Goal: Task Accomplishment & Management: Use online tool/utility

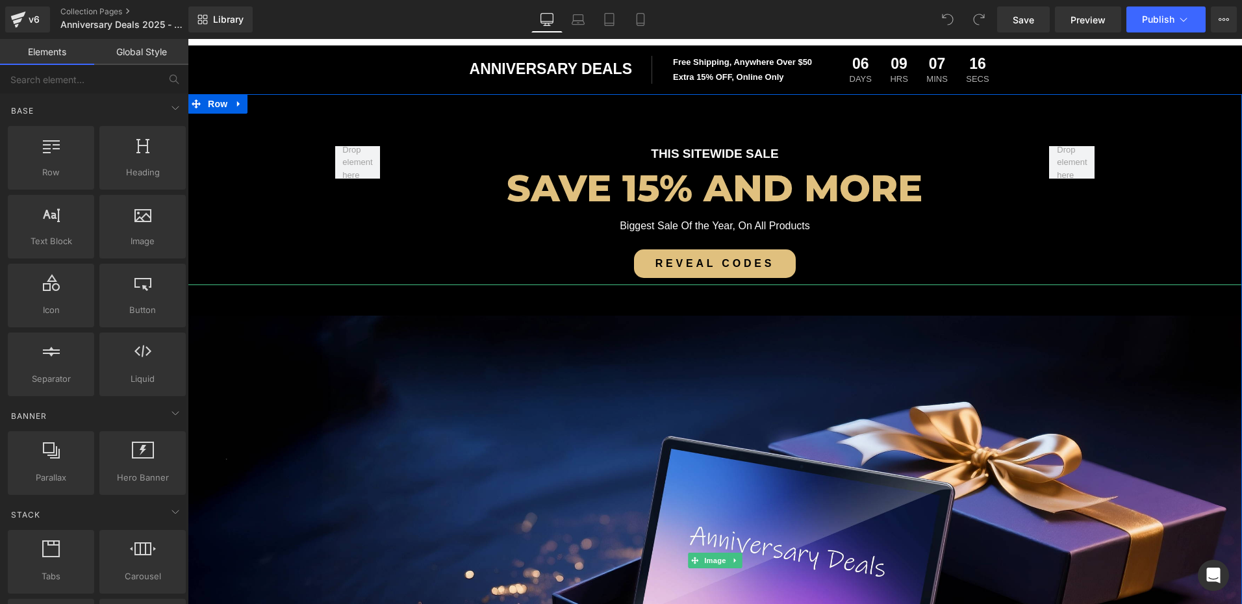
scroll to position [65, 0]
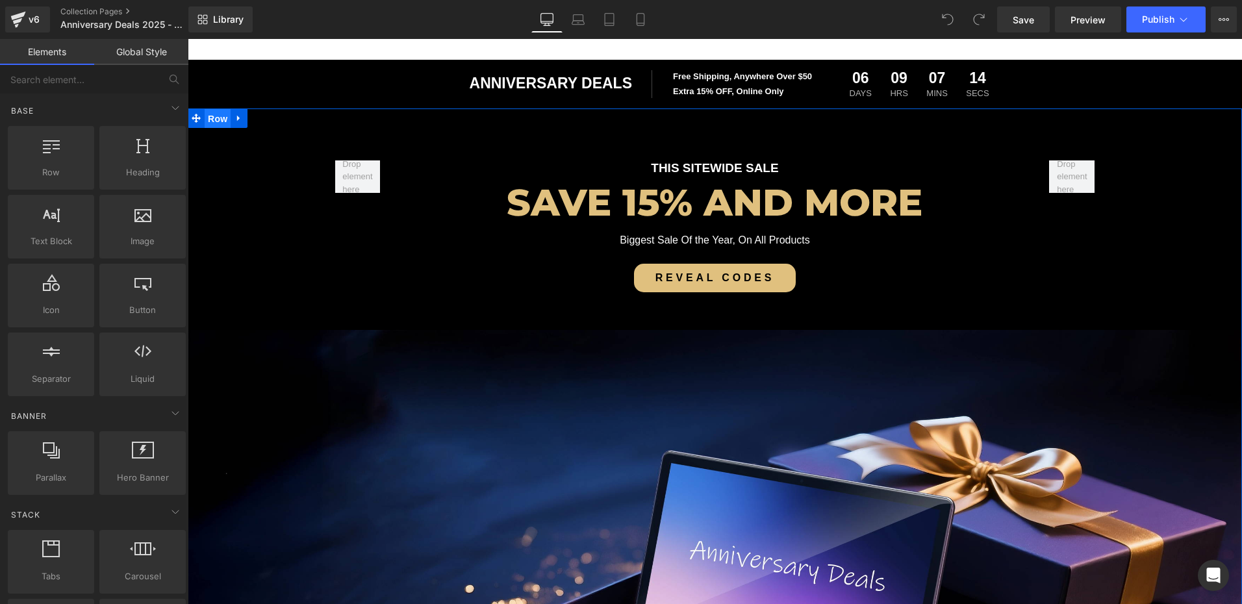
click at [216, 122] on span "Row" at bounding box center [218, 118] width 26 height 19
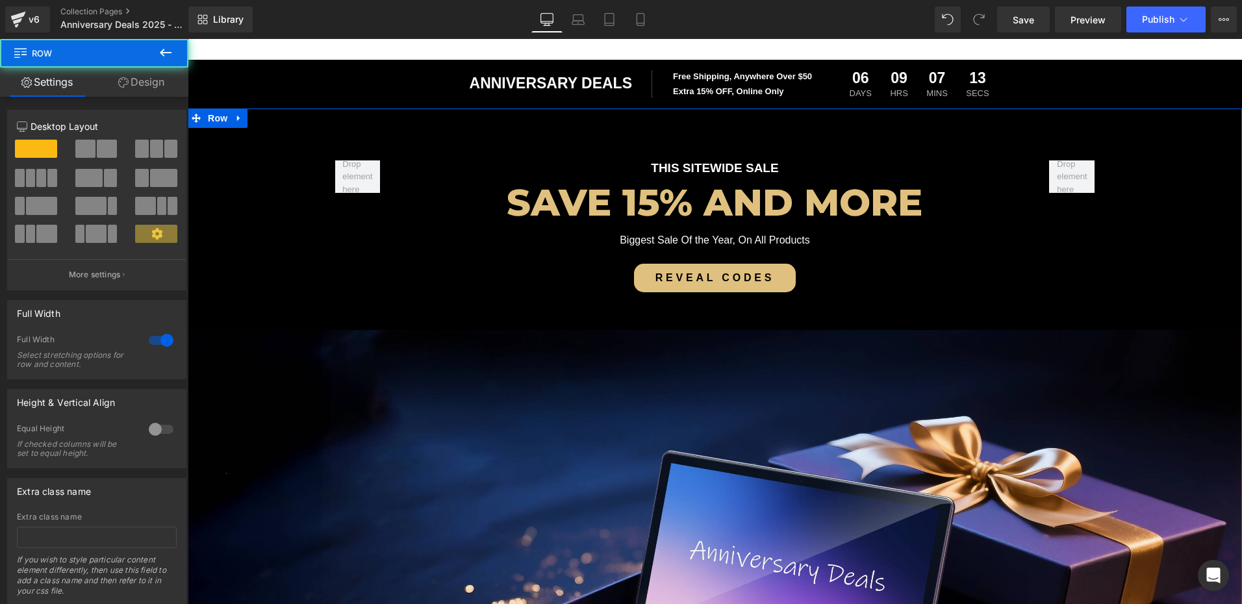
click at [144, 88] on link "Design" at bounding box center [141, 82] width 94 height 29
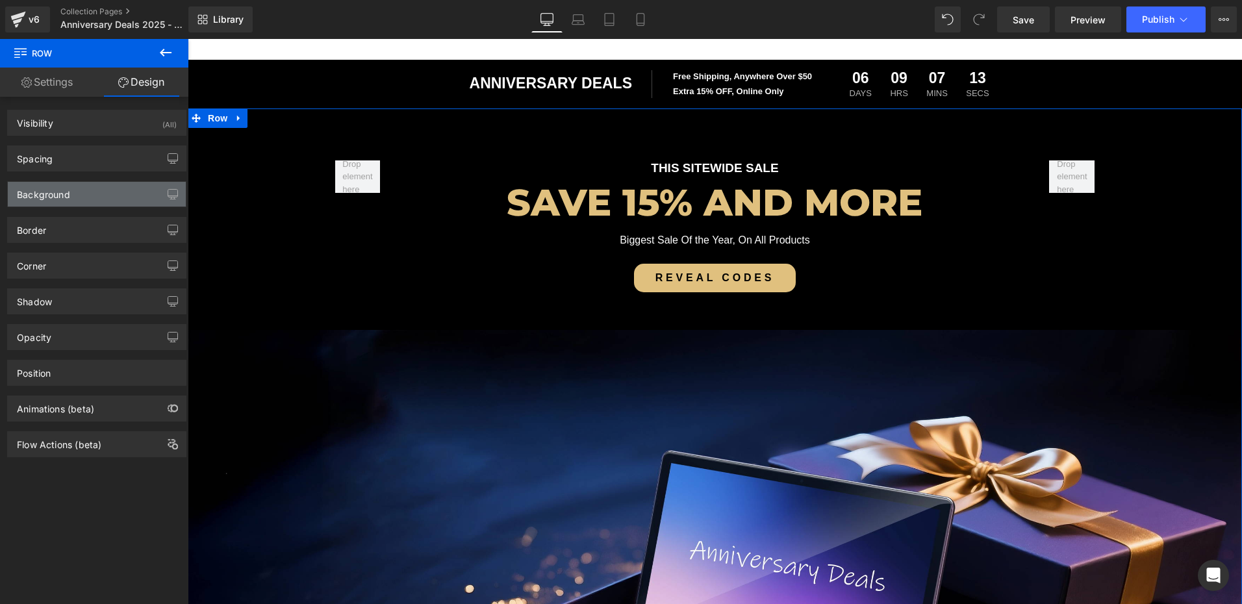
click at [49, 200] on div "Background" at bounding box center [97, 194] width 178 height 25
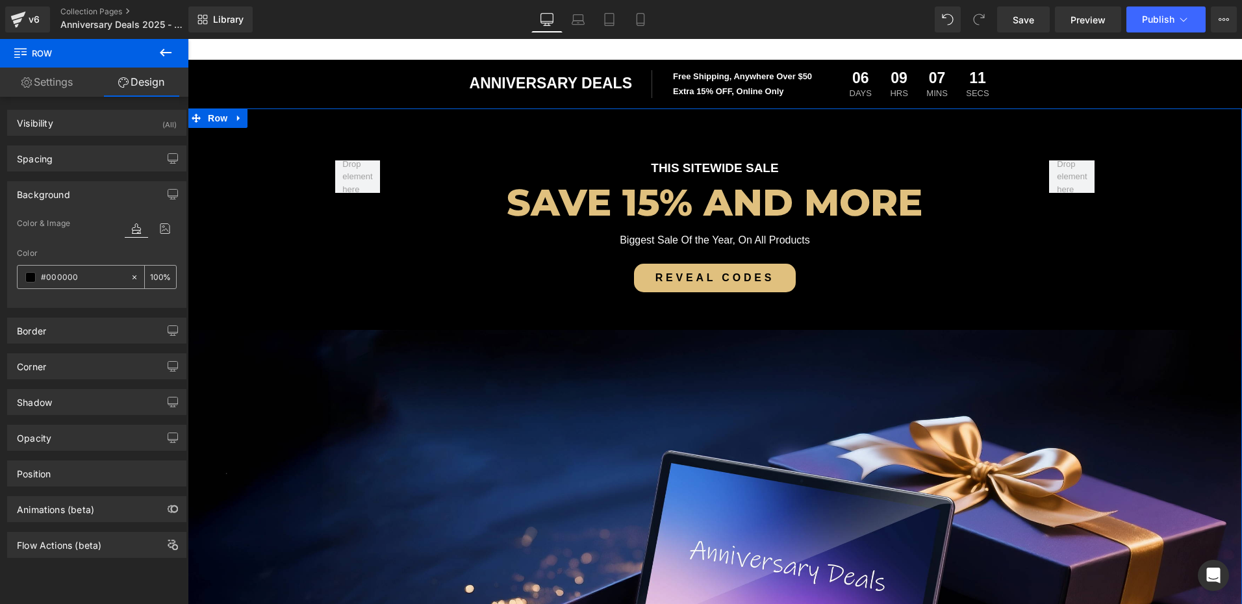
click at [94, 274] on input "#000000" at bounding box center [82, 277] width 83 height 14
paste input "040711"
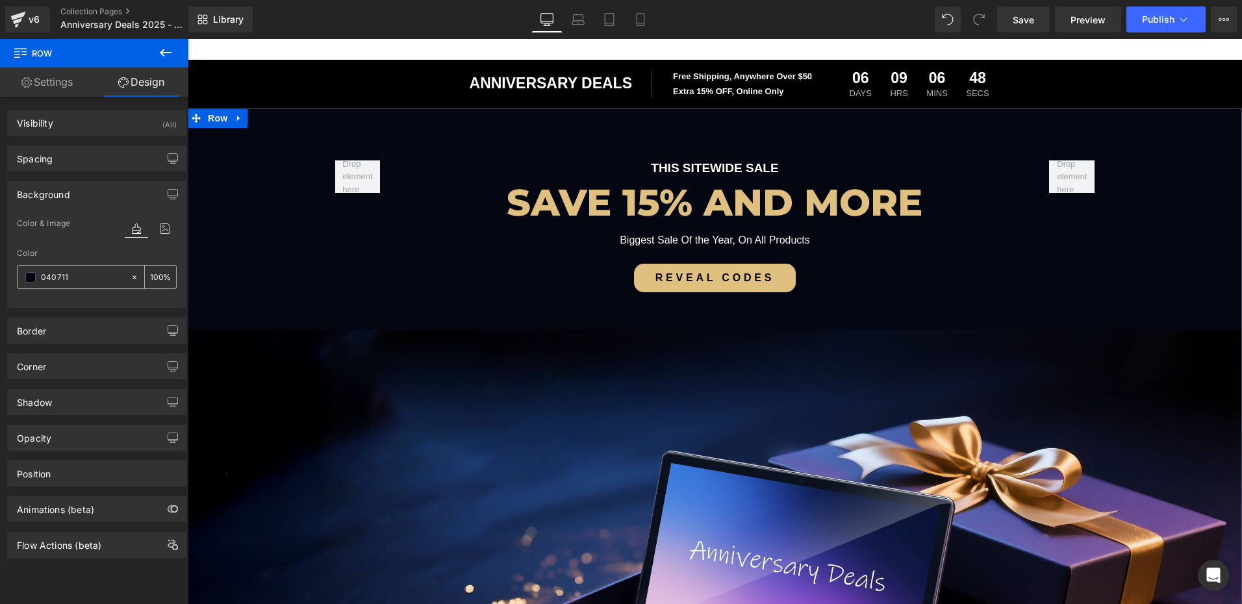
click at [98, 280] on input "040711" at bounding box center [82, 277] width 83 height 14
paste input "text"
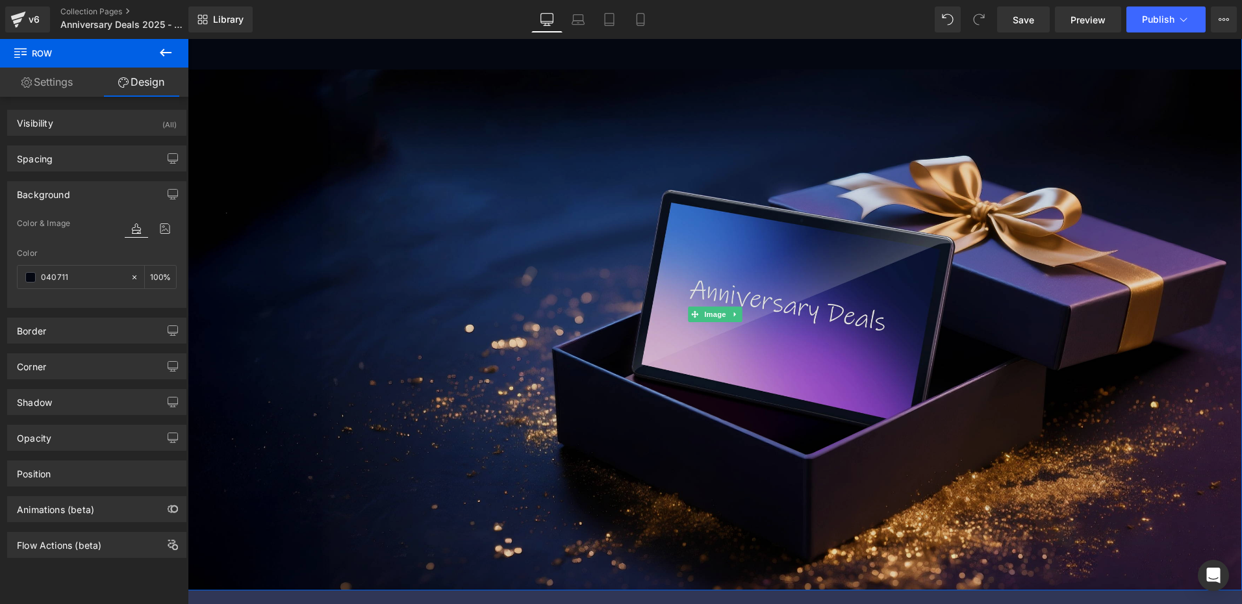
scroll to position [455, 0]
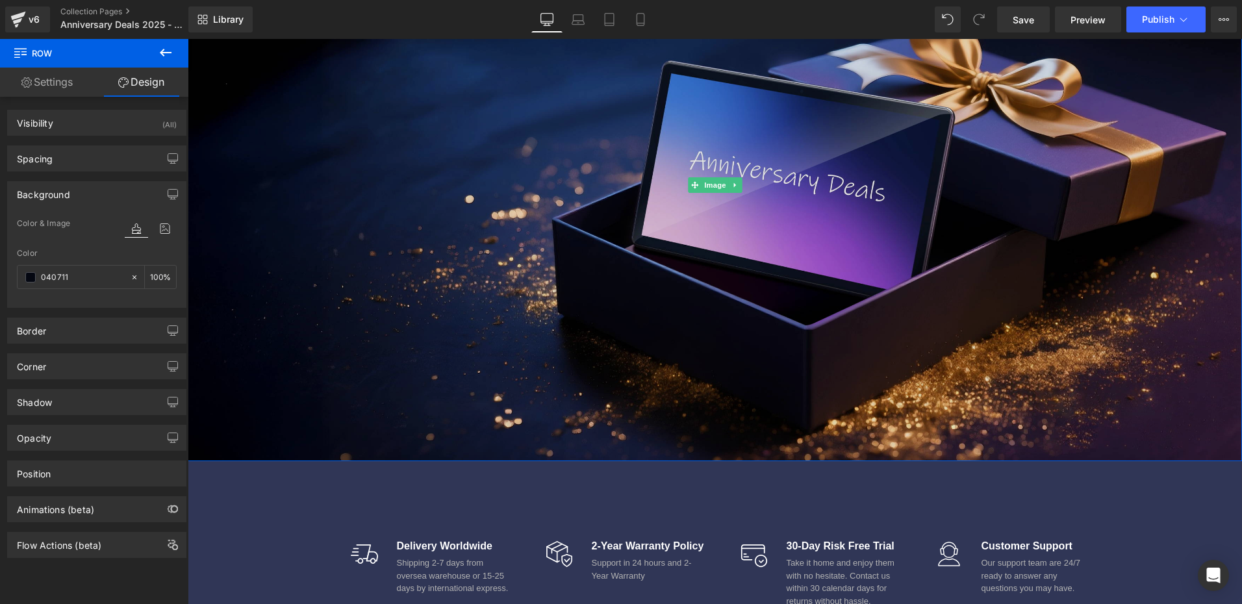
type input "040711"
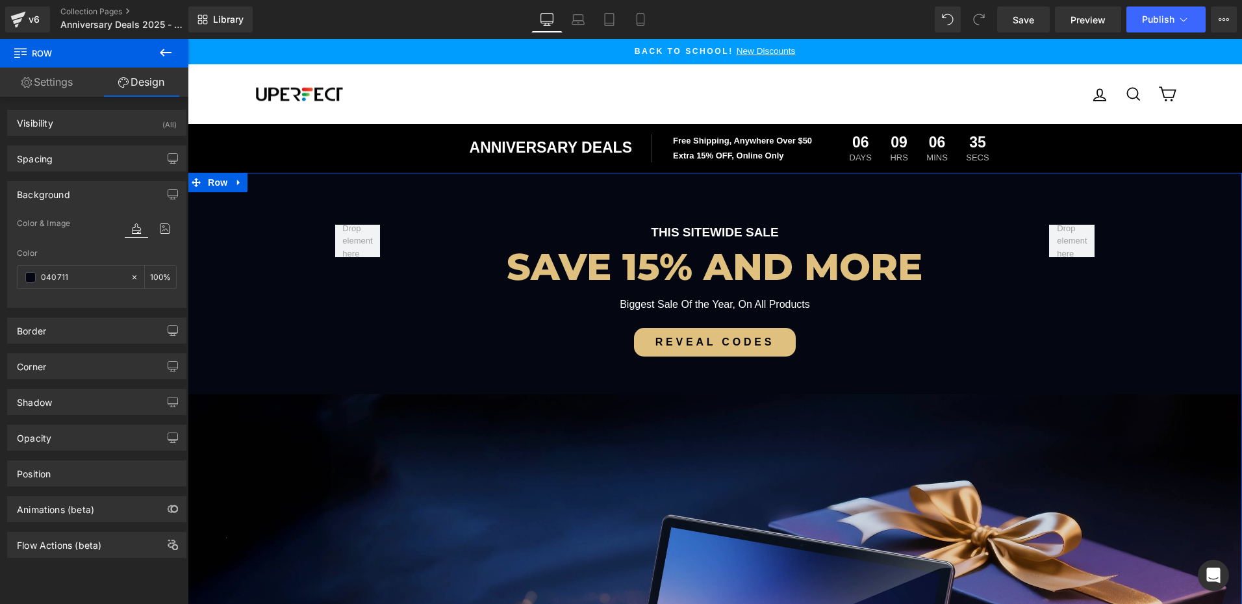
scroll to position [0, 0]
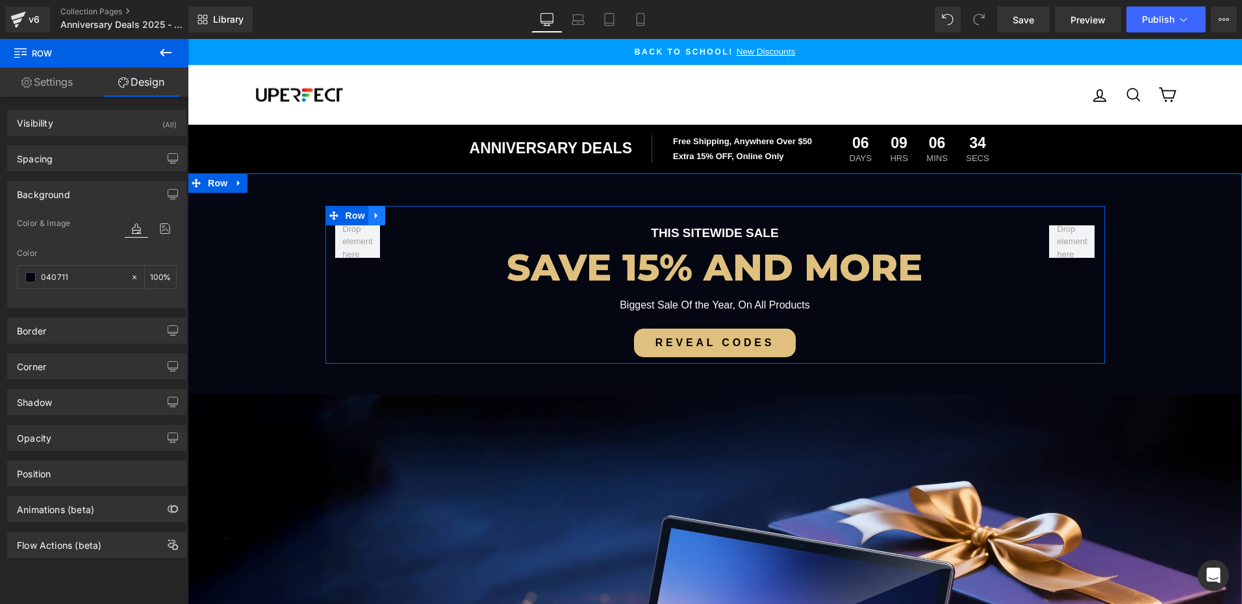
click at [373, 214] on icon at bounding box center [376, 215] width 9 height 10
click at [389, 214] on icon at bounding box center [393, 215] width 9 height 9
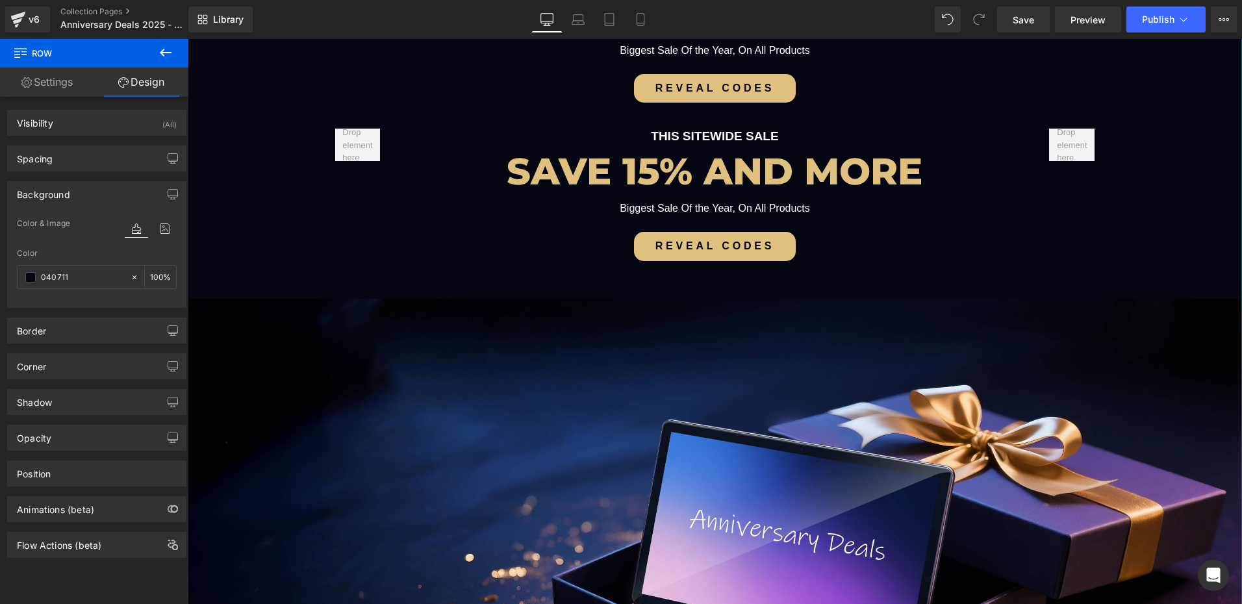
scroll to position [260, 0]
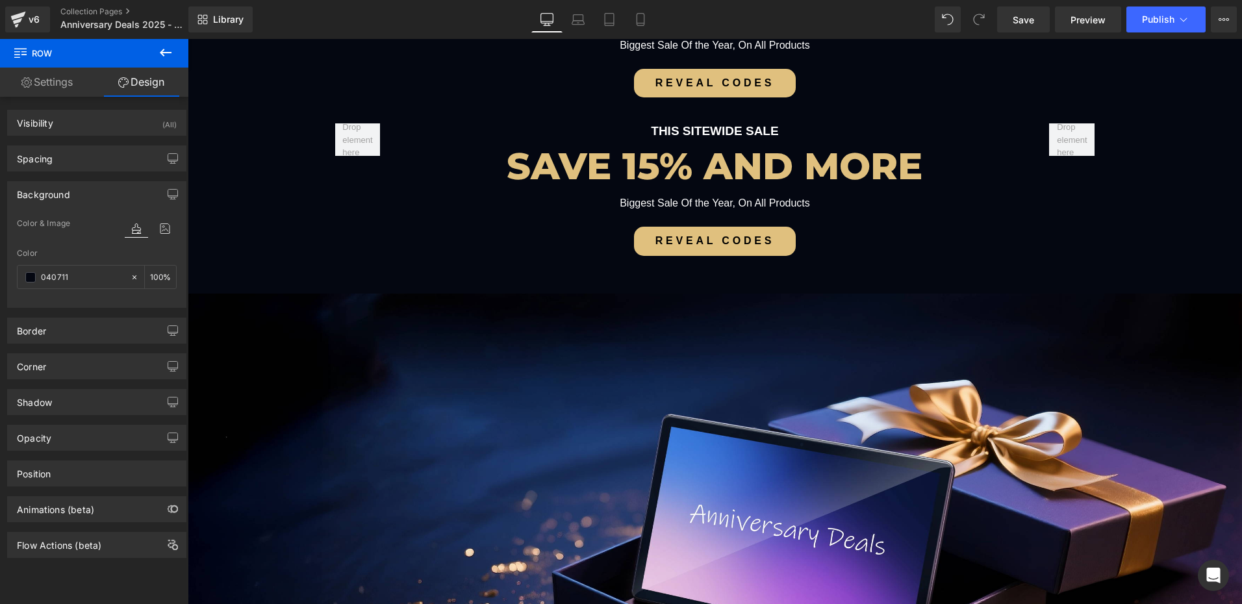
click at [171, 55] on icon at bounding box center [166, 53] width 16 height 16
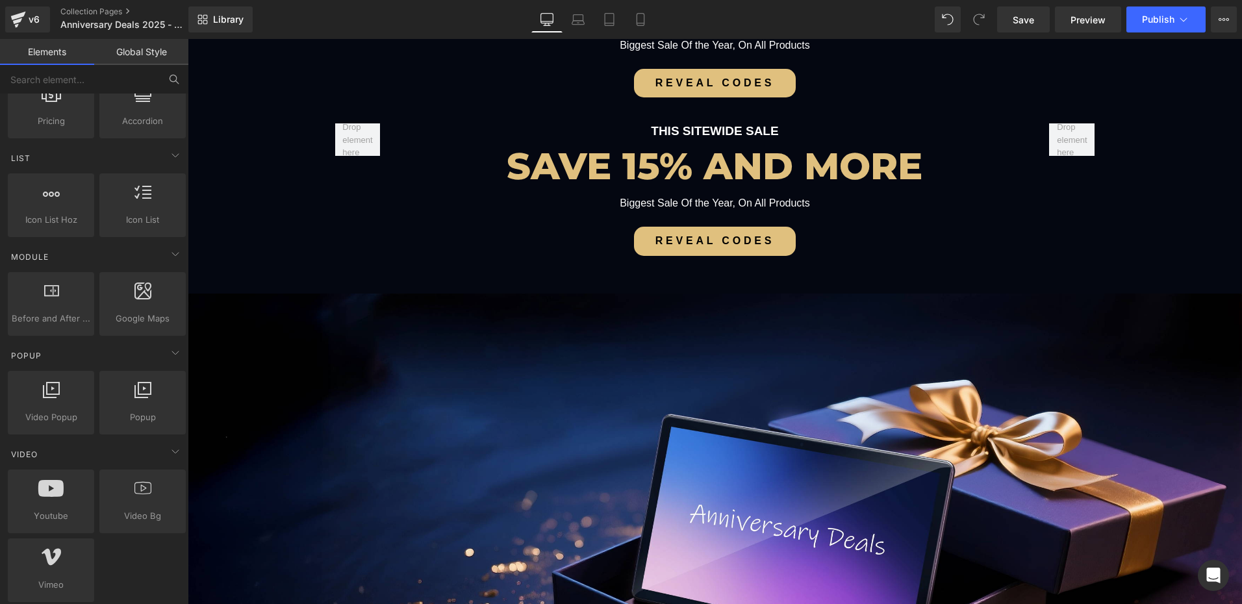
scroll to position [520, 0]
click at [61, 83] on input "text" at bounding box center [80, 79] width 160 height 29
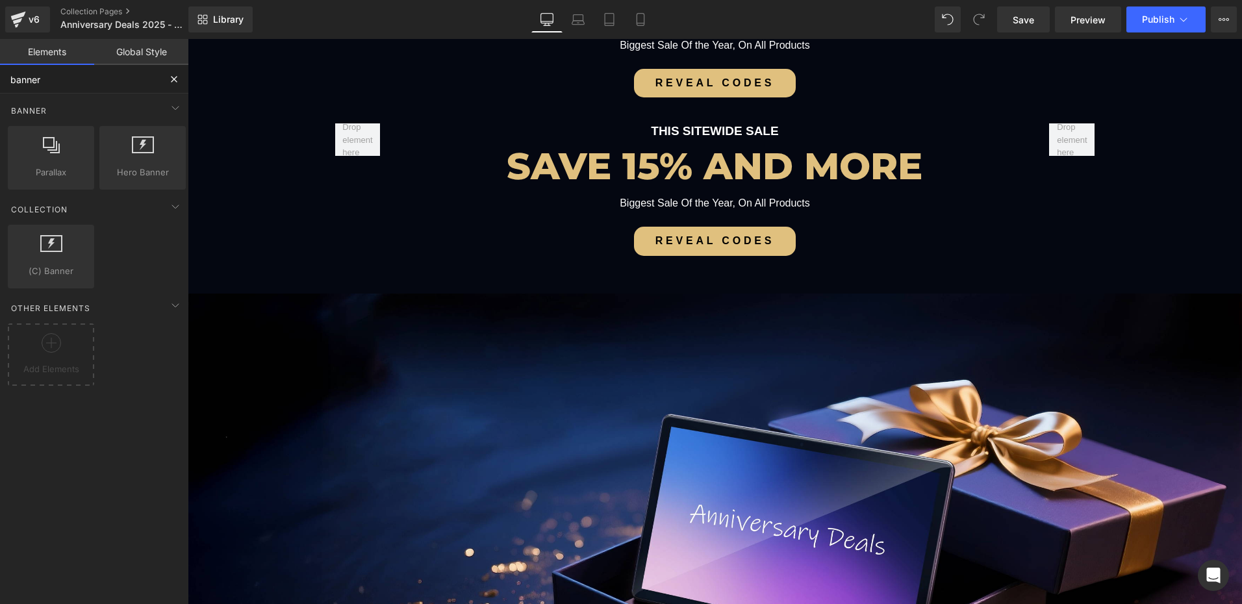
scroll to position [0, 0]
type input "banner"
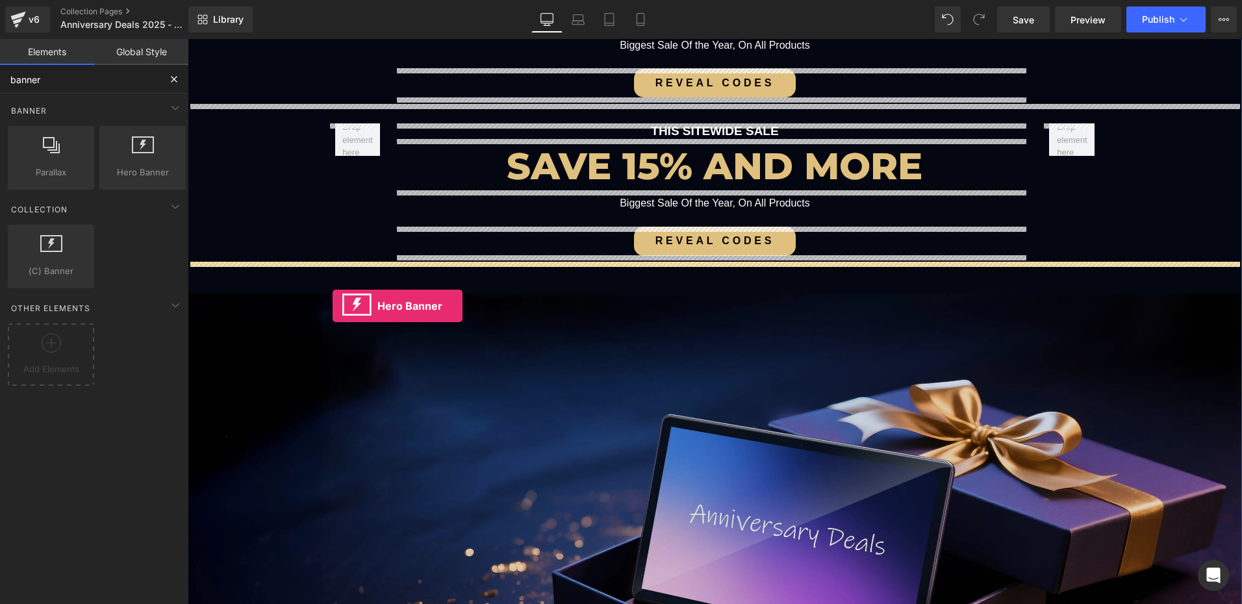
drag, startPoint x: 327, startPoint y: 209, endPoint x: 333, endPoint y: 306, distance: 97.0
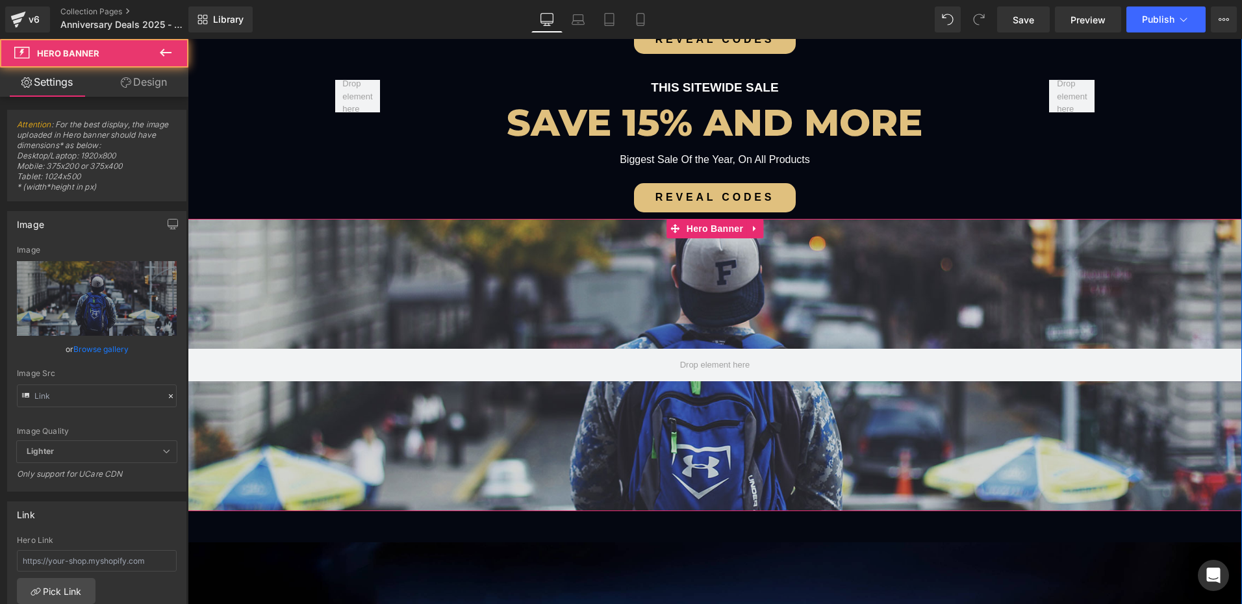
scroll to position [325, 0]
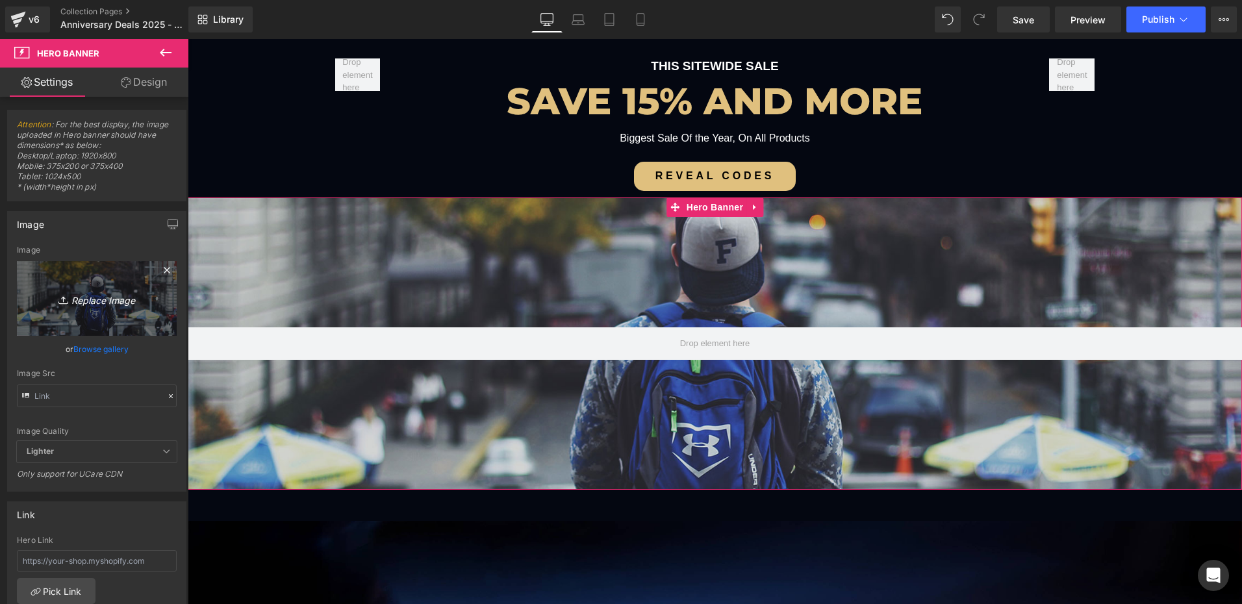
click at [92, 292] on icon "Replace Image" at bounding box center [97, 298] width 104 height 16
type input "C:\fakepath\02.webp"
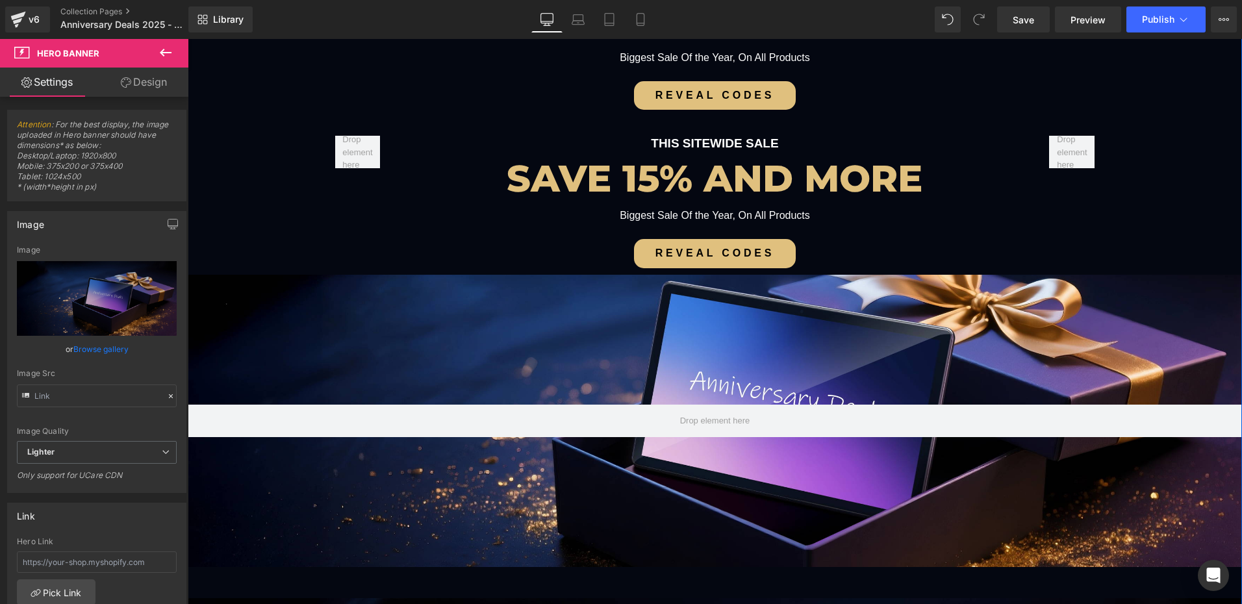
scroll to position [260, 0]
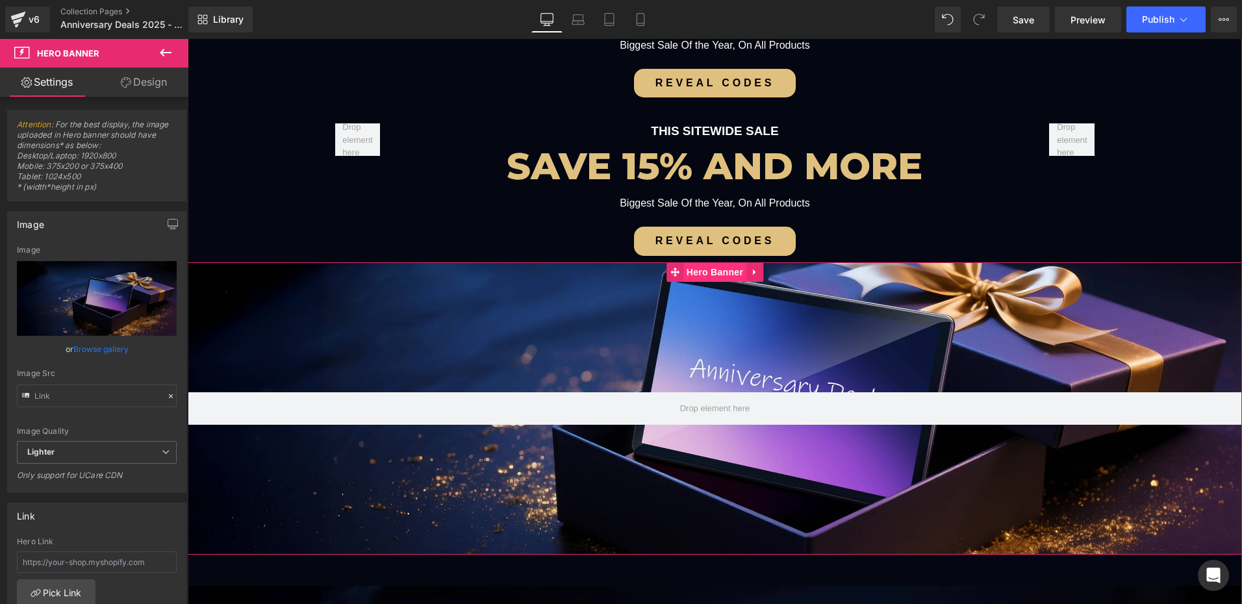
click at [713, 279] on span "Hero Banner" at bounding box center [714, 271] width 63 height 19
click at [677, 291] on div "Hero Banner 200px 200px" at bounding box center [715, 408] width 1054 height 292
click at [701, 279] on span "Hero Banner" at bounding box center [714, 271] width 63 height 19
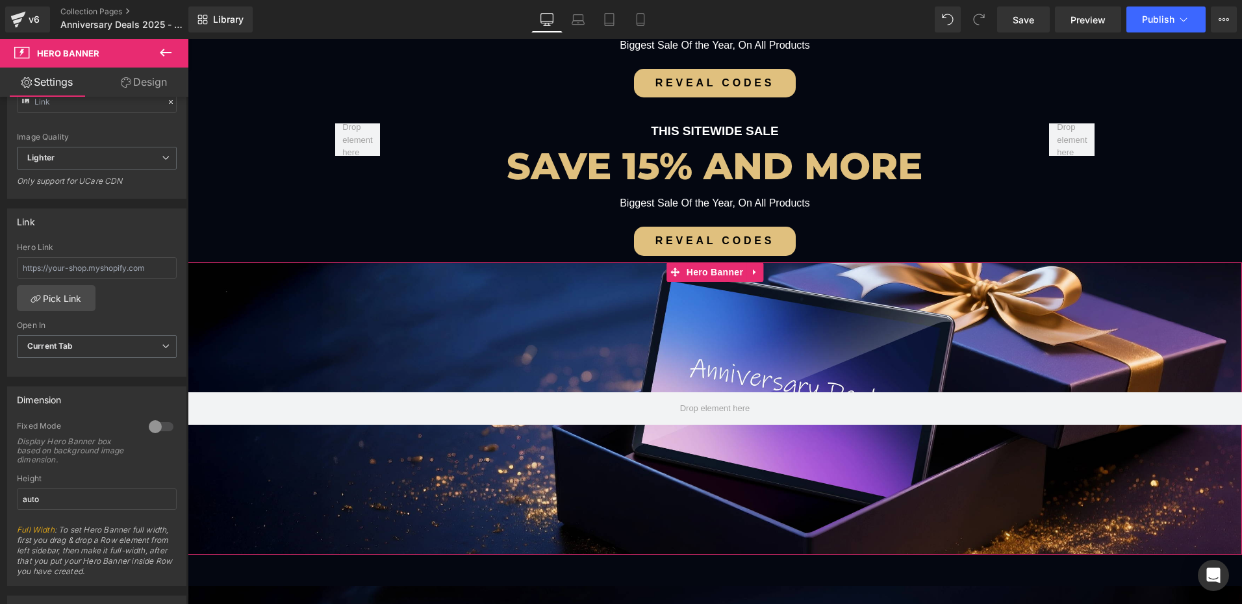
scroll to position [390, 0]
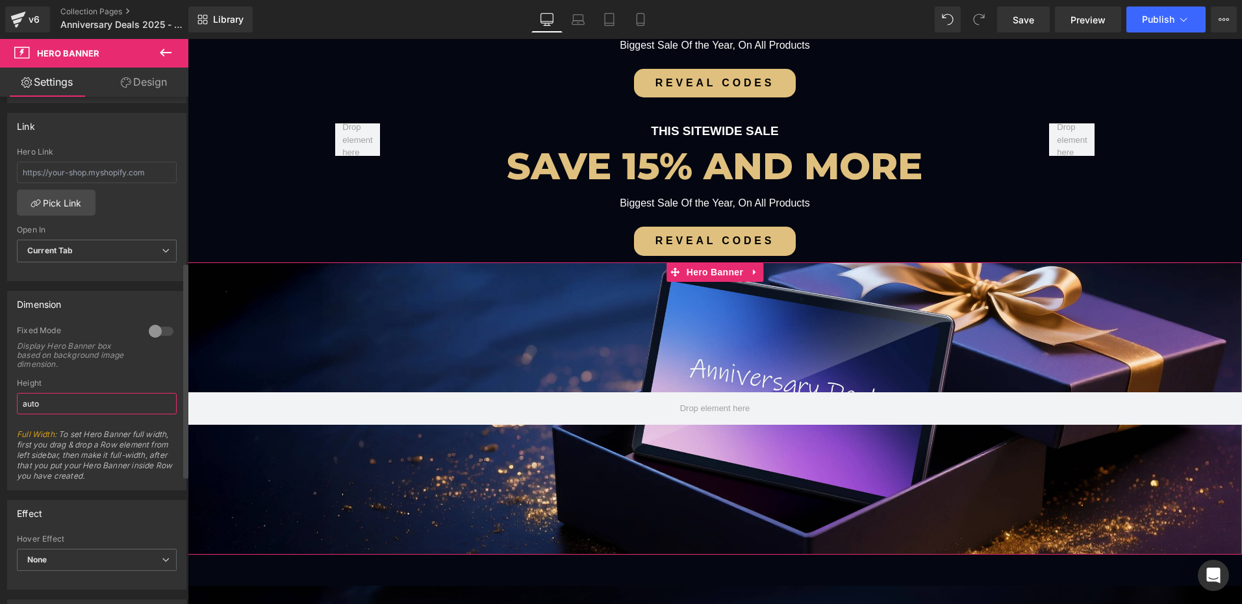
drag, startPoint x: 54, startPoint y: 406, endPoint x: 13, endPoint y: 405, distance: 40.9
click at [13, 405] on div "0 Fixed Mode Display Hero Banner box based on background image dimension. Top M…" at bounding box center [97, 407] width 178 height 164
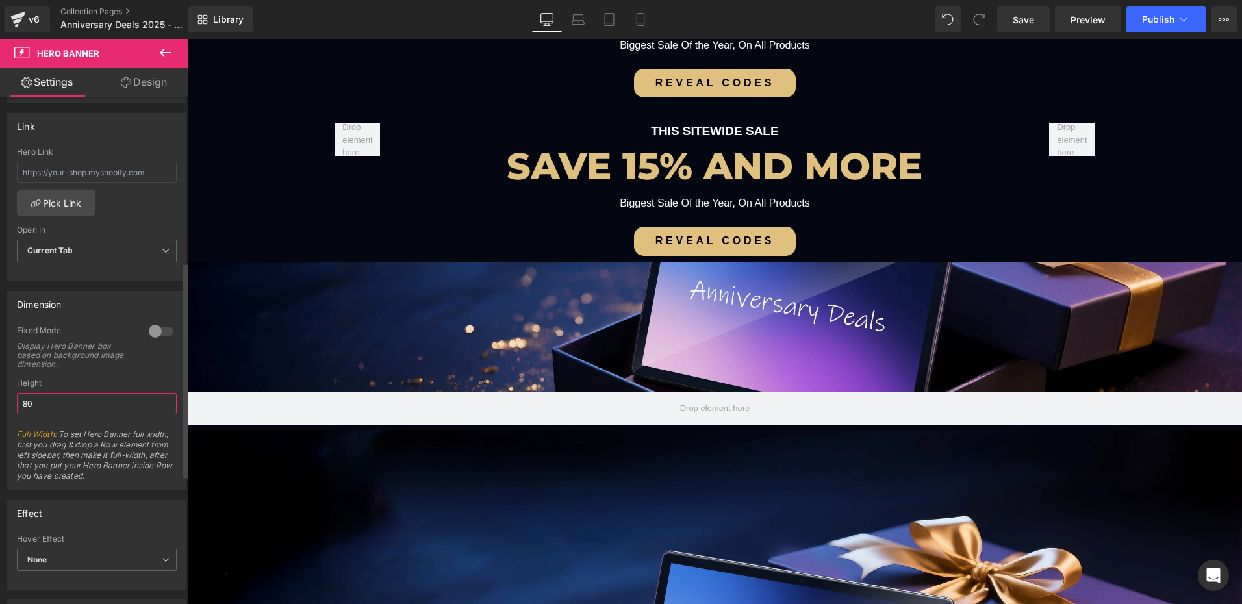
type input "800"
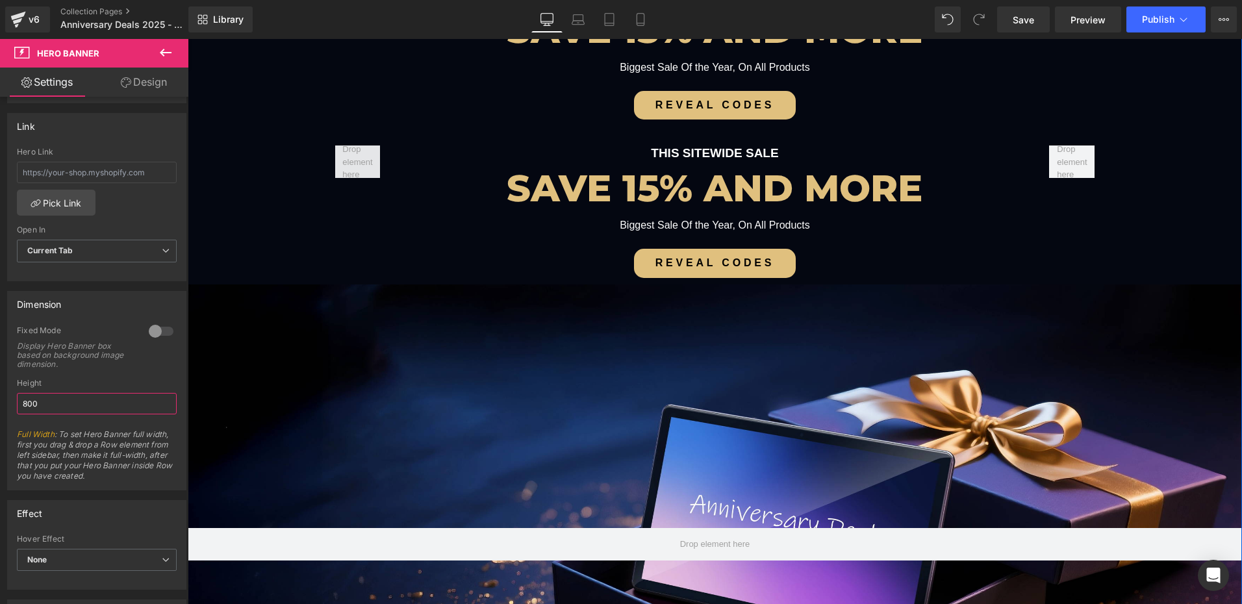
scroll to position [260, 0]
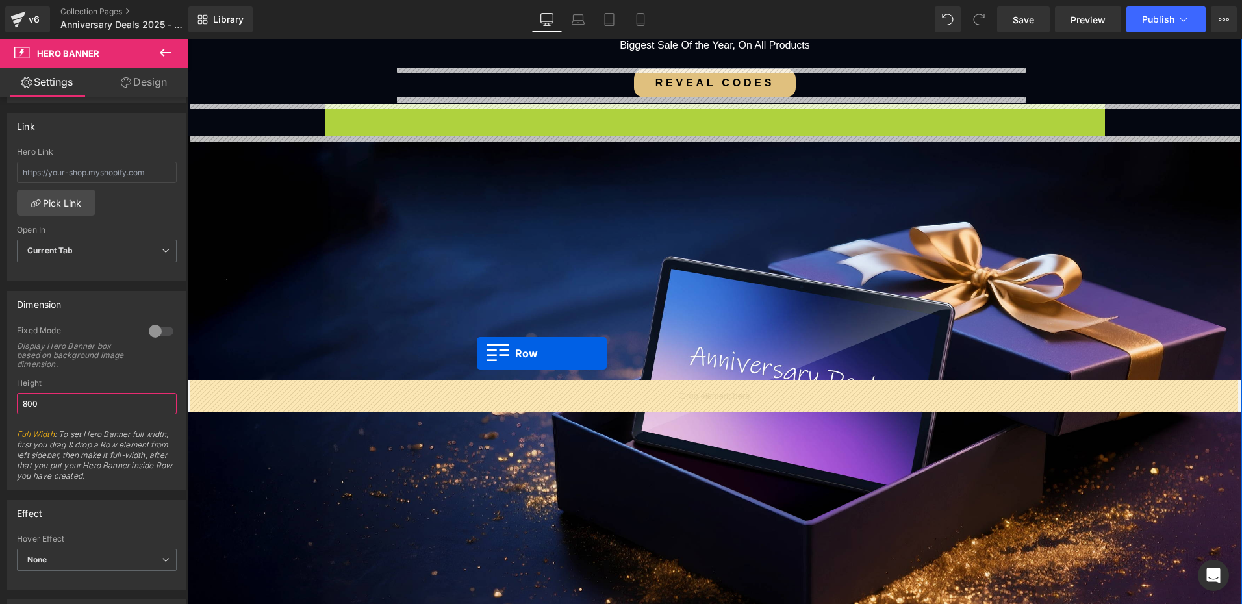
drag, startPoint x: 327, startPoint y: 112, endPoint x: 477, endPoint y: 359, distance: 289.1
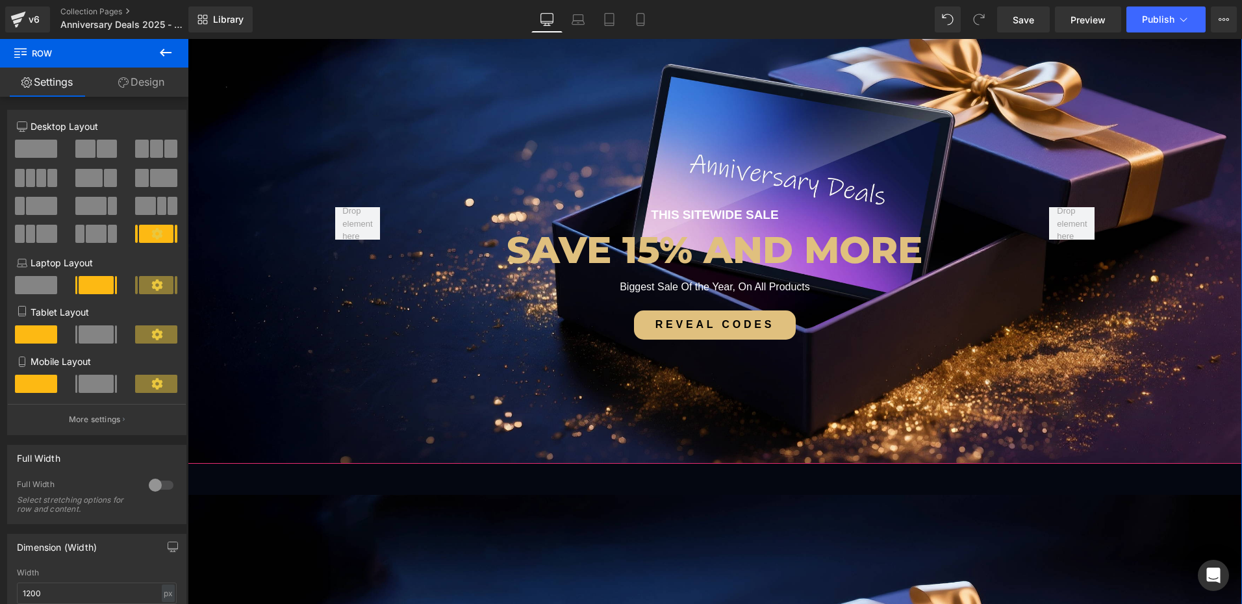
scroll to position [325, 0]
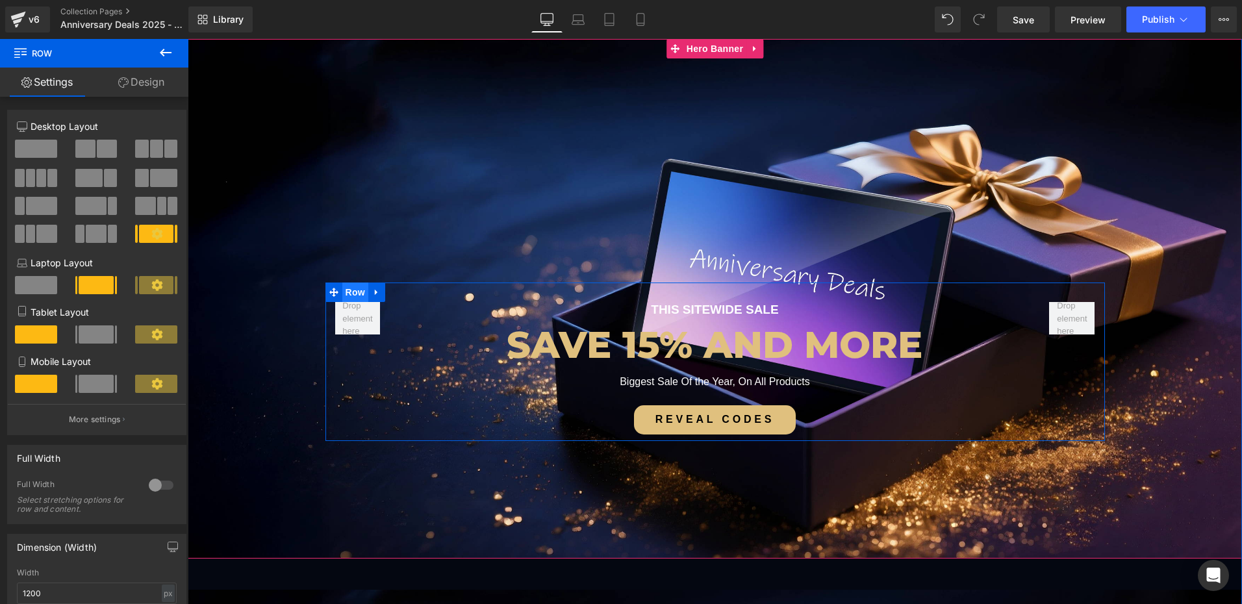
click at [359, 294] on span "Row" at bounding box center [355, 292] width 26 height 19
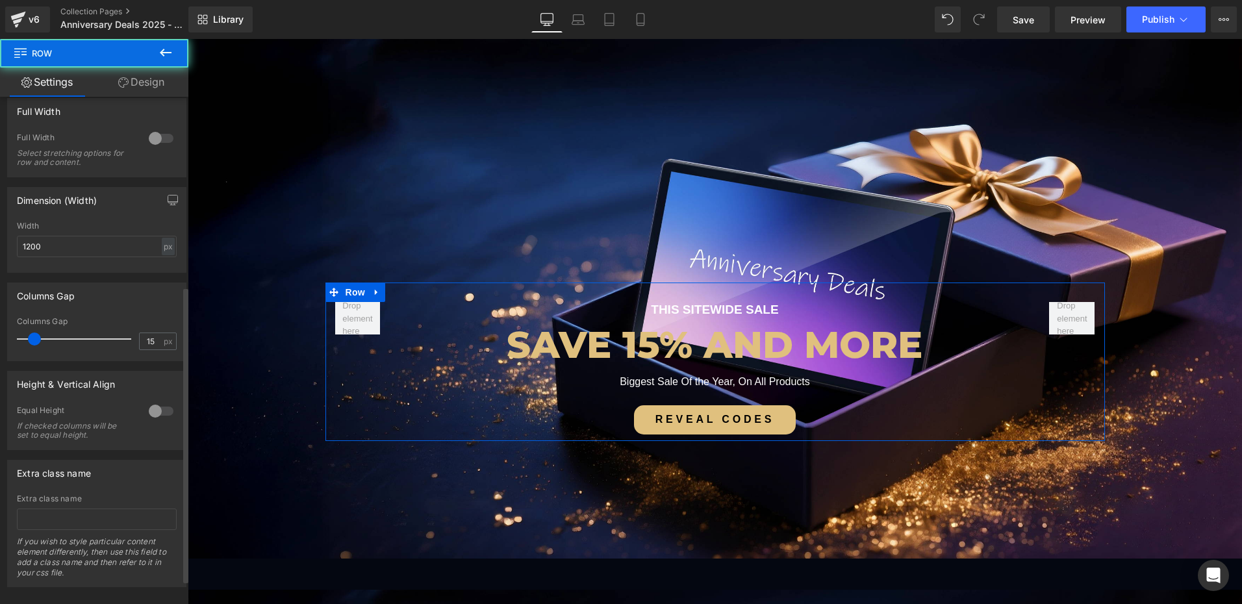
scroll to position [366, 0]
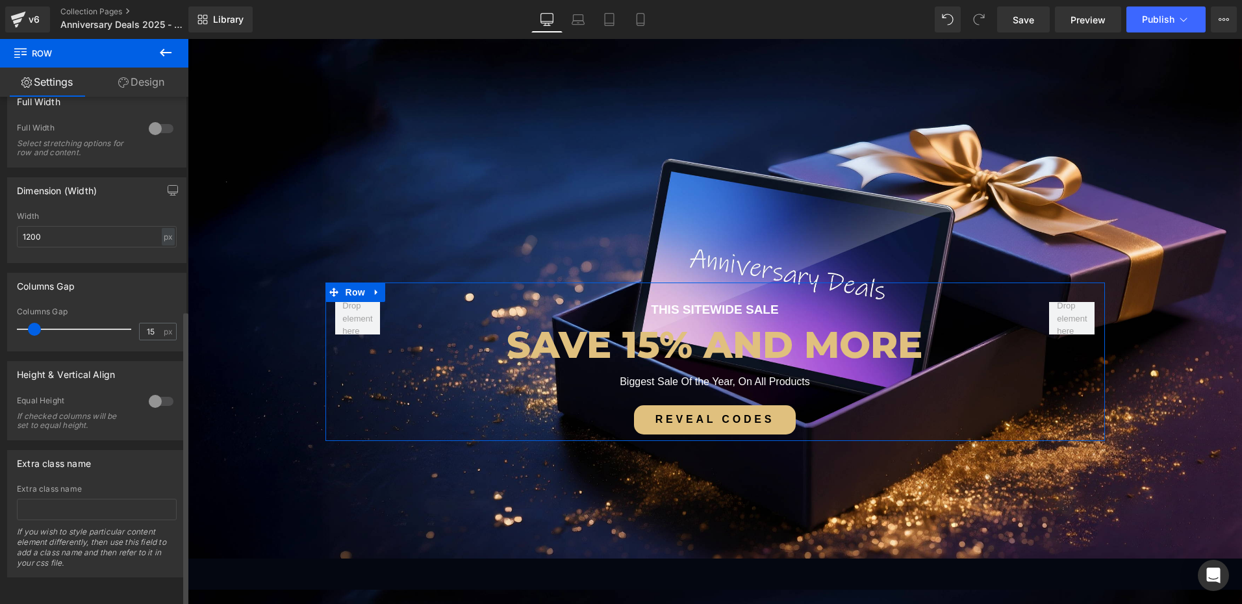
click at [152, 391] on div at bounding box center [160, 401] width 31 height 21
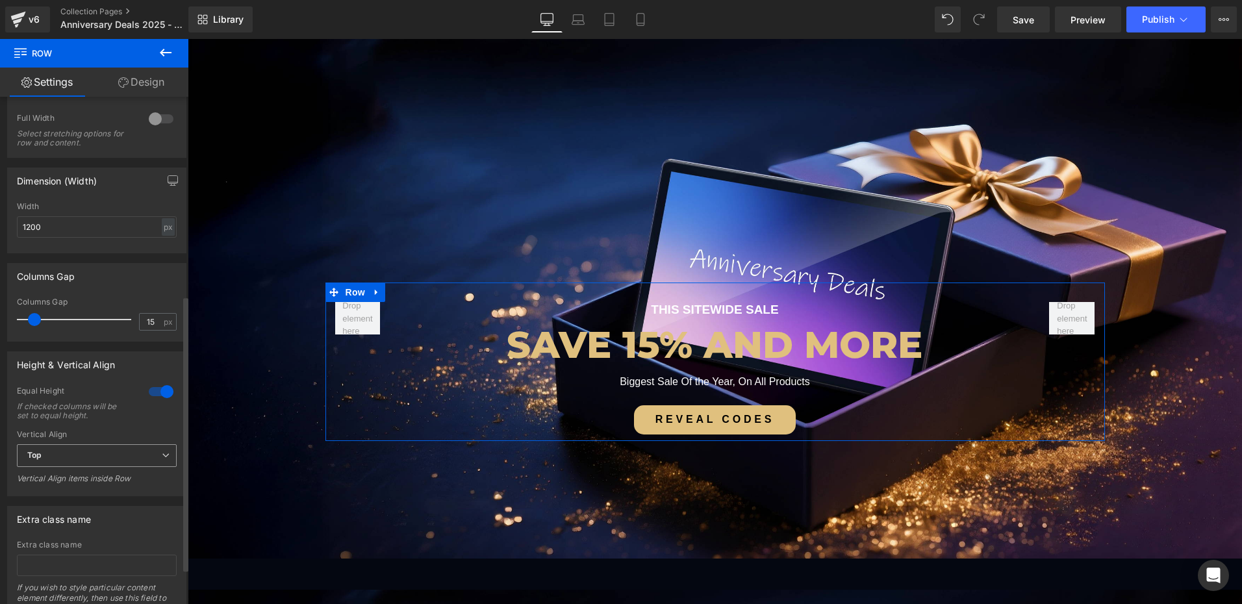
click at [56, 457] on span "Top" at bounding box center [97, 455] width 160 height 23
click at [57, 497] on div "Middle" at bounding box center [48, 498] width 25 height 9
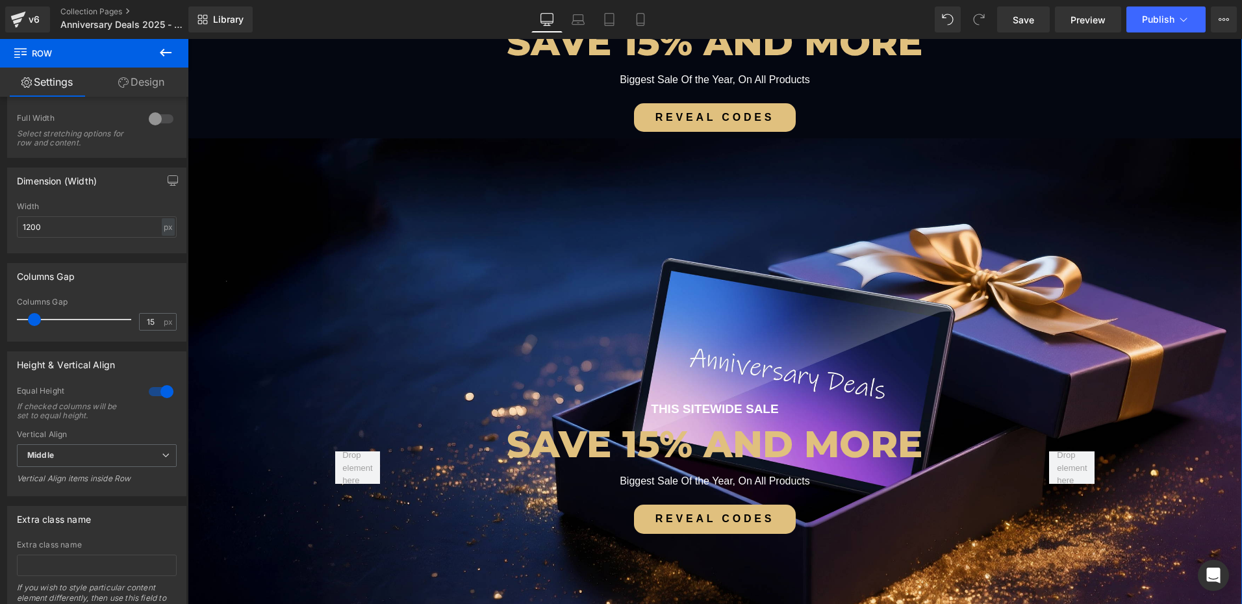
scroll to position [195, 0]
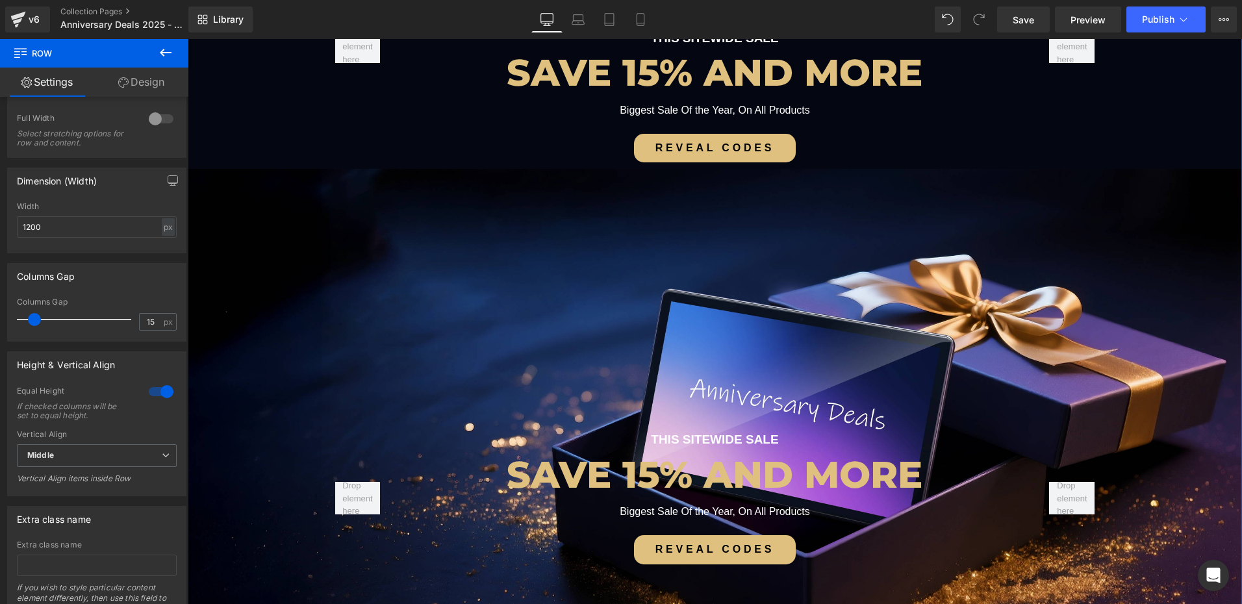
click at [541, 286] on div "THIS SITEWIDE SALE Text Block SAVE 15% AND MORE Heading Biggest Sale Of the Yea…" at bounding box center [715, 429] width 1054 height 520
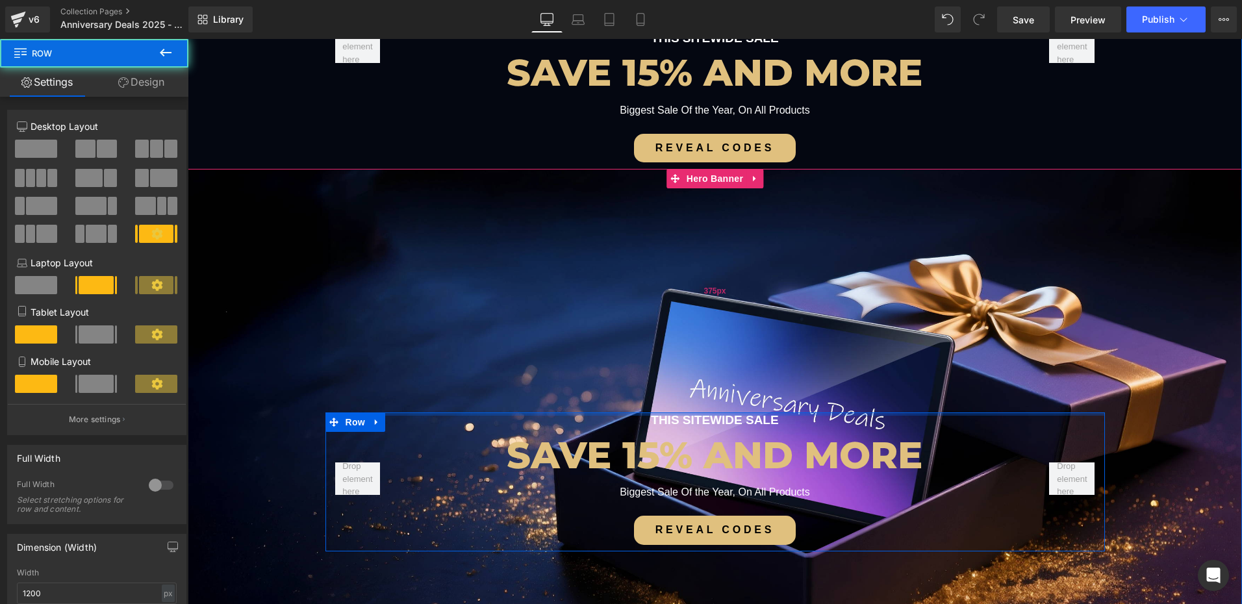
drag, startPoint x: 674, startPoint y: 419, endPoint x: 660, endPoint y: 372, distance: 48.9
click at [660, 372] on div "THIS SITEWIDE SALE Text Block SAVE 15% AND MORE Heading Biggest Sale Of the Yea…" at bounding box center [715, 429] width 1054 height 520
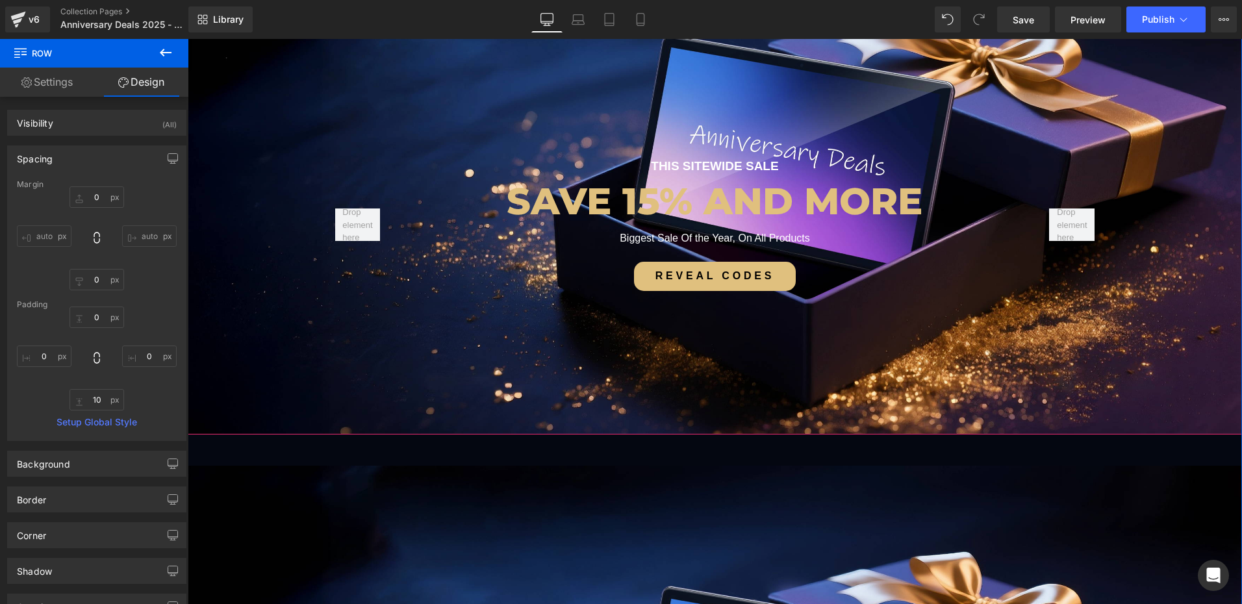
scroll to position [455, 0]
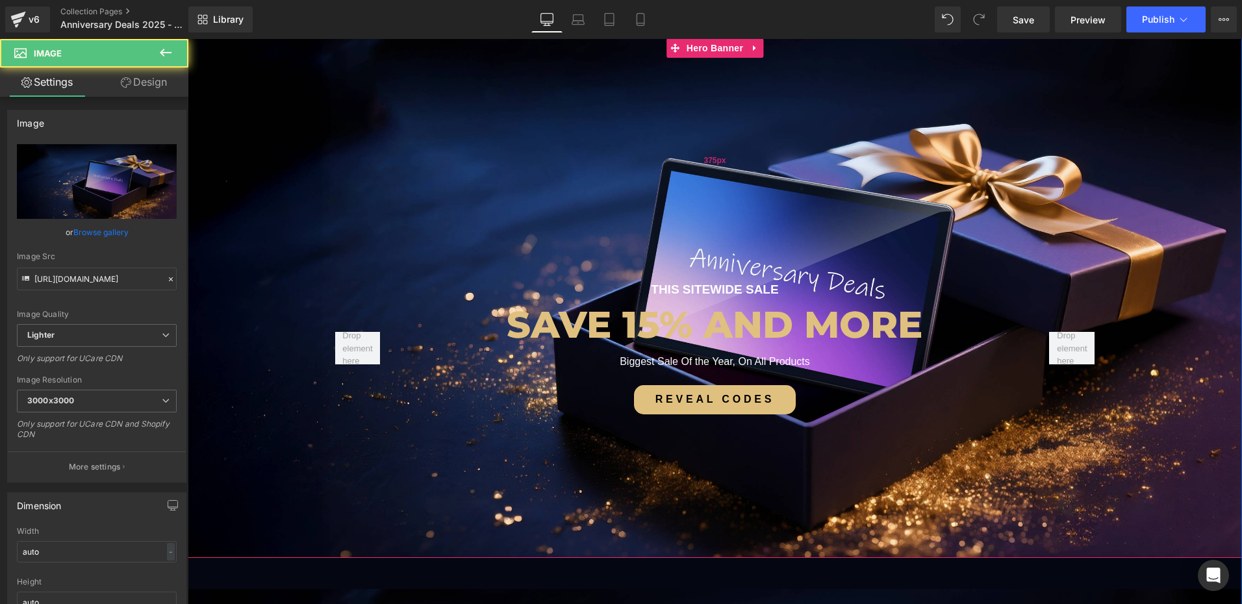
scroll to position [325, 0]
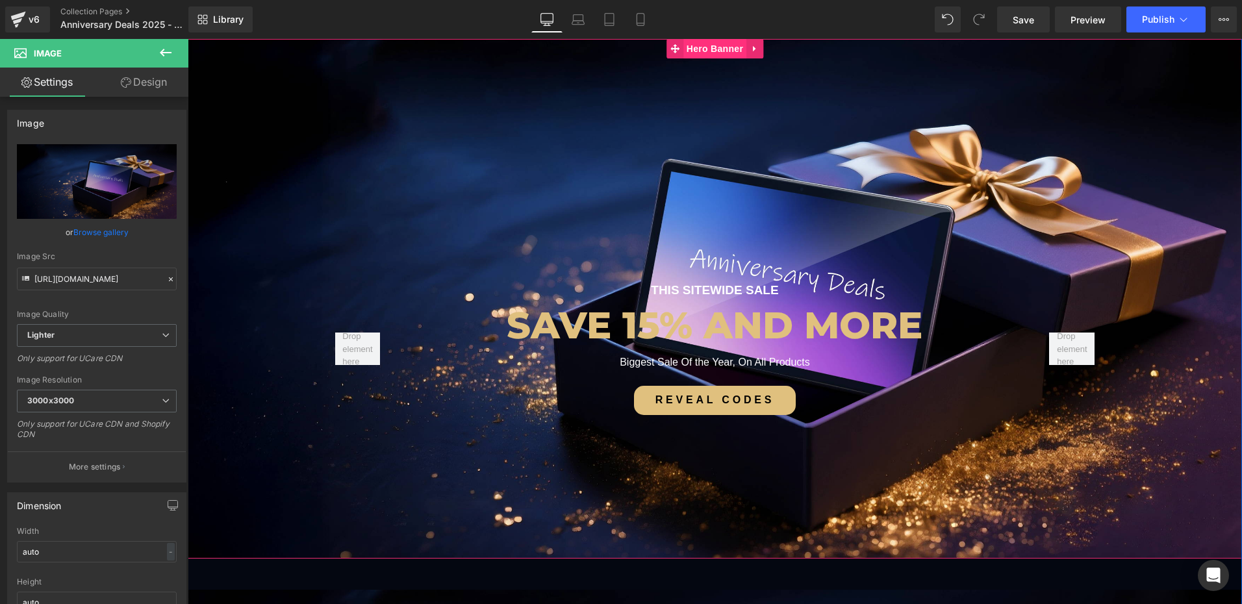
click at [709, 49] on span "Hero Banner" at bounding box center [714, 48] width 63 height 19
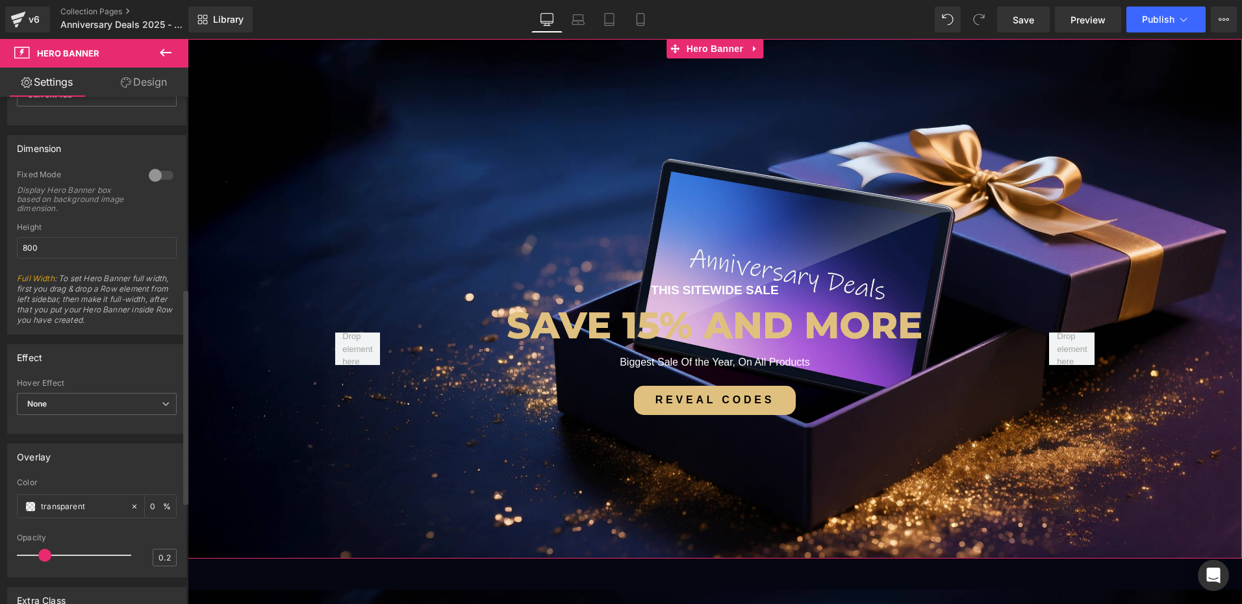
scroll to position [585, 0]
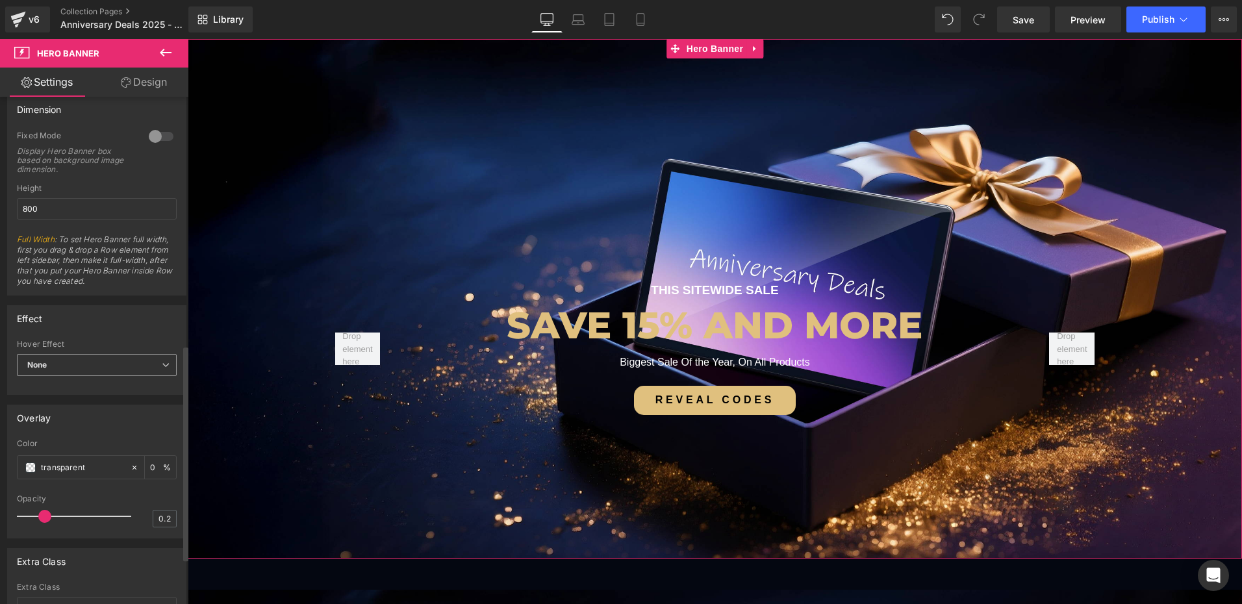
click at [71, 370] on span "None" at bounding box center [97, 365] width 160 height 23
click at [69, 410] on li "Zoom" at bounding box center [94, 406] width 155 height 19
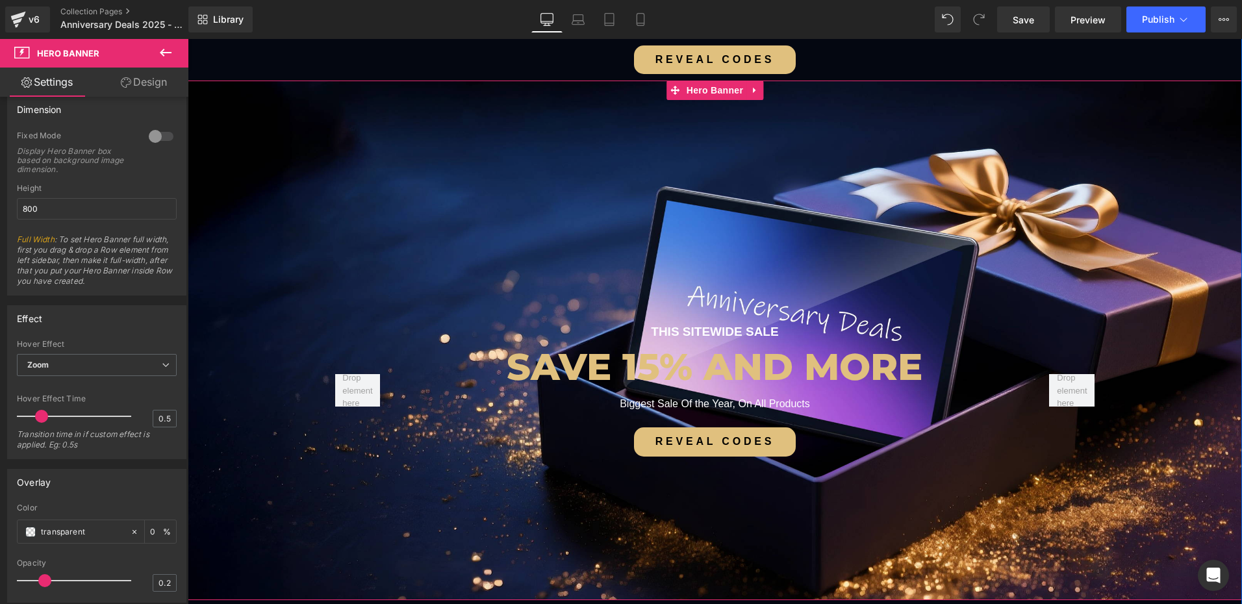
scroll to position [260, 0]
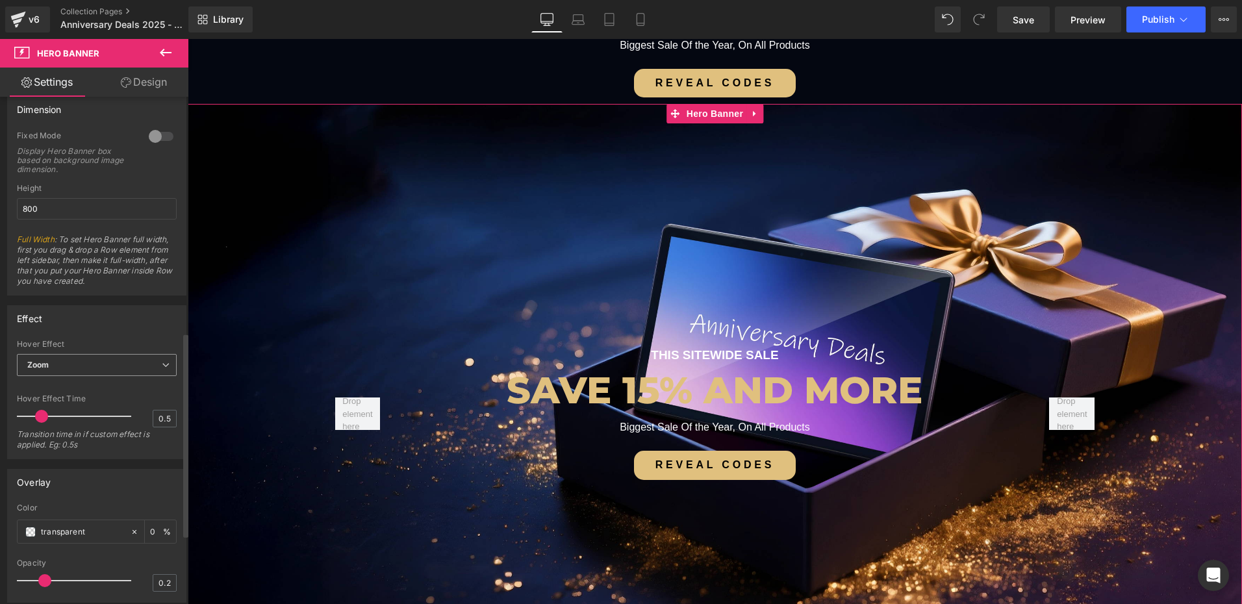
click at [58, 357] on span "Zoom" at bounding box center [97, 365] width 160 height 23
click at [53, 386] on div "None" at bounding box center [46, 387] width 20 height 9
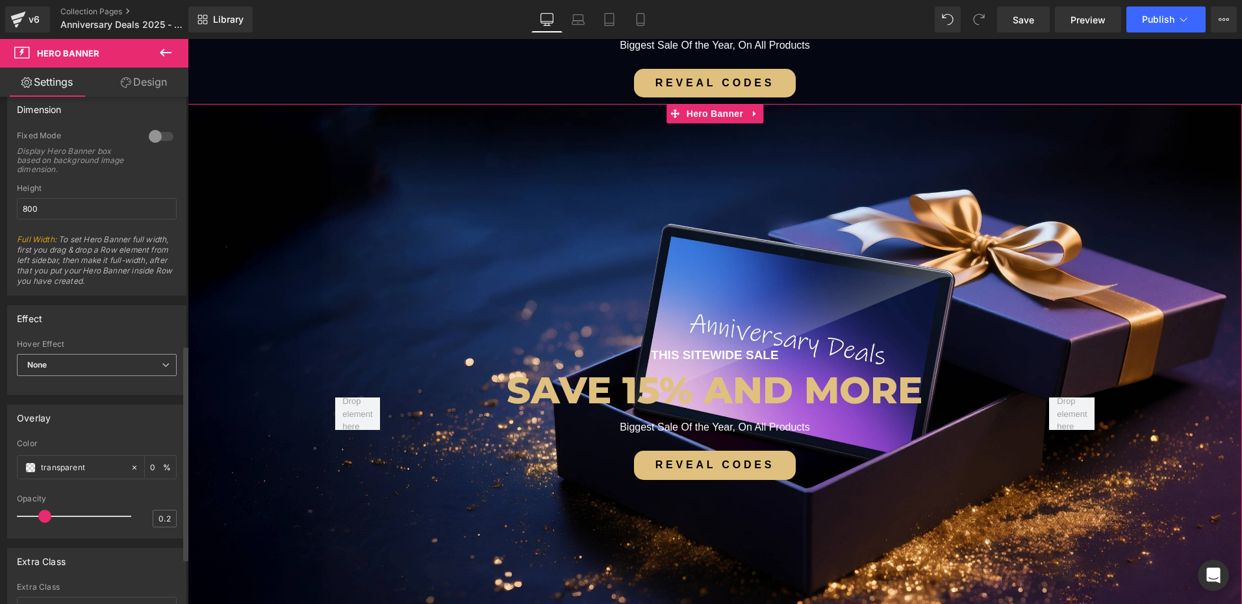
click at [71, 370] on span "None" at bounding box center [97, 365] width 160 height 23
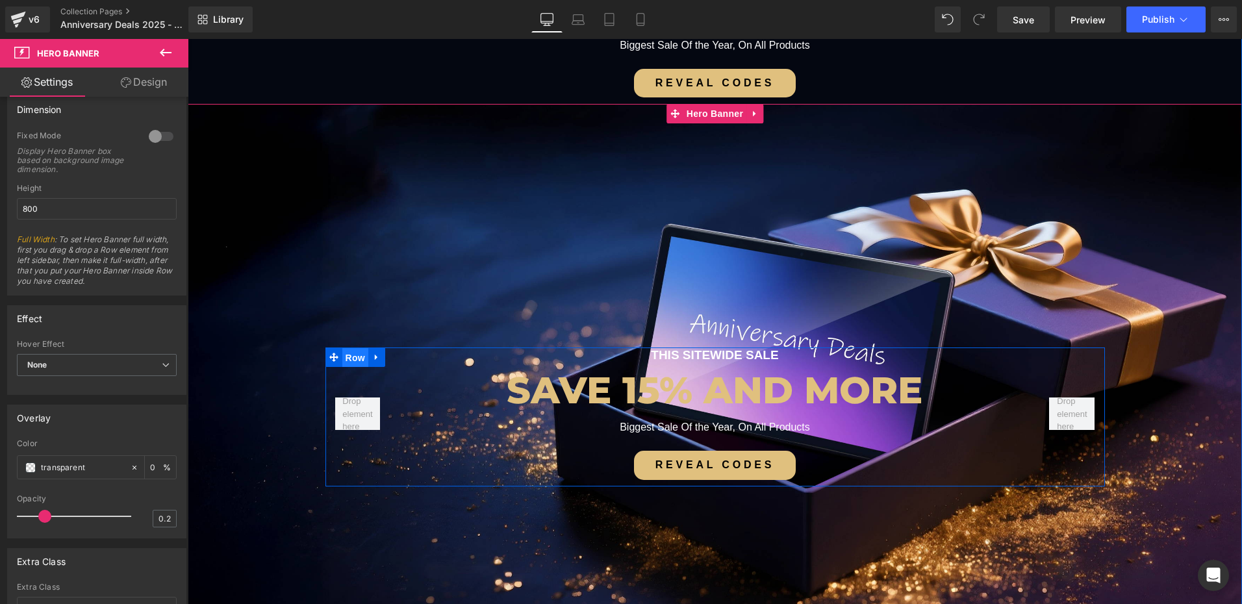
click at [353, 359] on span "Row" at bounding box center [355, 357] width 26 height 19
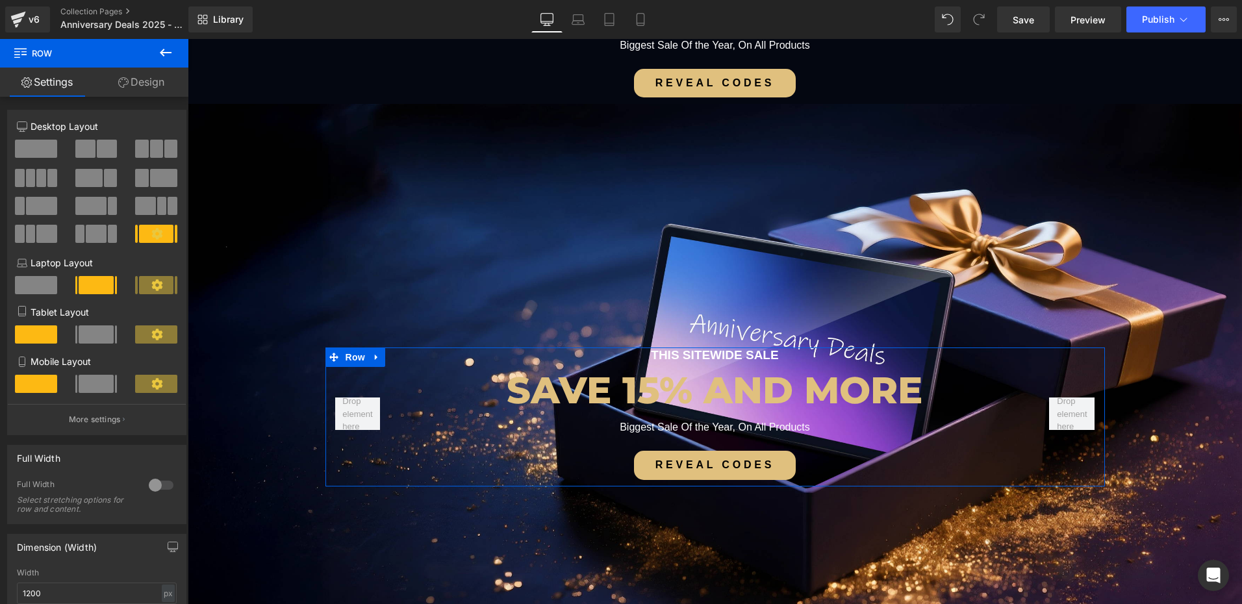
click at [148, 89] on link "Design" at bounding box center [141, 82] width 94 height 29
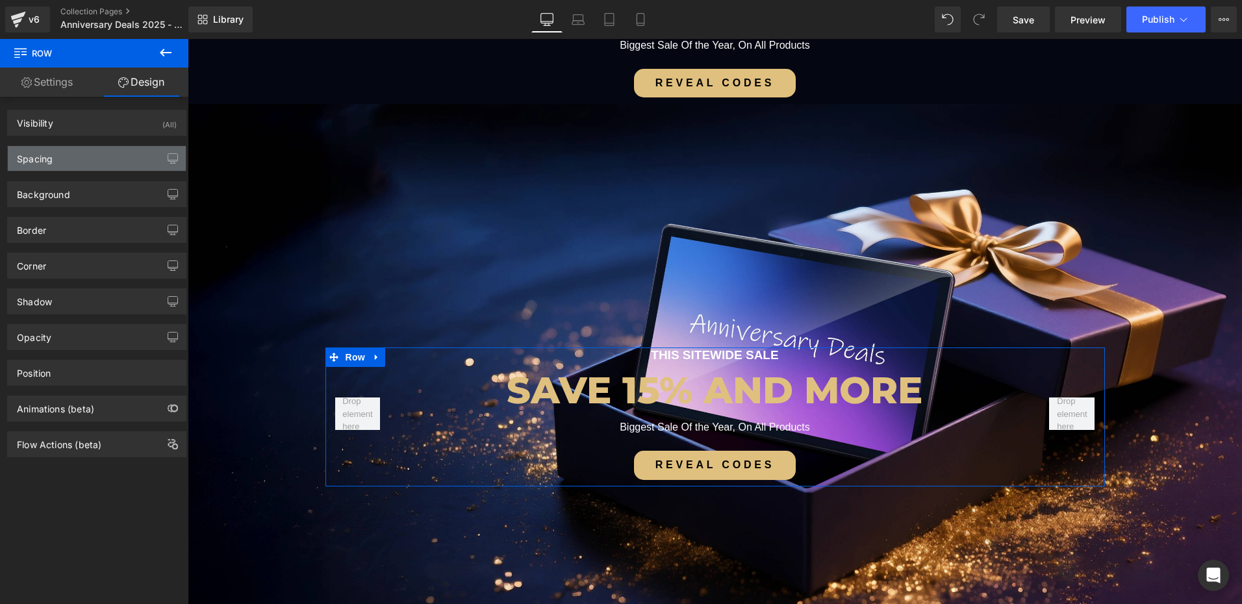
click at [74, 158] on div "Spacing" at bounding box center [97, 158] width 178 height 25
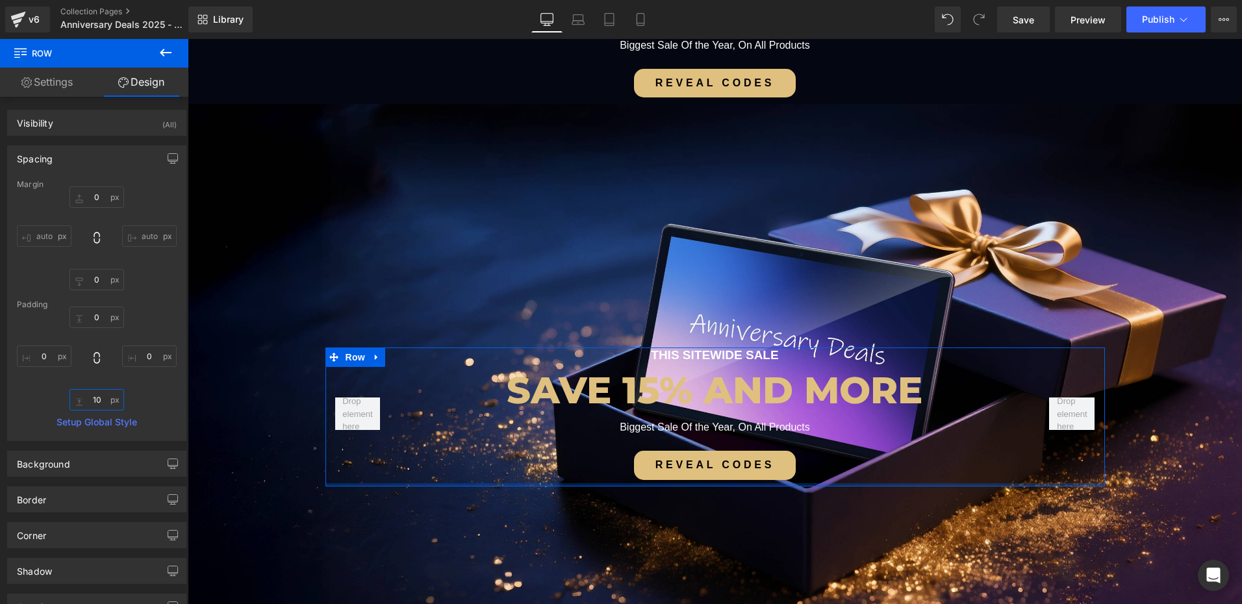
click at [101, 397] on input "10" at bounding box center [96, 399] width 55 height 21
type input "0"
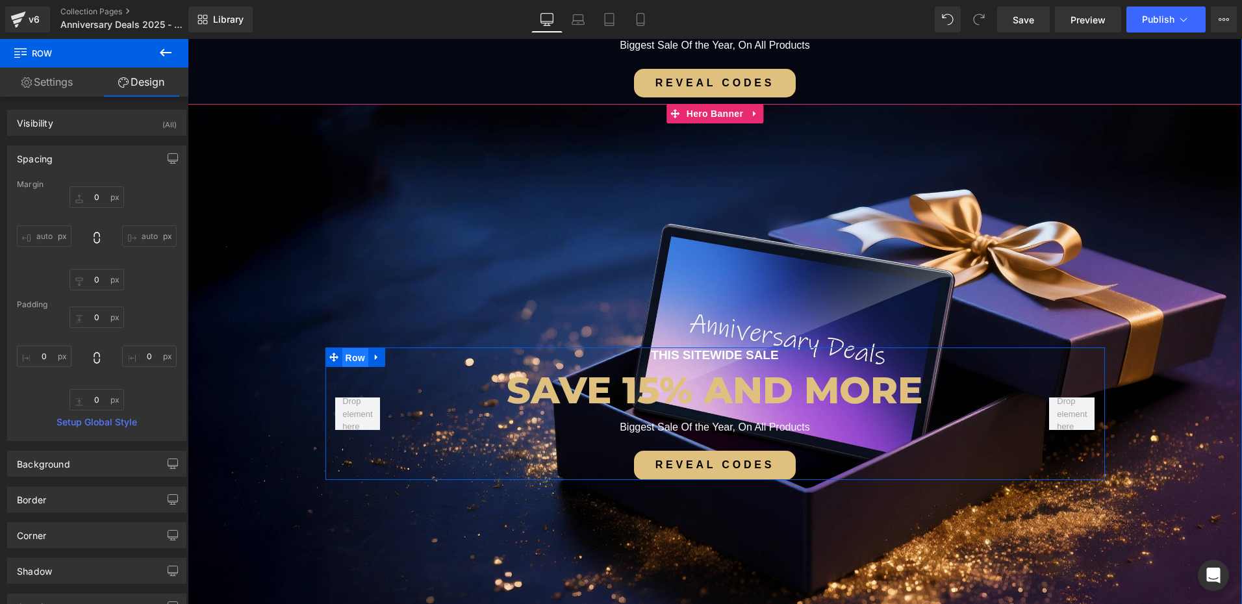
click at [355, 359] on span "Row" at bounding box center [355, 357] width 26 height 19
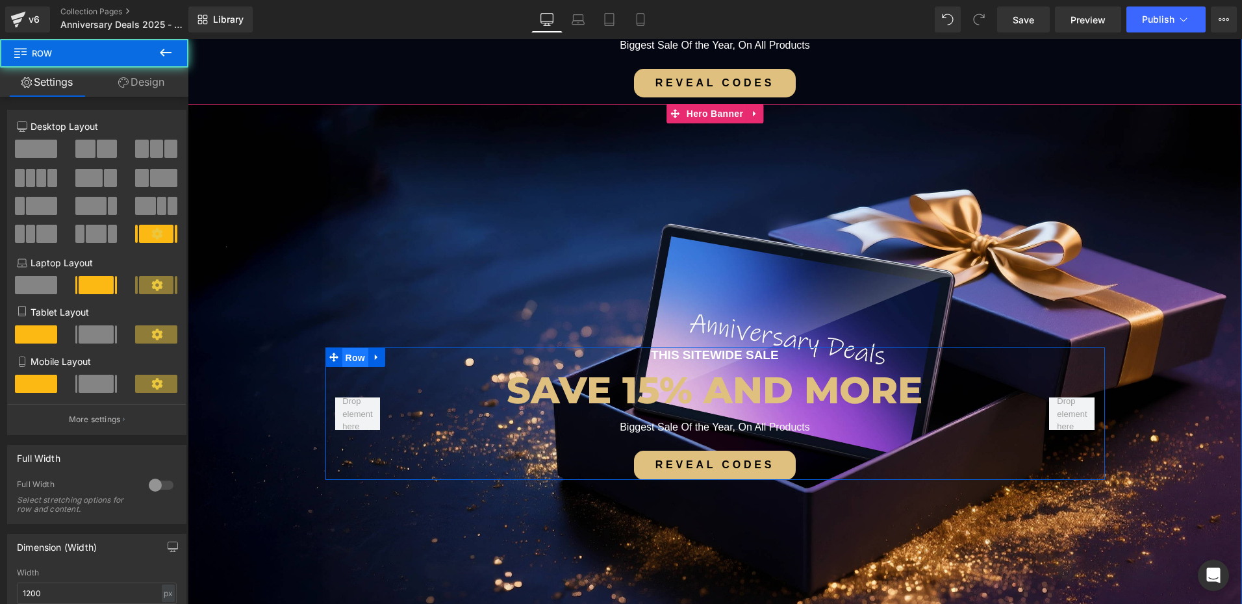
click at [355, 359] on span "Row" at bounding box center [355, 357] width 26 height 19
click at [347, 360] on span "Row" at bounding box center [355, 356] width 26 height 19
click at [347, 361] on span "Row" at bounding box center [355, 357] width 26 height 19
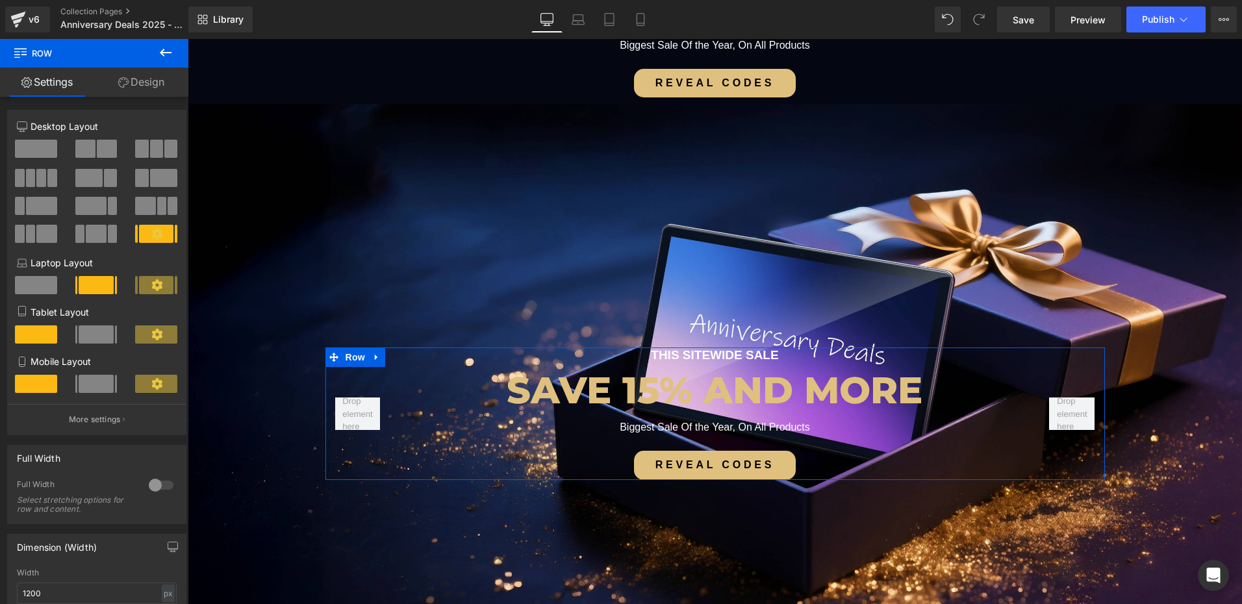
click at [38, 147] on span at bounding box center [36, 149] width 42 height 18
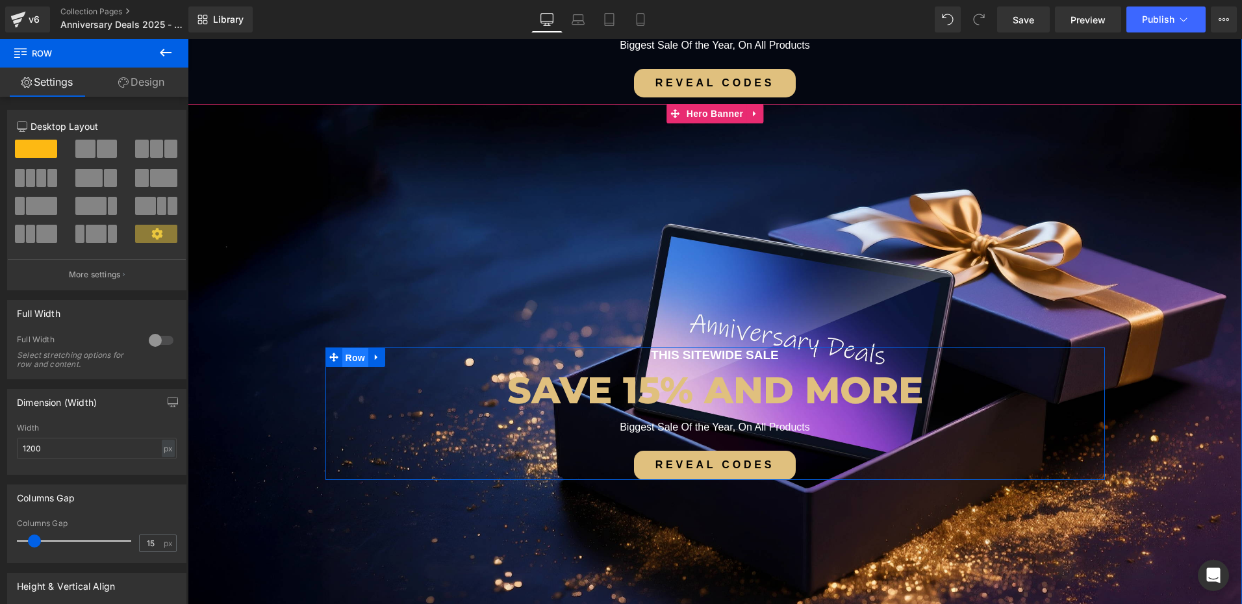
click at [345, 354] on span "Row" at bounding box center [355, 357] width 26 height 19
click at [695, 358] on span "Text Block" at bounding box center [708, 356] width 43 height 16
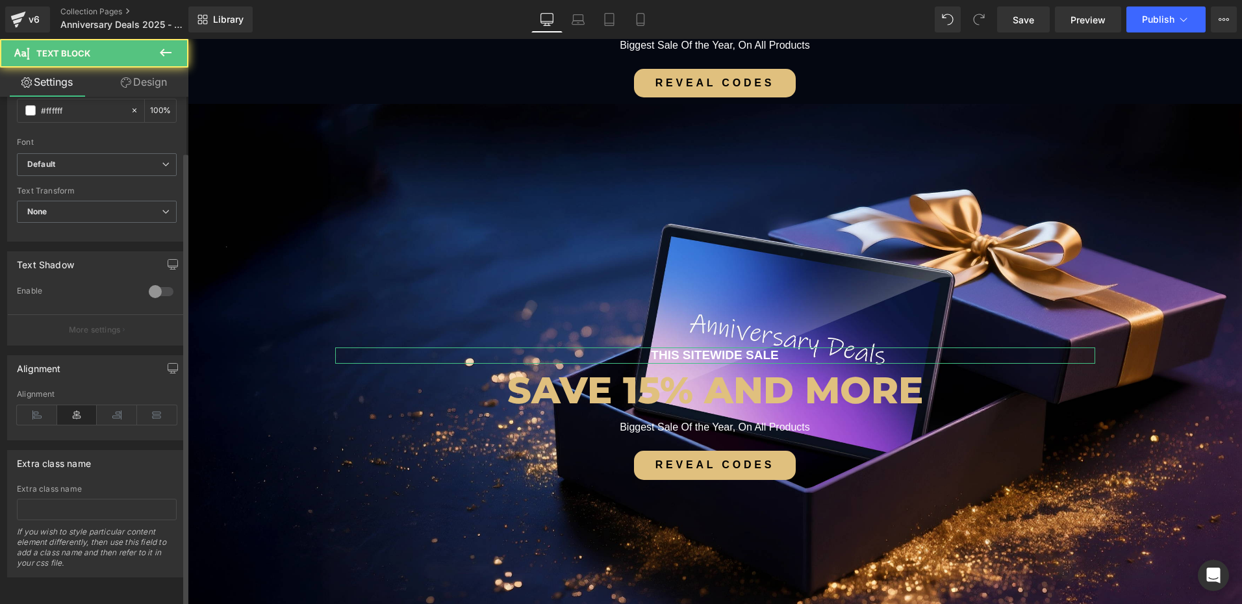
scroll to position [314, 0]
click at [37, 405] on icon at bounding box center [37, 414] width 40 height 19
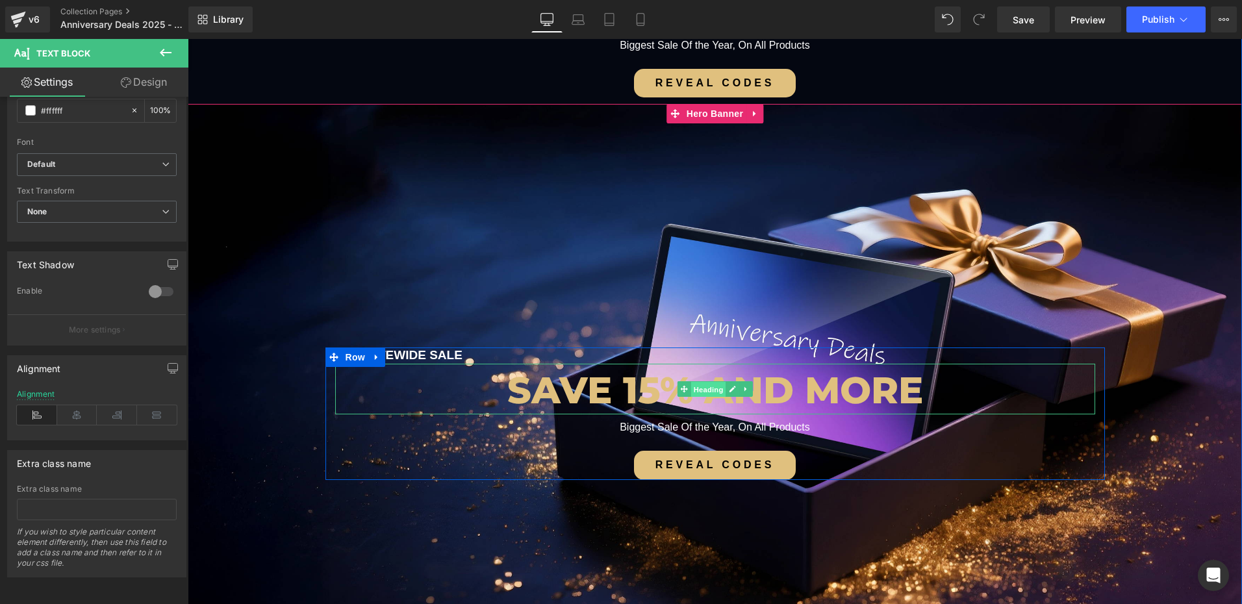
click at [703, 393] on span "Heading" at bounding box center [707, 390] width 35 height 16
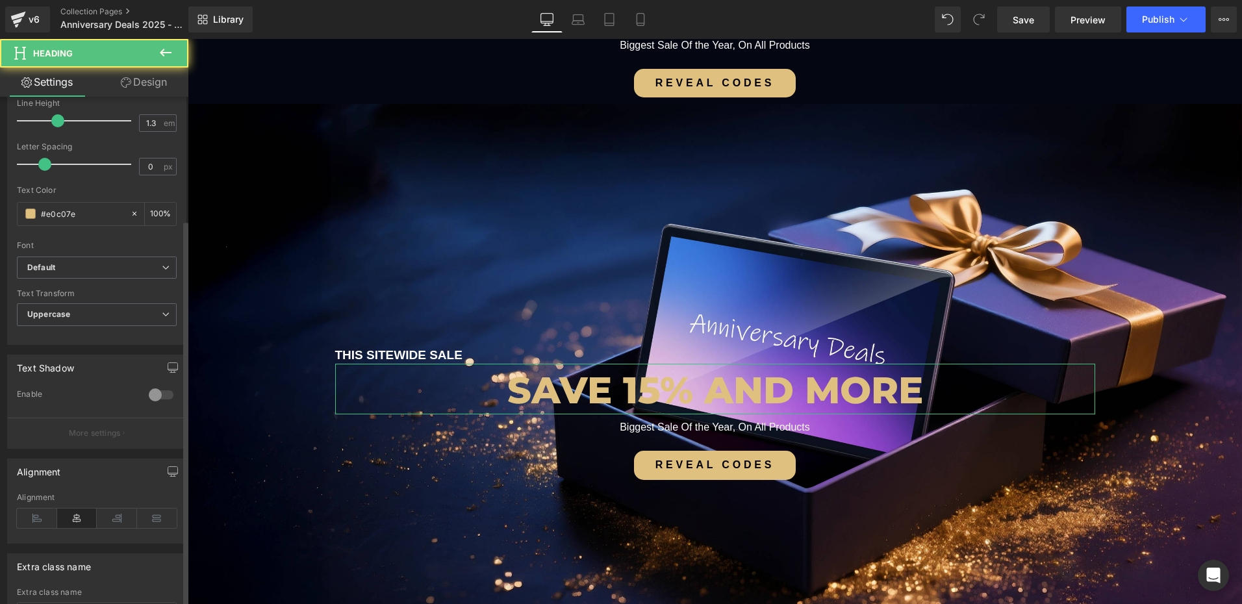
scroll to position [414, 0]
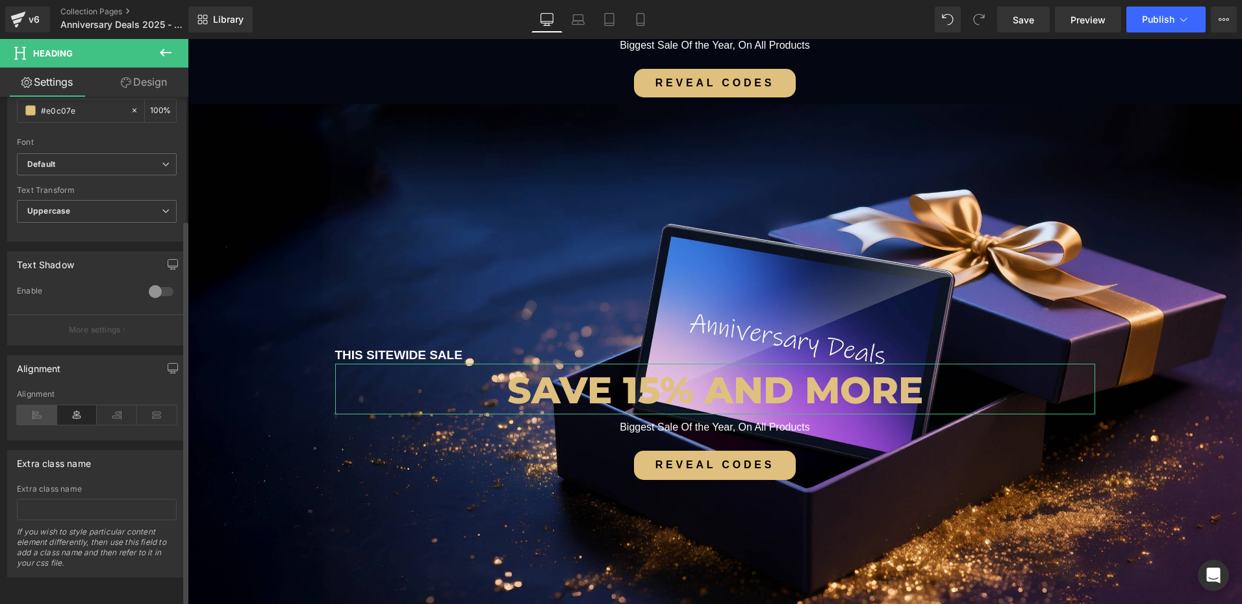
click at [40, 405] on icon at bounding box center [37, 414] width 40 height 19
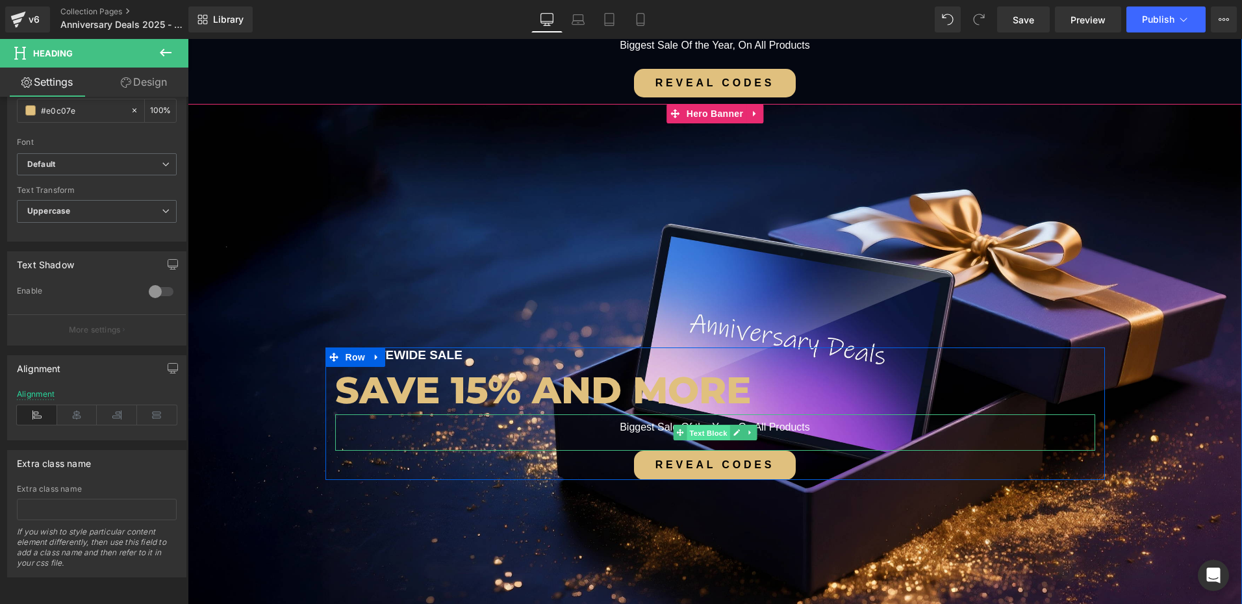
click at [709, 428] on span "Text Block" at bounding box center [708, 433] width 43 height 16
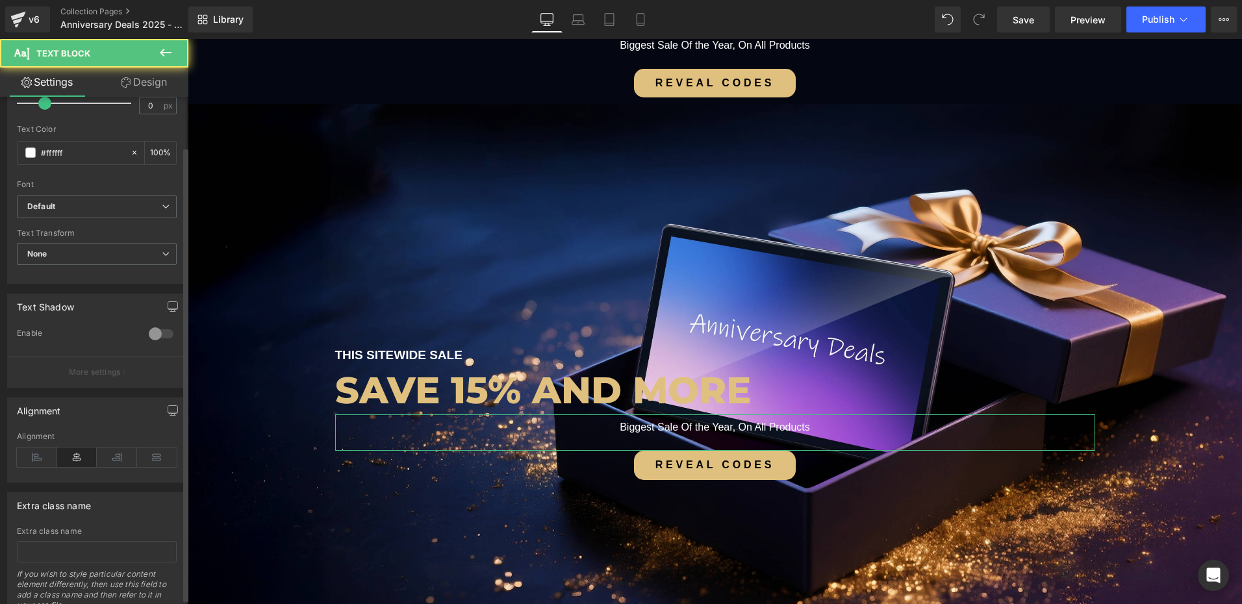
scroll to position [314, 0]
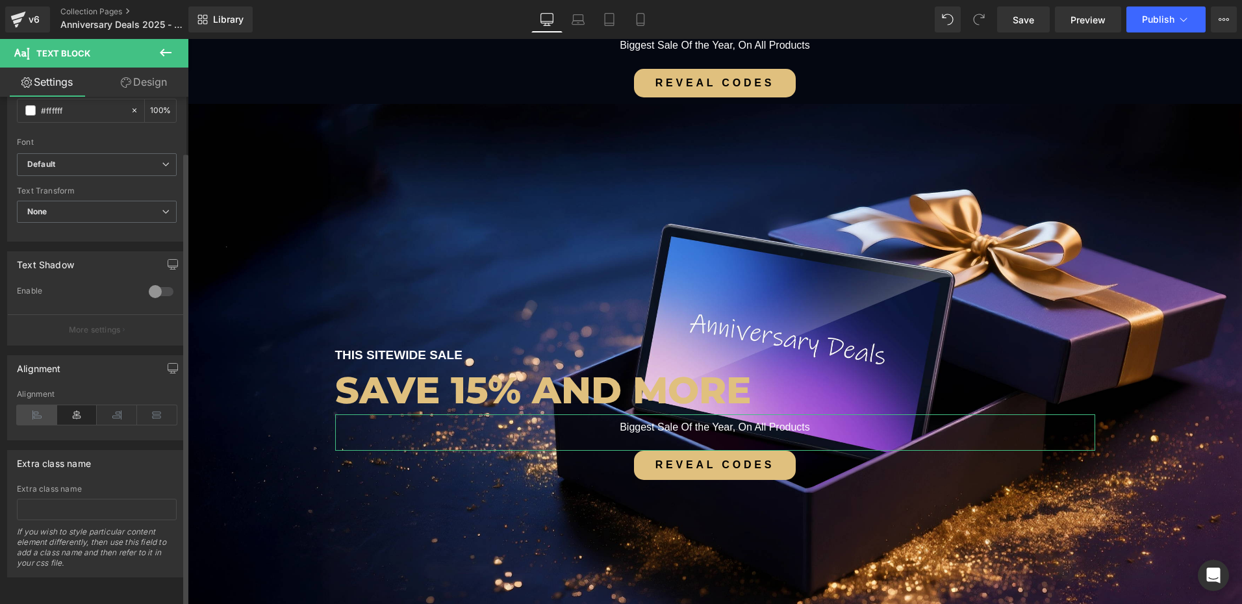
drag, startPoint x: 34, startPoint y: 405, endPoint x: 97, endPoint y: 386, distance: 65.1
click at [34, 405] on icon at bounding box center [37, 414] width 40 height 19
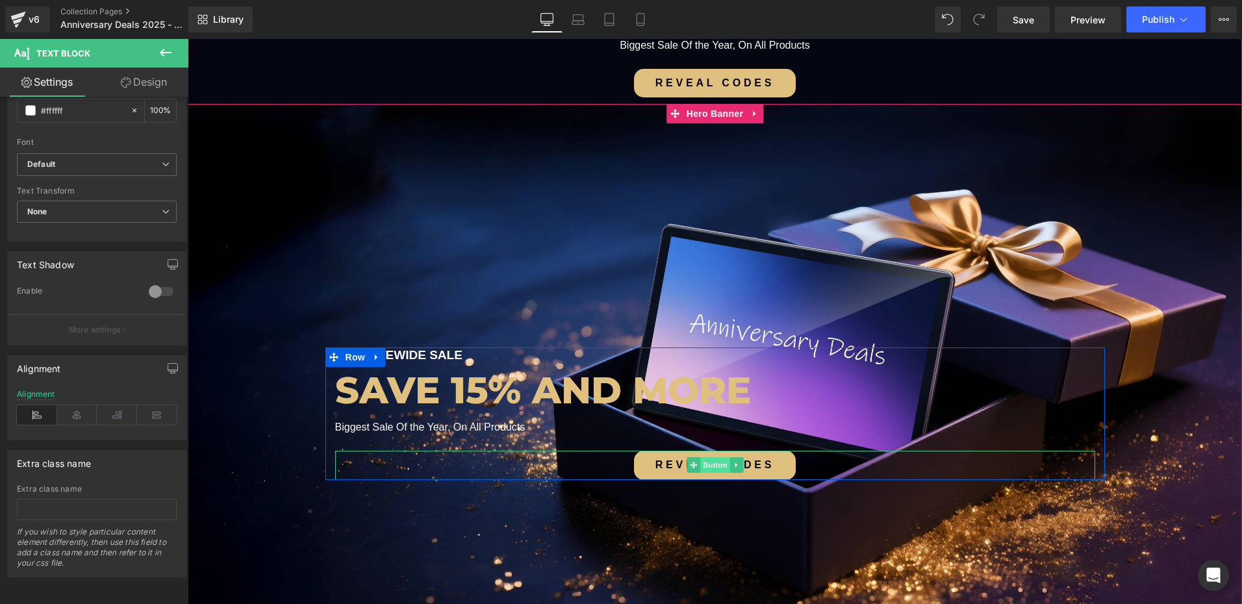
click at [711, 468] on span "Button" at bounding box center [715, 465] width 30 height 16
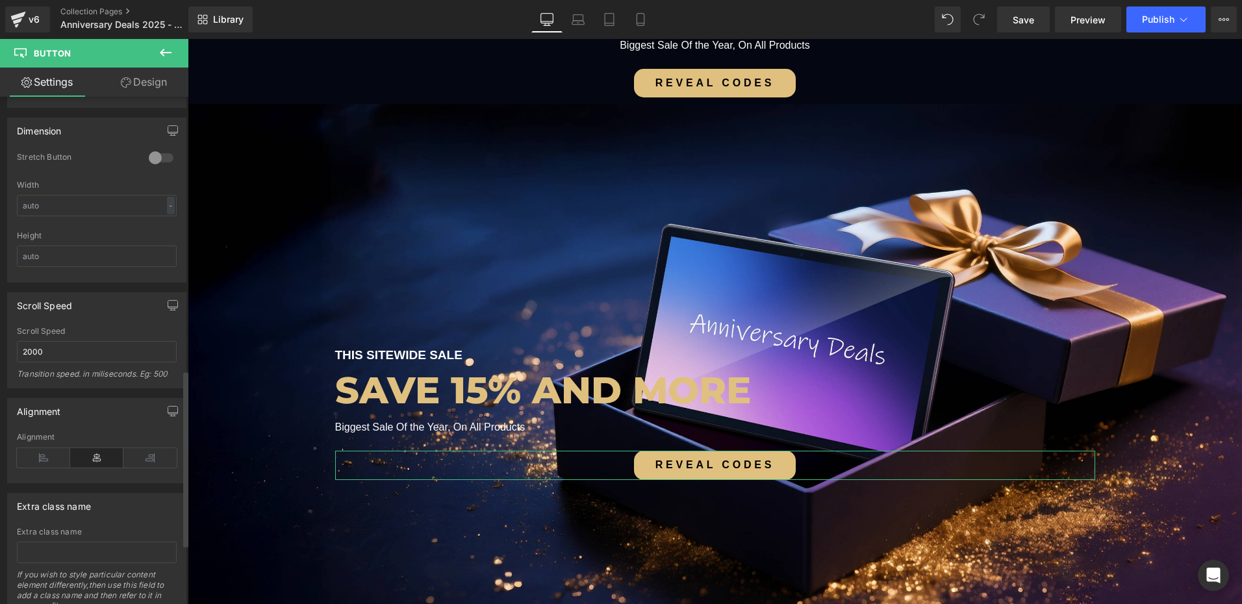
scroll to position [909, 0]
click at [39, 460] on icon at bounding box center [43, 457] width 53 height 19
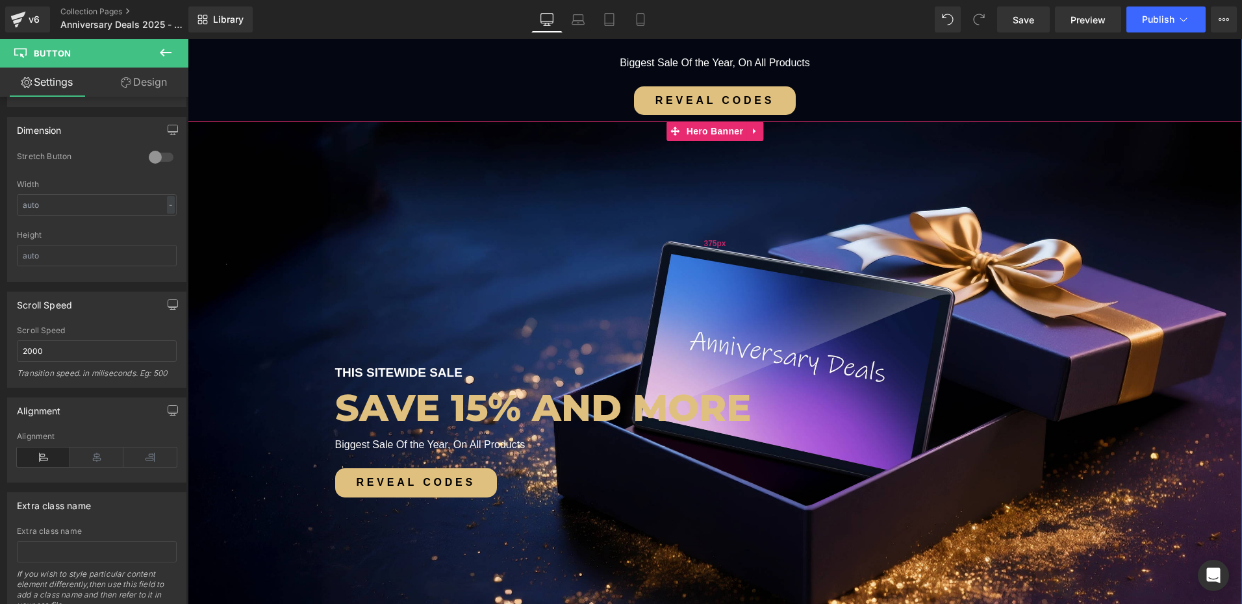
scroll to position [195, 0]
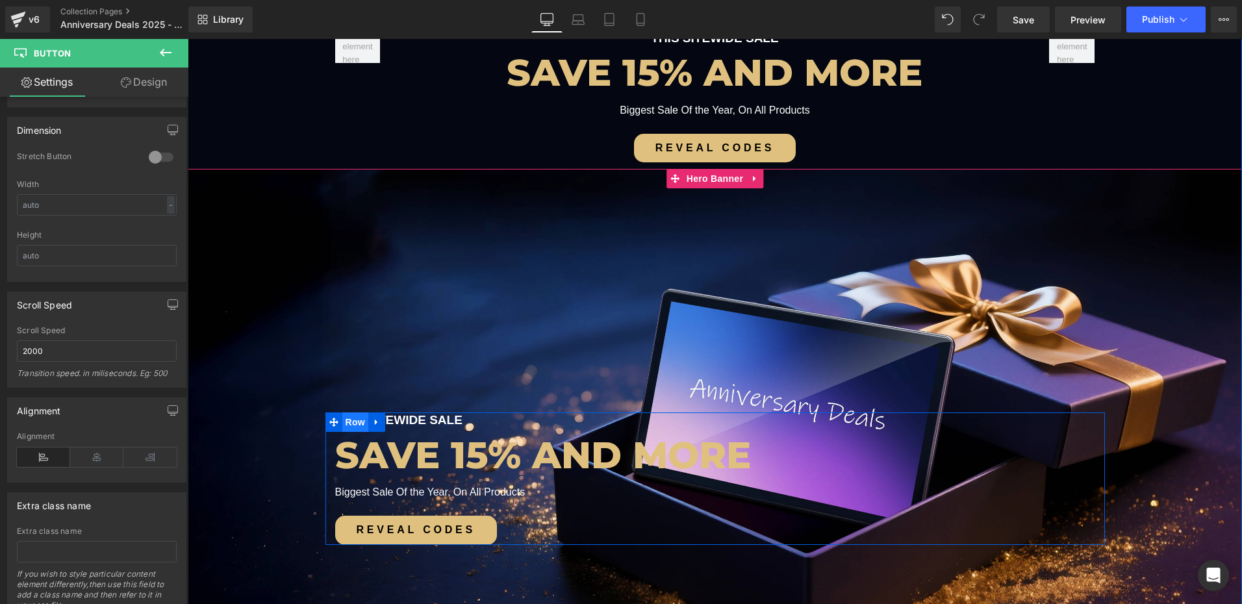
click at [347, 418] on span "Row" at bounding box center [355, 421] width 26 height 19
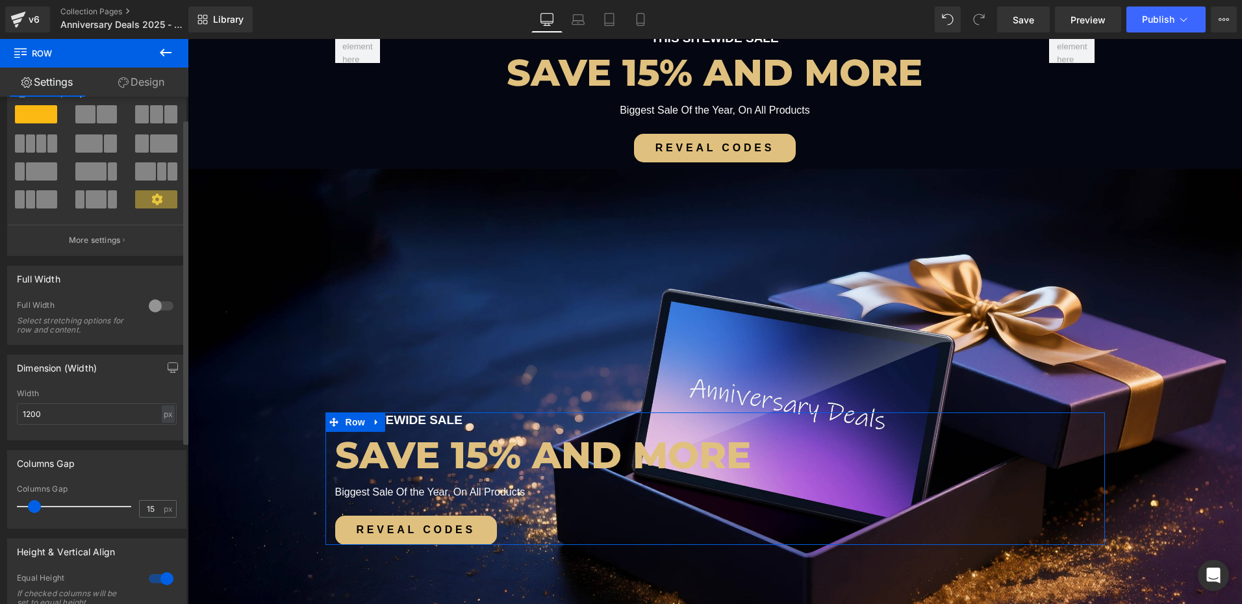
scroll to position [65, 0]
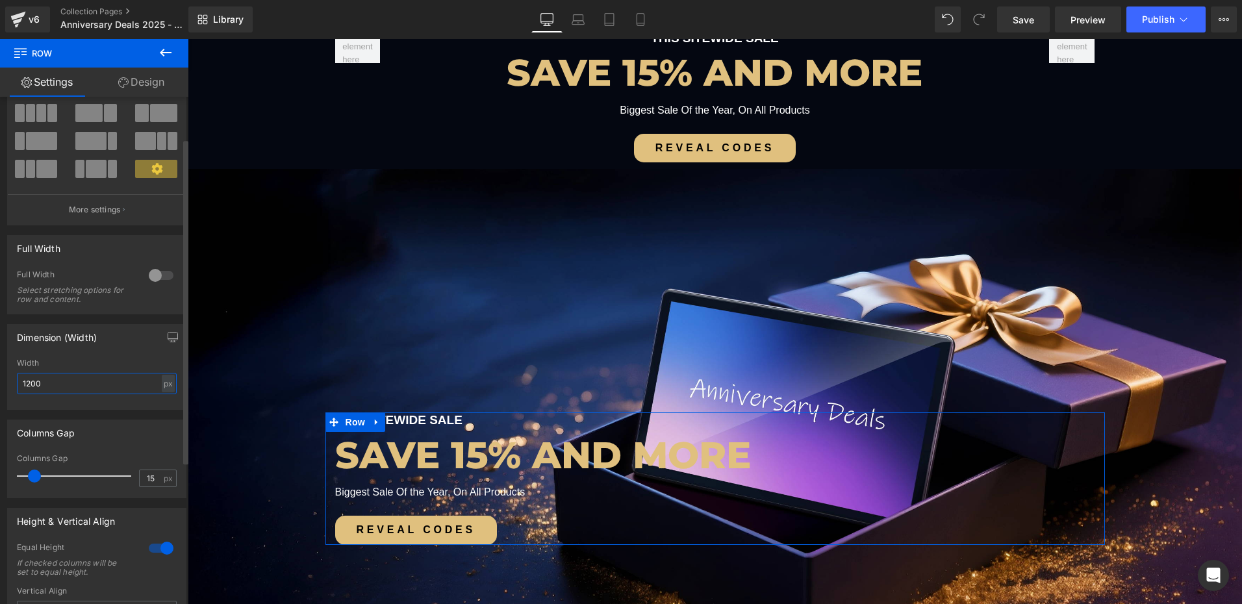
click at [26, 380] on input "1200" at bounding box center [97, 383] width 160 height 21
type input "1400"
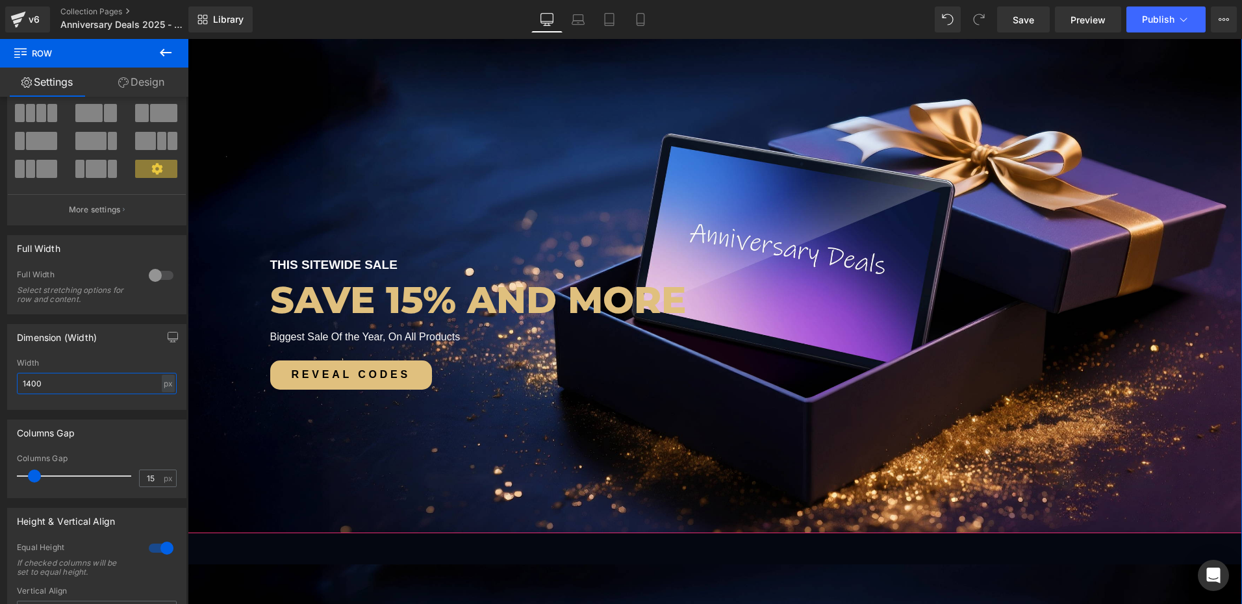
scroll to position [260, 0]
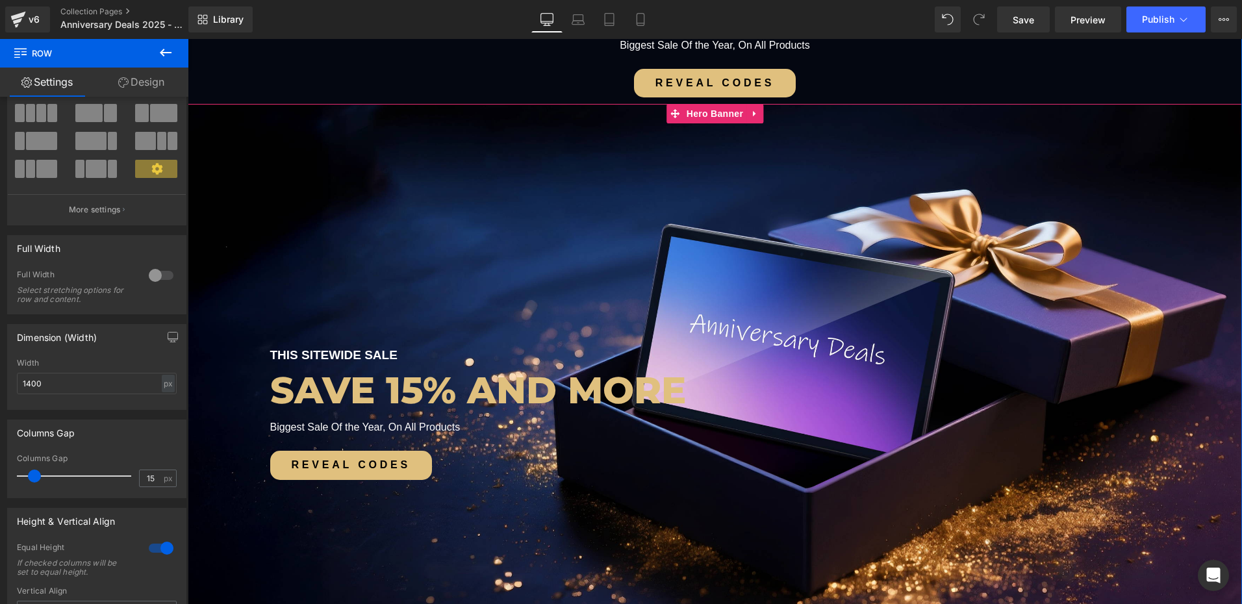
click at [460, 395] on h2 "SAVE 15% AND MORE" at bounding box center [715, 390] width 890 height 48
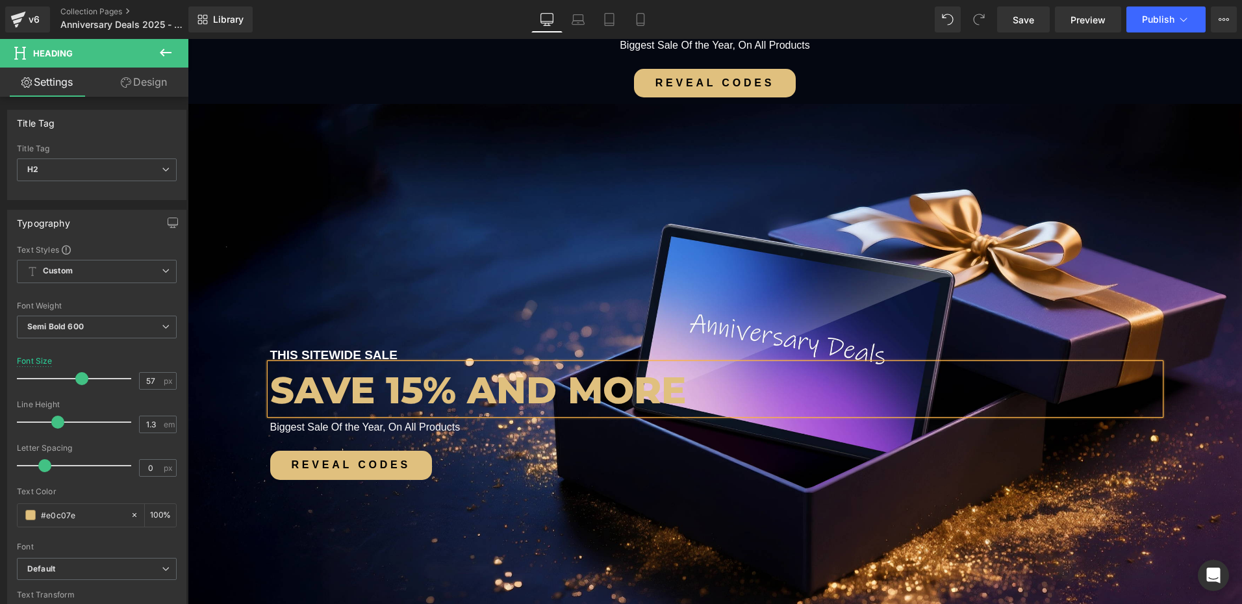
click at [453, 398] on h2 "SAVE 15% AND MORE" at bounding box center [715, 390] width 890 height 48
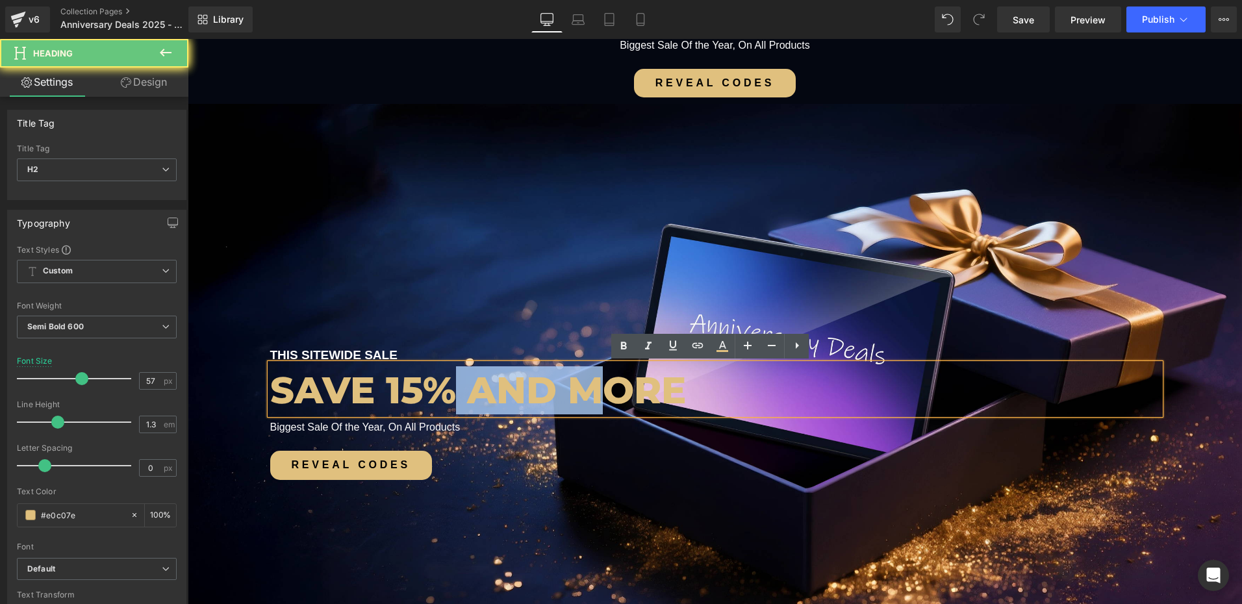
drag, startPoint x: 455, startPoint y: 393, endPoint x: 644, endPoint y: 398, distance: 188.4
click at [630, 398] on h2 "SAVE 15% AND MORE" at bounding box center [715, 390] width 890 height 48
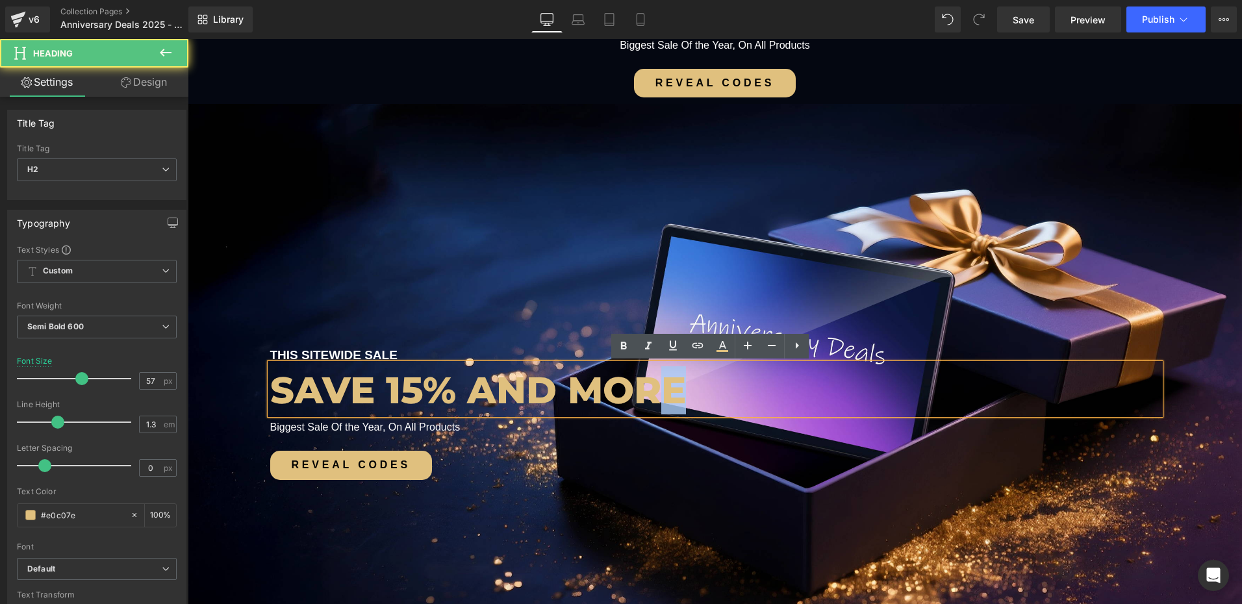
click at [655, 393] on h2 "SAVE 15% AND MORE" at bounding box center [715, 390] width 890 height 48
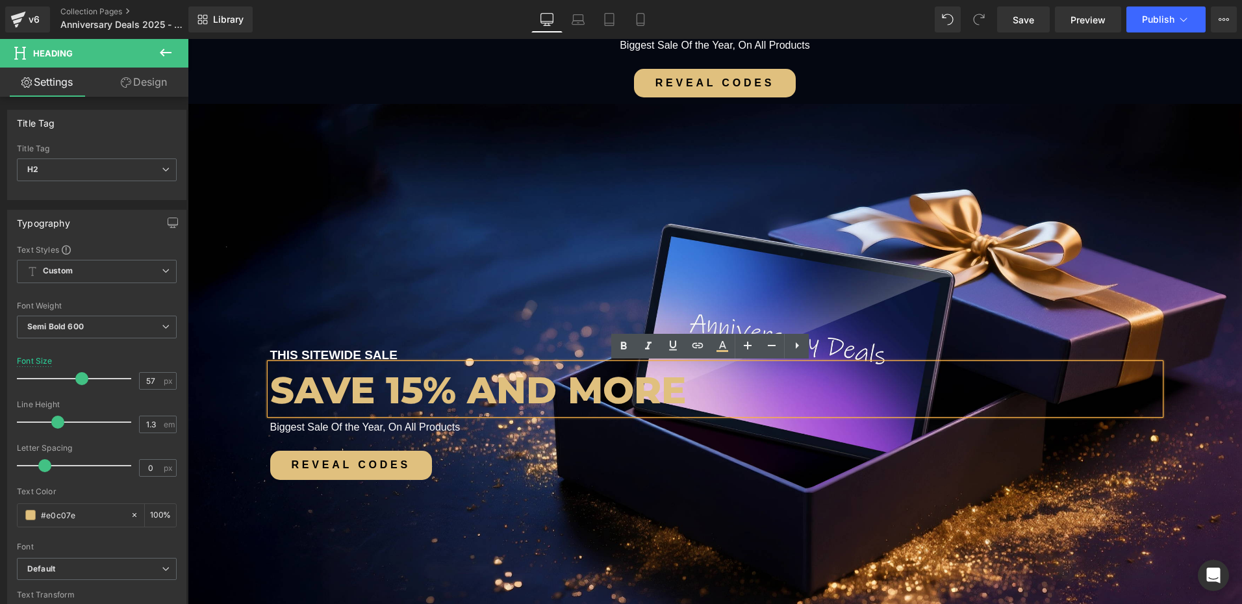
click at [490, 394] on h2 "SAVE 15% AND MORE" at bounding box center [715, 390] width 890 height 48
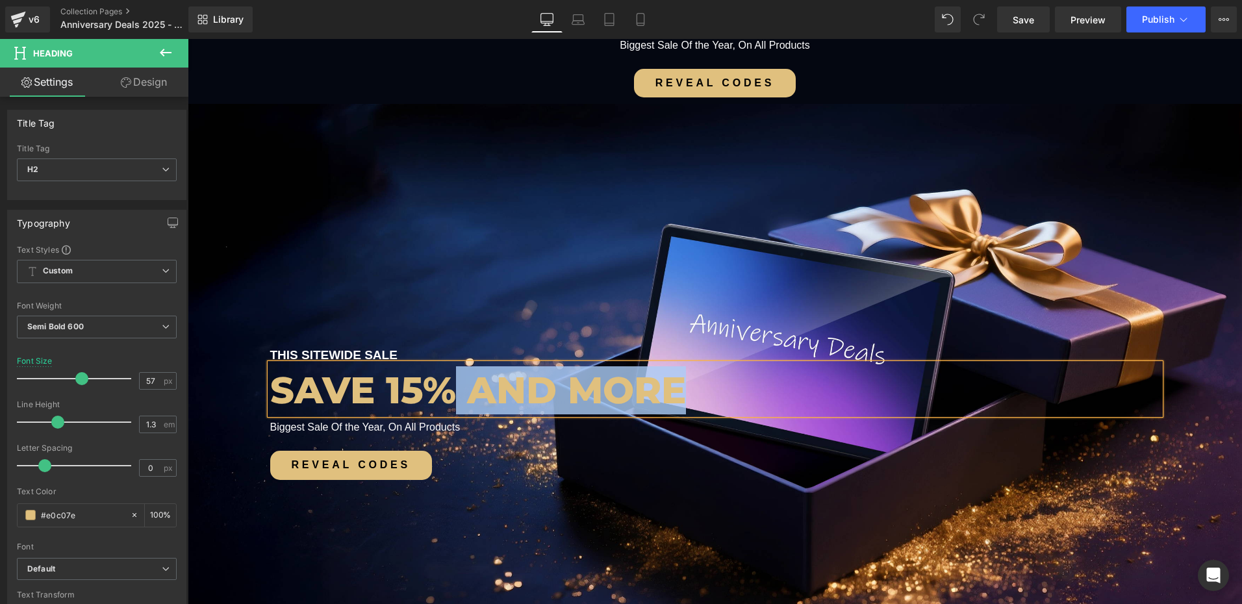
drag, startPoint x: 456, startPoint y: 393, endPoint x: 686, endPoint y: 392, distance: 229.9
click at [686, 392] on h2 "SAVE 15% AND MORE" at bounding box center [715, 390] width 890 height 48
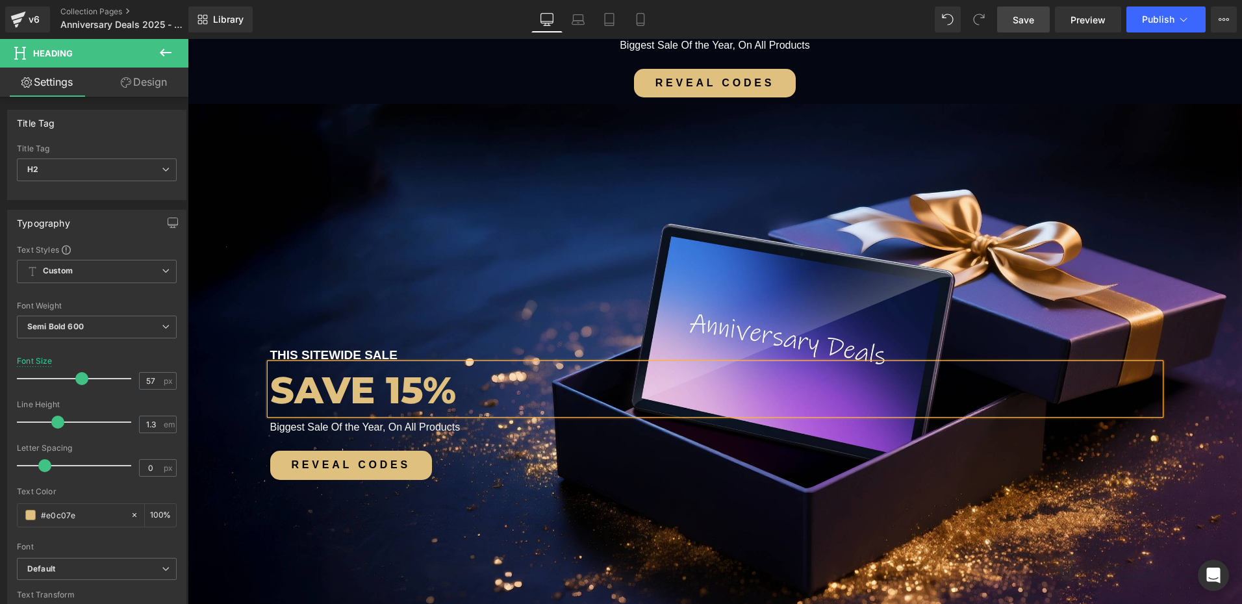
click at [1022, 21] on span "Save" at bounding box center [1023, 20] width 21 height 14
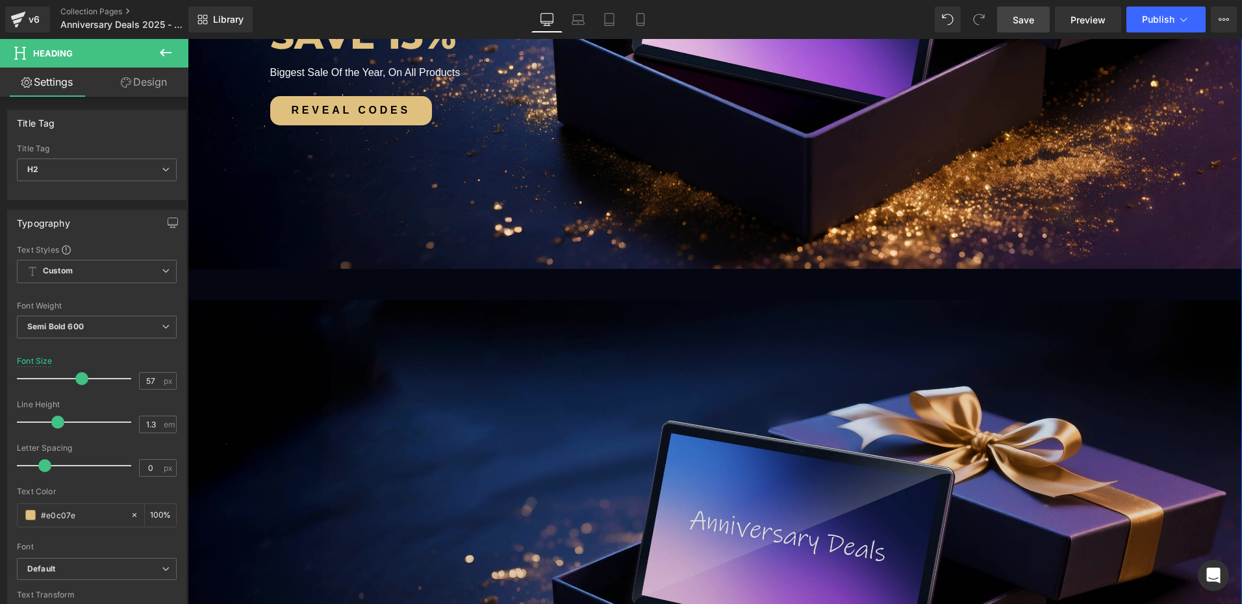
scroll to position [585, 0]
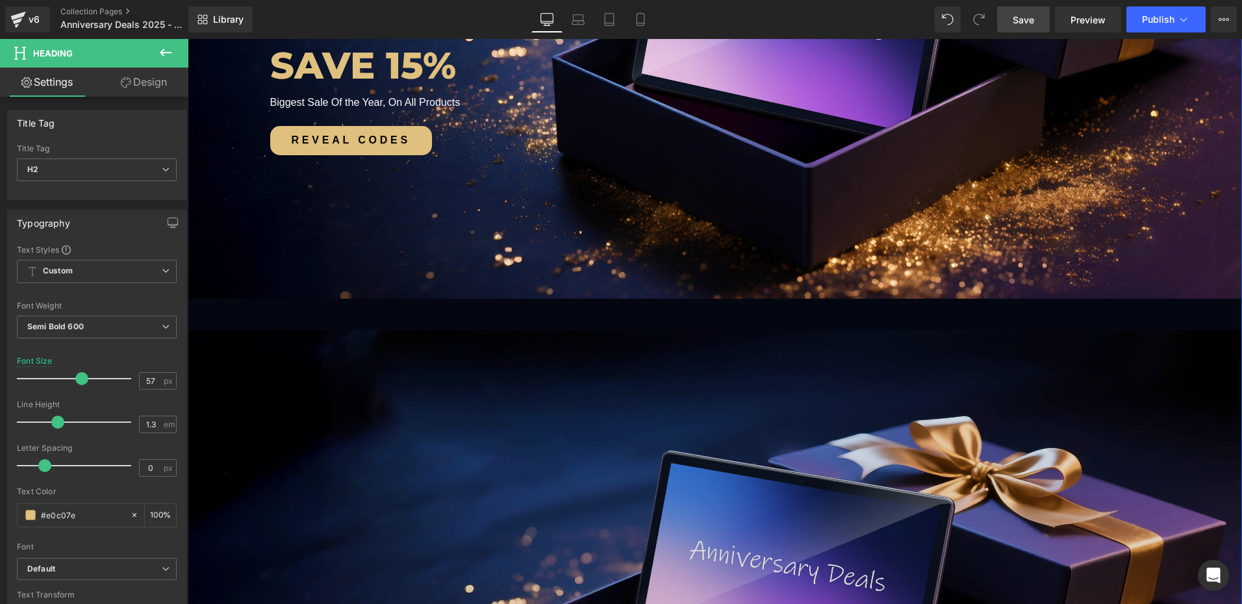
click at [459, 310] on img at bounding box center [715, 575] width 1054 height 552
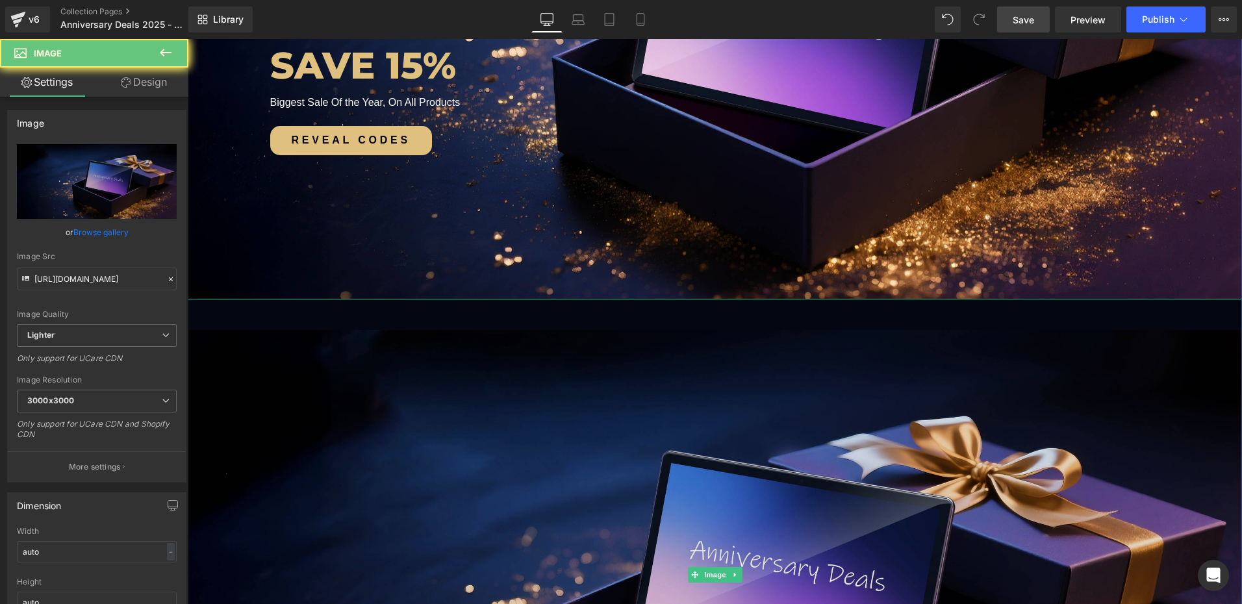
click at [486, 324] on img at bounding box center [715, 575] width 1054 height 552
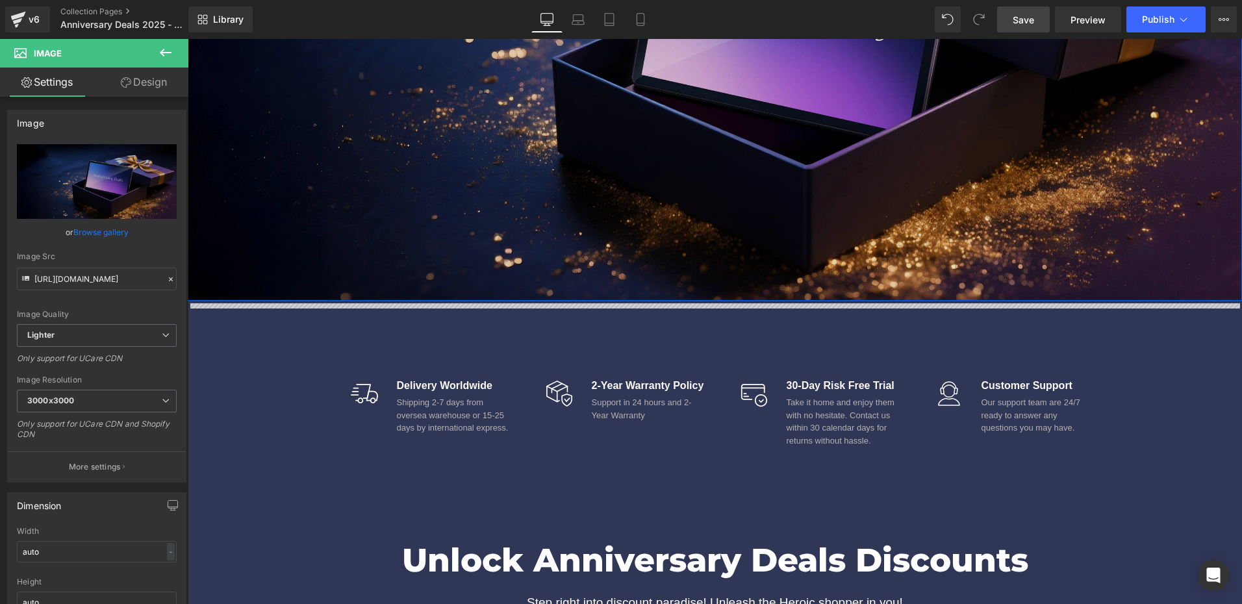
scroll to position [650, 0]
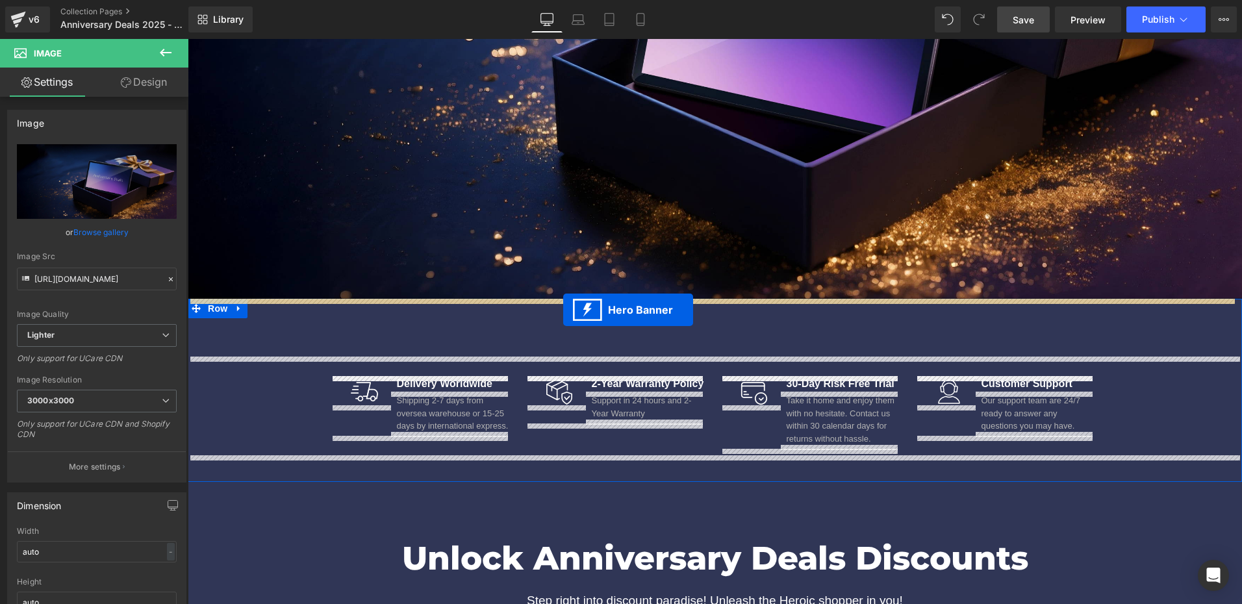
drag, startPoint x: 672, startPoint y: 114, endPoint x: 563, endPoint y: 310, distance: 224.1
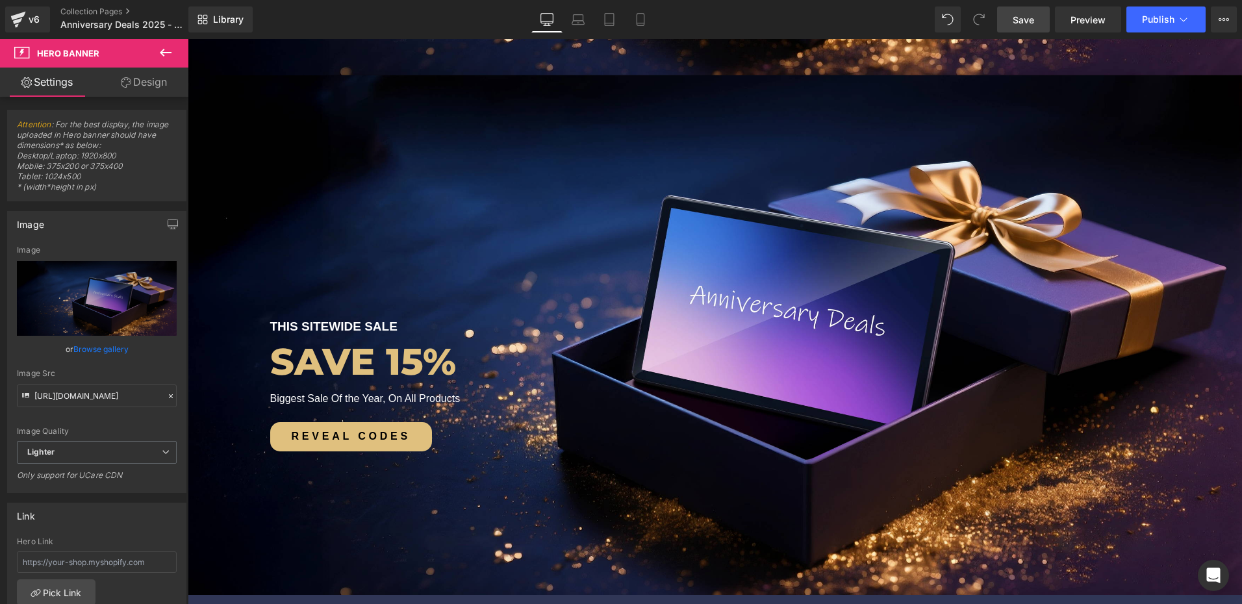
scroll to position [747, 0]
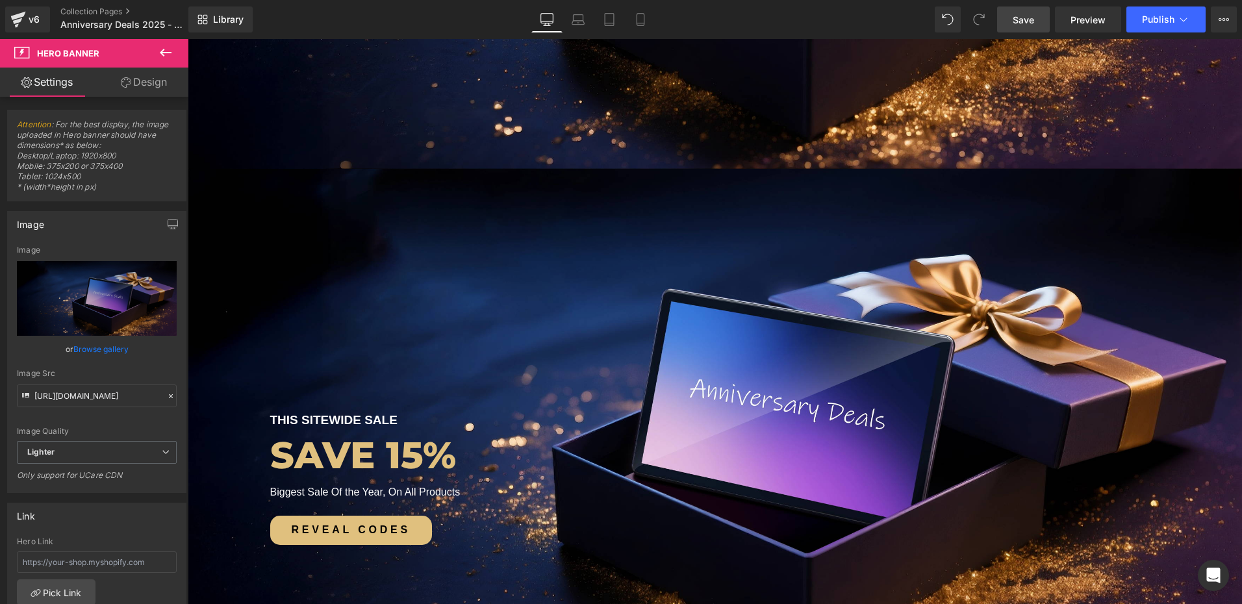
click at [778, 212] on div "THIS SITEWIDE SALE Text Block SAVE 15% Heading Biggest Sale Of the Year, On All…" at bounding box center [715, 429] width 1054 height 520
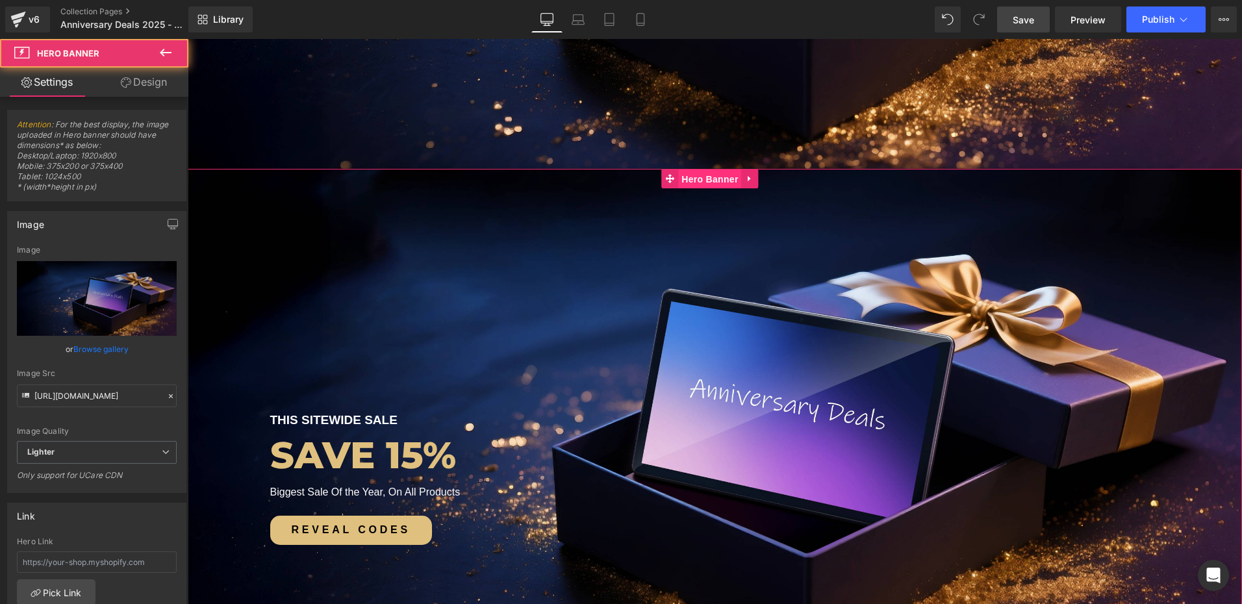
click at [720, 179] on span "Hero Banner" at bounding box center [709, 179] width 63 height 19
click at [149, 84] on link "Design" at bounding box center [144, 82] width 94 height 29
click at [0, 0] on div "Spacing" at bounding box center [0, 0] width 0 height 0
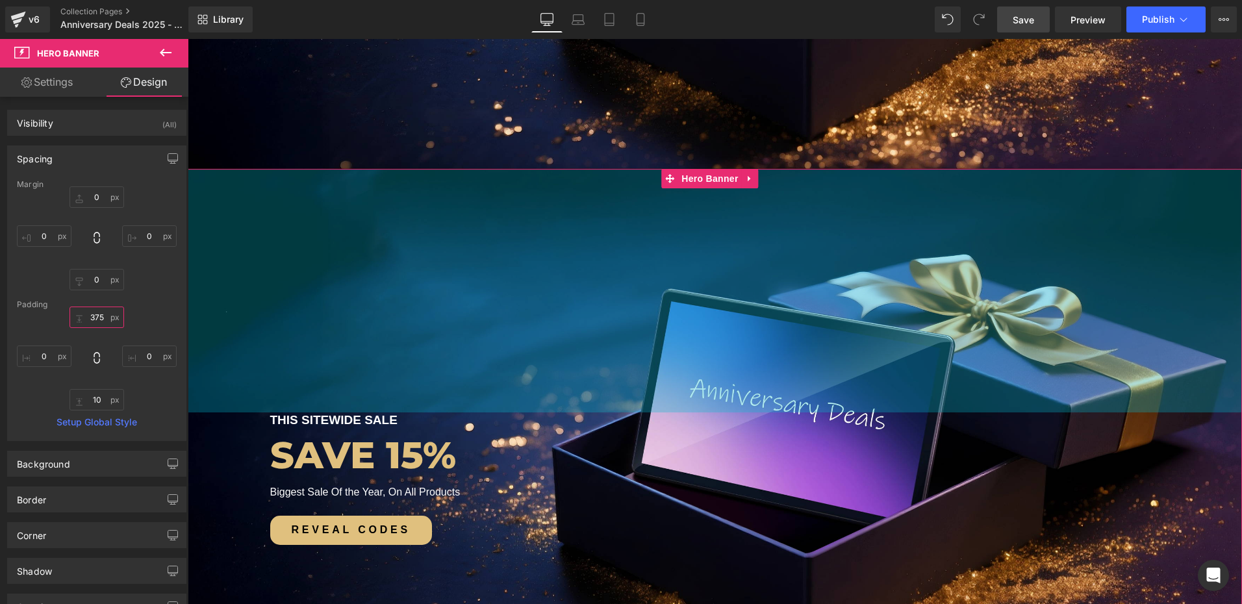
click at [105, 320] on input "375" at bounding box center [96, 317] width 55 height 21
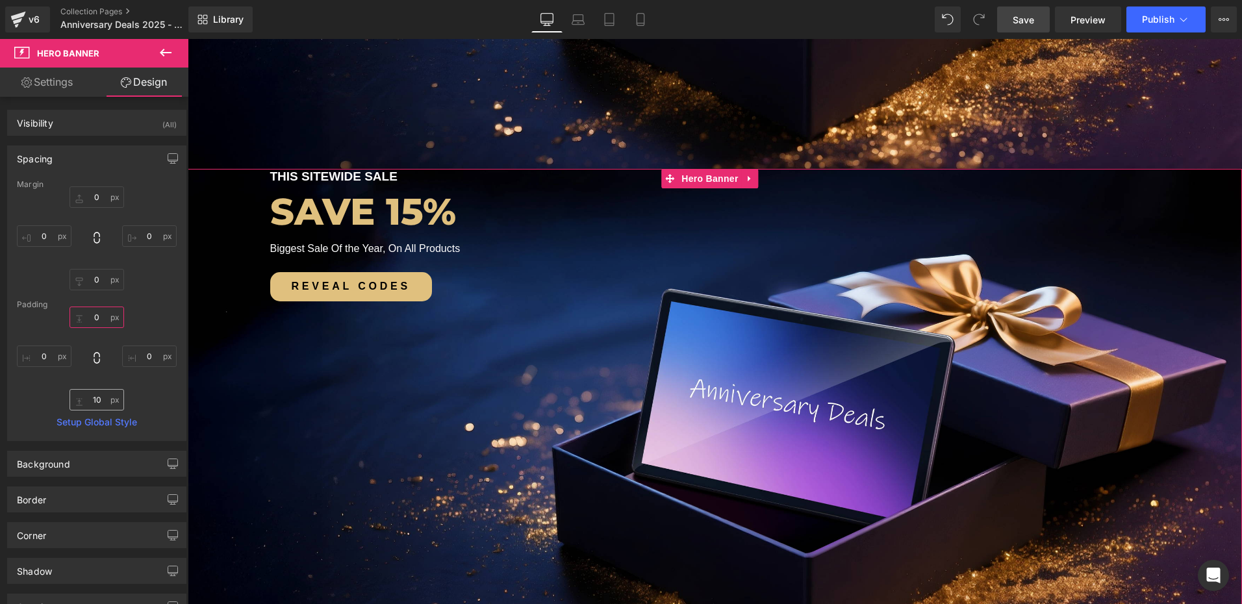
type input "0"
click at [101, 400] on input "10" at bounding box center [96, 399] width 55 height 21
type input "0"
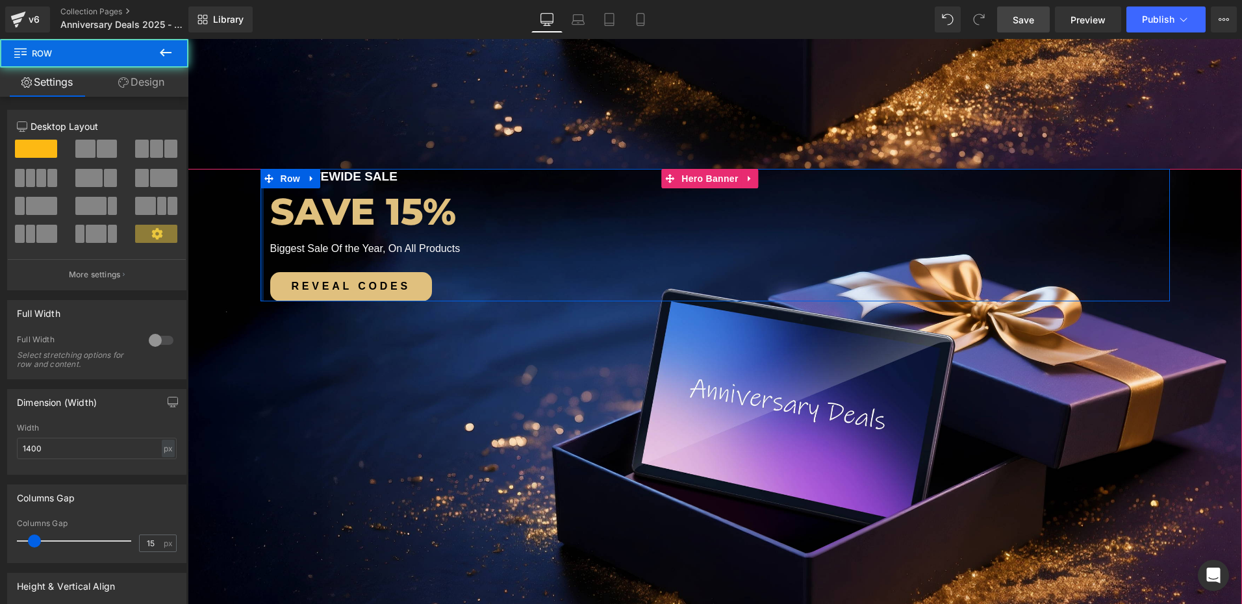
click at [260, 235] on div at bounding box center [261, 235] width 3 height 132
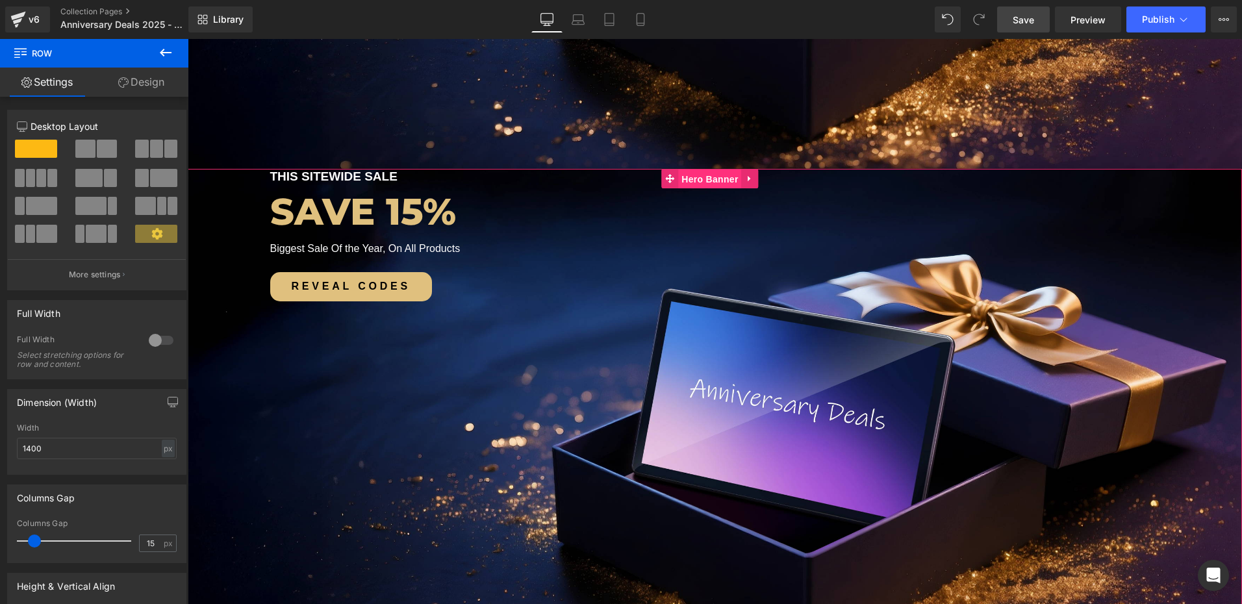
click at [698, 174] on span "Hero Banner" at bounding box center [709, 179] width 63 height 19
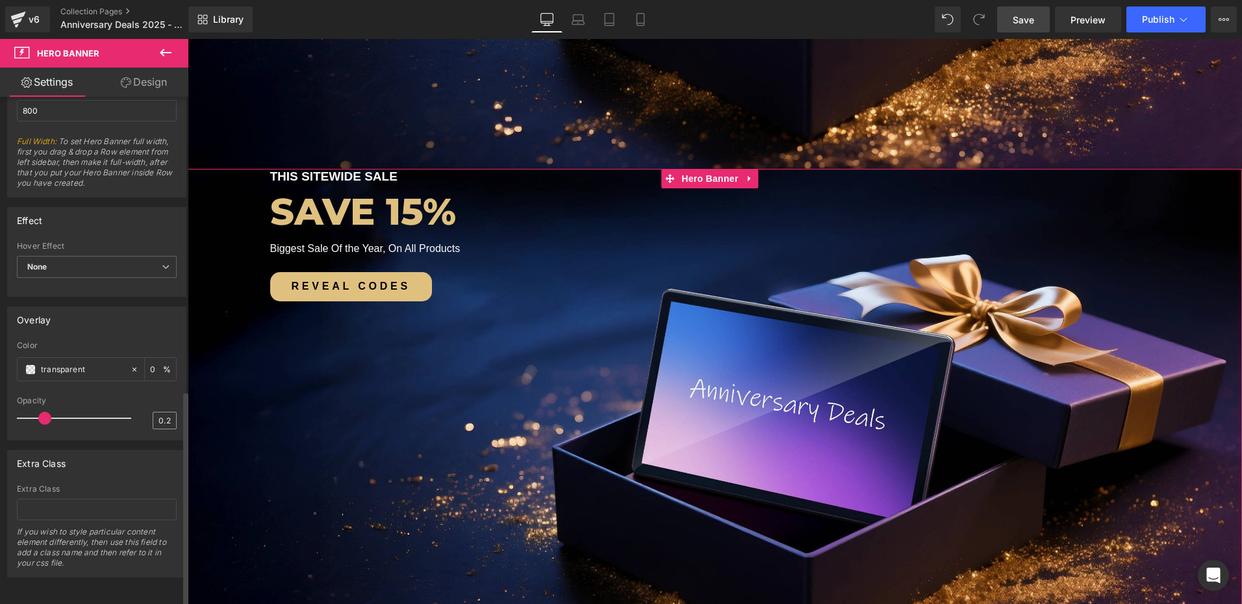
scroll to position [1, 0]
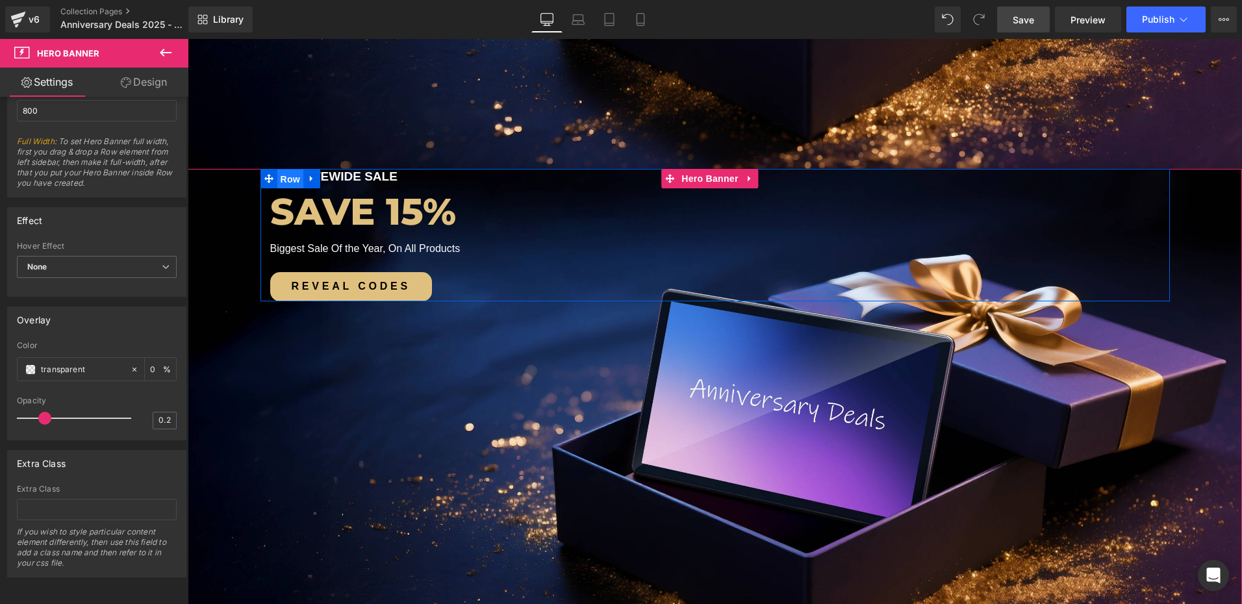
click at [281, 179] on span "Row" at bounding box center [290, 179] width 26 height 19
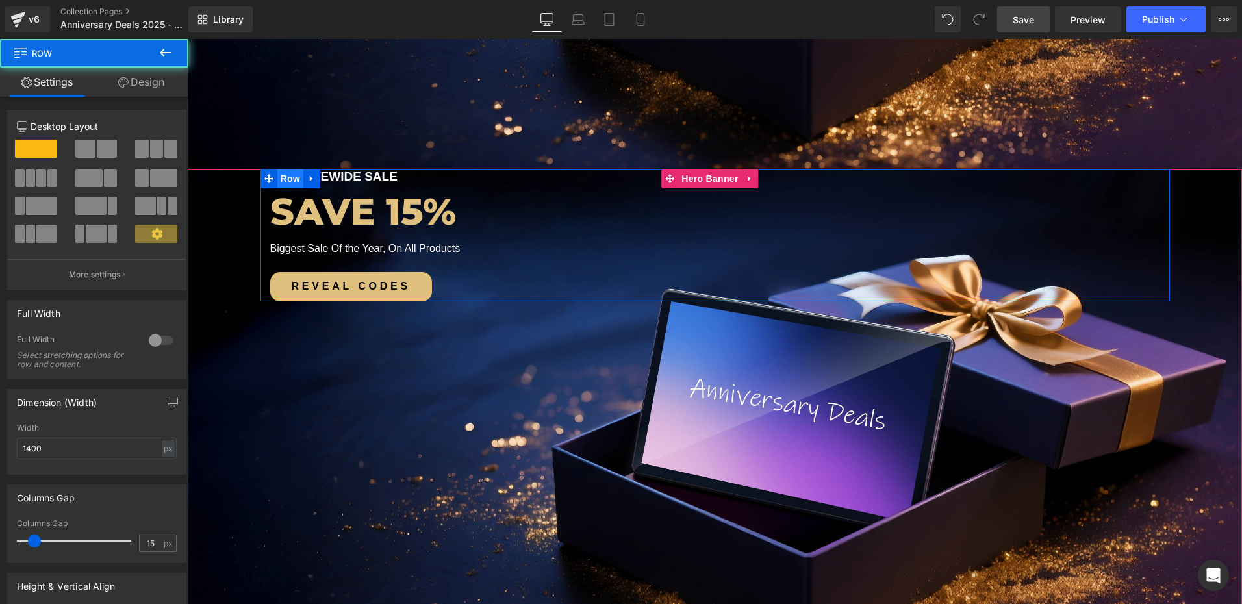
click at [281, 179] on span "Row" at bounding box center [290, 178] width 26 height 19
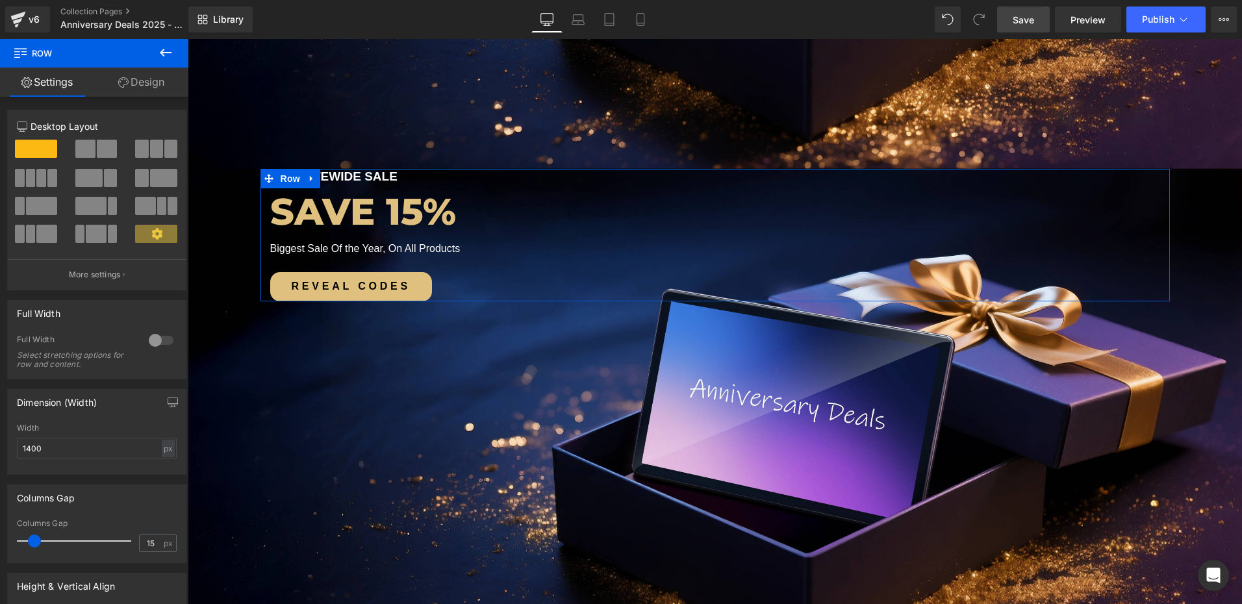
click at [151, 84] on link "Design" at bounding box center [141, 82] width 94 height 29
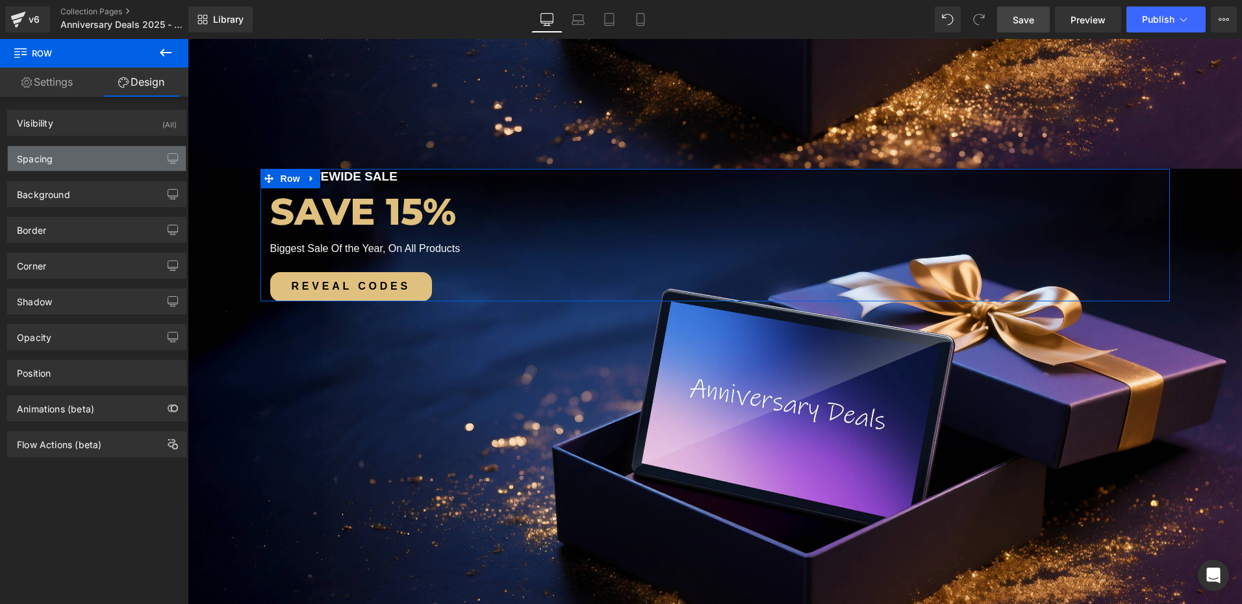
click at [79, 165] on div "Spacing" at bounding box center [97, 158] width 178 height 25
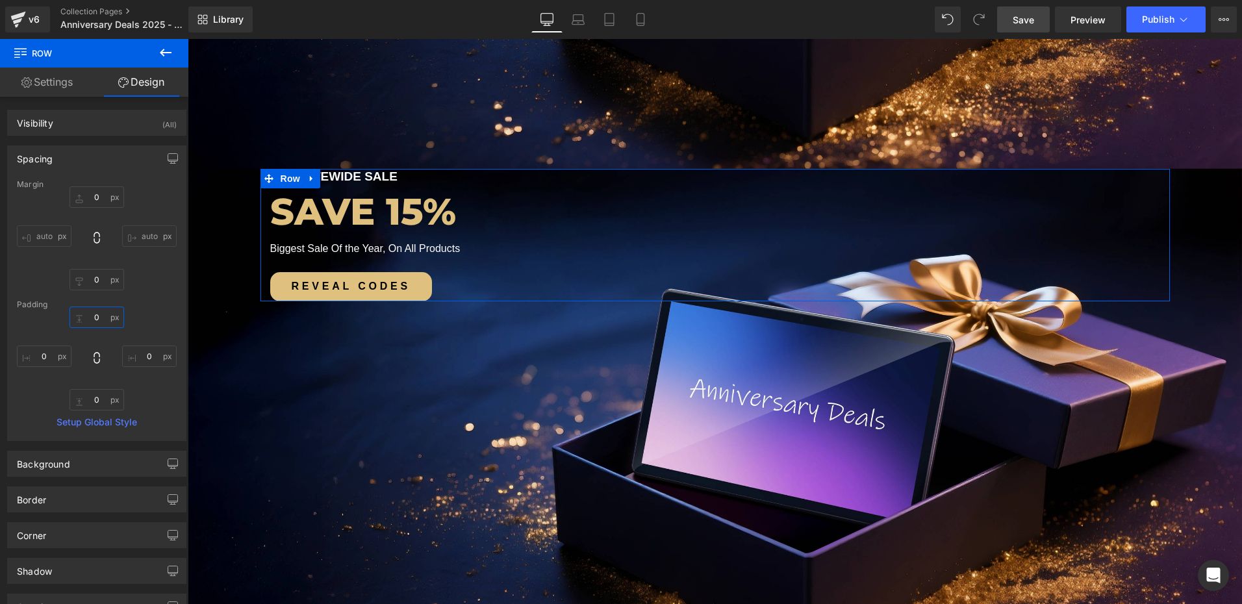
click at [101, 322] on input "0" at bounding box center [96, 317] width 55 height 21
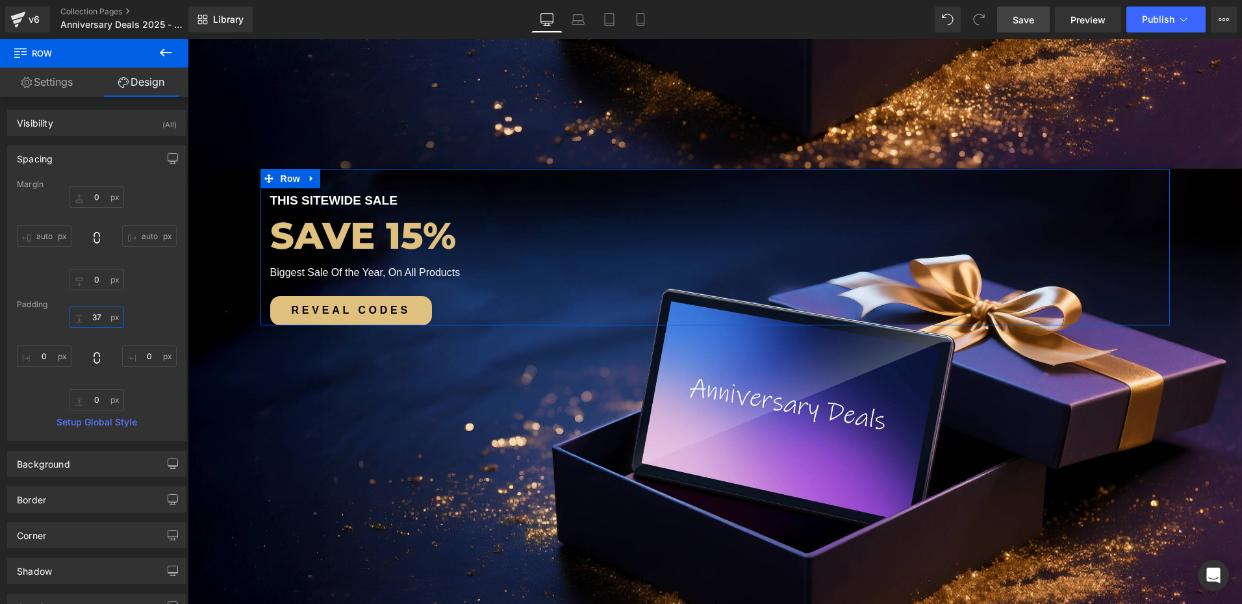
type input "375"
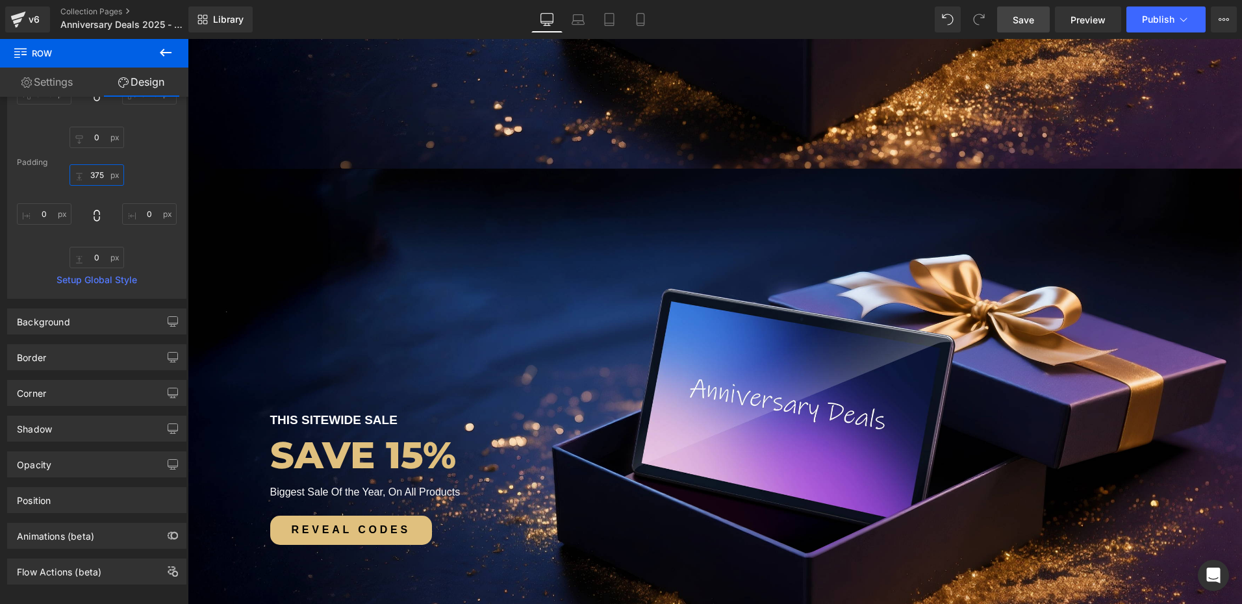
scroll to position [159, 0]
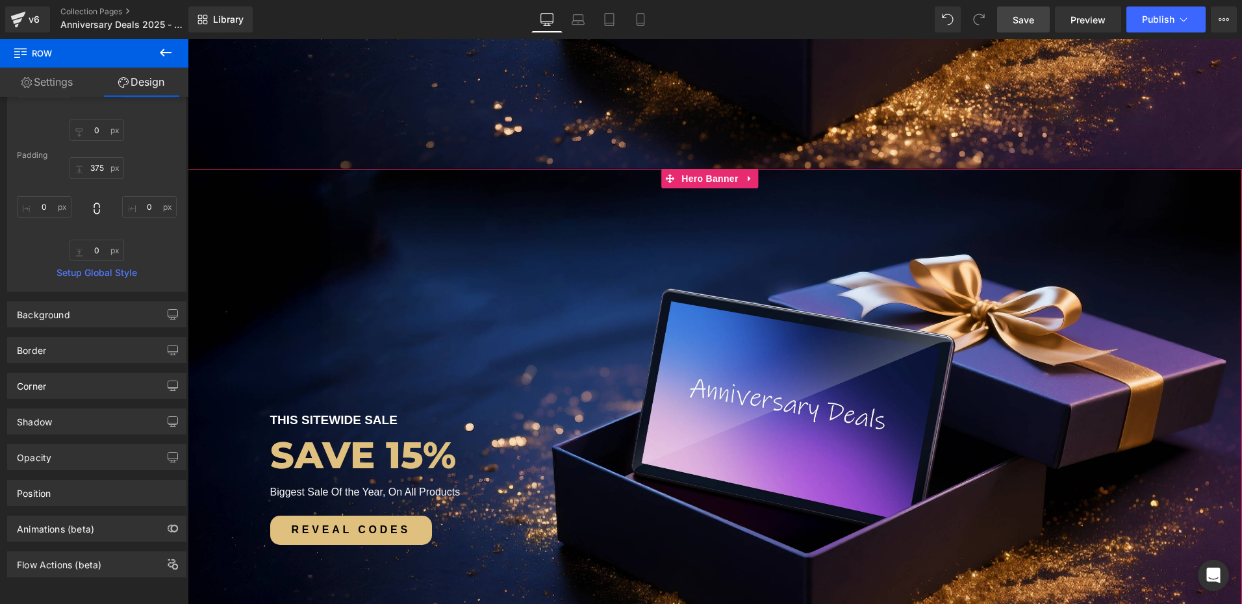
drag, startPoint x: 242, startPoint y: 417, endPoint x: 271, endPoint y: 417, distance: 29.9
click at [242, 417] on span "THIS SITEWIDE SALE Text Block SAVE 15% Heading Biggest Sale Of the Year, On All…" at bounding box center [715, 357] width 1054 height 376
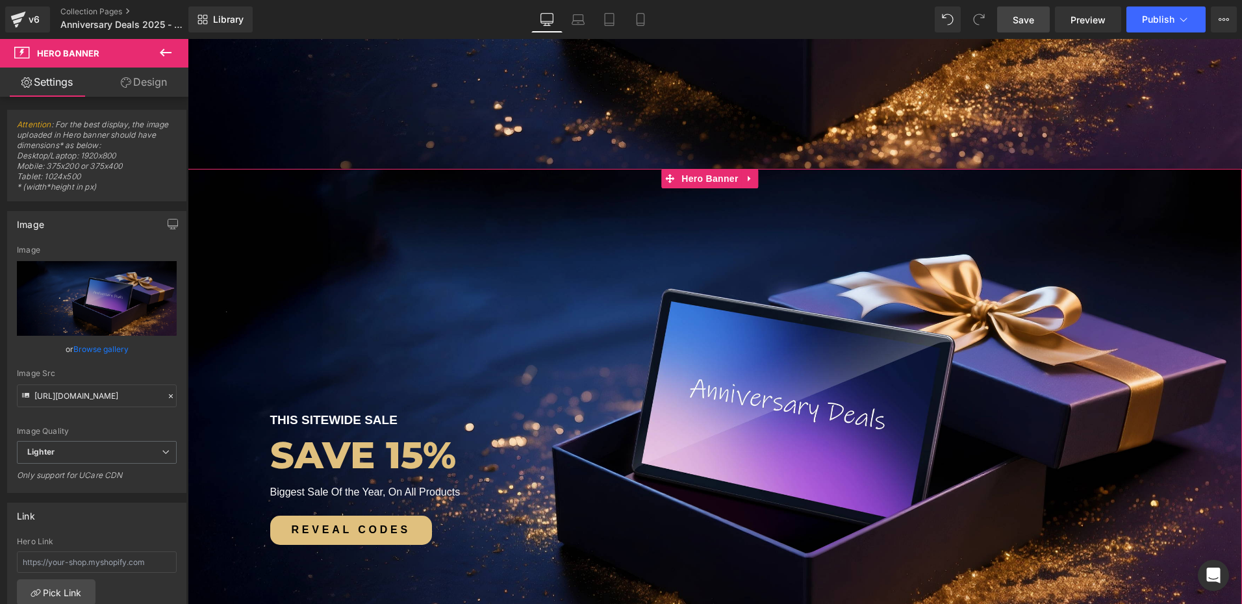
click at [132, 72] on link "Design" at bounding box center [144, 82] width 94 height 29
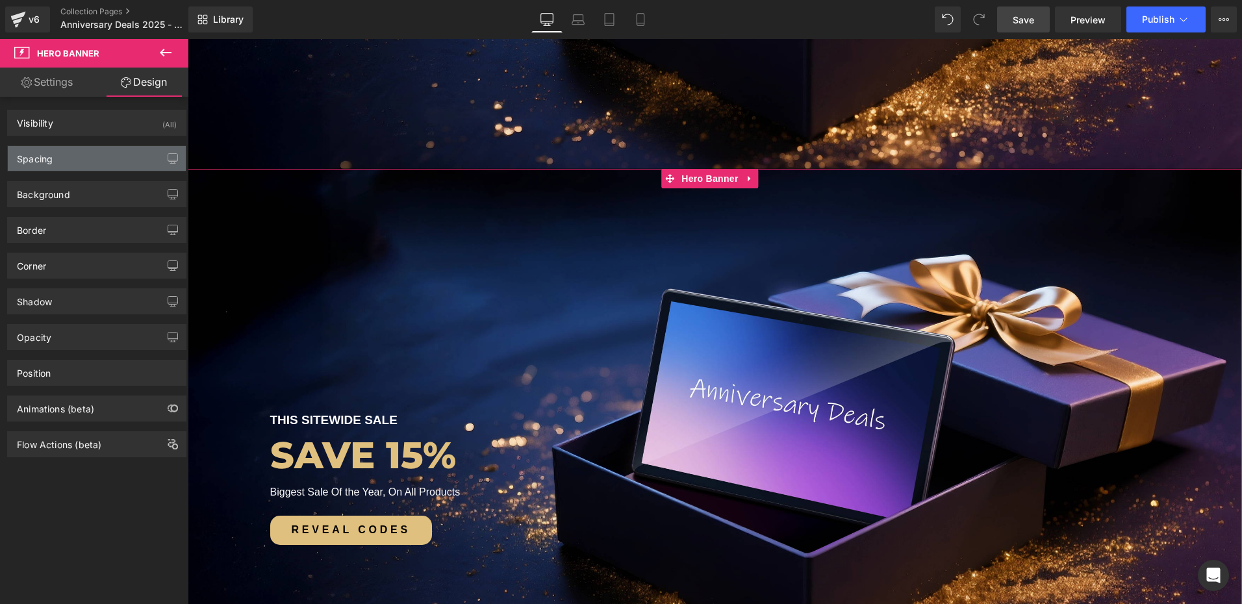
click at [55, 168] on div "Spacing" at bounding box center [97, 158] width 178 height 25
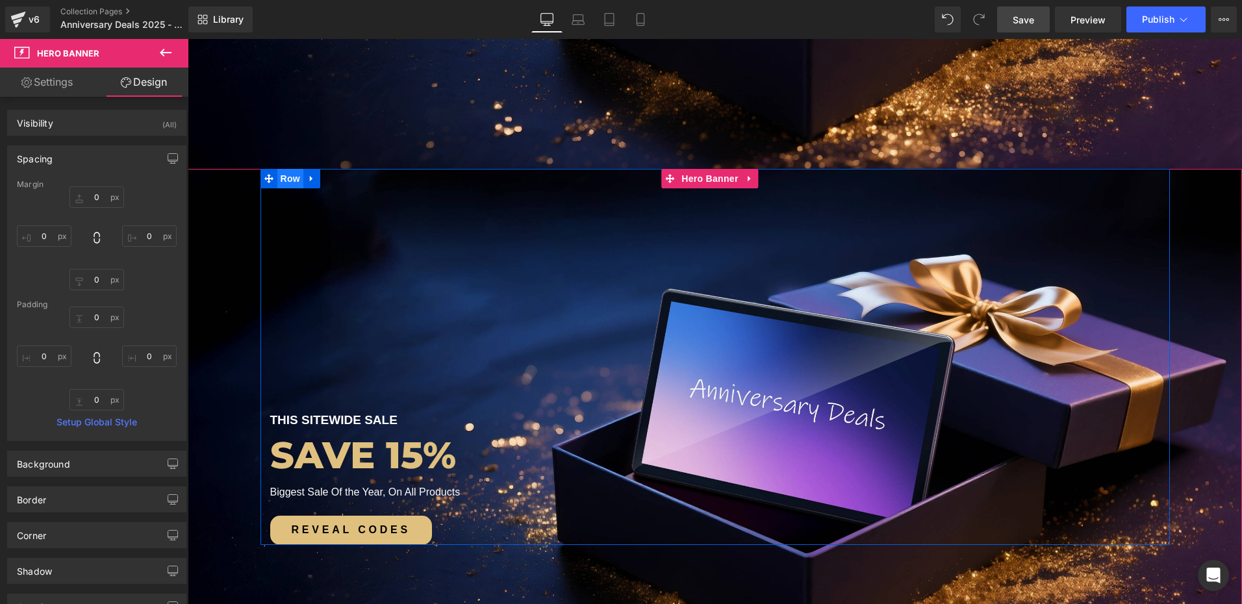
click at [296, 179] on span "Row" at bounding box center [290, 178] width 26 height 19
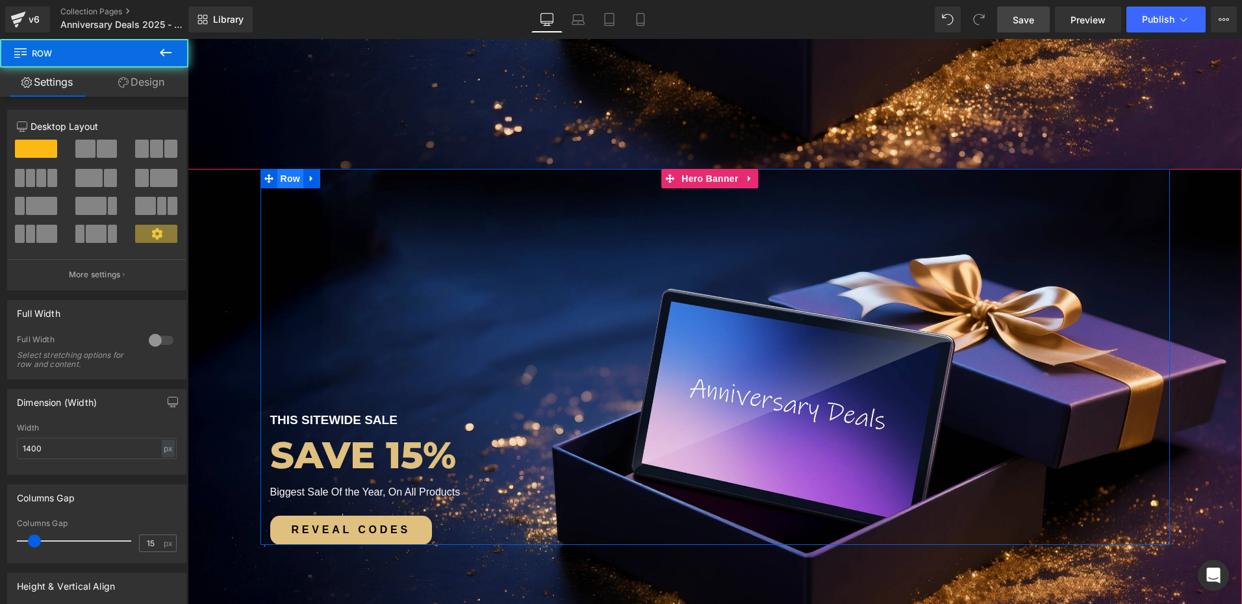
click at [292, 179] on span "Row" at bounding box center [290, 178] width 26 height 19
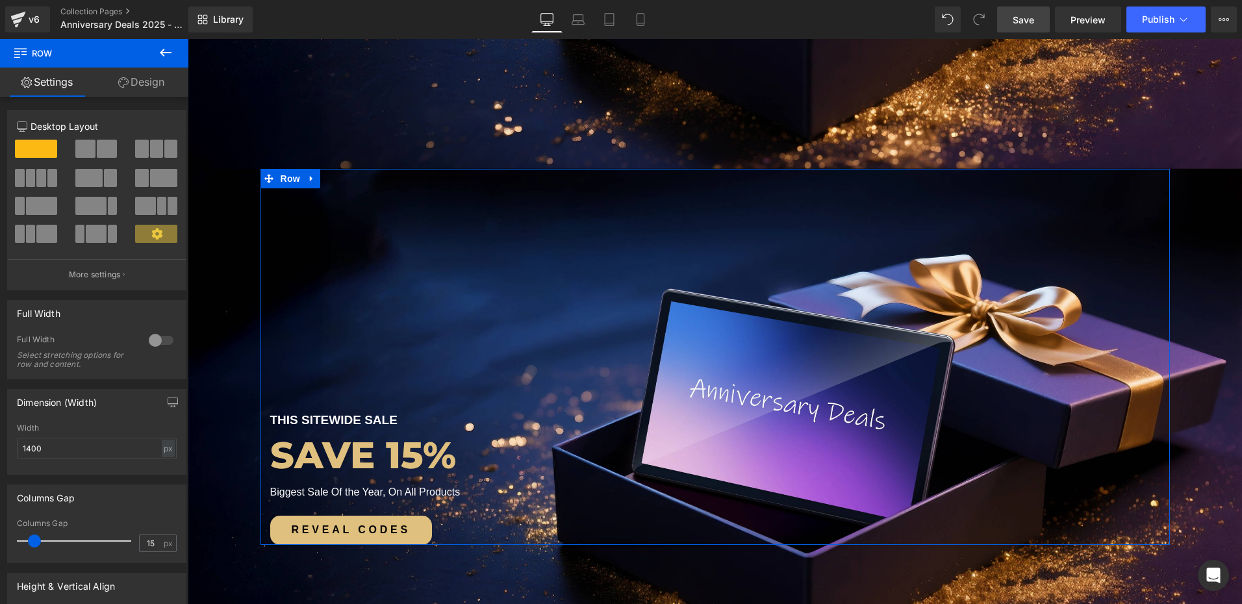
click at [158, 92] on link "Design" at bounding box center [141, 82] width 94 height 29
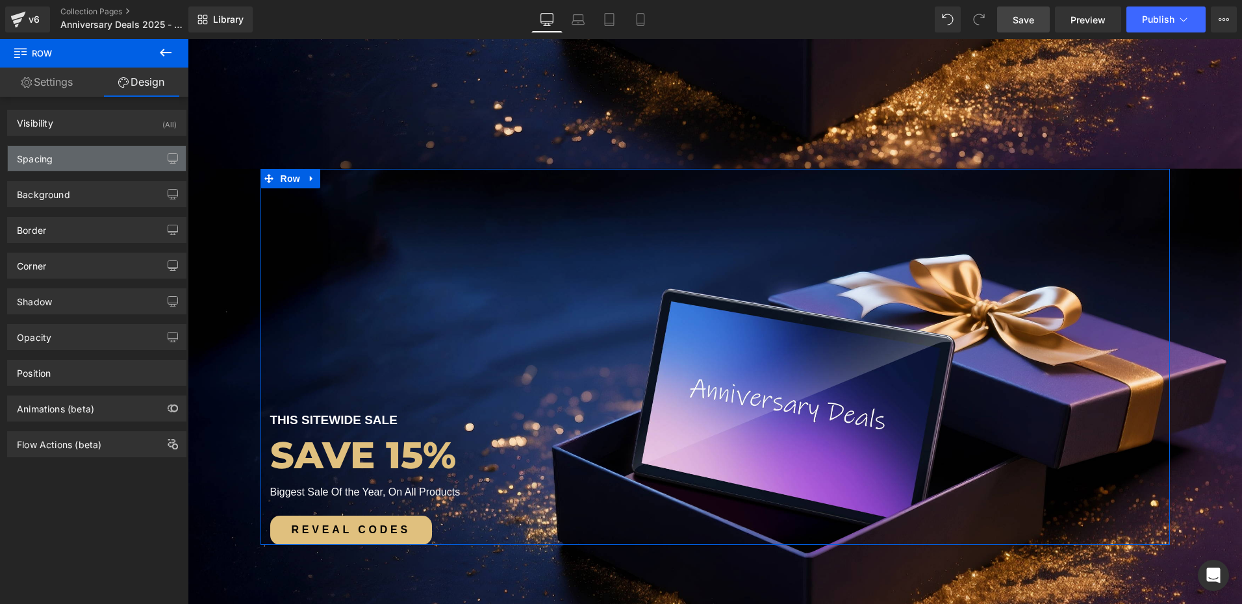
click at [71, 161] on div "Spacing" at bounding box center [97, 158] width 178 height 25
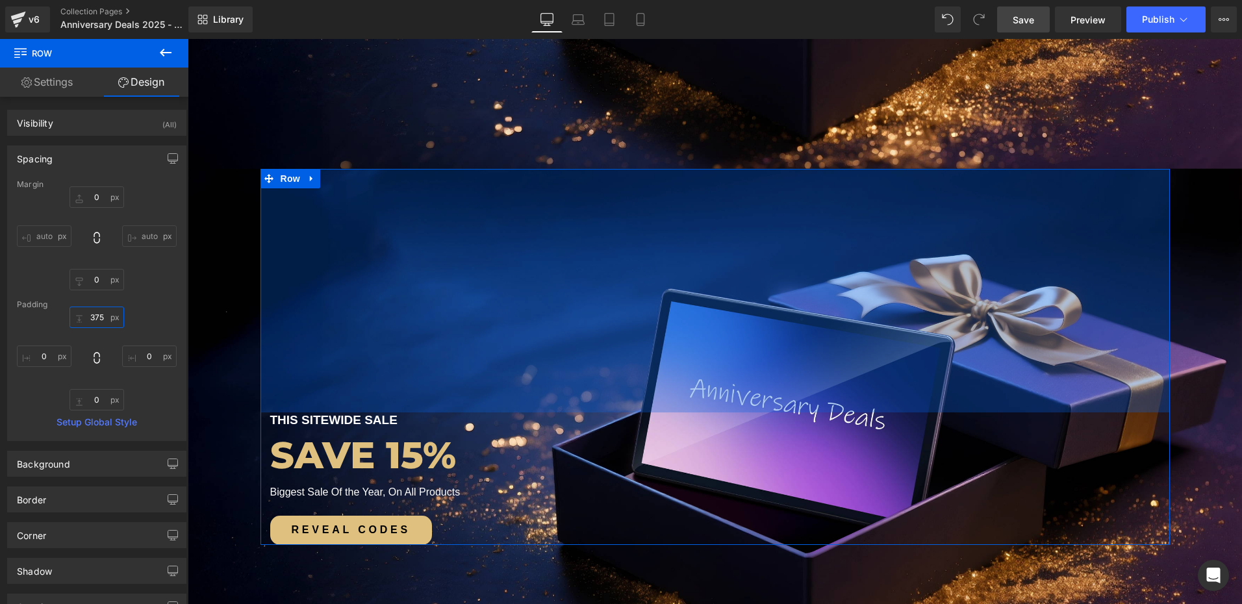
click at [104, 318] on input "375" at bounding box center [96, 317] width 55 height 21
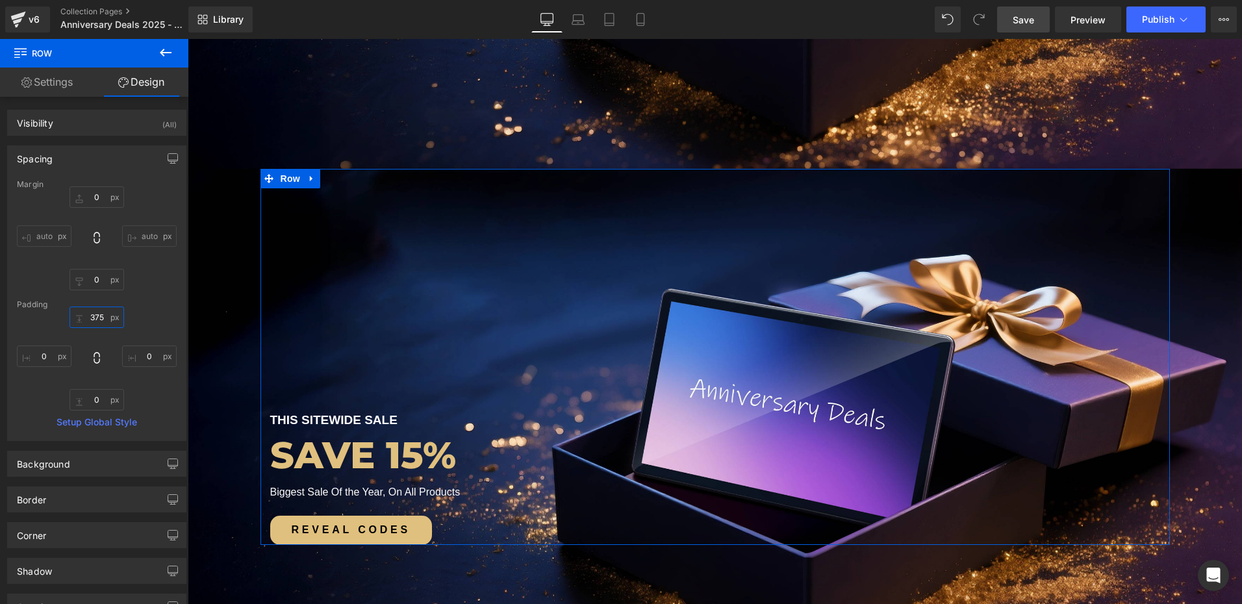
type input "0"
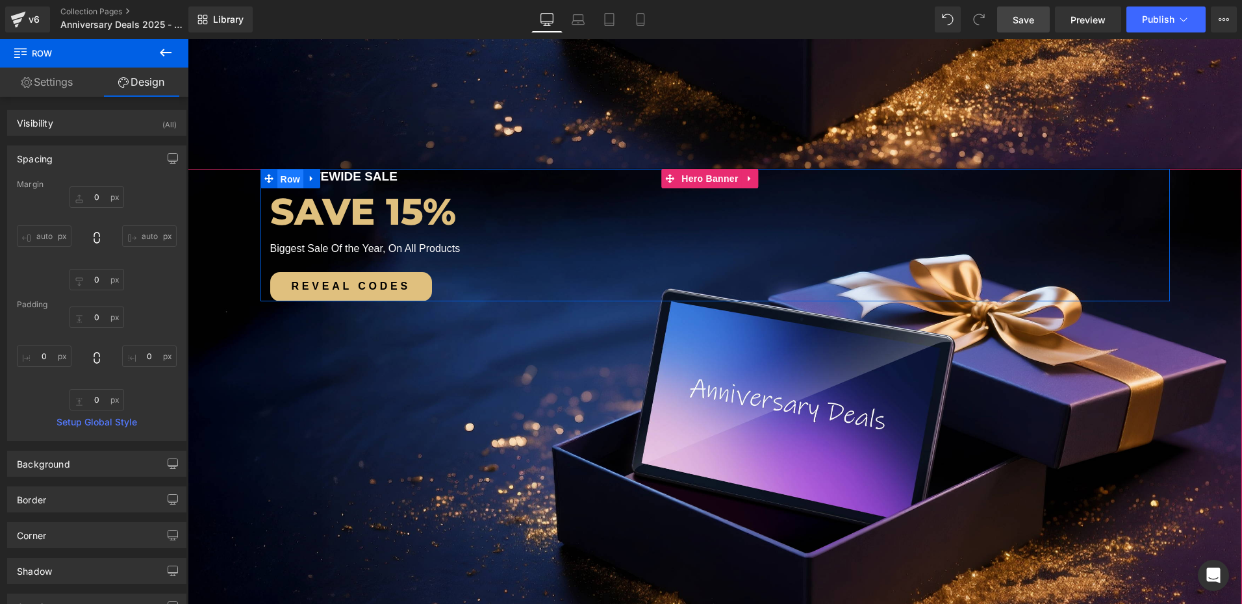
click at [280, 177] on span "Row" at bounding box center [290, 179] width 26 height 19
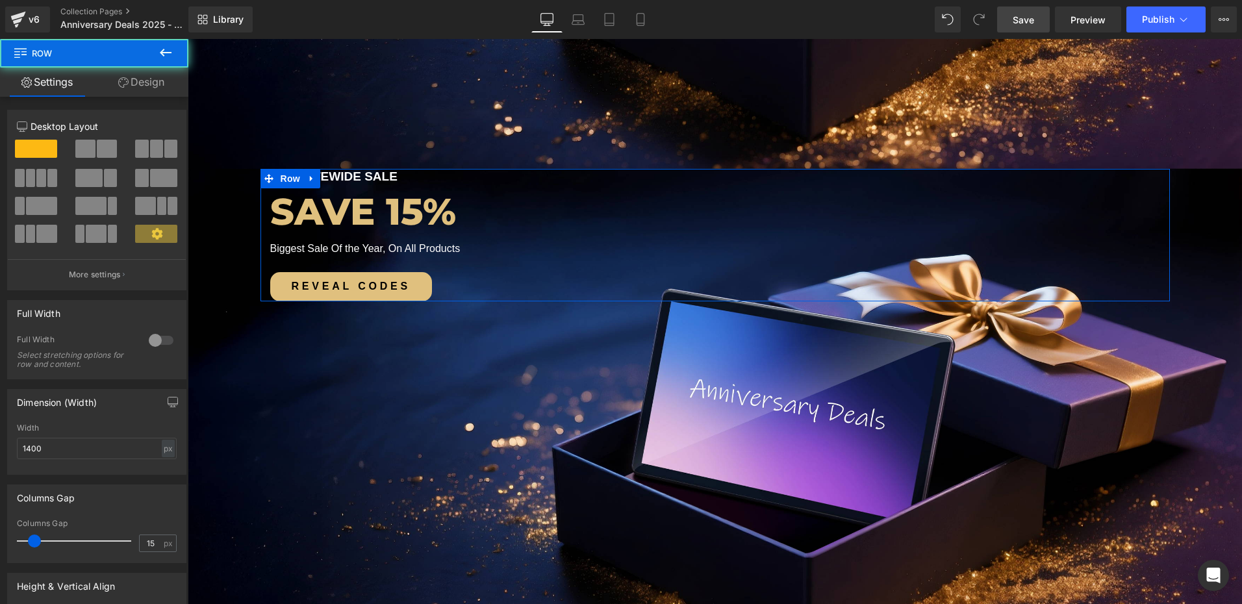
click at [144, 74] on link "Design" at bounding box center [141, 82] width 94 height 29
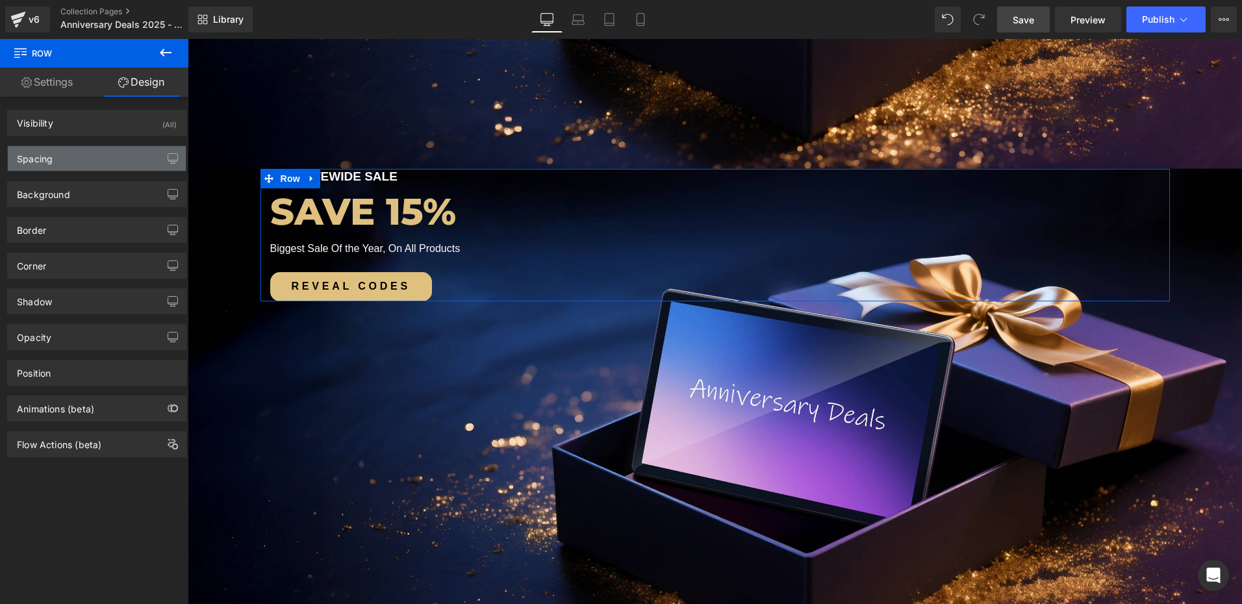
click at [64, 158] on div "Spacing" at bounding box center [97, 158] width 178 height 25
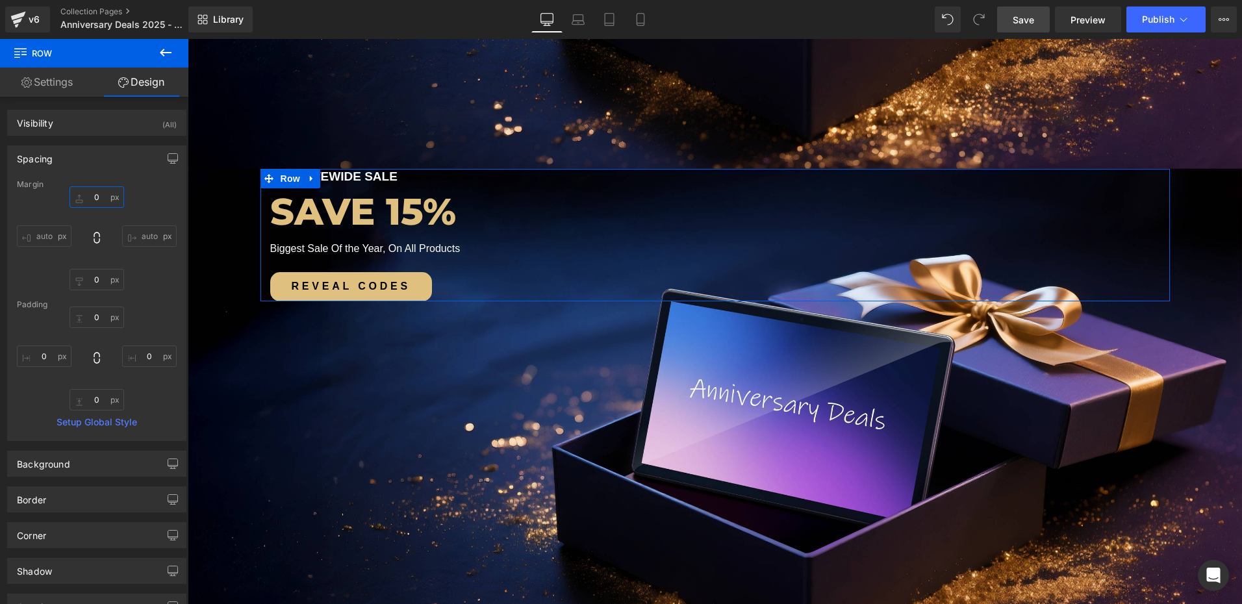
click at [105, 201] on input "0" at bounding box center [96, 196] width 55 height 21
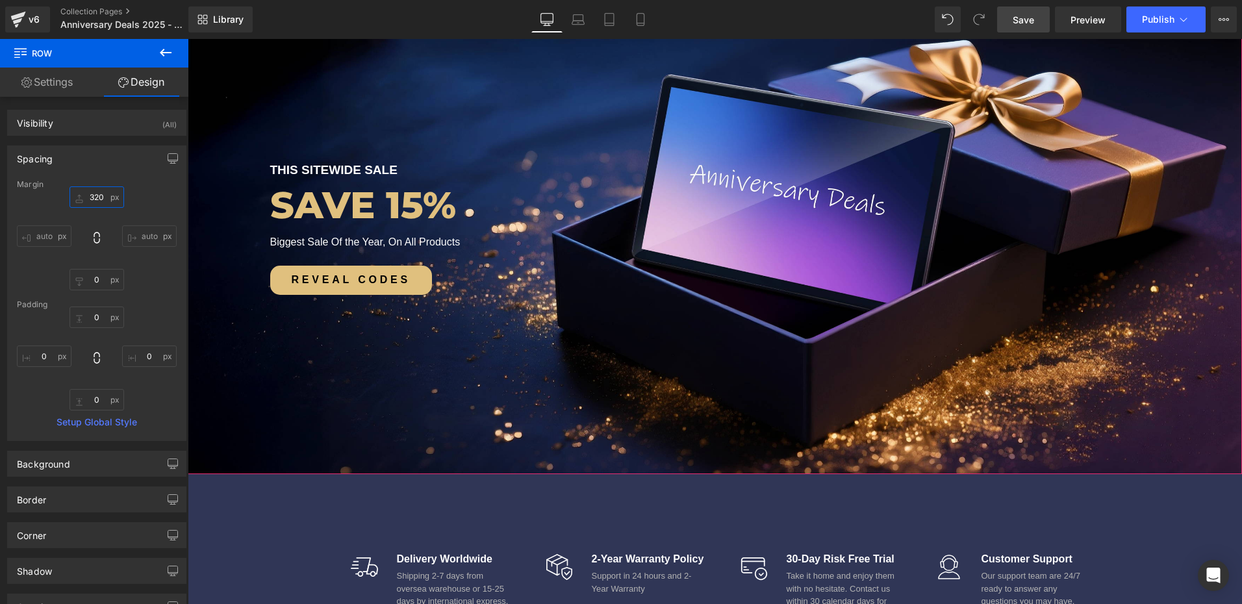
scroll to position [877, 0]
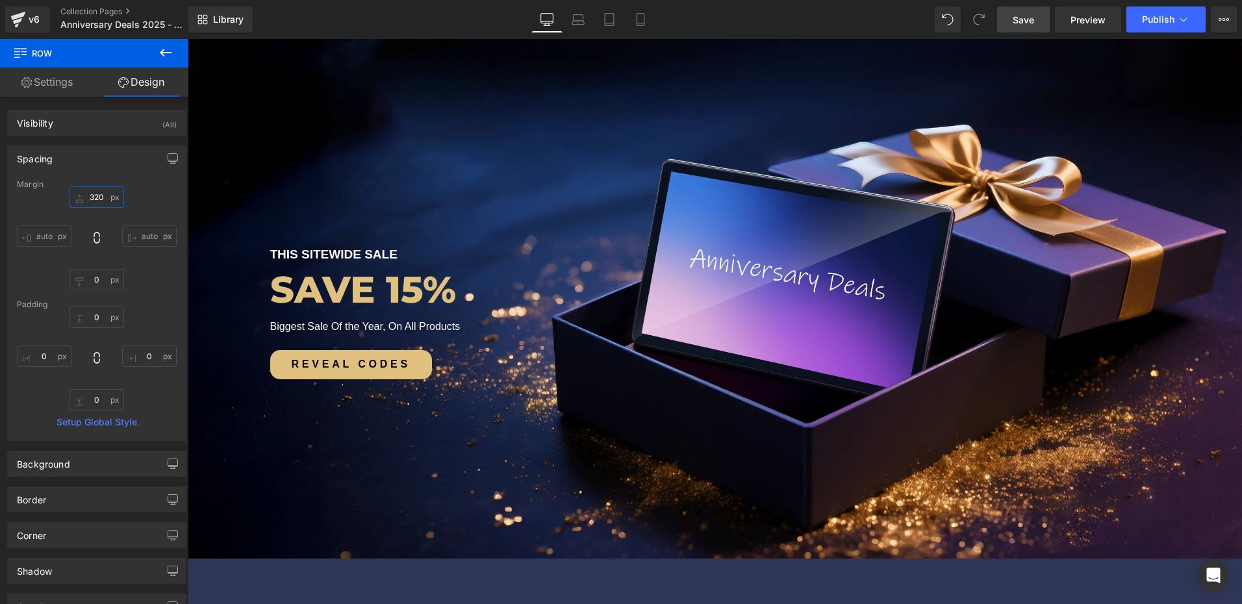
type input "320"
click at [1031, 29] on link "Save" at bounding box center [1023, 19] width 53 height 26
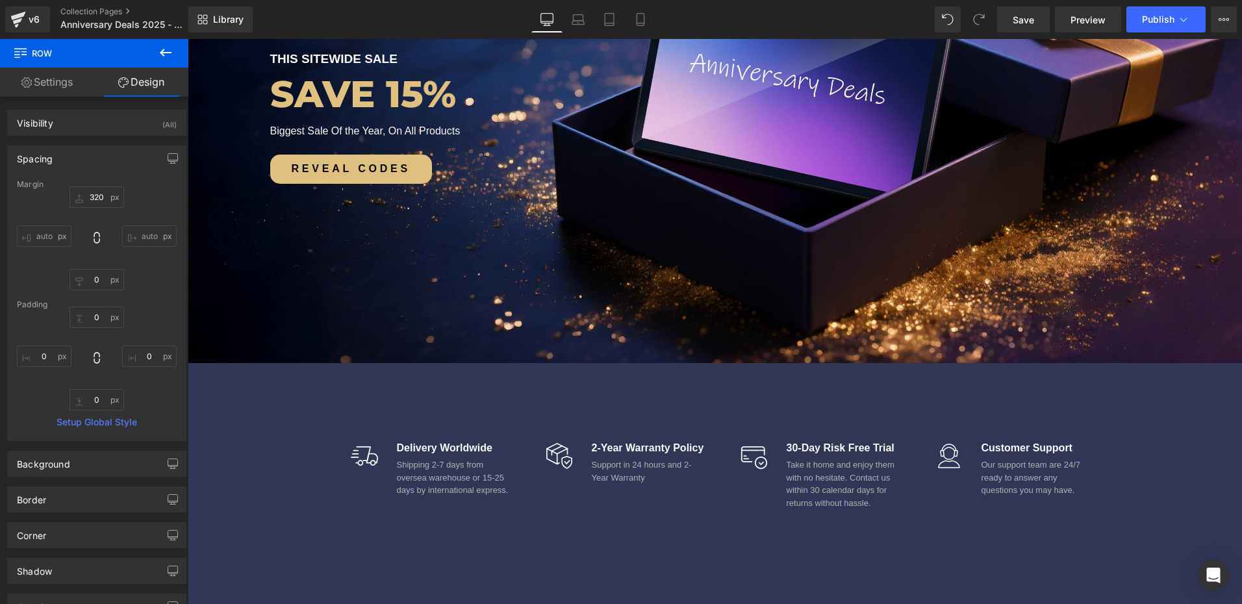
scroll to position [1072, 0]
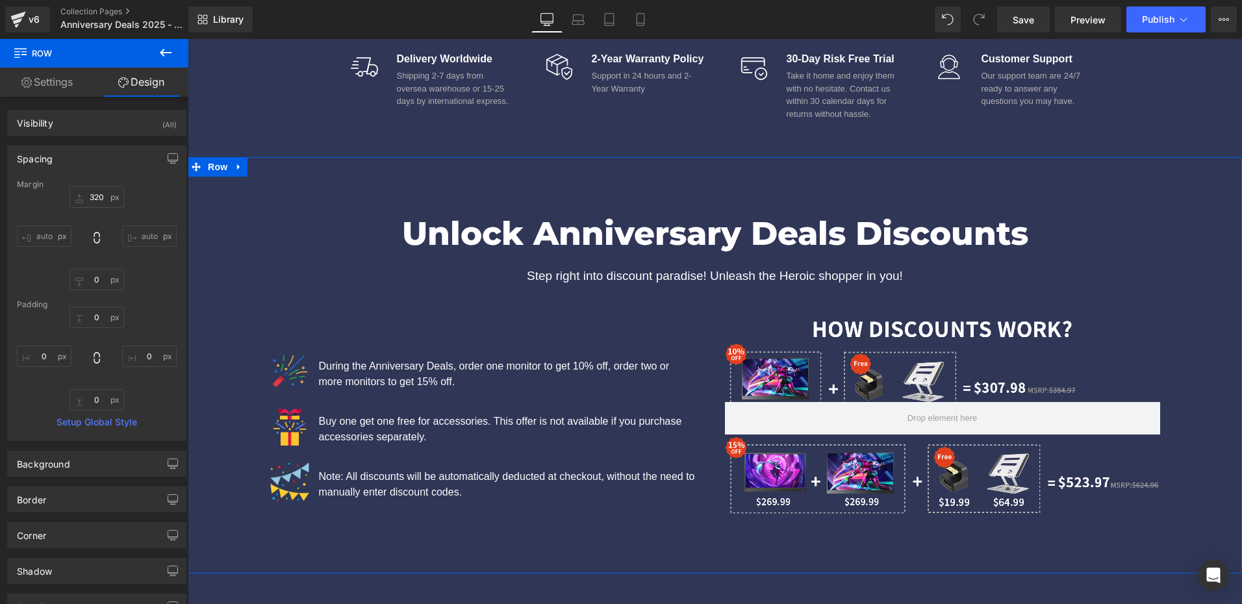
click at [228, 284] on div "Unlock Anniversary Deals Discounts Heading Step right into discount paradise! U…" at bounding box center [715, 352] width 1054 height 338
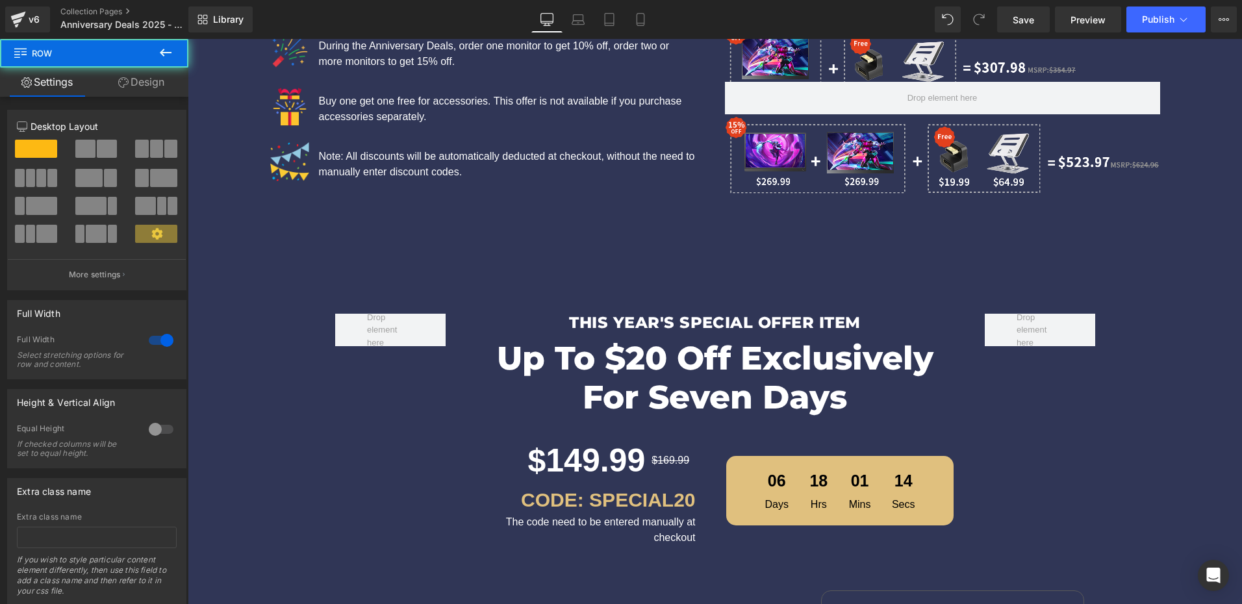
scroll to position [1786, 0]
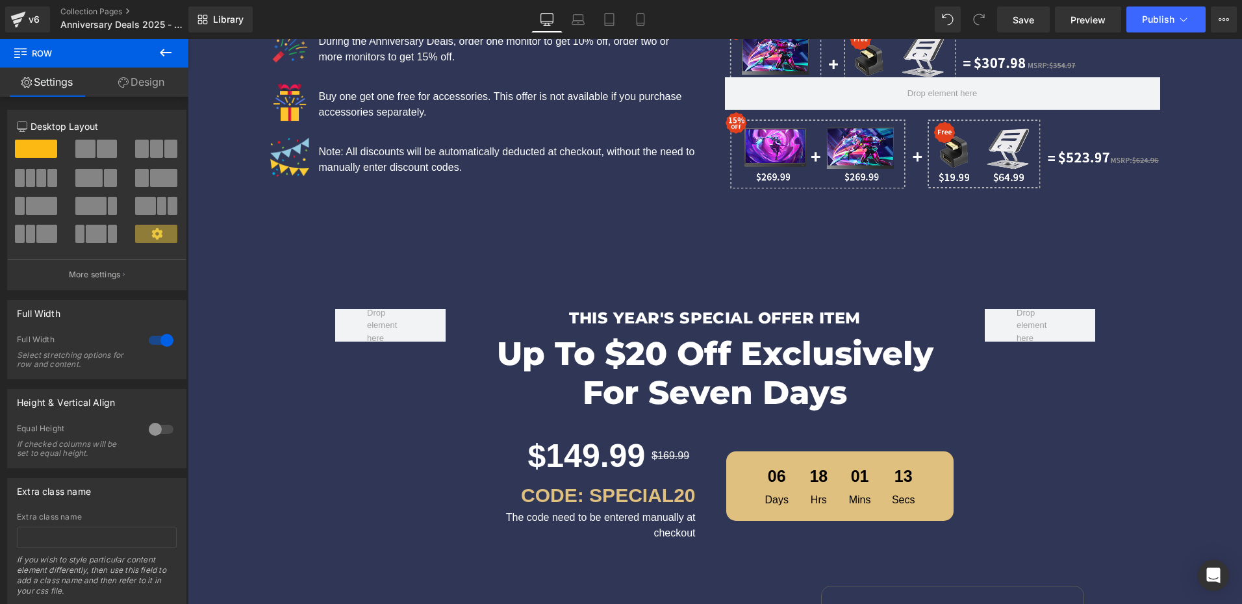
click at [216, 316] on div "This year's SPECIAL OFFER item Heading Up to $20 off Exclusively for Seven Days…" at bounding box center [715, 604] width 1054 height 629
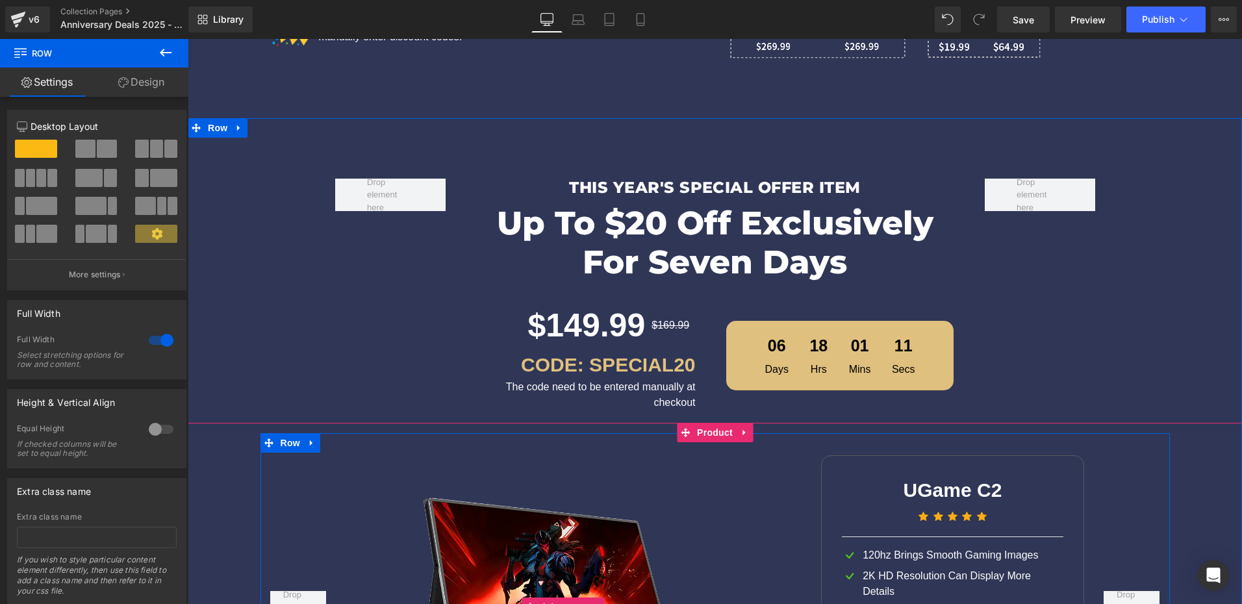
scroll to position [1916, 0]
click at [232, 268] on div "This year's SPECIAL OFFER item Heading Up to $20 off Exclusively for Seven Days…" at bounding box center [715, 474] width 1054 height 629
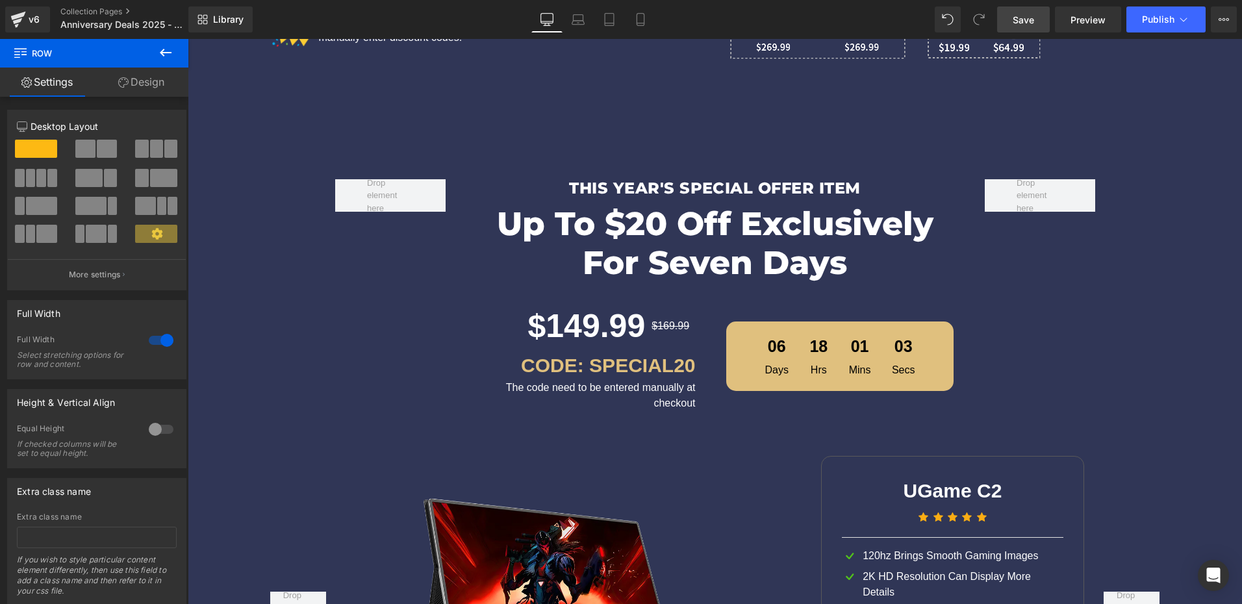
click at [1033, 21] on span "Save" at bounding box center [1023, 20] width 21 height 14
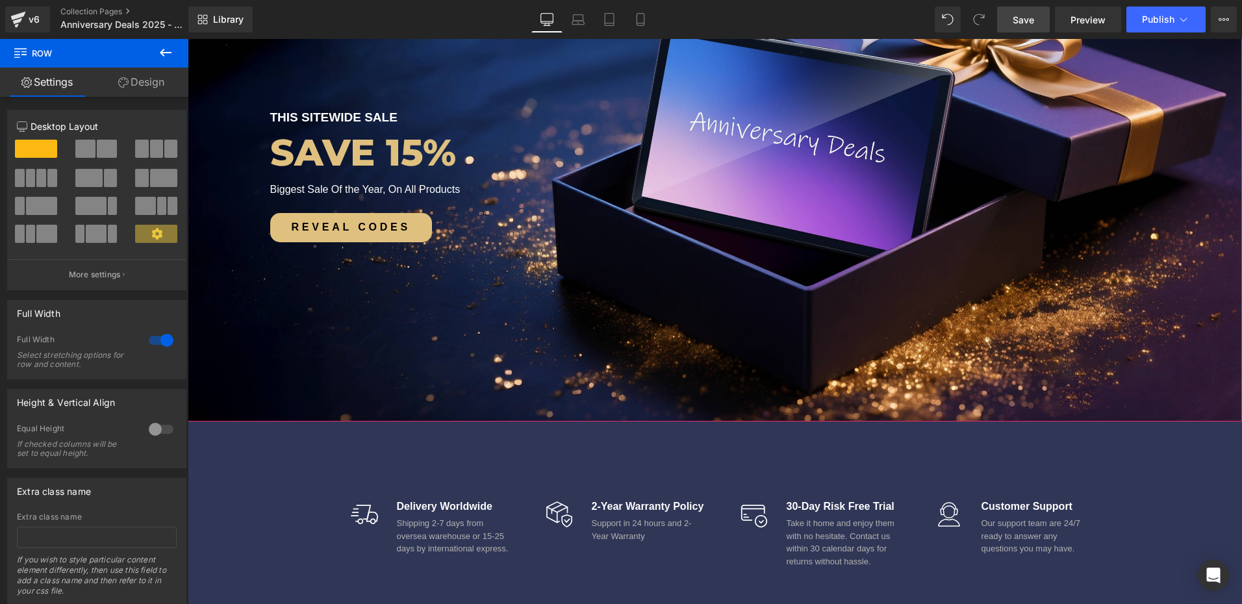
scroll to position [1169, 0]
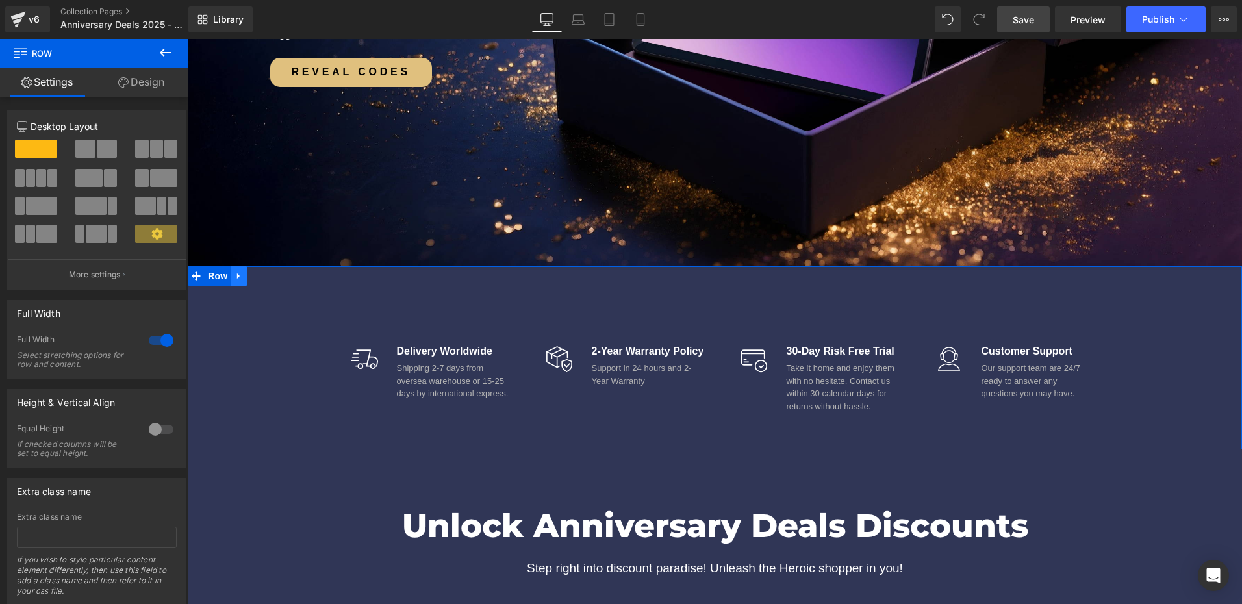
click at [240, 285] on link at bounding box center [239, 275] width 17 height 19
click at [214, 276] on span "Row" at bounding box center [218, 276] width 26 height 19
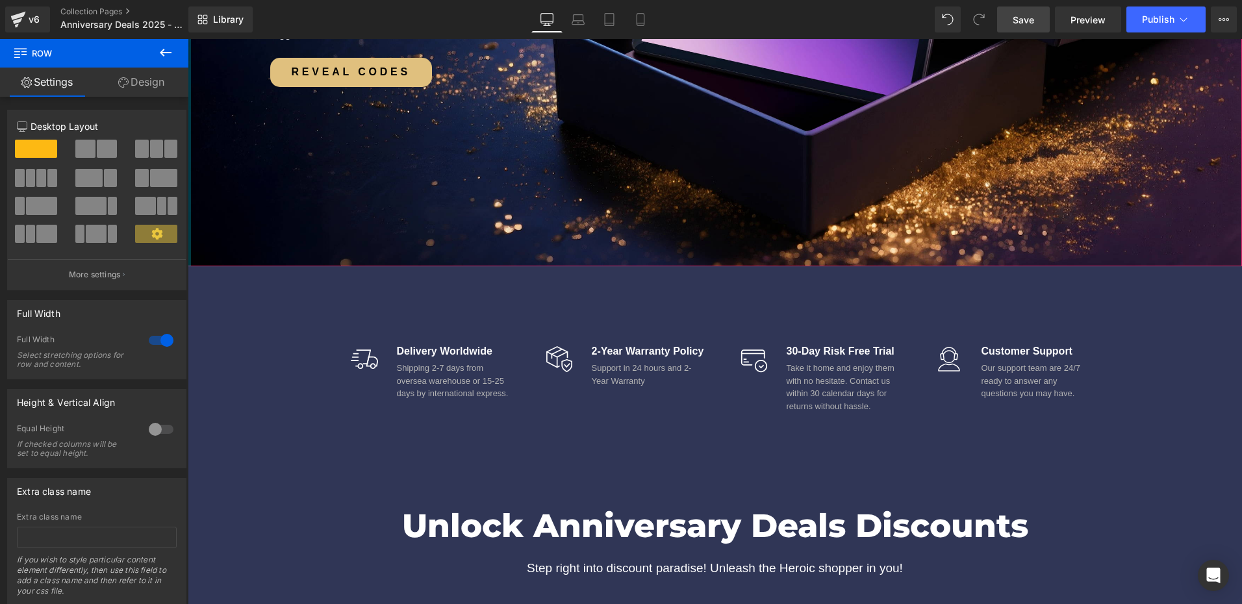
click at [142, 77] on link "Design" at bounding box center [141, 82] width 94 height 29
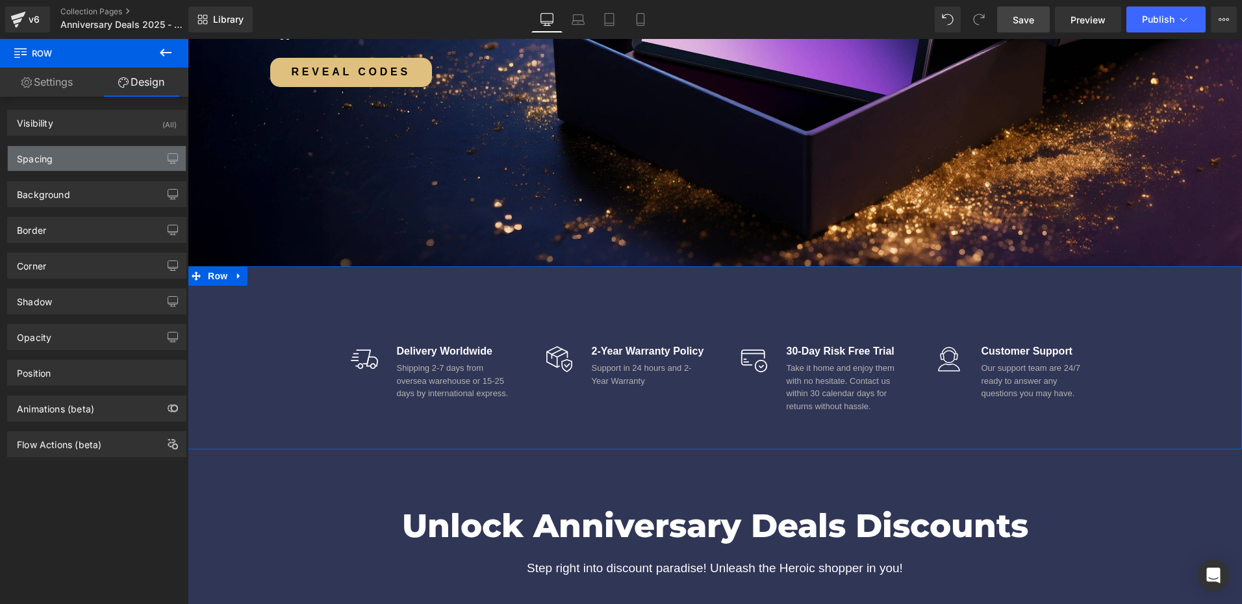
click at [82, 158] on div "Spacing" at bounding box center [97, 158] width 178 height 25
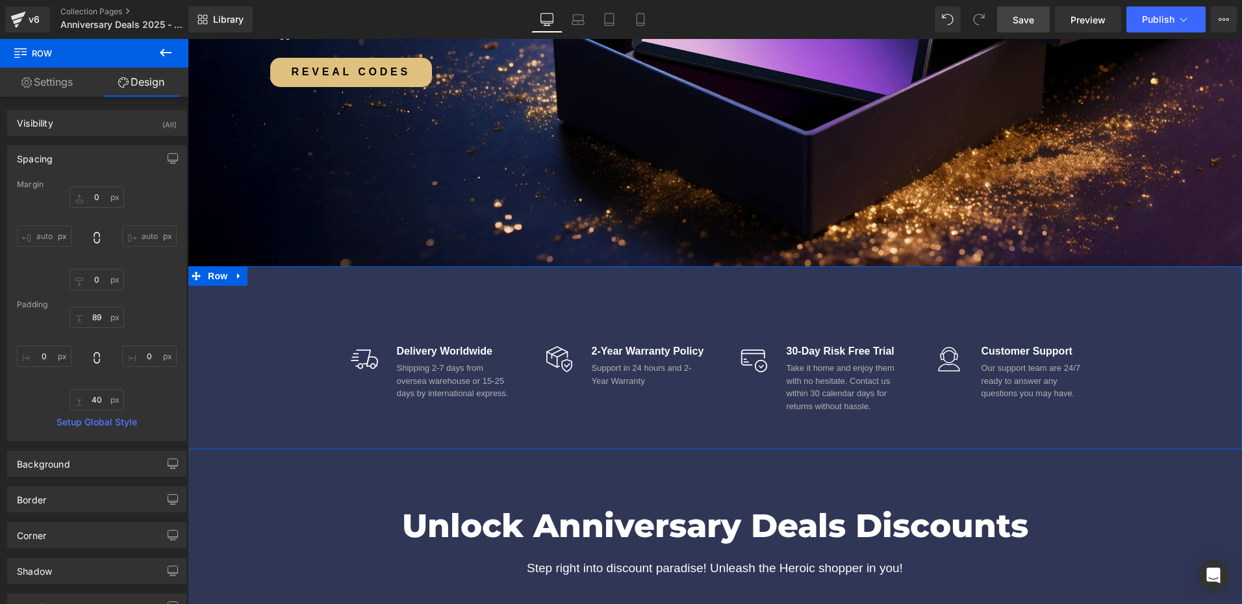
click at [66, 153] on div "Spacing" at bounding box center [97, 158] width 178 height 25
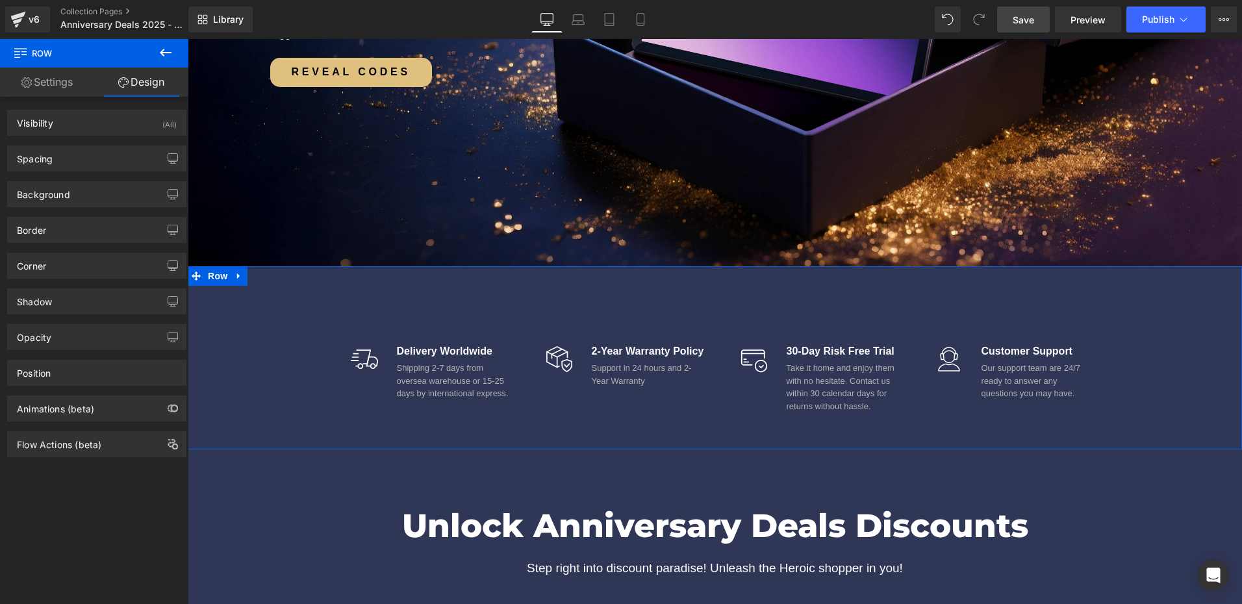
click at [44, 210] on div "Border Border Style Custom Custom Setup Global Style Custom Setup Global Style …" at bounding box center [97, 225] width 194 height 36
click at [48, 199] on div "Background" at bounding box center [43, 191] width 53 height 18
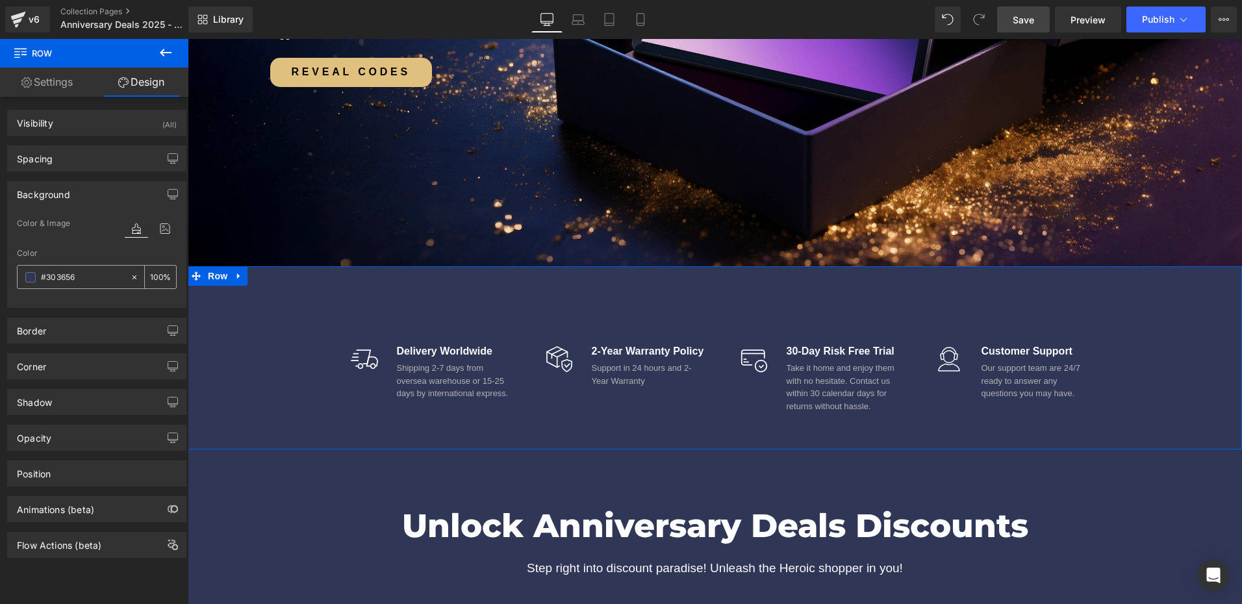
click at [90, 278] on input "#303656" at bounding box center [82, 277] width 83 height 14
paste input "121b3a"
type input "121b3a"
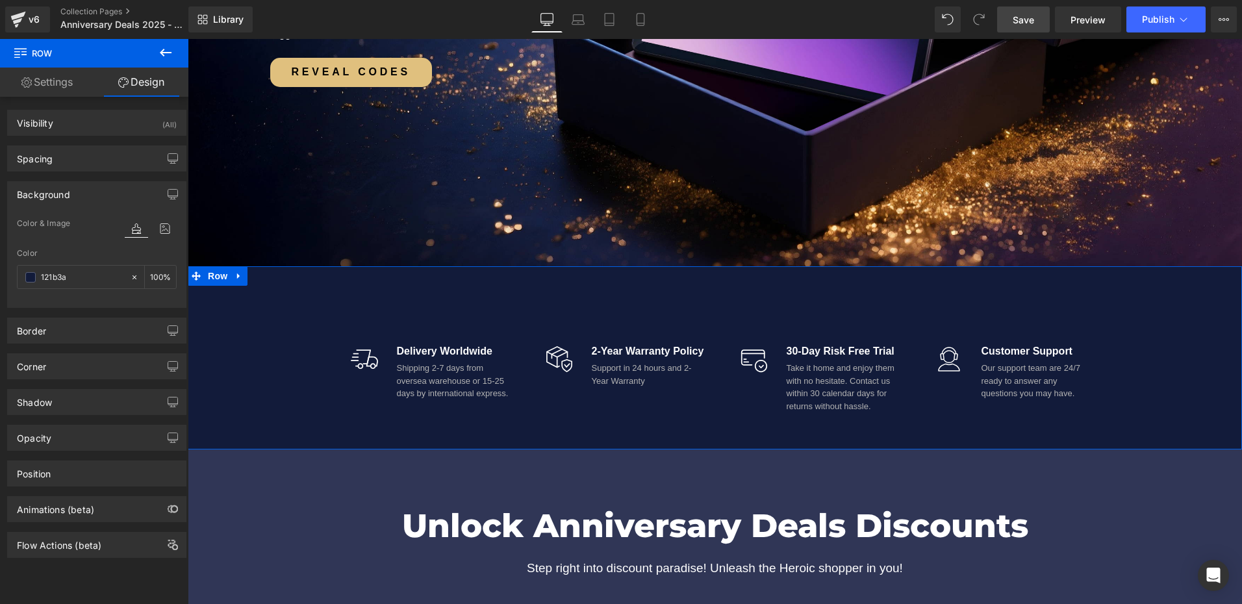
scroll to position [1364, 0]
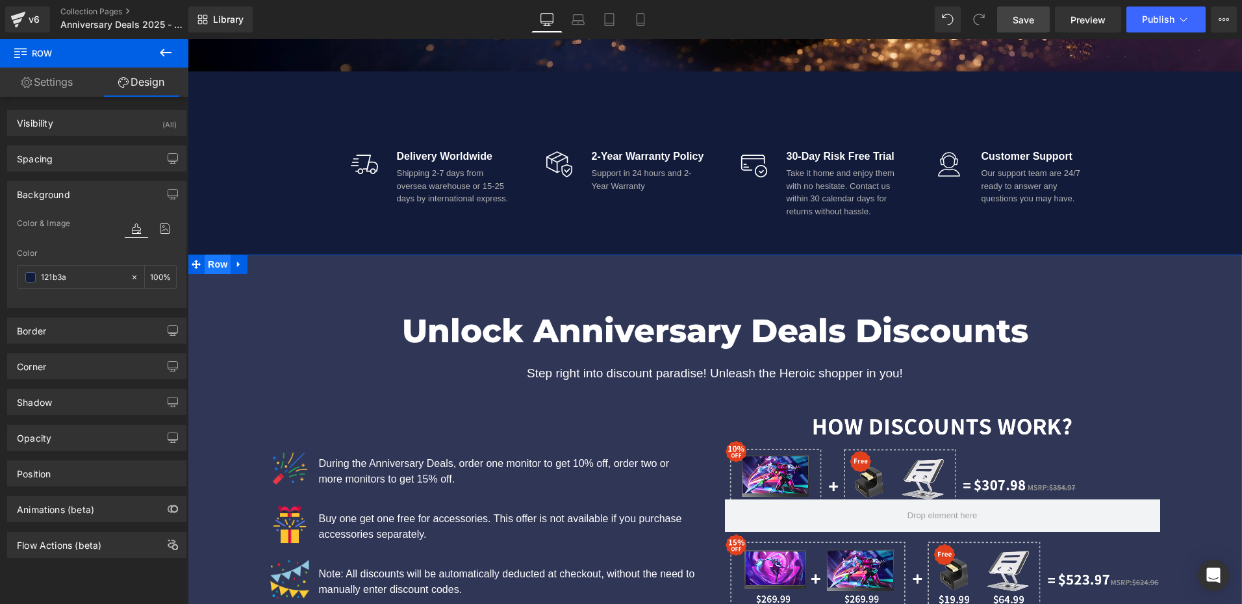
click at [212, 265] on span "Row" at bounding box center [218, 264] width 26 height 19
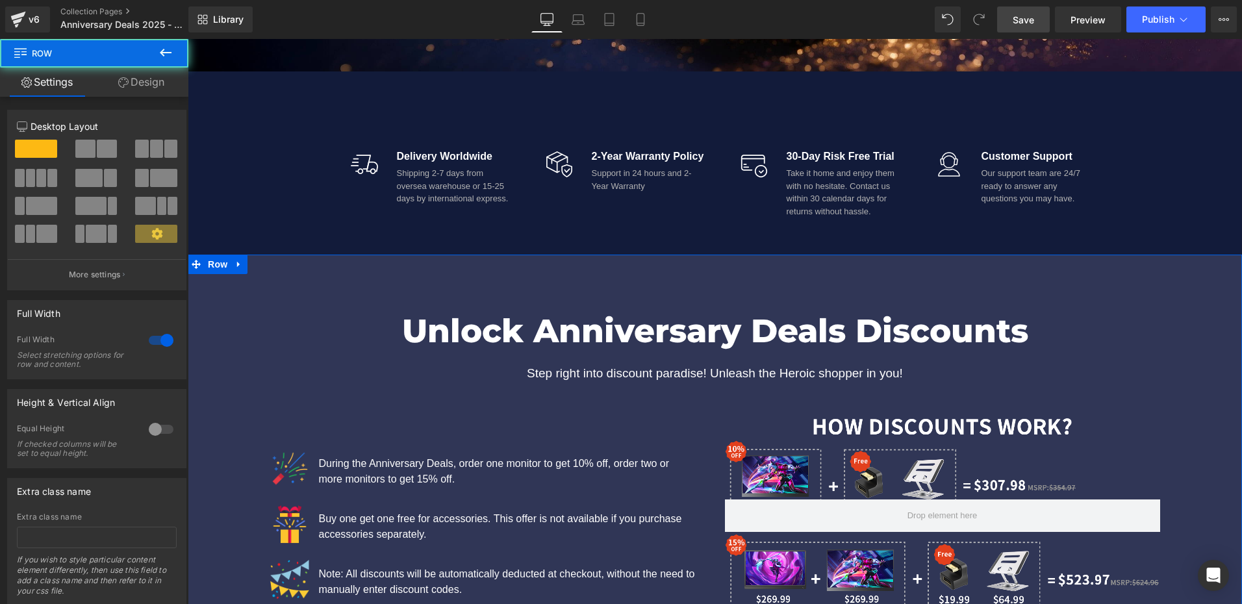
click at [156, 82] on link "Design" at bounding box center [141, 82] width 94 height 29
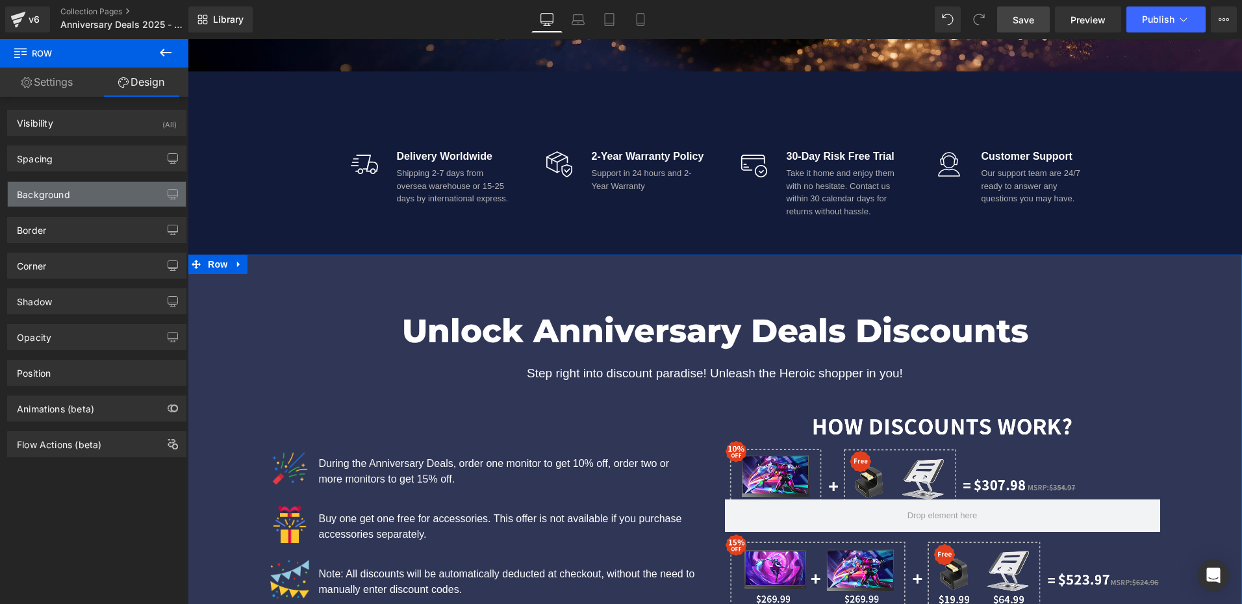
click at [75, 203] on div "Background" at bounding box center [97, 194] width 178 height 25
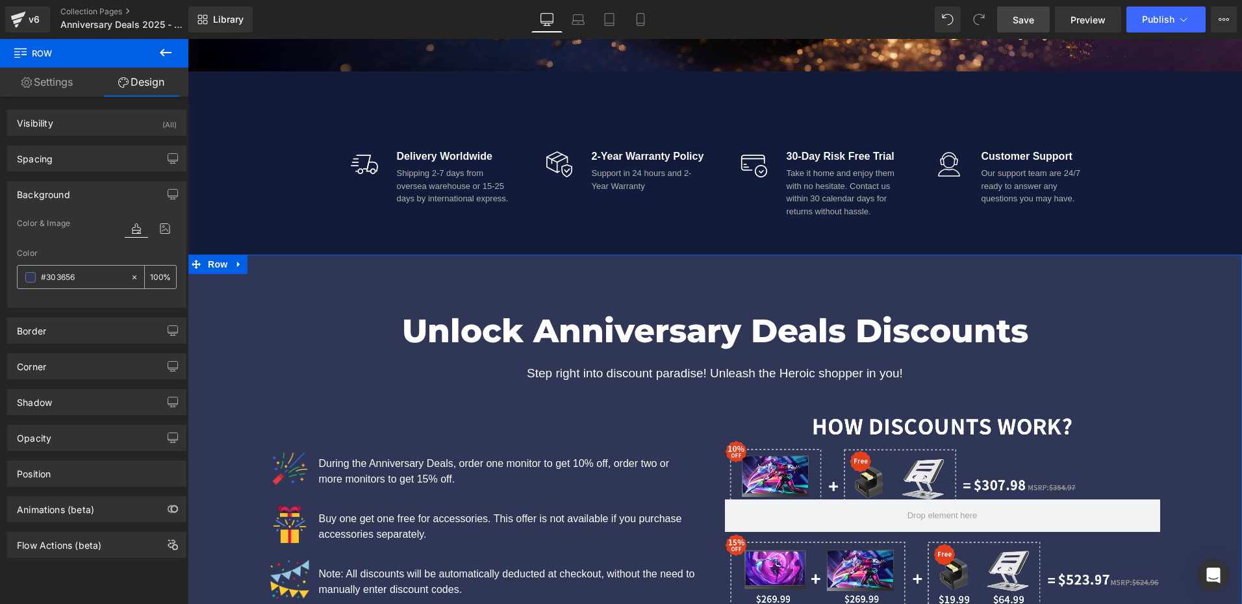
click at [93, 279] on input "#303656" at bounding box center [82, 277] width 83 height 14
paste input "121b3a"
type input "121b3a"
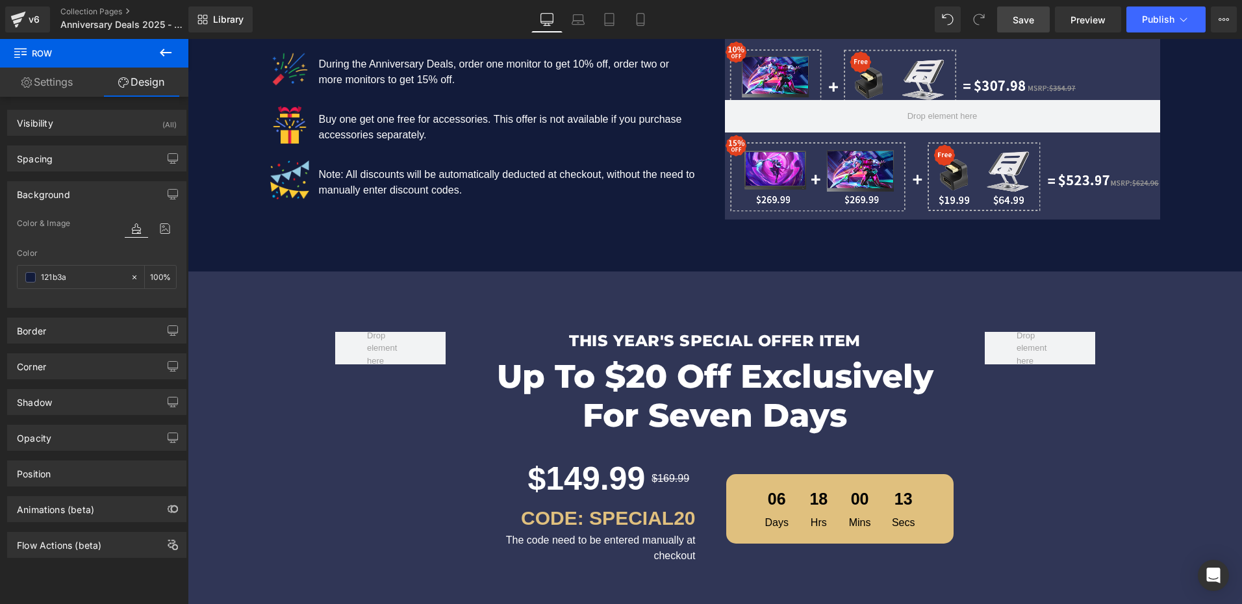
scroll to position [1754, 0]
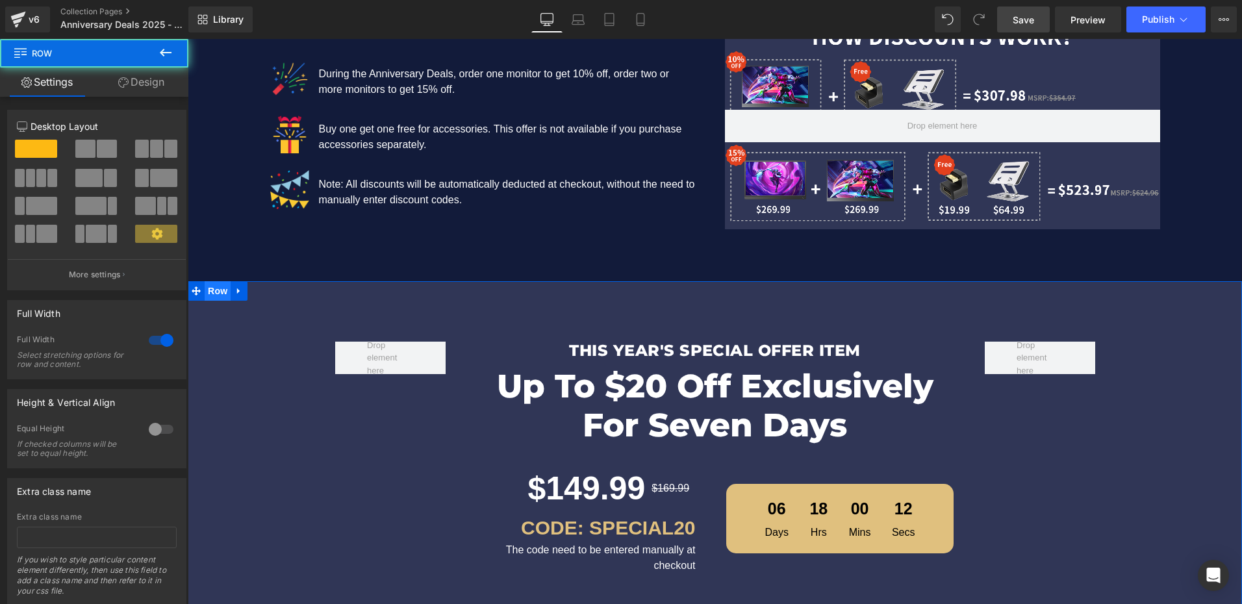
click at [216, 293] on span "Row" at bounding box center [218, 290] width 26 height 19
click at [156, 69] on link "Design" at bounding box center [141, 82] width 94 height 29
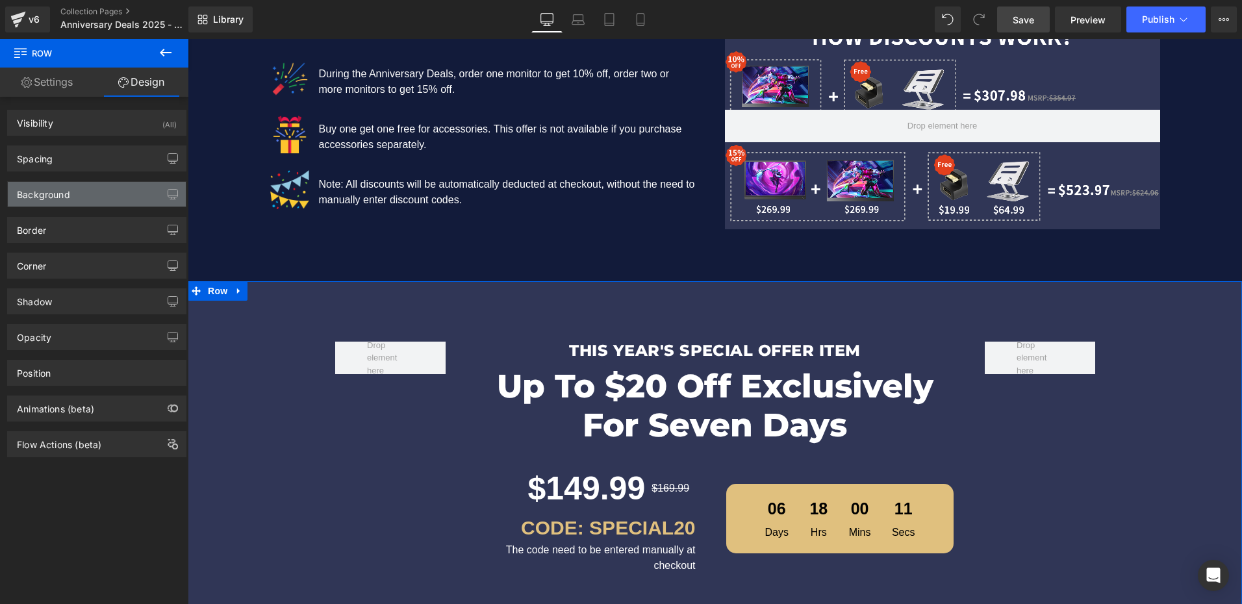
click at [73, 197] on div "Background" at bounding box center [97, 194] width 178 height 25
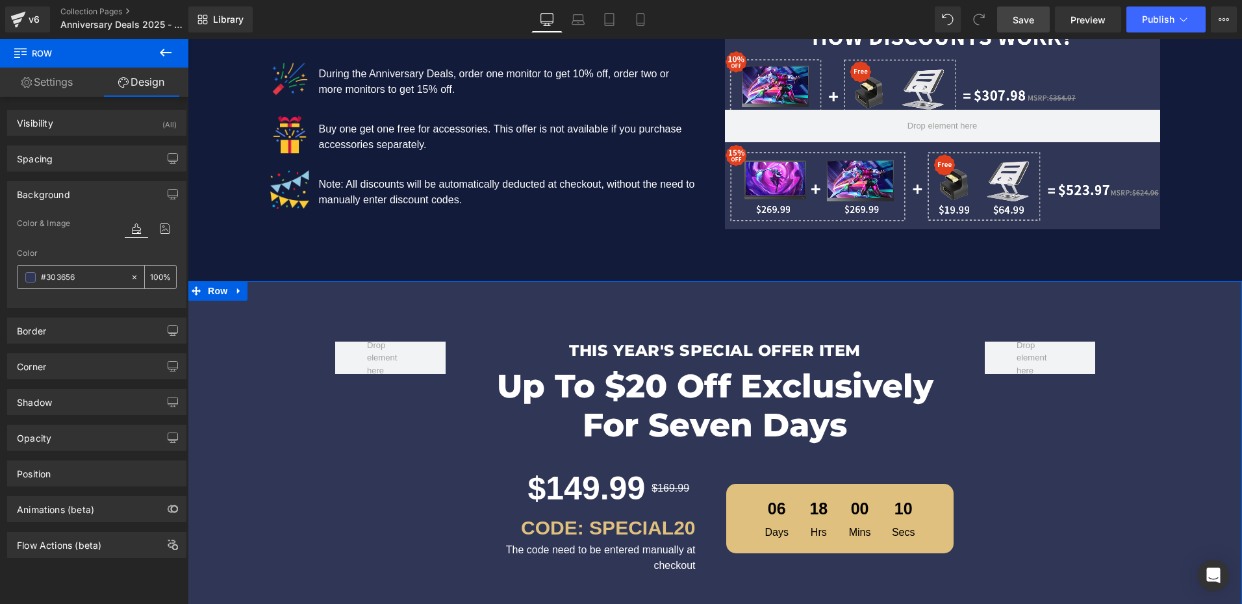
click at [86, 271] on input "#303656" at bounding box center [82, 277] width 83 height 14
paste input "121b3a"
type input "121b3a"
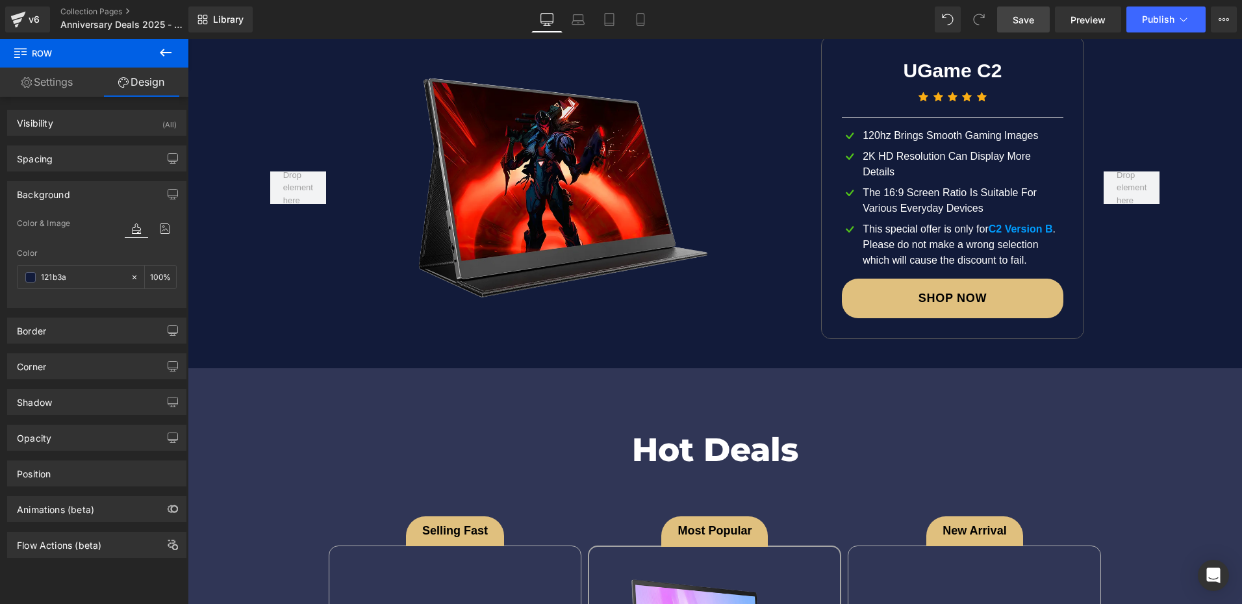
scroll to position [2338, 0]
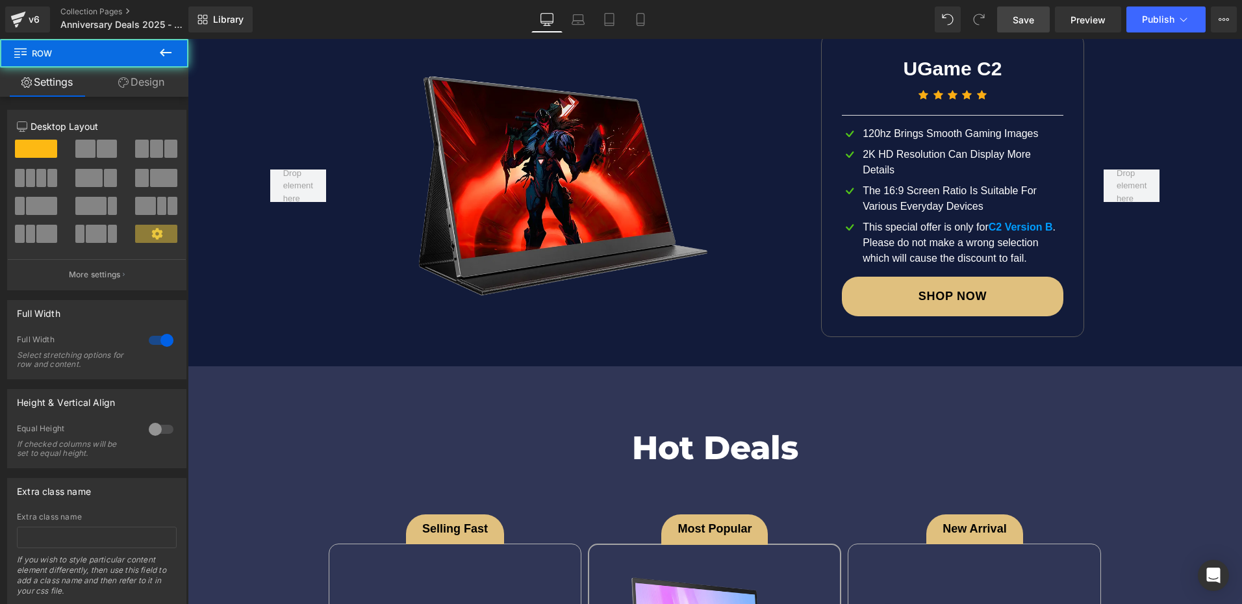
click at [210, 375] on span "Row" at bounding box center [218, 375] width 26 height 19
click at [151, 89] on link "Design" at bounding box center [141, 82] width 94 height 29
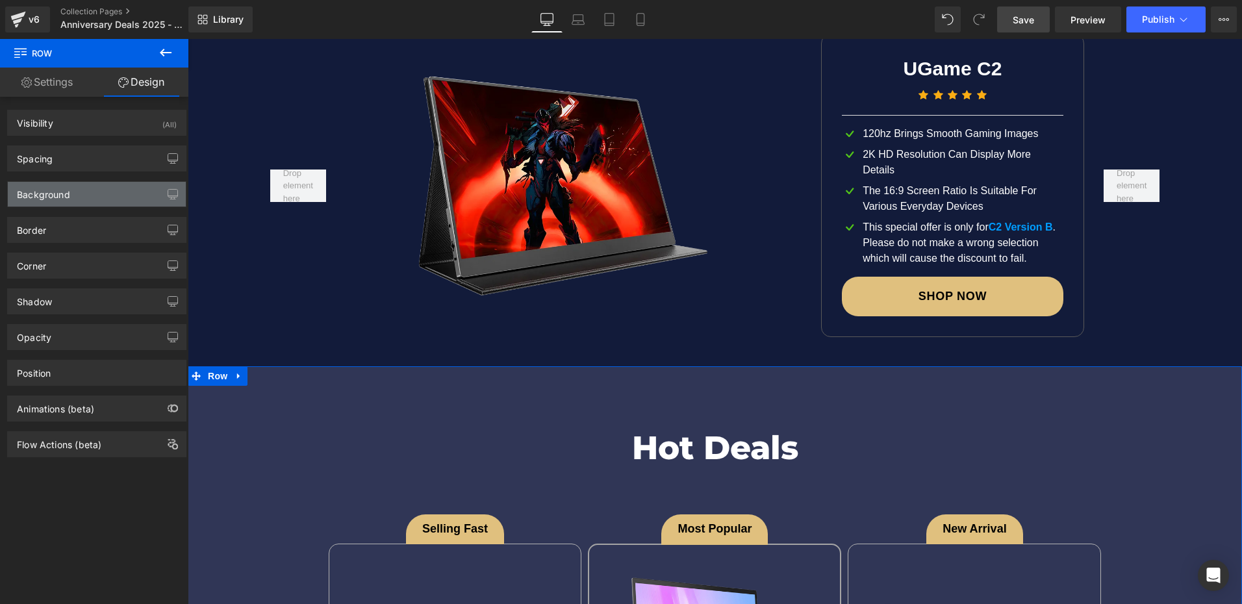
click at [75, 196] on div "Background" at bounding box center [97, 194] width 178 height 25
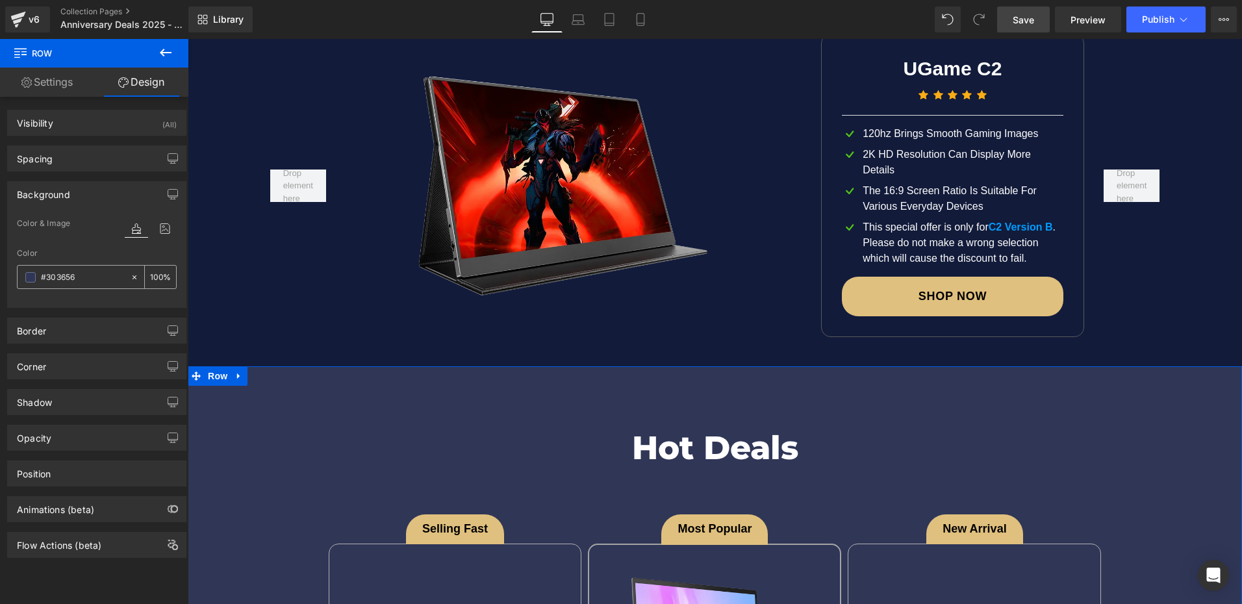
click at [93, 276] on input "#303656" at bounding box center [82, 277] width 83 height 14
paste input "121b3a"
type input "121b3a"
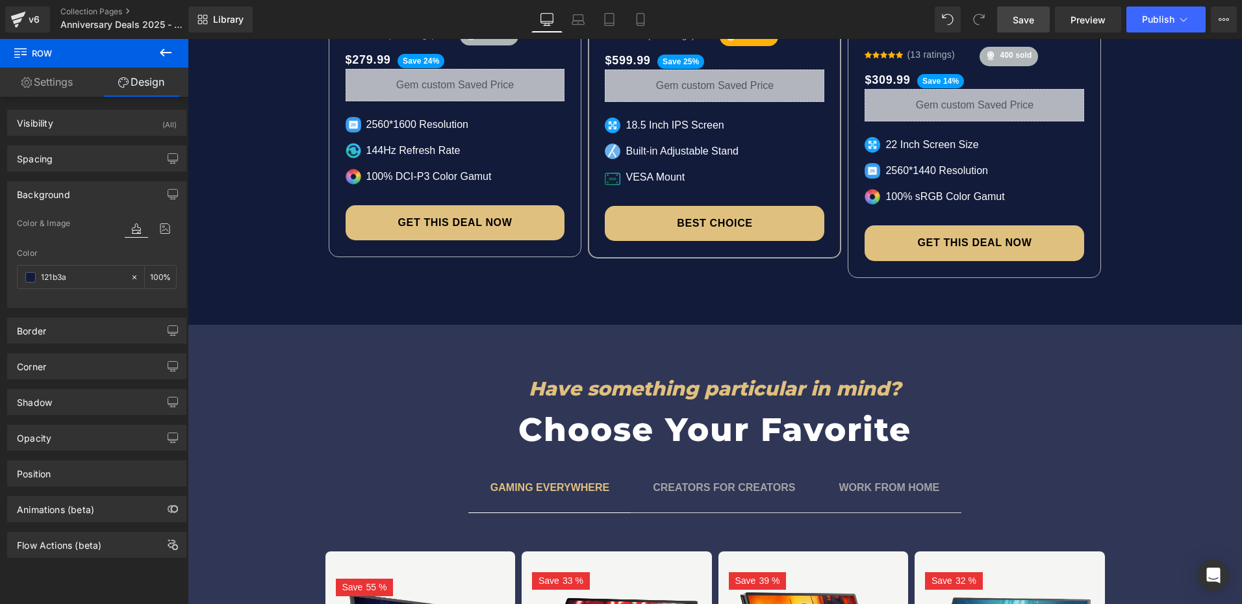
scroll to position [3183, 0]
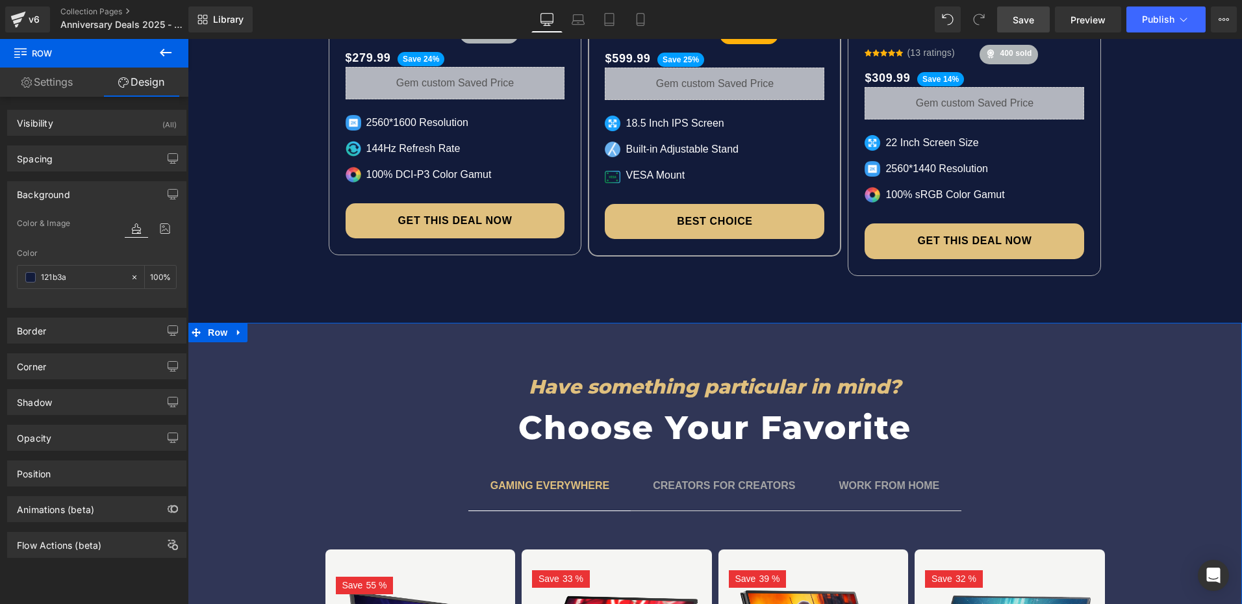
drag, startPoint x: 229, startPoint y: 323, endPoint x: 221, endPoint y: 320, distance: 8.4
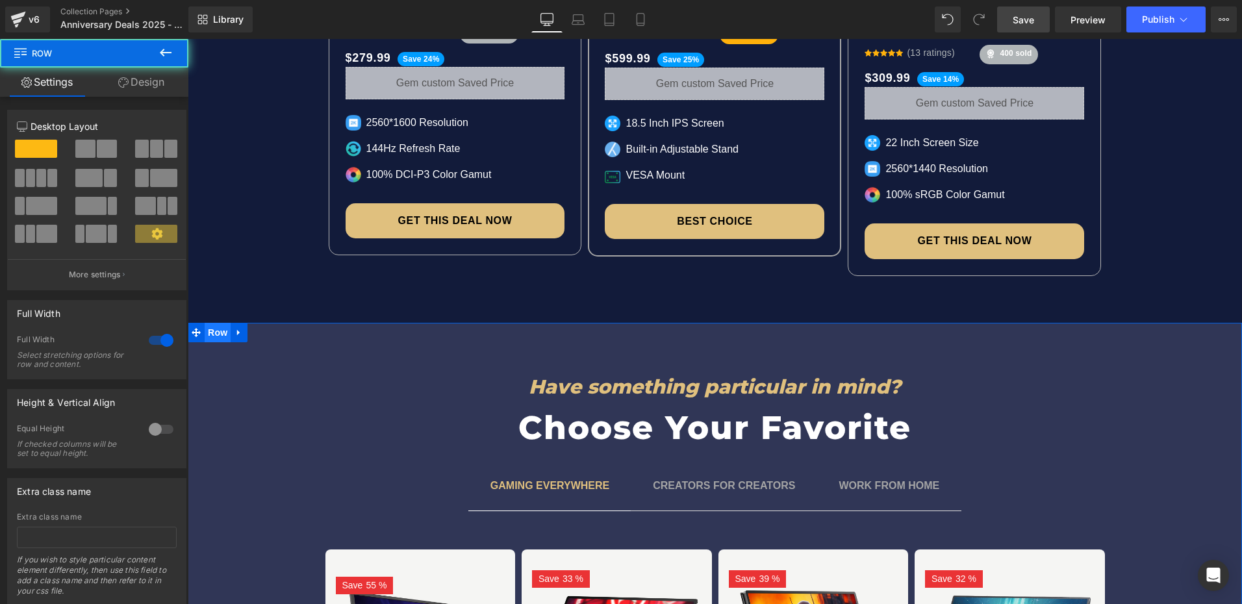
click at [214, 323] on span "Row" at bounding box center [218, 332] width 26 height 19
click at [128, 84] on link "Design" at bounding box center [141, 82] width 94 height 29
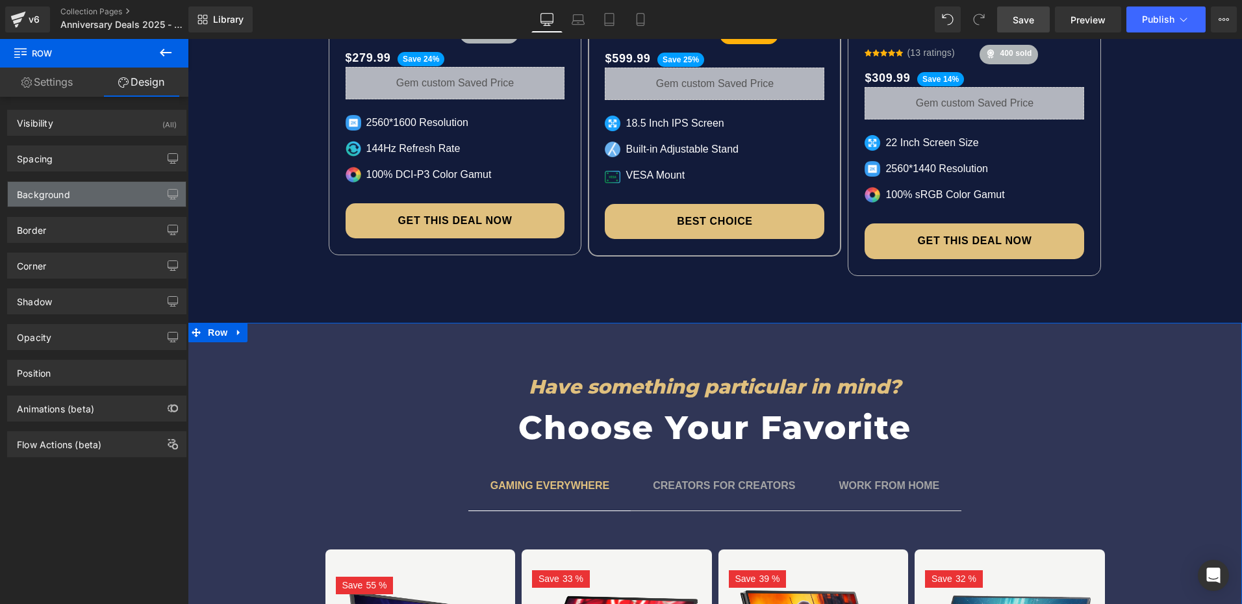
click at [57, 185] on div "Background" at bounding box center [43, 191] width 53 height 18
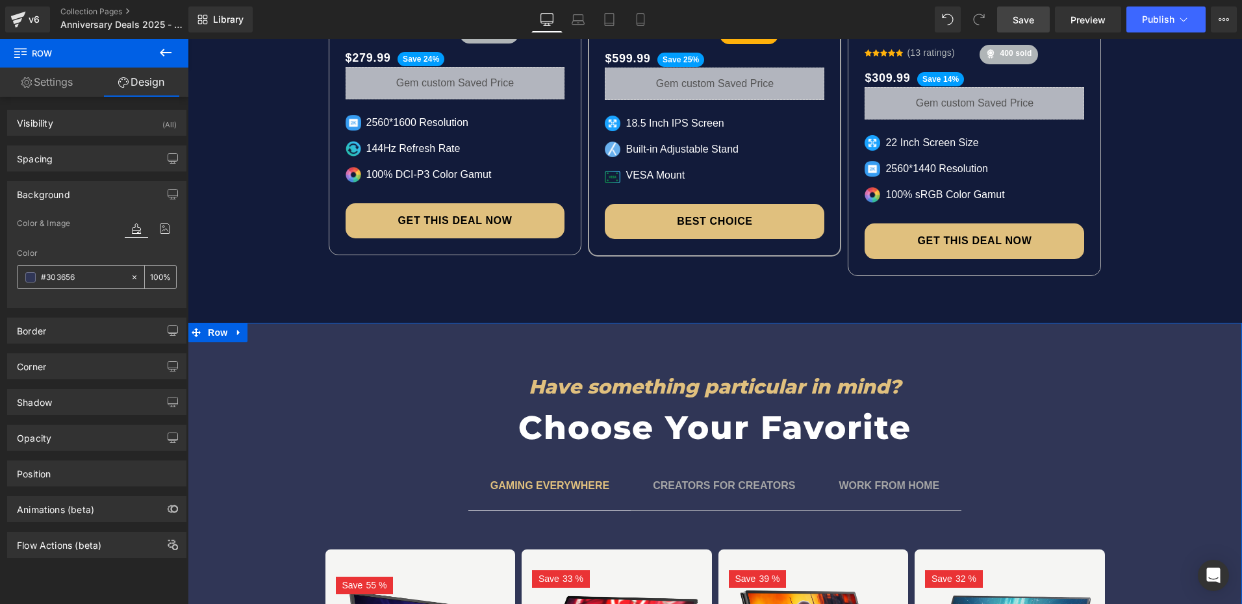
click at [78, 275] on input "#303656" at bounding box center [82, 277] width 83 height 14
paste input "121b3a"
type input "121b3a"
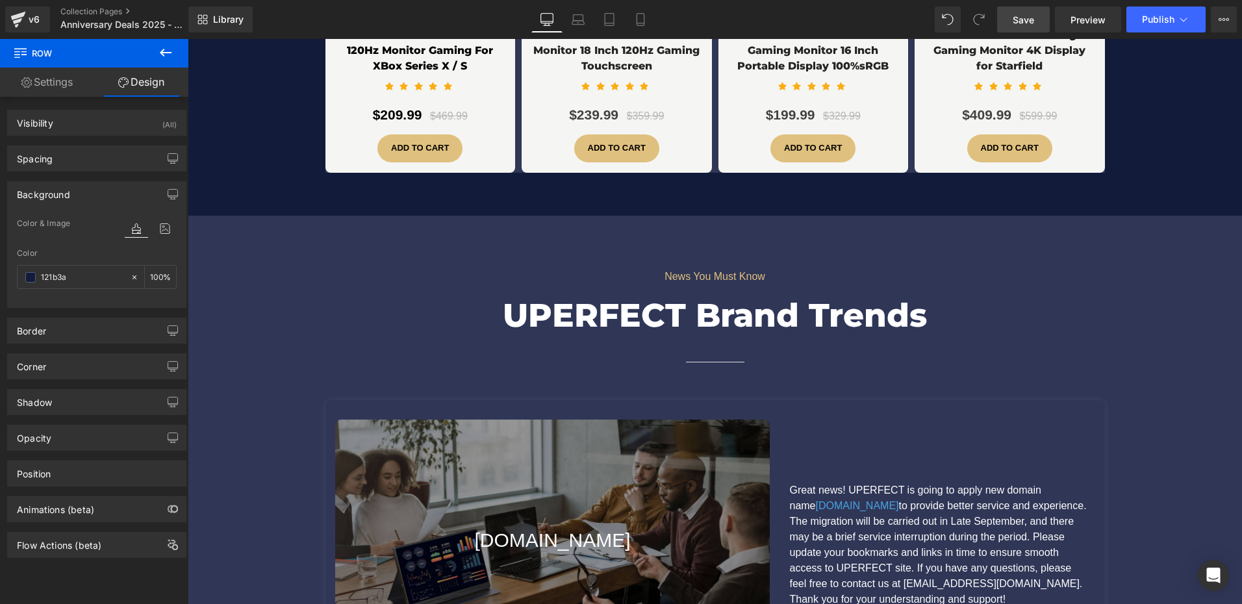
scroll to position [3897, 0]
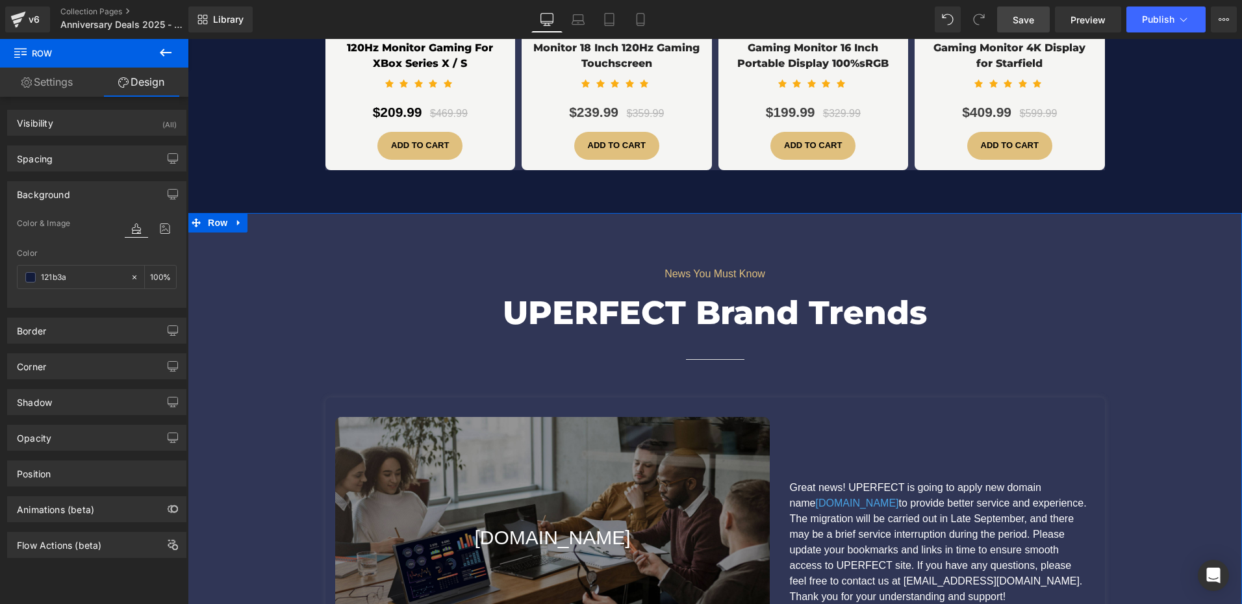
click at [192, 252] on div "News You Must Know Text Block UPERFECT Brand Trends Heading Separator Row [DOMA…" at bounding box center [715, 461] width 1054 height 441
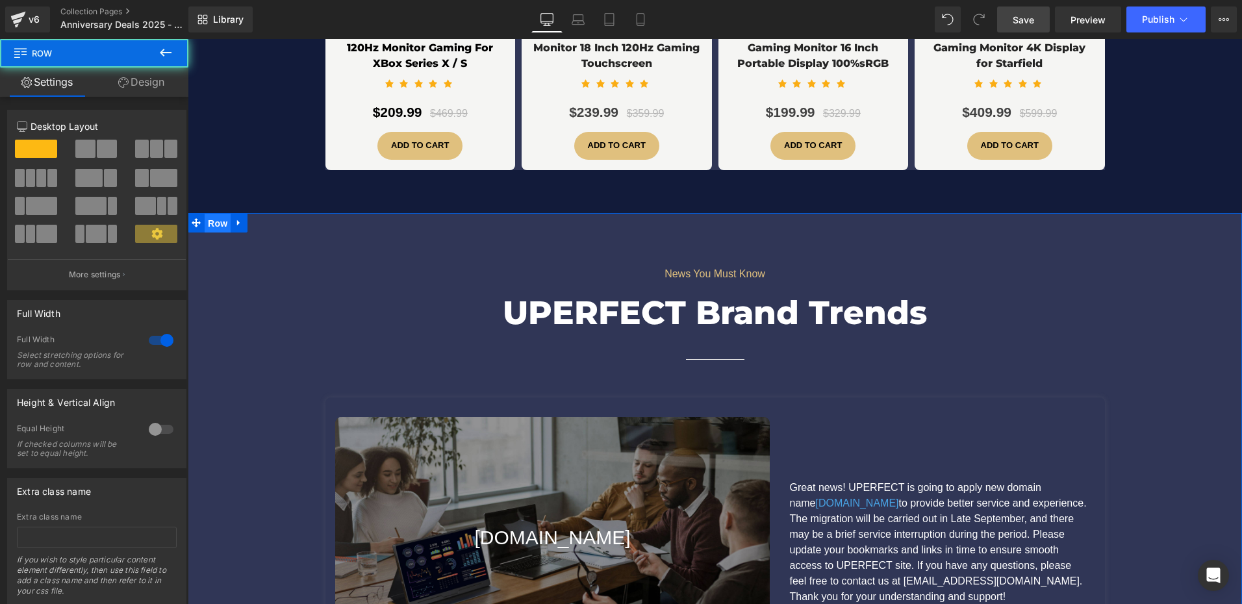
click at [205, 214] on span "Row" at bounding box center [218, 223] width 26 height 19
click at [127, 80] on link "Design" at bounding box center [141, 82] width 94 height 29
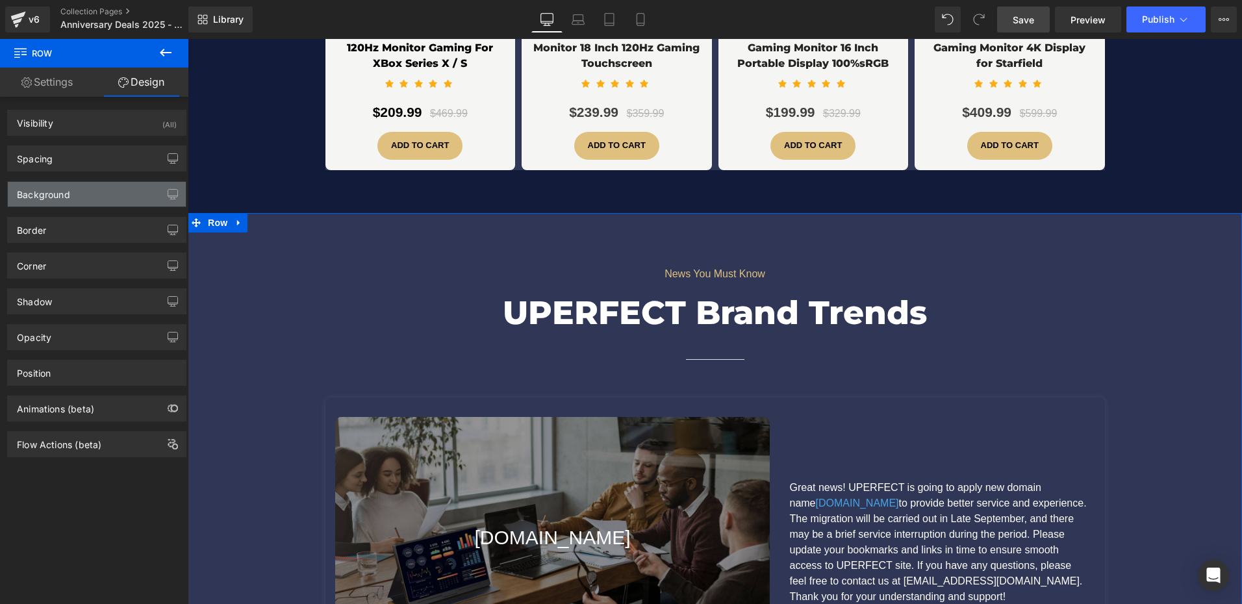
click at [75, 205] on div "Background" at bounding box center [97, 194] width 178 height 25
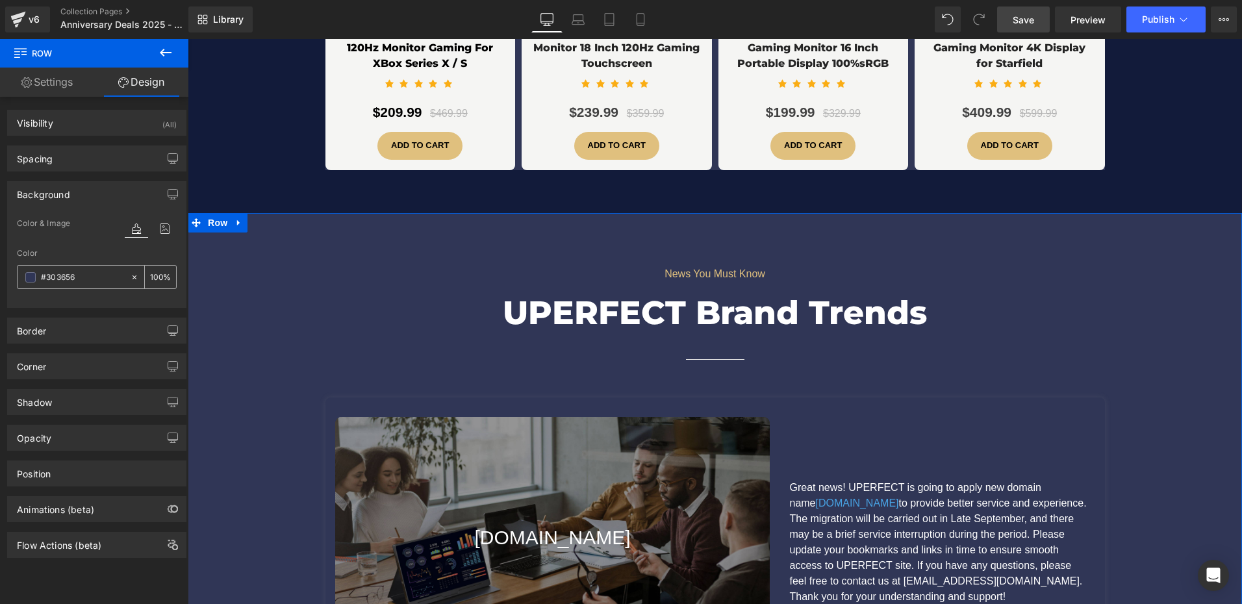
click at [102, 279] on input "#303656" at bounding box center [82, 277] width 83 height 14
paste input "121b3a"
type input "121b3a"
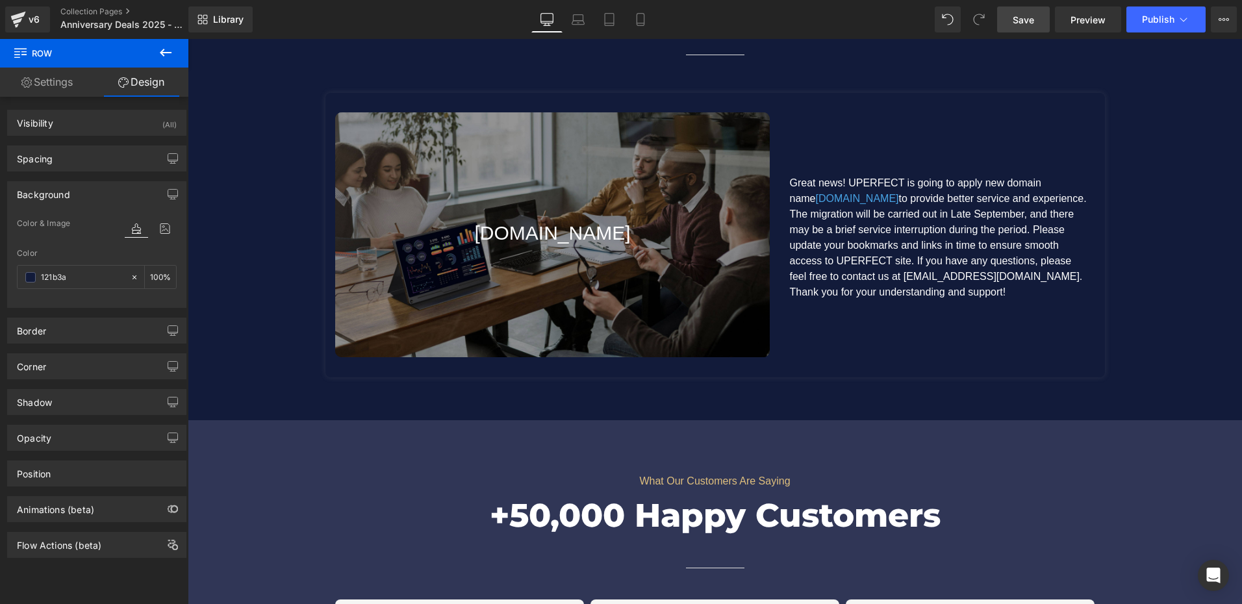
scroll to position [4222, 0]
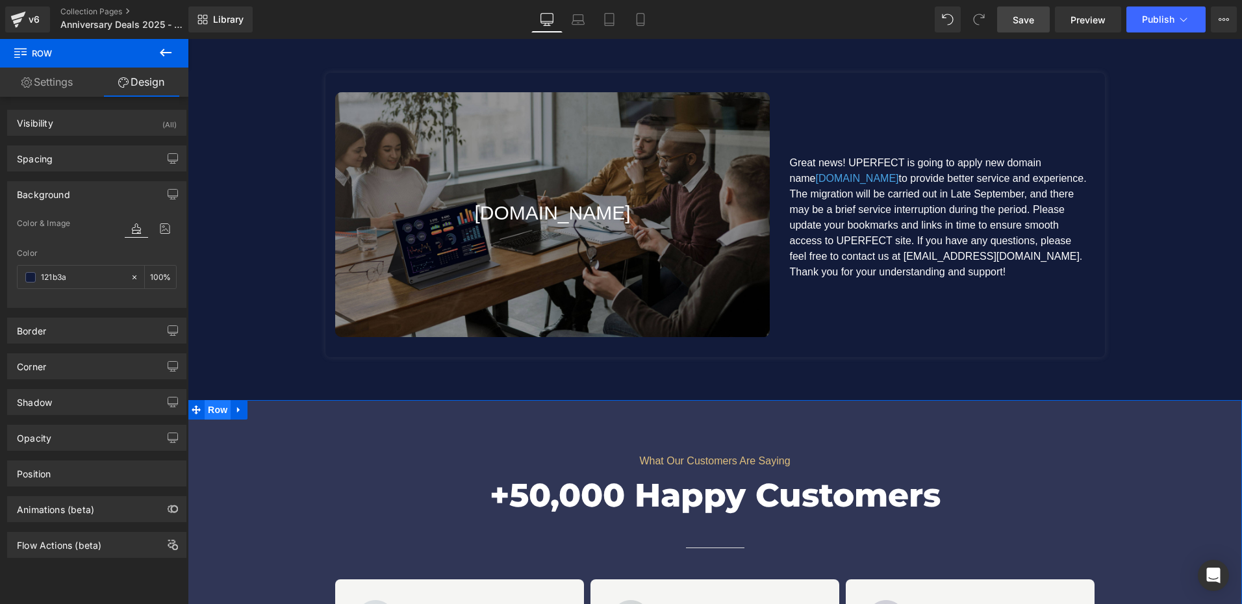
click at [216, 400] on span "Row" at bounding box center [218, 409] width 26 height 19
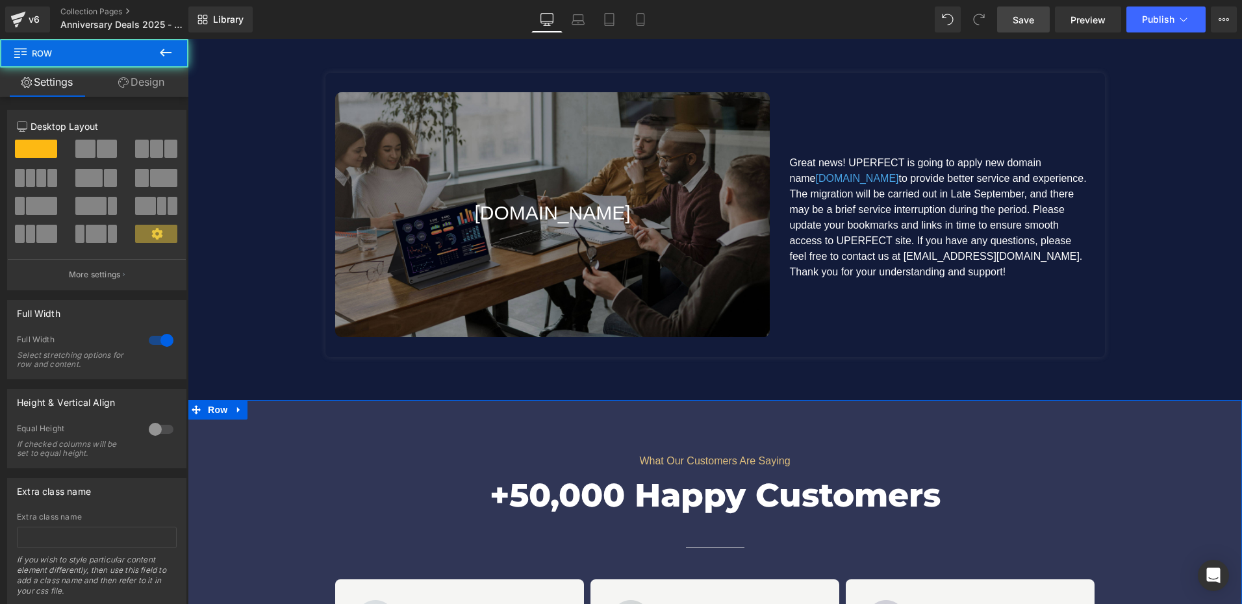
click at [160, 97] on div "12 12 12 Column Size Customizer 12 Desktop Layout Laptop Layout Tablet Layout M…" at bounding box center [97, 351] width 194 height 509
click at [160, 86] on link "Design" at bounding box center [141, 82] width 94 height 29
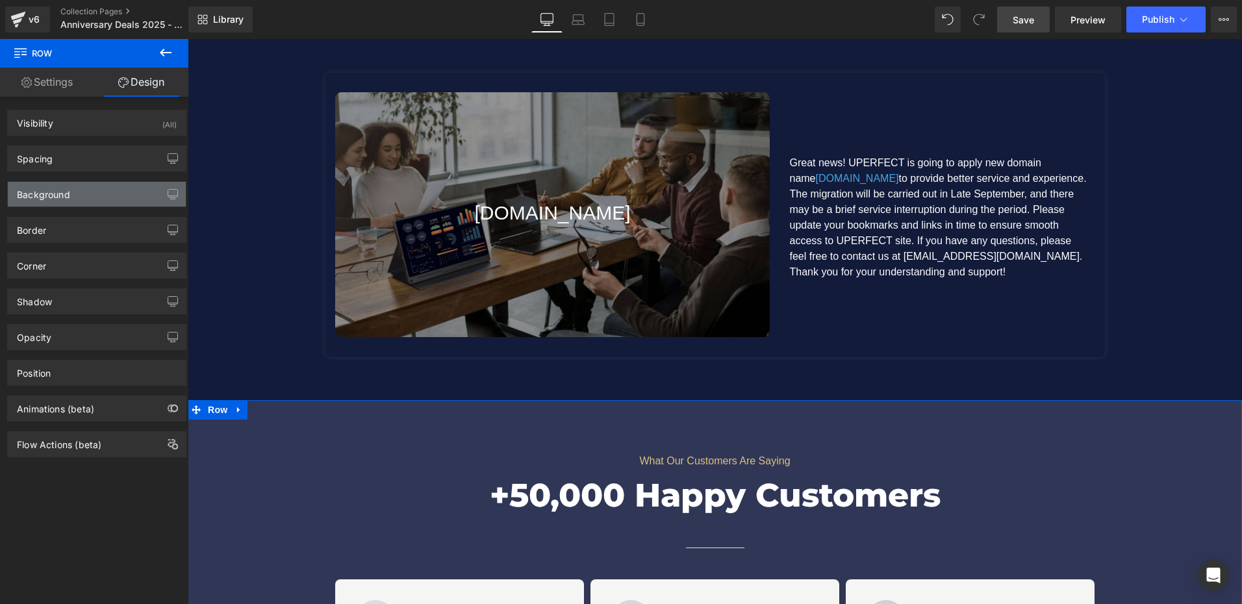
click at [84, 196] on div "Background" at bounding box center [97, 194] width 178 height 25
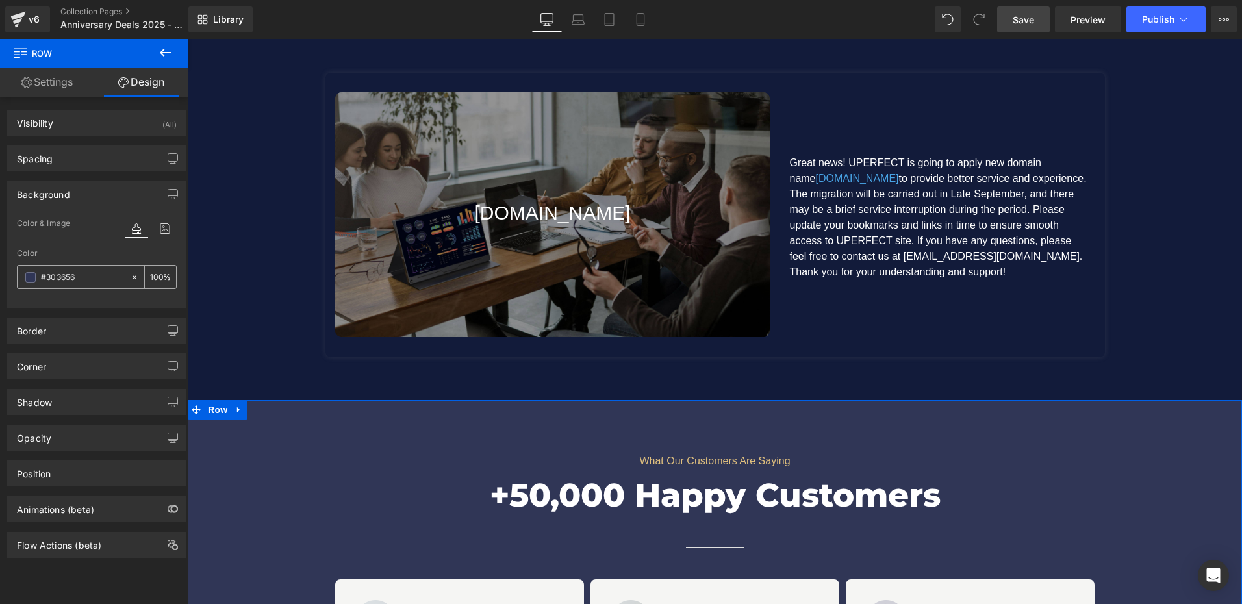
click at [91, 275] on input "#303656" at bounding box center [82, 277] width 83 height 14
paste input "121b3a"
type input "121b3a"
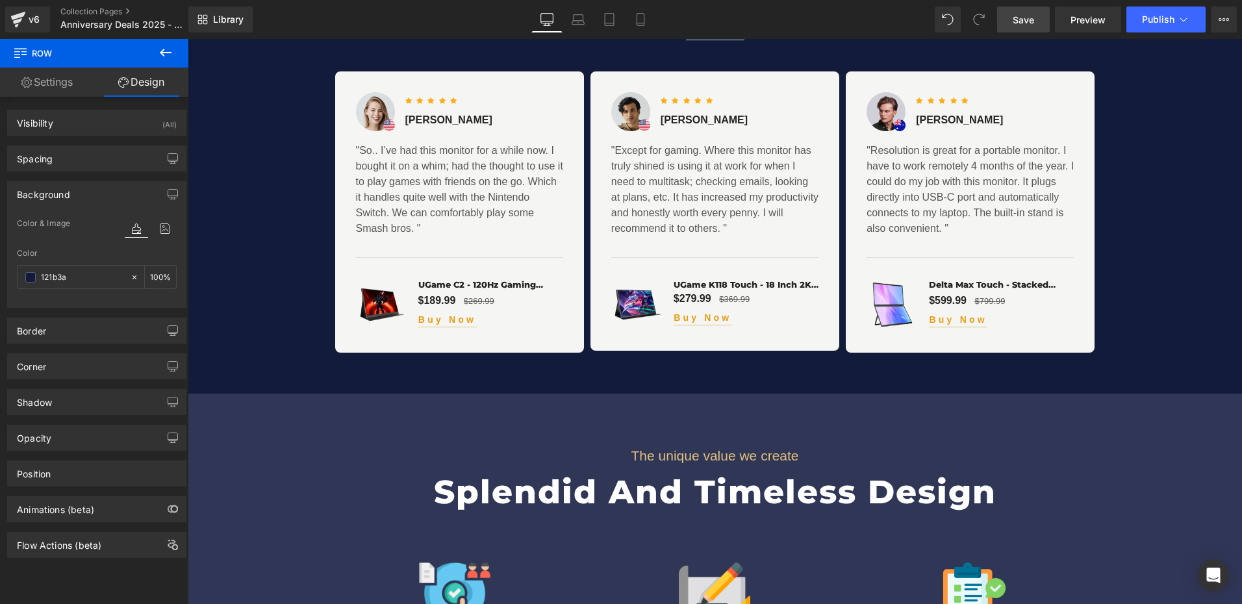
scroll to position [4806, 0]
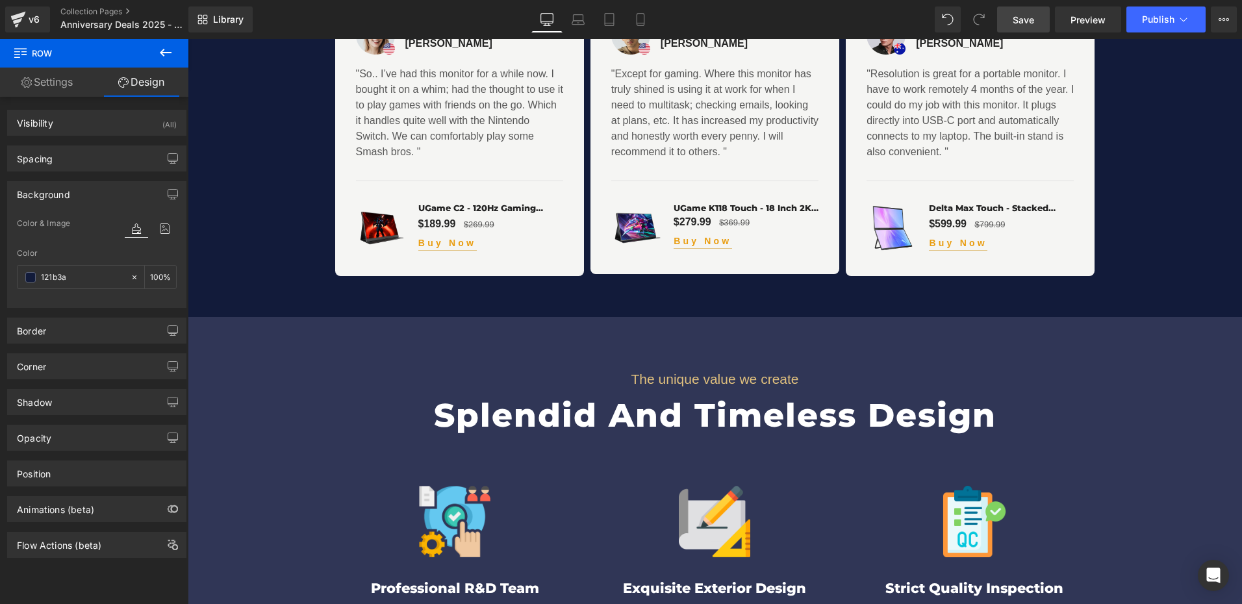
click at [221, 317] on div "The unique value we create Text Block Splendid And Timeless Design Heading Row …" at bounding box center [715, 521] width 1054 height 409
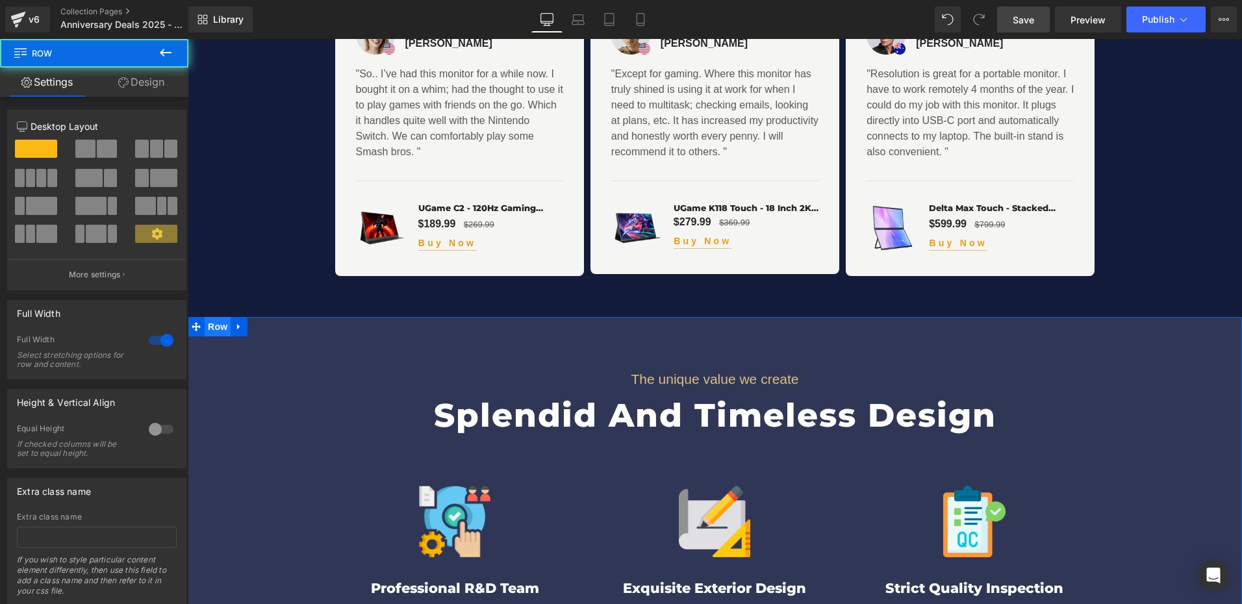
click at [215, 317] on span "Row" at bounding box center [218, 326] width 26 height 19
click at [147, 83] on link "Design" at bounding box center [141, 82] width 94 height 29
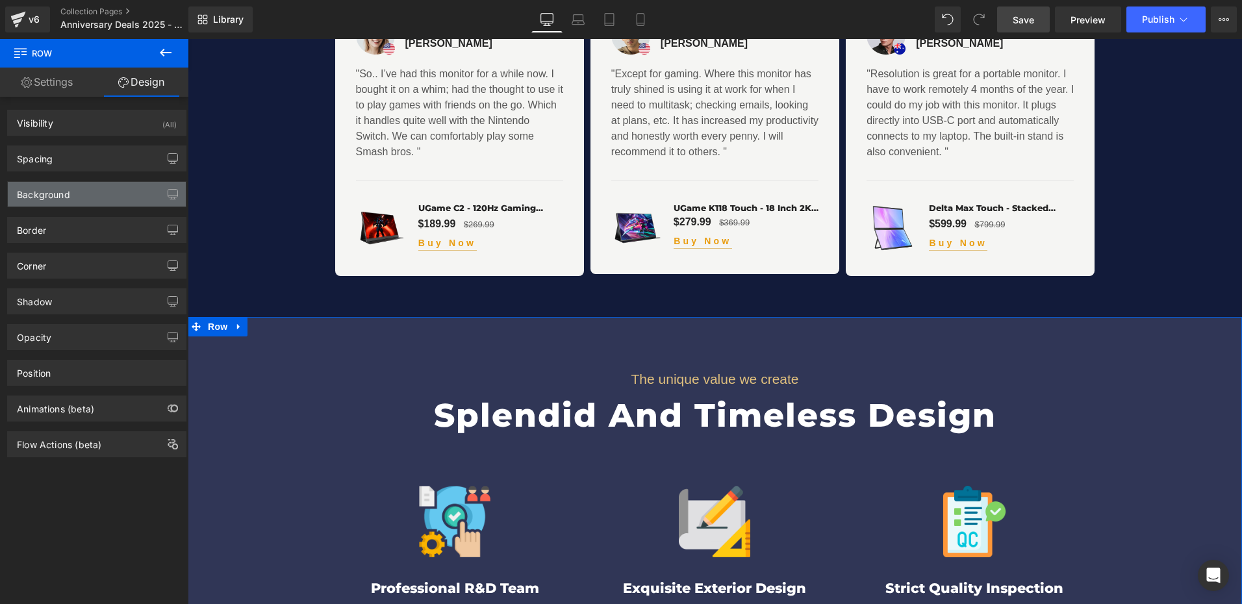
click at [77, 191] on div "Background" at bounding box center [97, 194] width 178 height 25
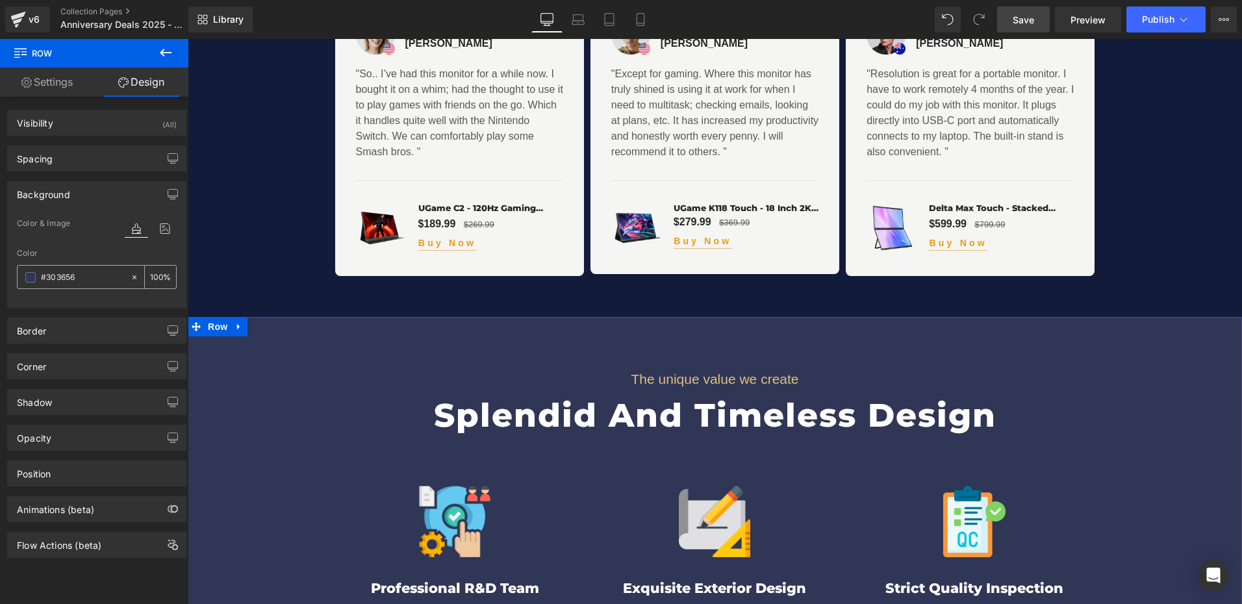
click at [97, 280] on input "#303656" at bounding box center [82, 277] width 83 height 14
paste input "121b3a"
type input "121b3a"
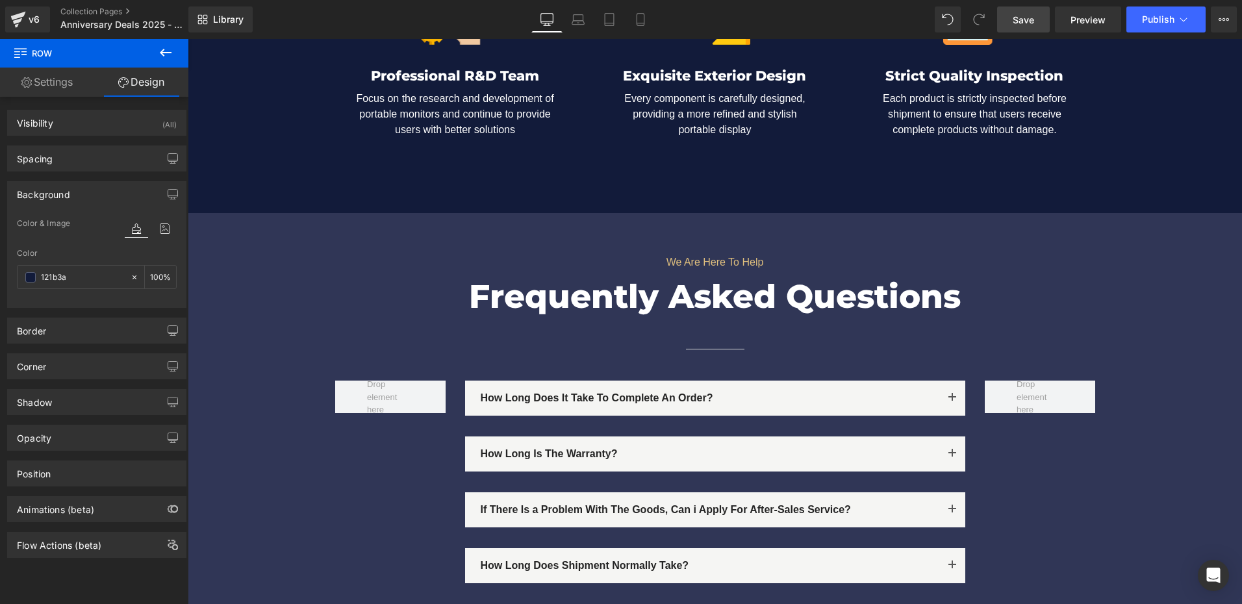
scroll to position [5326, 0]
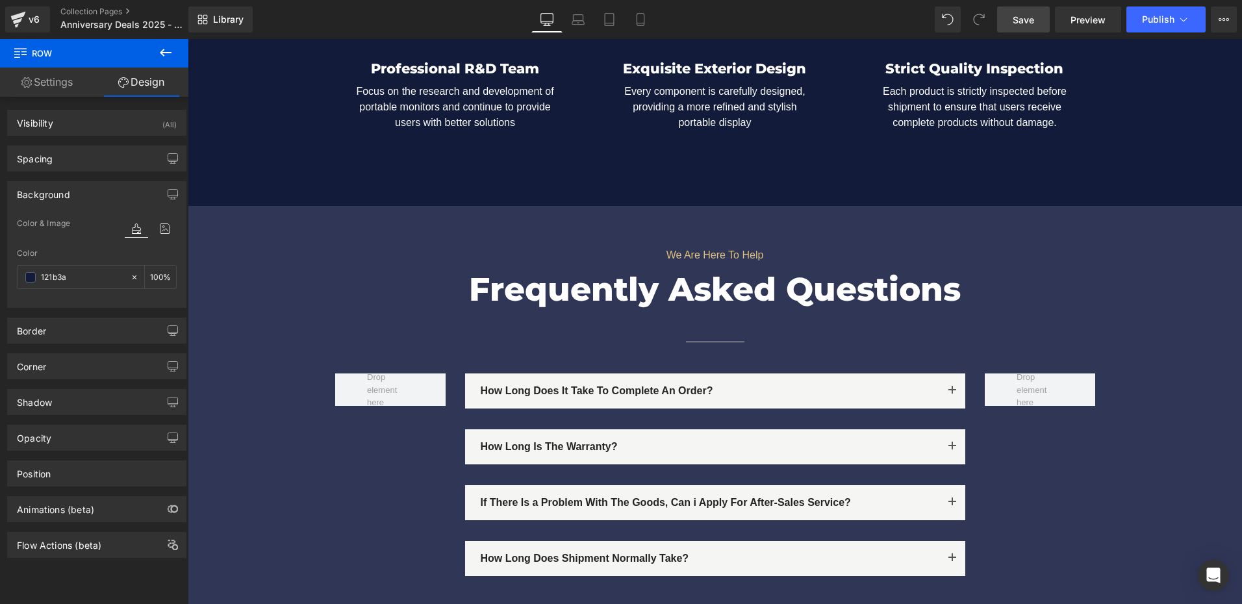
click at [214, 221] on div "We Are Here To Help Text Block Frequently Asked Questions Heading Separator Row…" at bounding box center [715, 430] width 1054 height 448
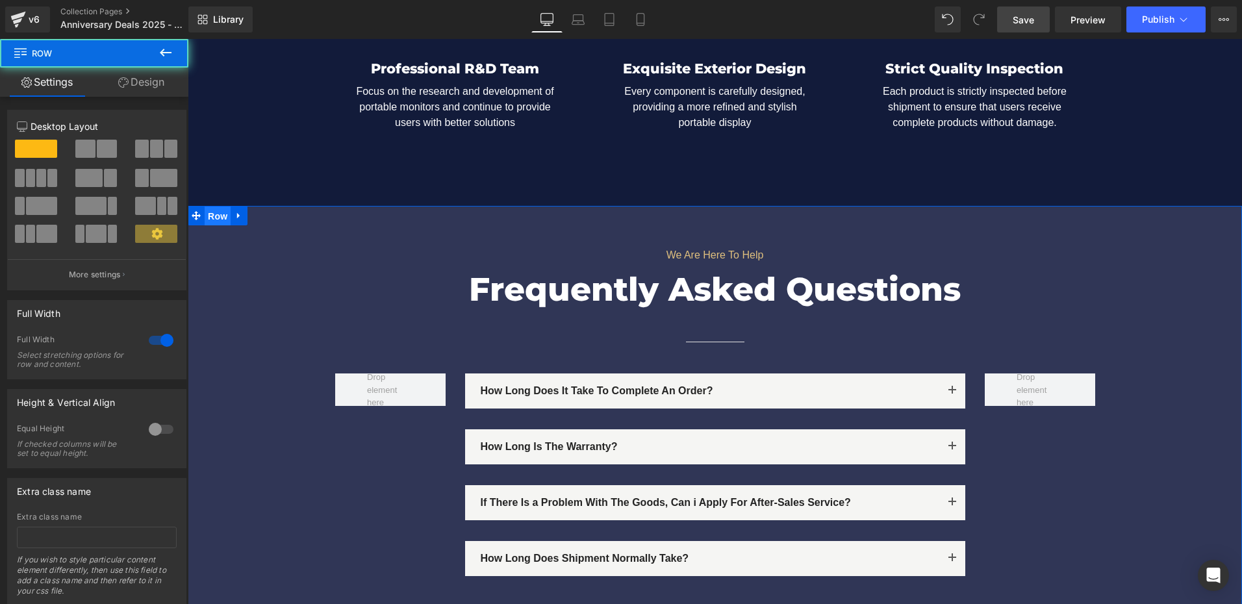
click at [207, 207] on span "Row" at bounding box center [218, 216] width 26 height 19
click at [153, 88] on link "Design" at bounding box center [141, 82] width 94 height 29
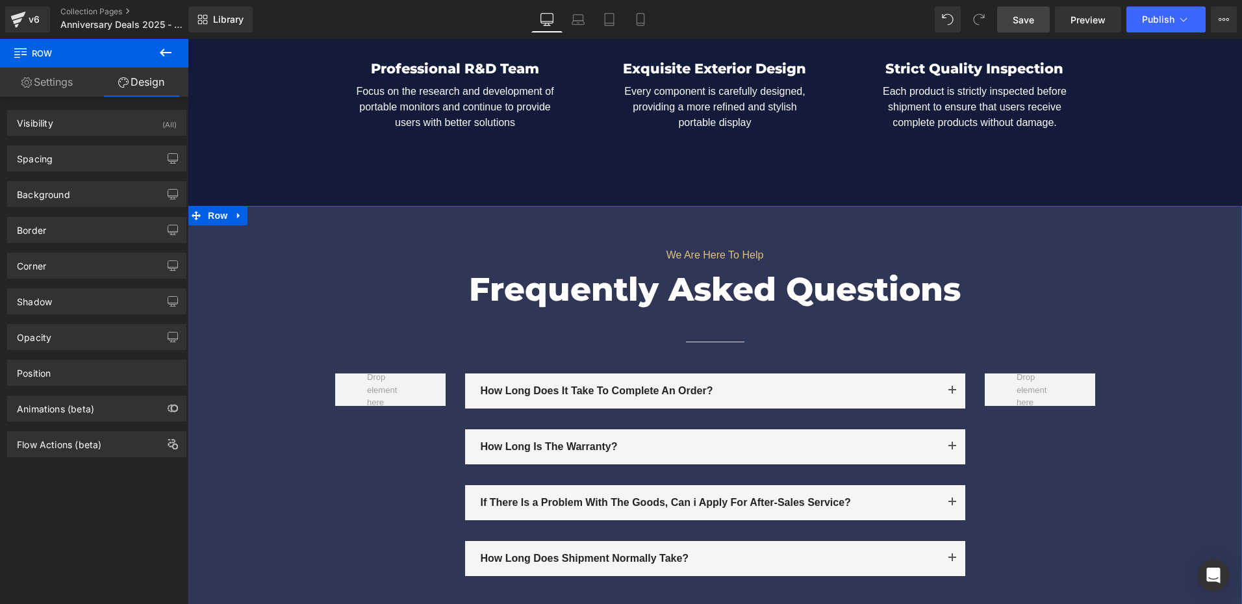
drag, startPoint x: 94, startPoint y: 189, endPoint x: 75, endPoint y: 251, distance: 65.1
click at [94, 189] on div "Background" at bounding box center [97, 194] width 178 height 25
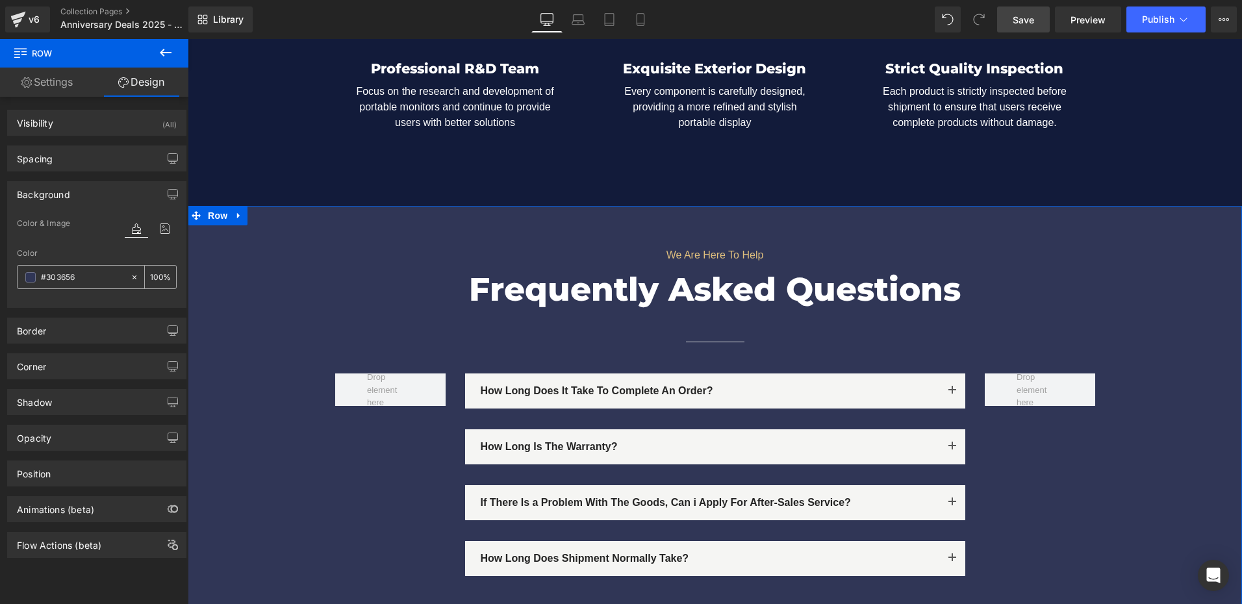
click at [90, 275] on input "#303656" at bounding box center [82, 277] width 83 height 14
paste input "121b3a"
type input "121b3a"
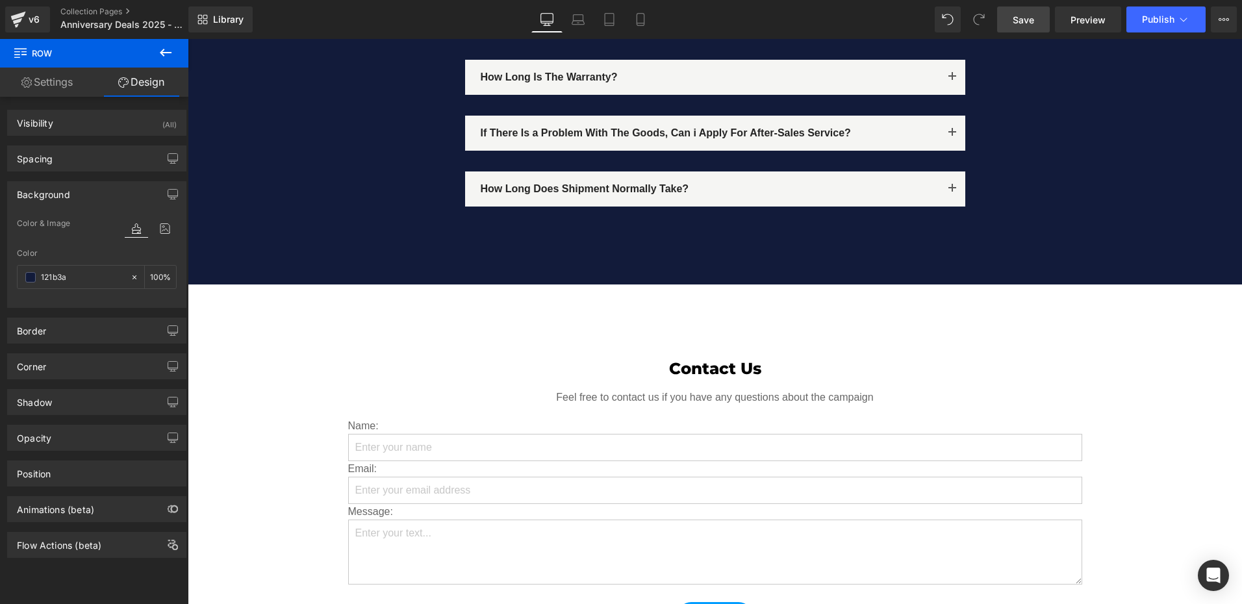
scroll to position [5716, 0]
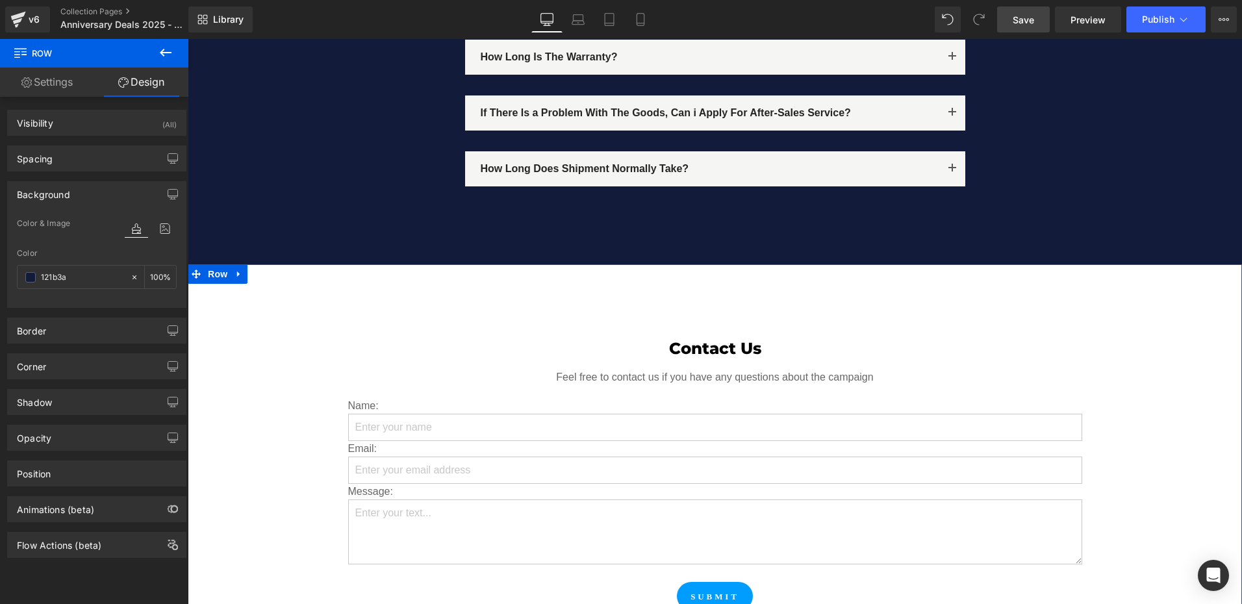
click at [208, 281] on div "Contact Us Heading Feel free to contact us if you have any questions about the …" at bounding box center [715, 474] width 1054 height 421
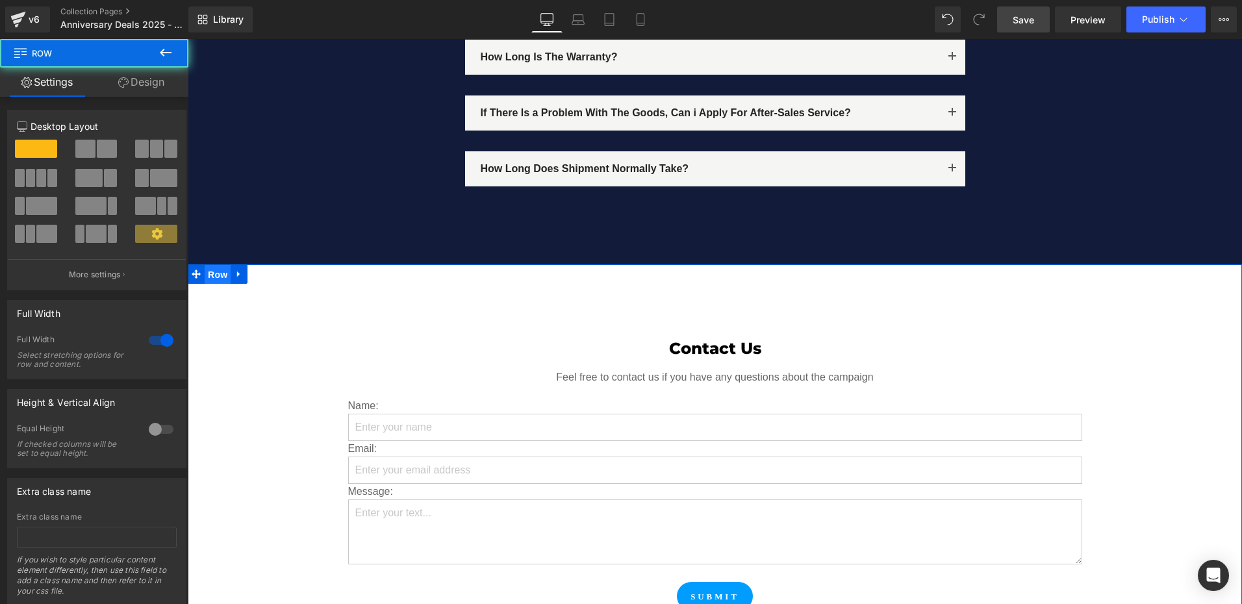
click at [205, 265] on span "Row" at bounding box center [218, 274] width 26 height 19
click at [153, 73] on link "Design" at bounding box center [141, 82] width 94 height 29
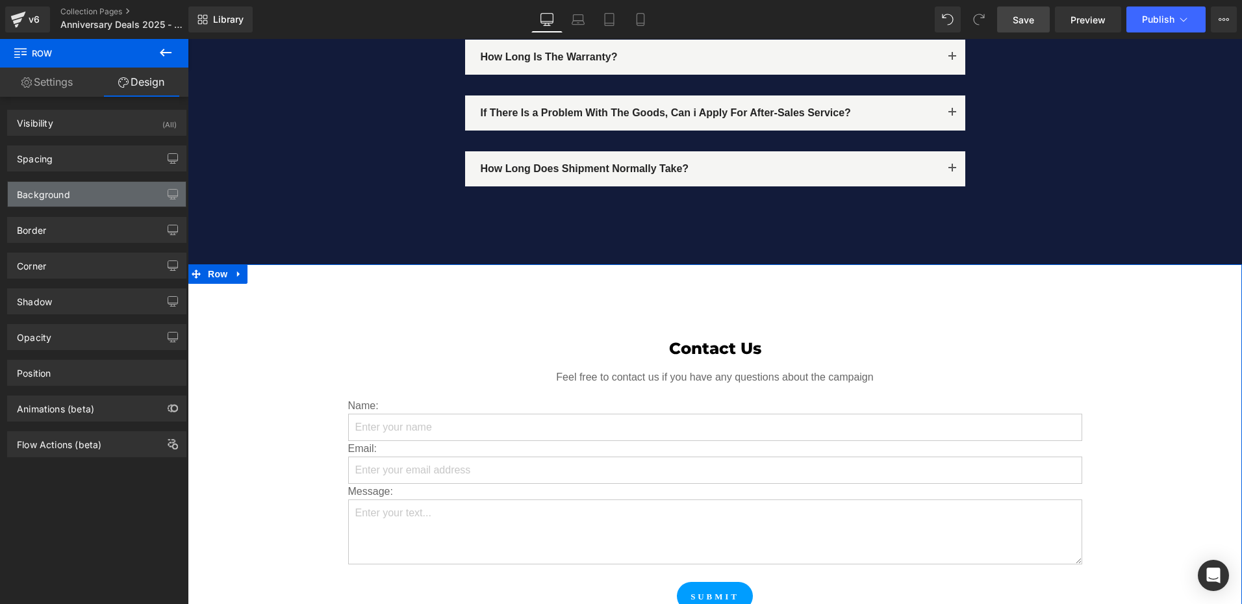
click at [73, 196] on div "Background" at bounding box center [97, 194] width 178 height 25
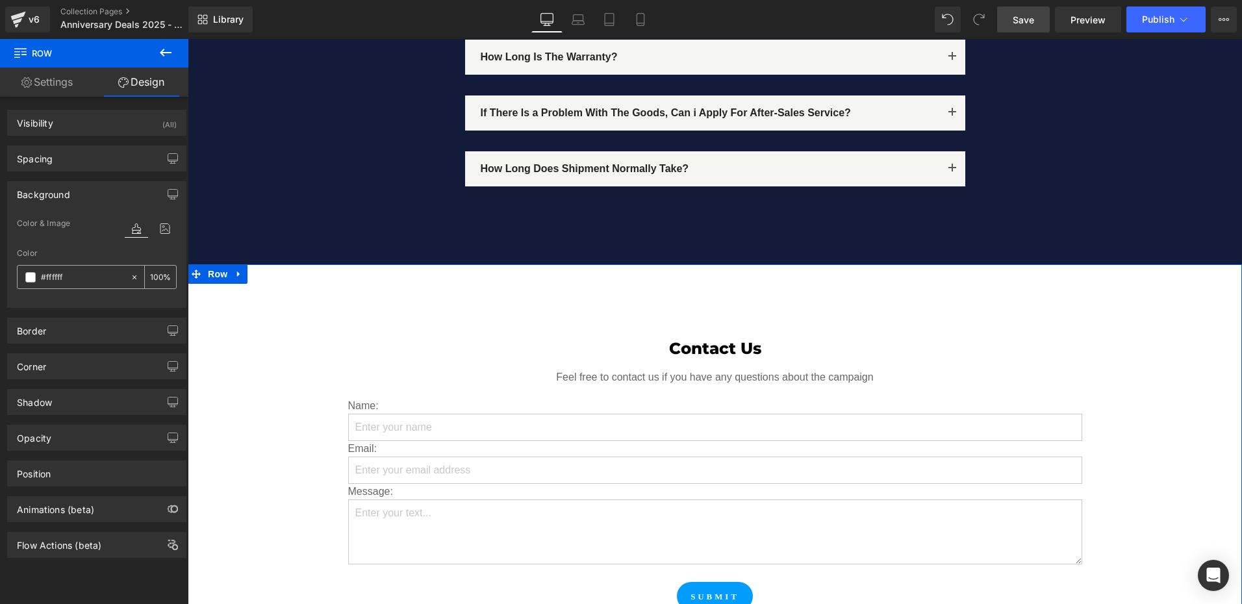
click at [86, 277] on input "#ffffff" at bounding box center [82, 277] width 83 height 14
paste input "121b3a"
type input "121b3a"
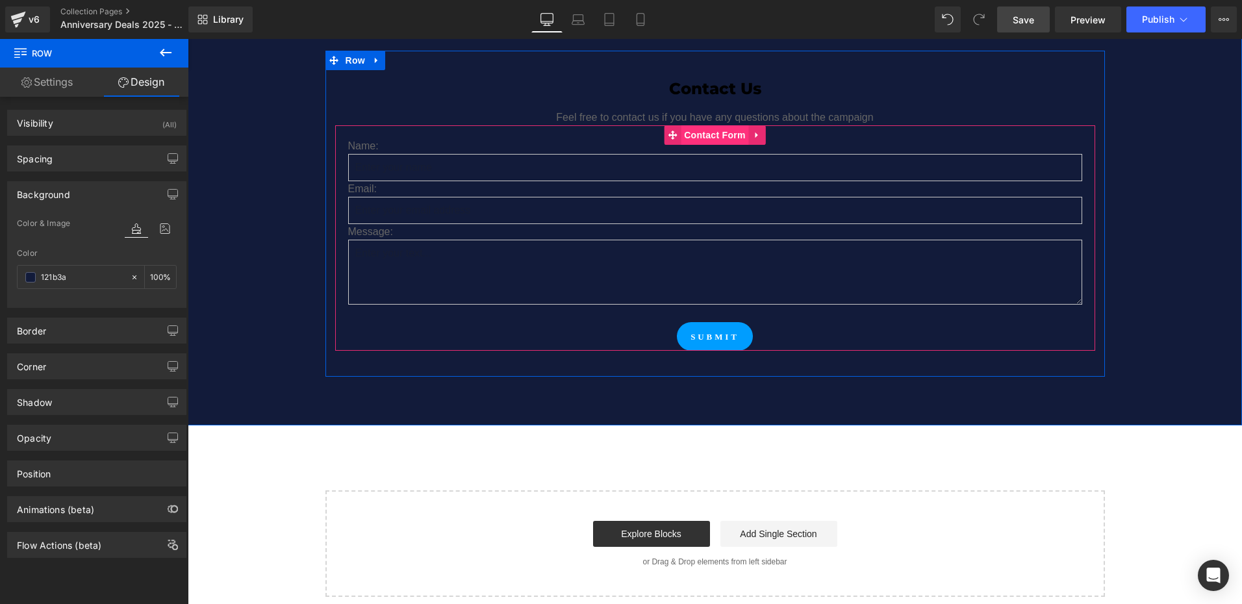
scroll to position [5781, 0]
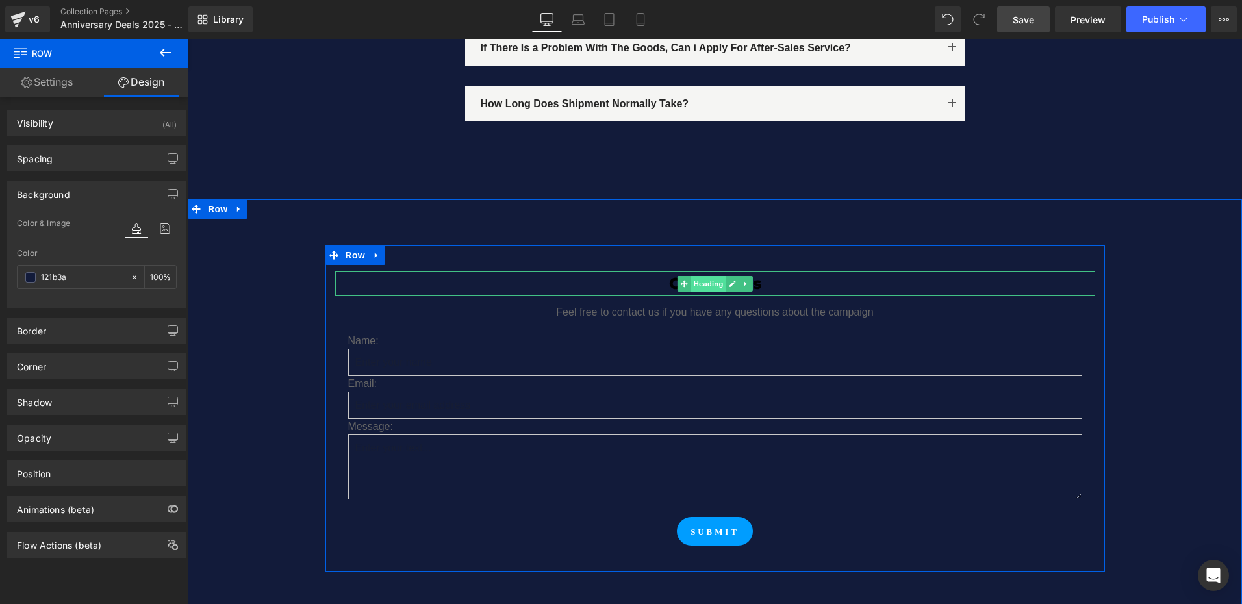
click at [704, 276] on span "Heading" at bounding box center [707, 284] width 35 height 16
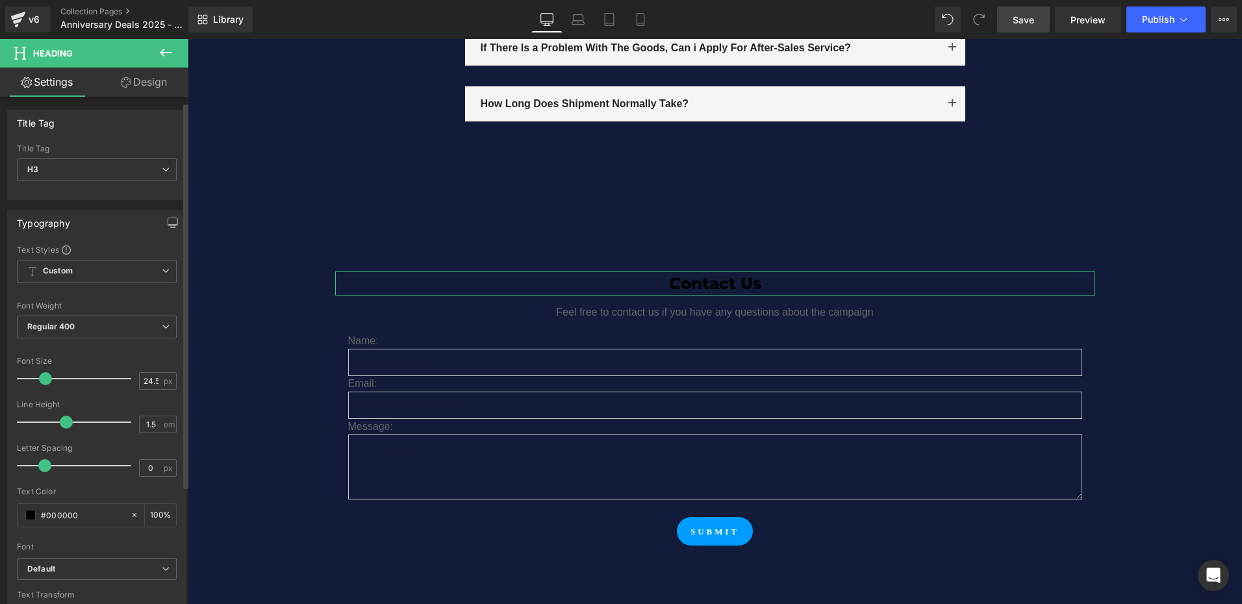
scroll to position [130, 0]
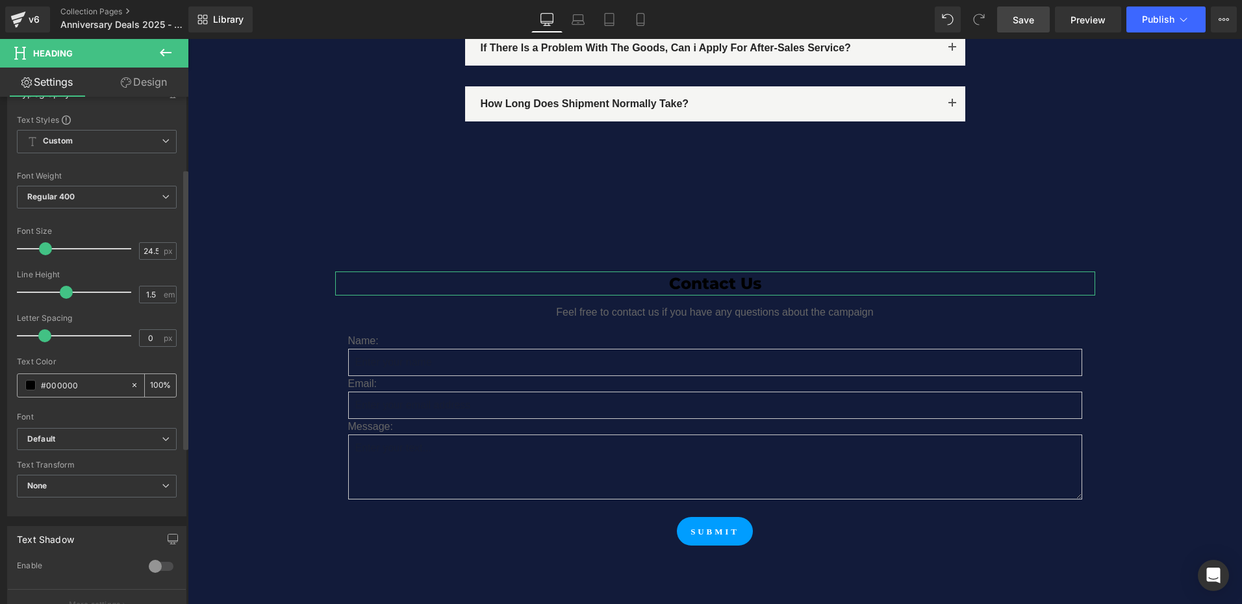
click at [31, 388] on span at bounding box center [30, 385] width 10 height 10
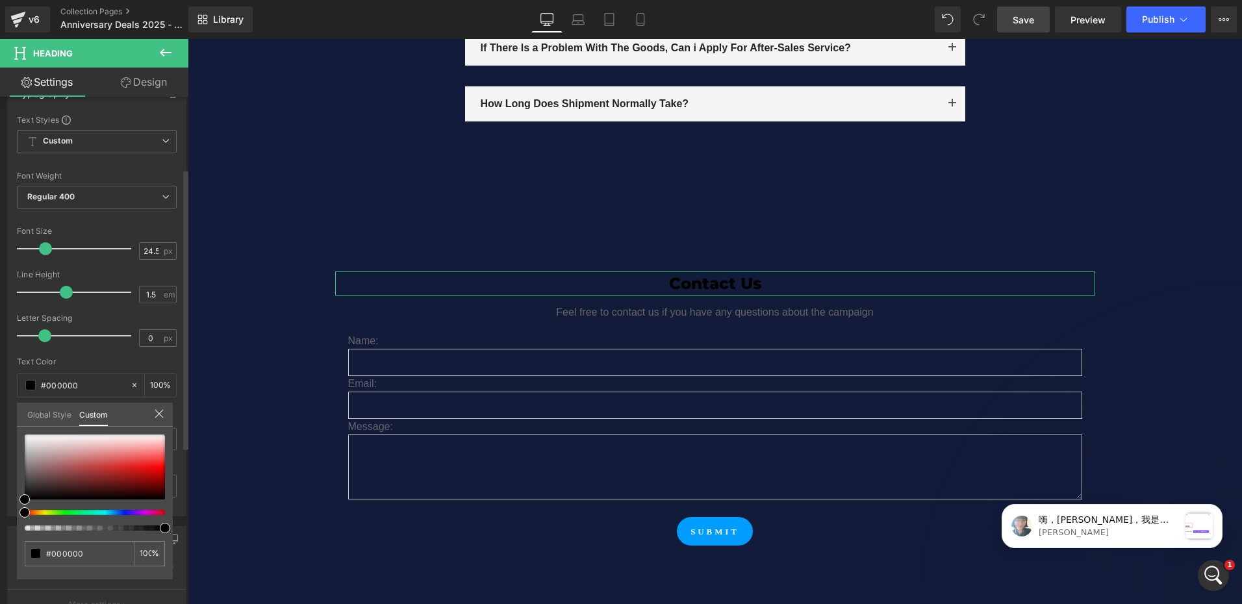
scroll to position [0, 0]
drag, startPoint x: 31, startPoint y: 464, endPoint x: 12, endPoint y: 401, distance: 65.1
click at [12, 401] on div "Typography Text Styles Custom Custom Setup Global Style Custom Setup Global Sty…" at bounding box center [97, 293] width 194 height 446
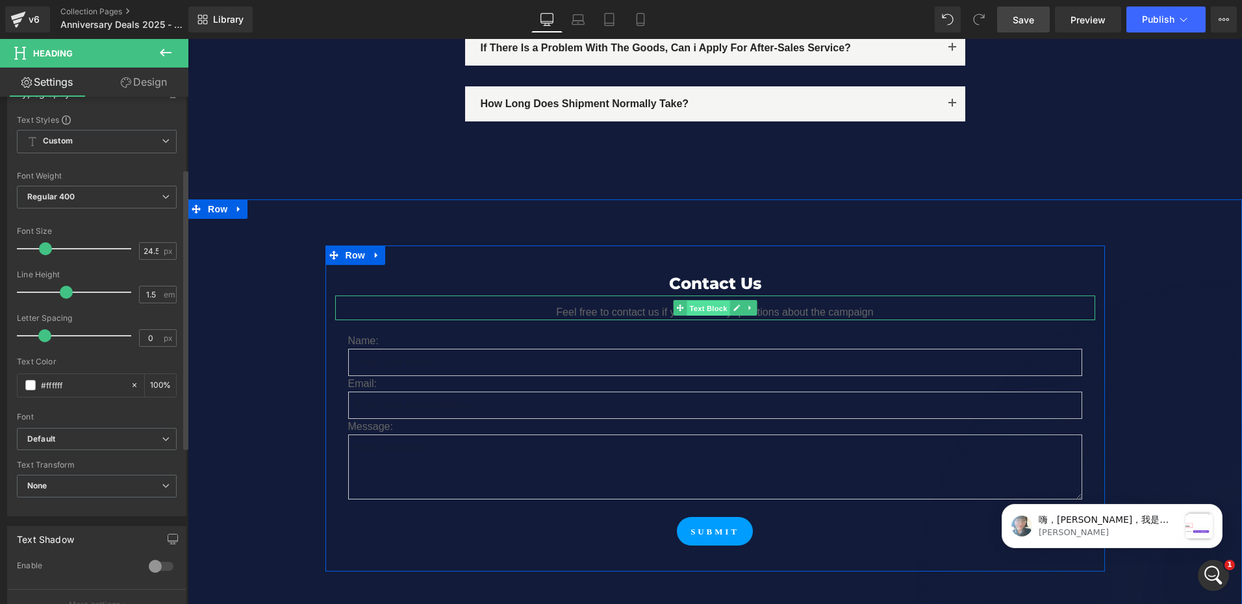
click at [713, 301] on span "Text Block" at bounding box center [708, 309] width 43 height 16
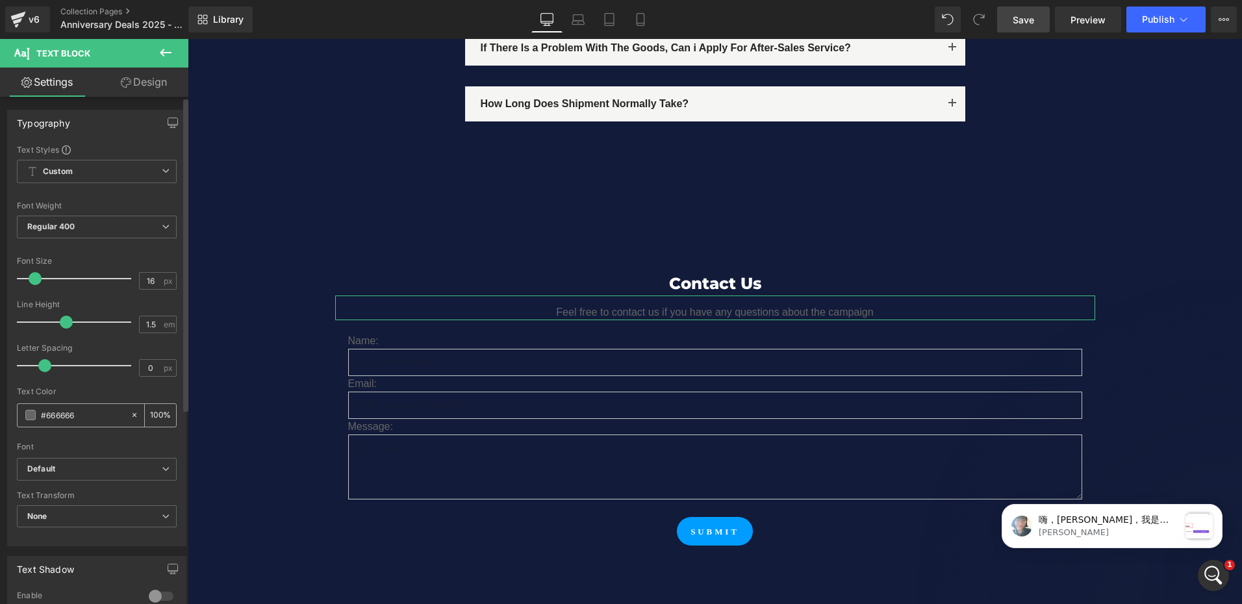
click at [36, 412] on div "#666666" at bounding box center [74, 415] width 112 height 23
click at [25, 416] on span at bounding box center [30, 415] width 10 height 10
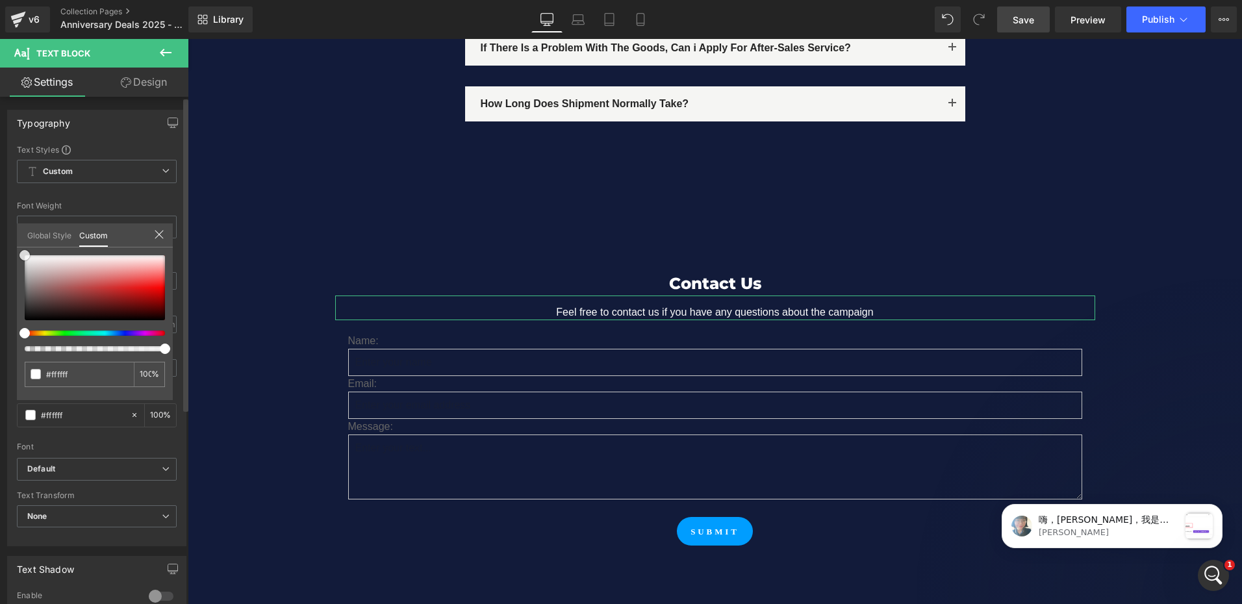
drag, startPoint x: 41, startPoint y: 275, endPoint x: 14, endPoint y: 239, distance: 44.6
click at [14, 239] on div "Typography Text Styles Custom Custom Setup Global Style Custom Setup Global Sty…" at bounding box center [97, 323] width 194 height 446
click at [27, 248] on div "#666666 100 %" at bounding box center [95, 255] width 156 height 16
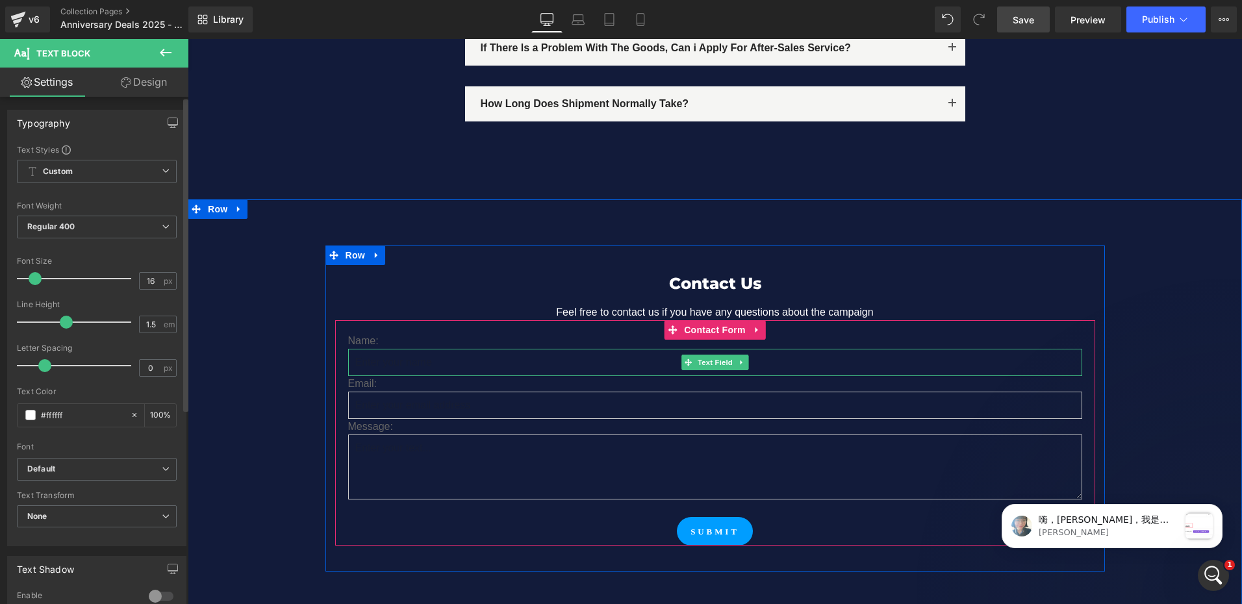
click at [363, 349] on input "text" at bounding box center [715, 362] width 734 height 27
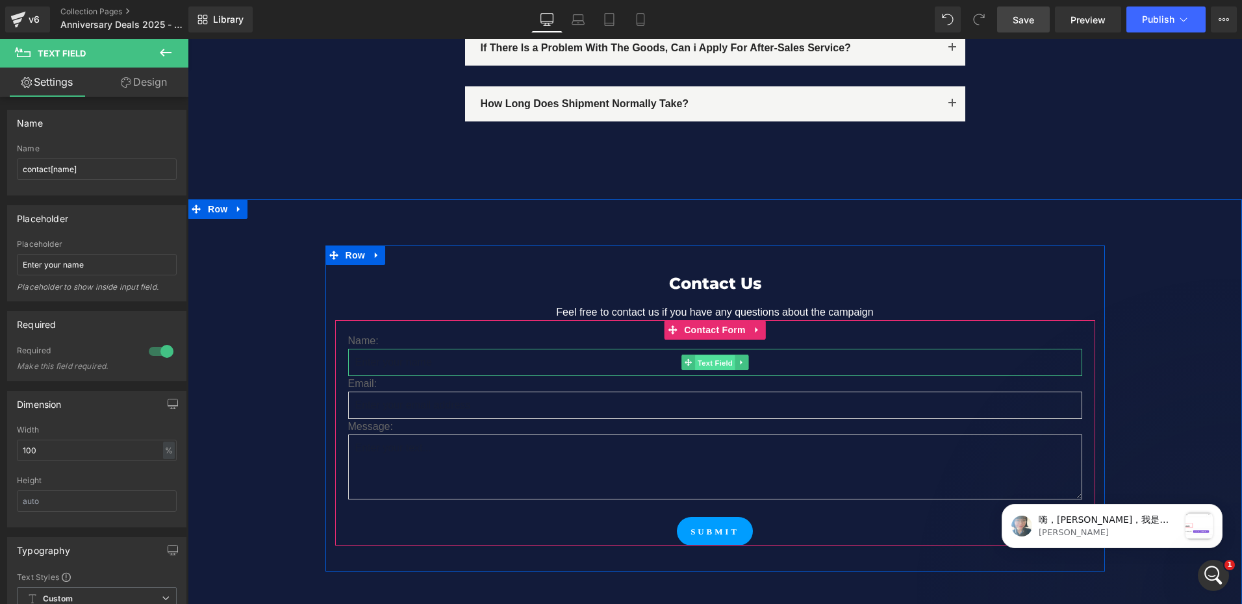
click at [701, 355] on span "Text Field" at bounding box center [715, 363] width 40 height 16
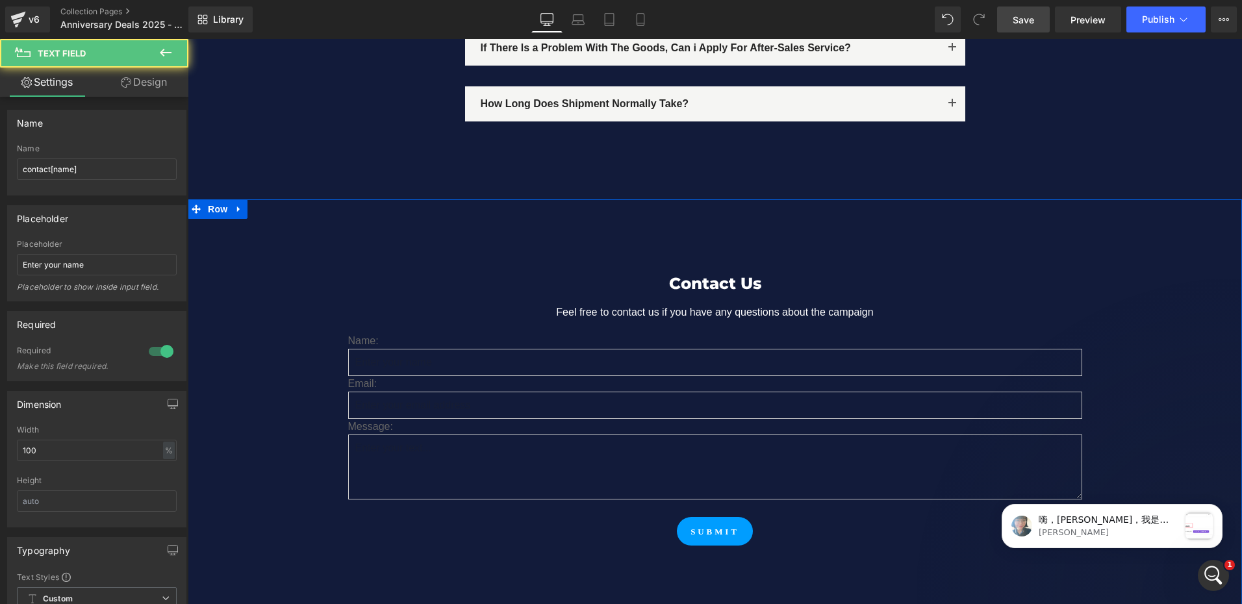
click at [288, 405] on div "Contact Us Heading Feel free to contact us if you have any questions about the …" at bounding box center [715, 409] width 1054 height 326
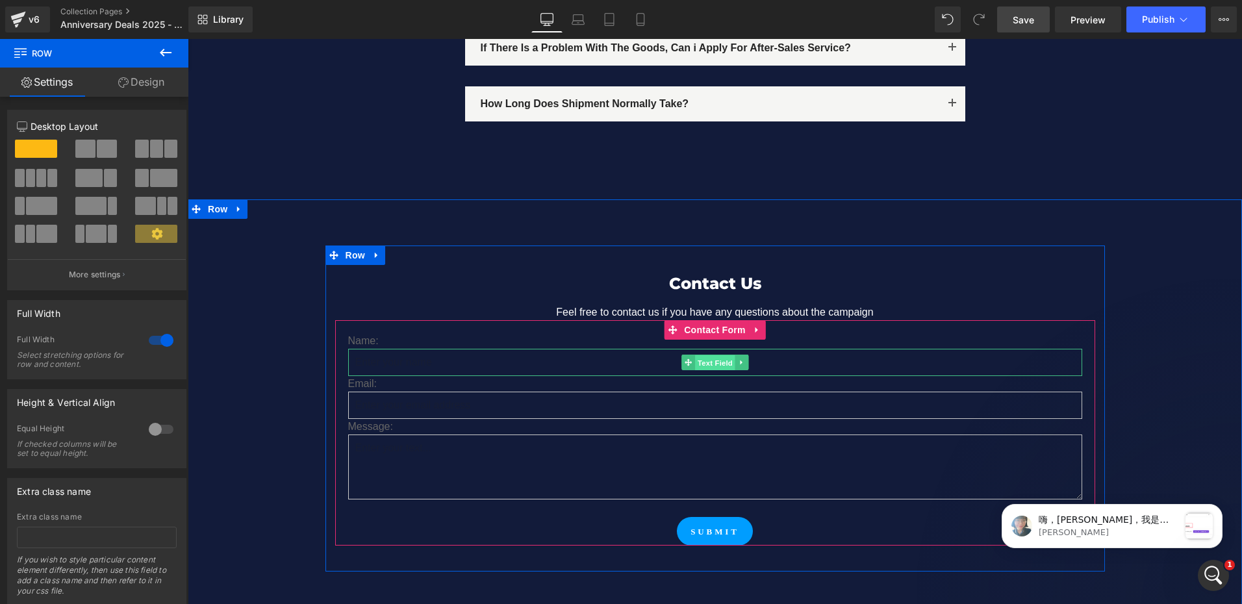
click at [701, 355] on span "Text Field" at bounding box center [715, 363] width 40 height 16
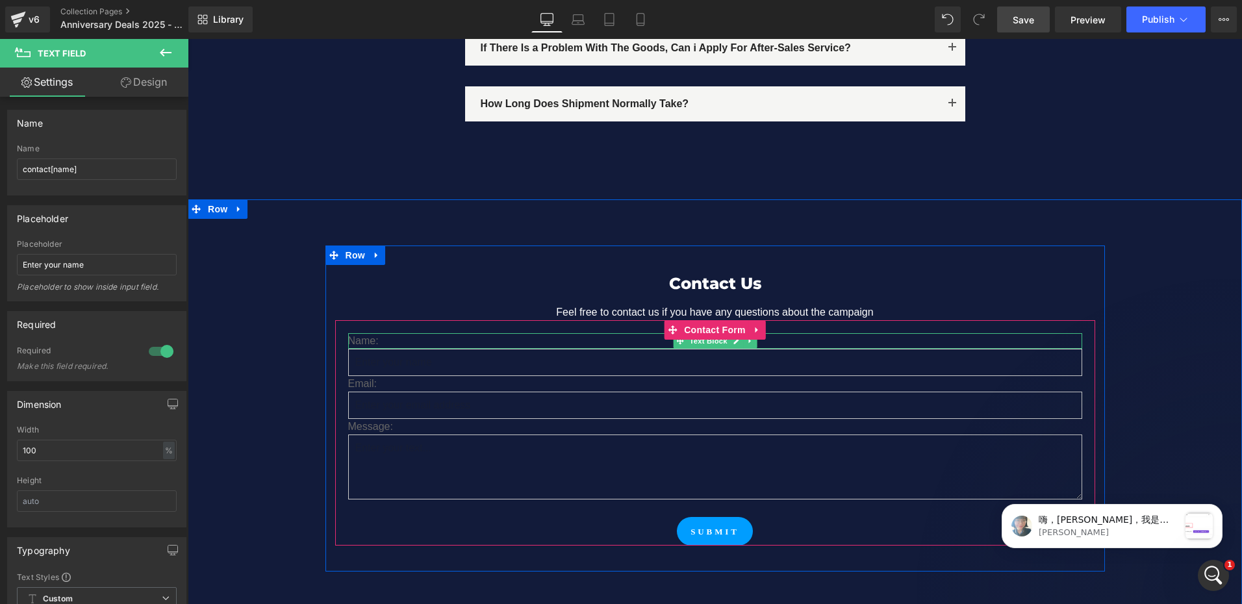
click at [697, 333] on span "Text Block" at bounding box center [708, 341] width 43 height 16
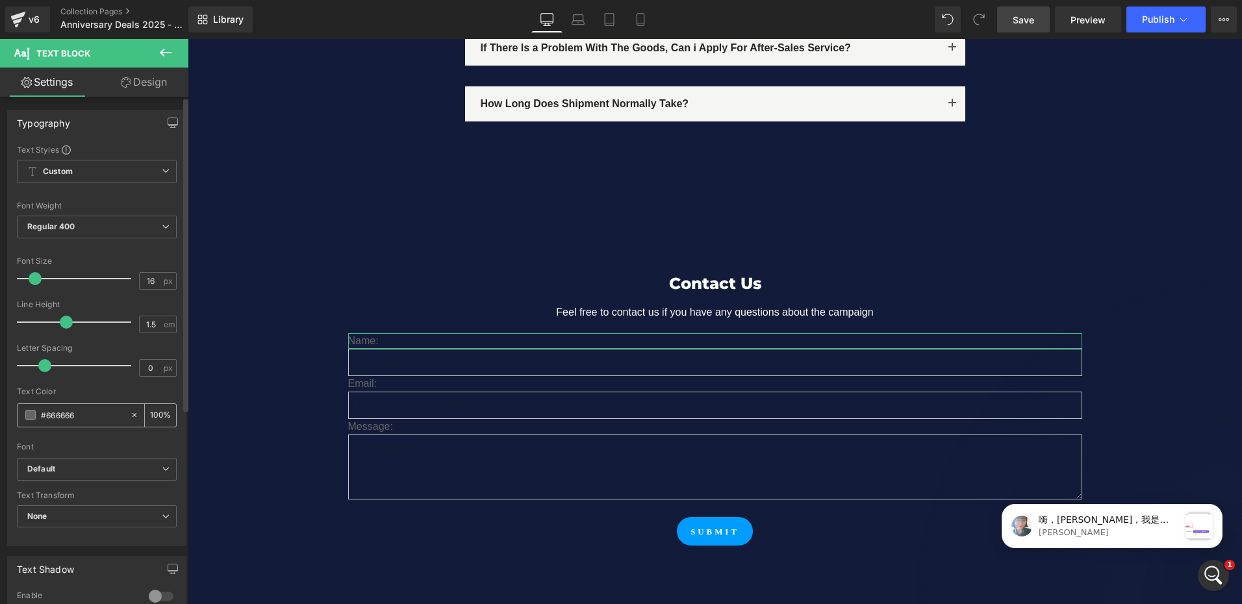
click at [94, 408] on div "#666666" at bounding box center [74, 415] width 112 height 23
click at [94, 414] on input "#666666" at bounding box center [82, 415] width 83 height 14
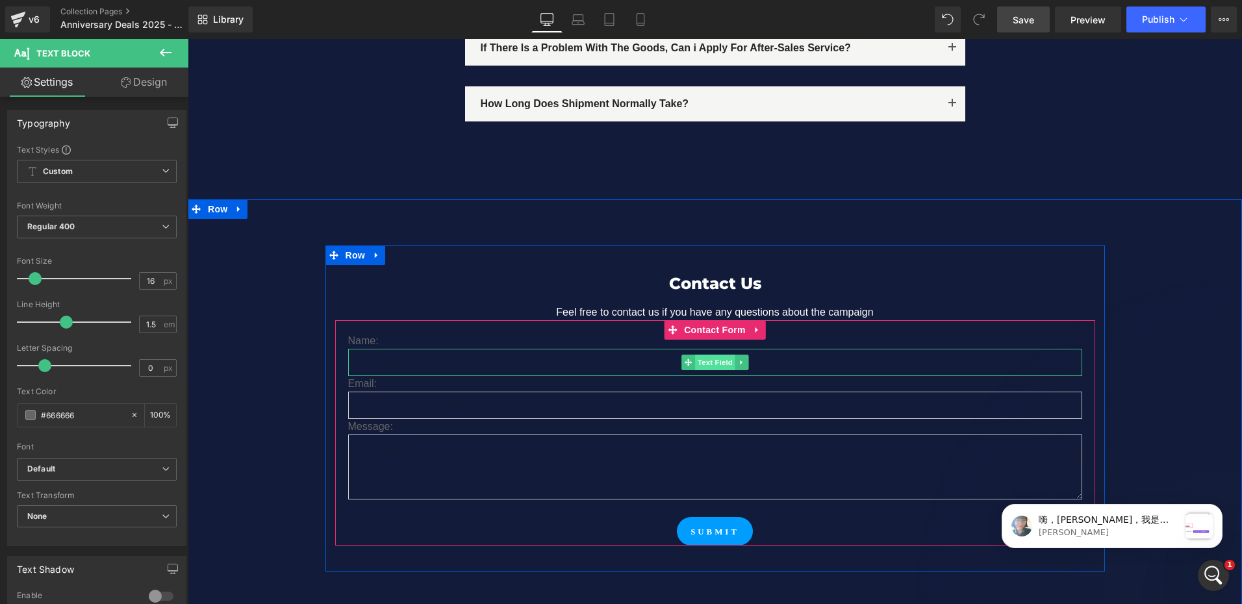
click at [711, 355] on span "Text Field" at bounding box center [715, 363] width 40 height 16
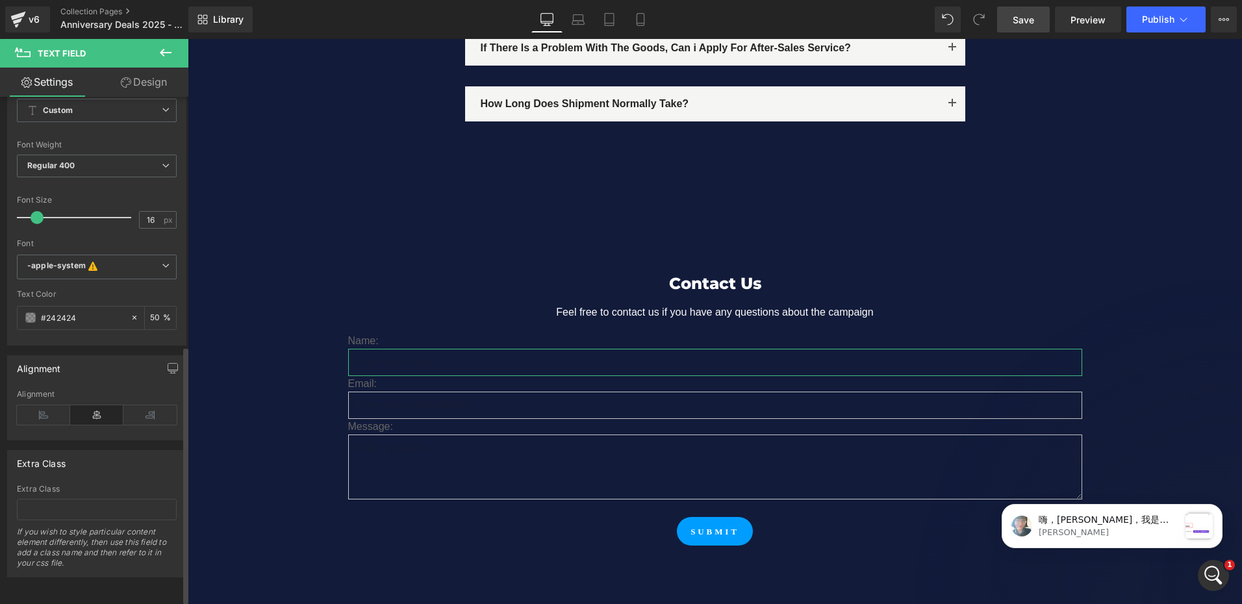
scroll to position [433, 0]
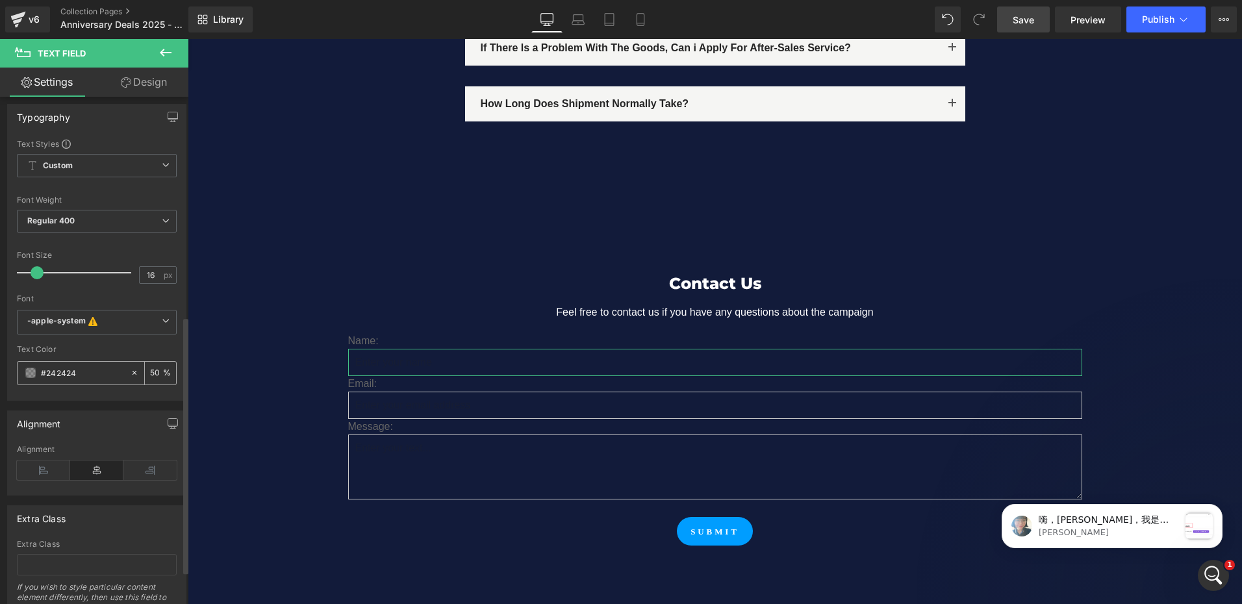
click at [95, 374] on input "#242424" at bounding box center [82, 373] width 83 height 14
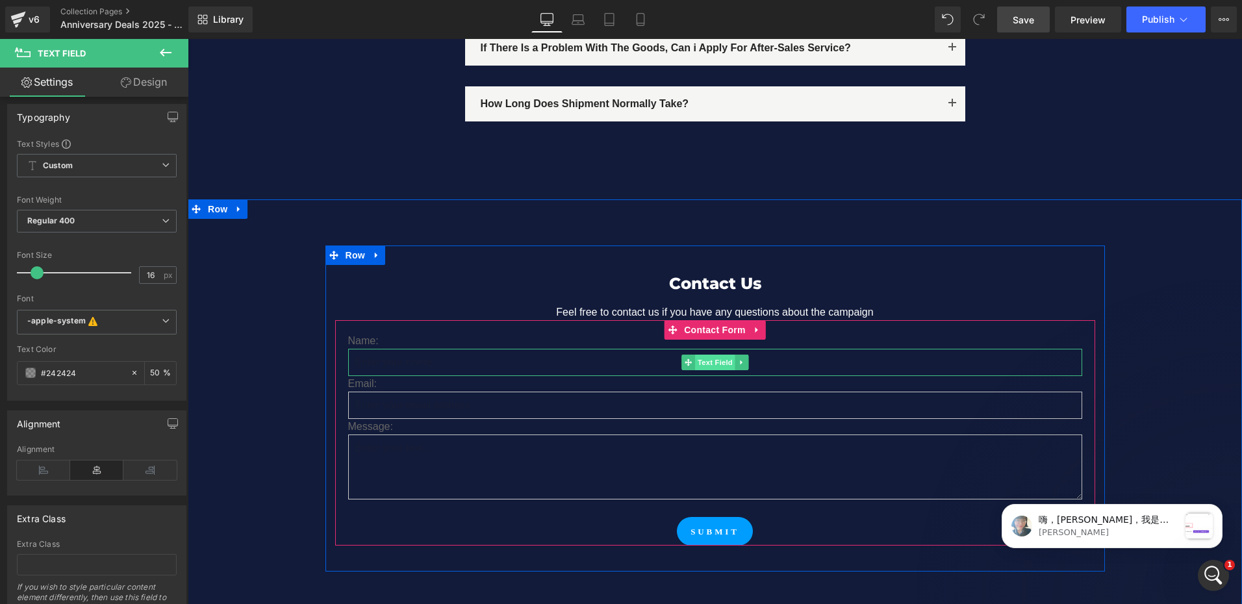
click at [706, 355] on span "Text Field" at bounding box center [715, 363] width 40 height 16
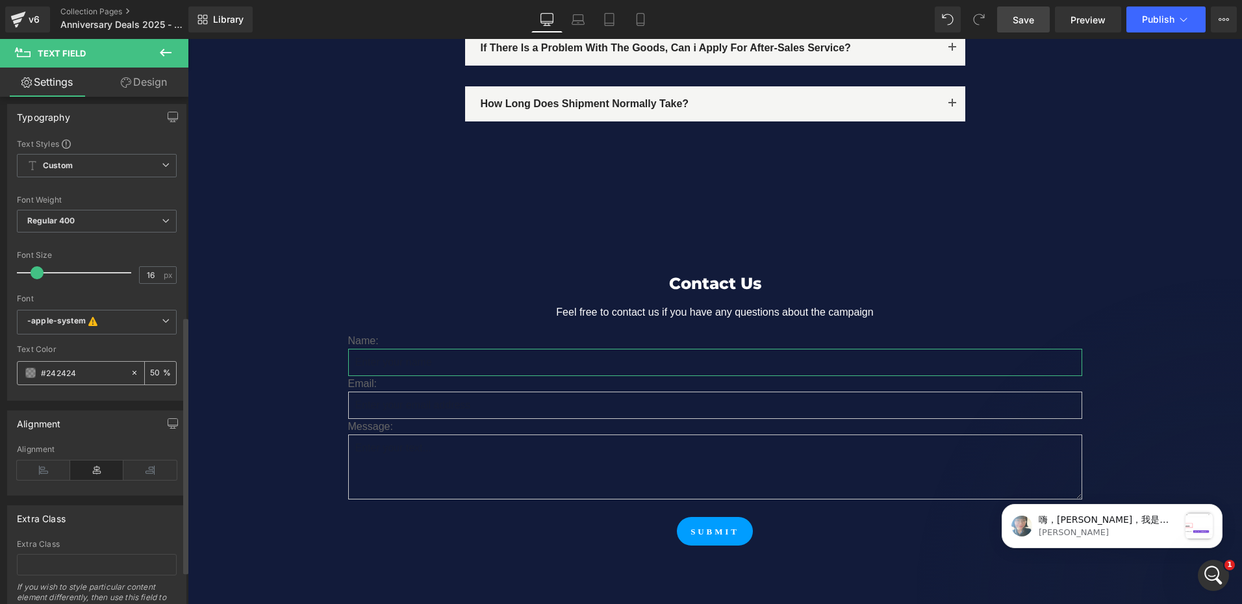
click at [92, 371] on input "#242424" at bounding box center [82, 373] width 83 height 14
click at [151, 375] on input "50" at bounding box center [156, 373] width 13 height 14
click at [150, 373] on input "20" at bounding box center [156, 373] width 13 height 14
type input "100"
click at [106, 375] on input "#242424" at bounding box center [82, 373] width 83 height 14
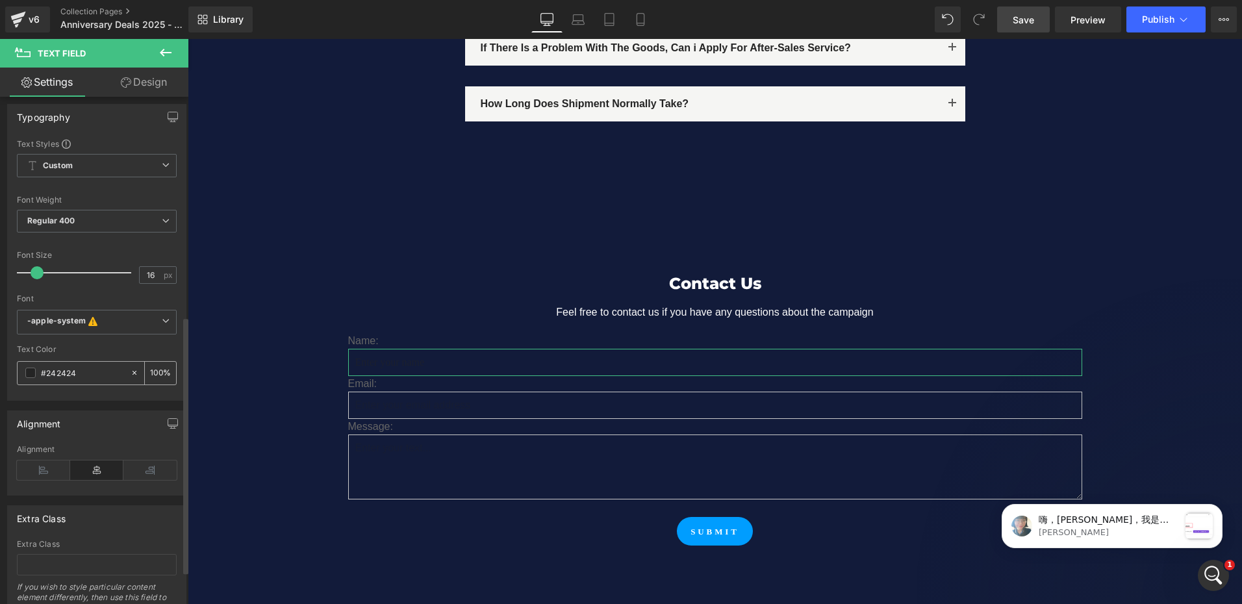
paste input "666666"
type input "#666666"
click at [267, 503] on div "Contact Us Heading Feel free to contact us if you have any questions about the …" at bounding box center [715, 409] width 1054 height 326
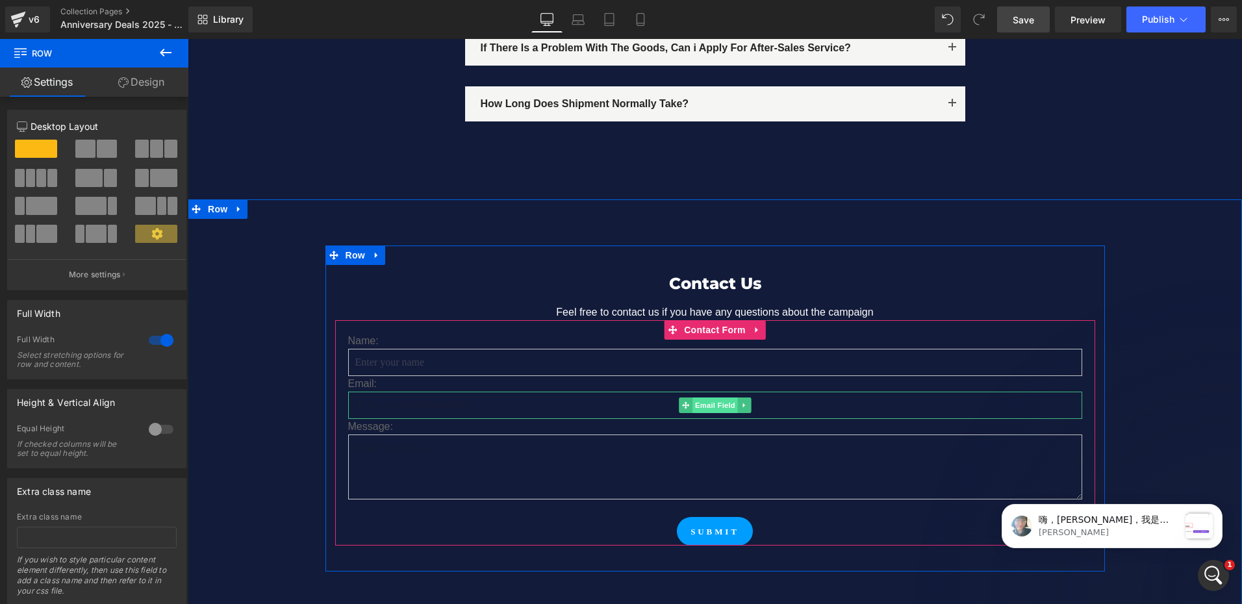
click at [701, 397] on span "Email Field" at bounding box center [714, 405] width 45 height 16
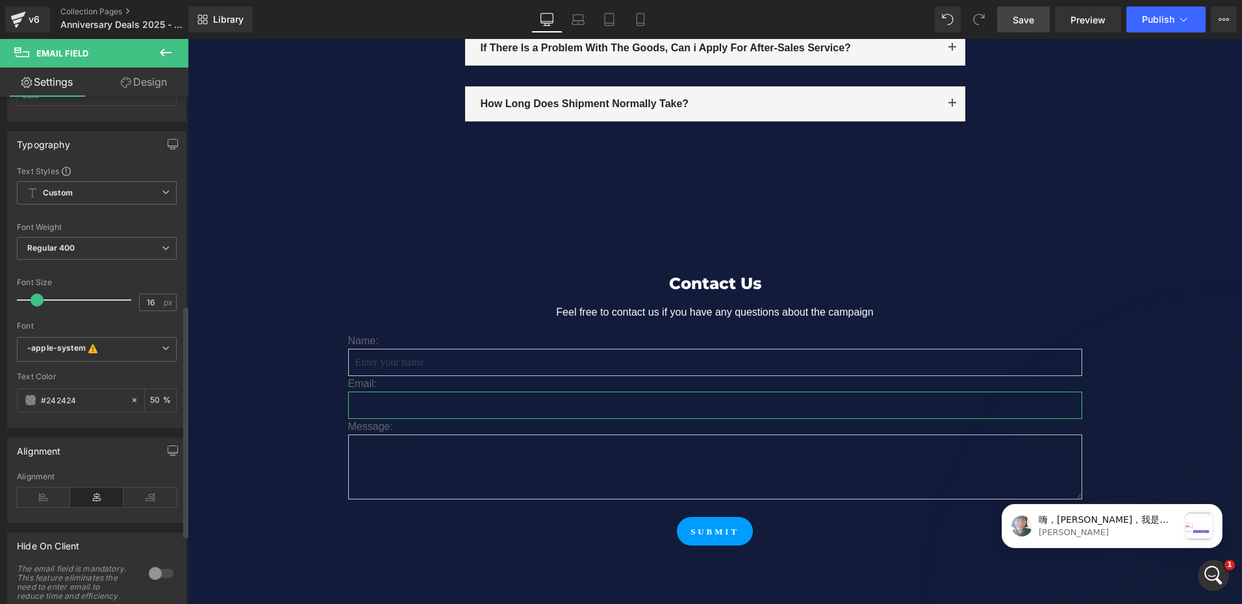
scroll to position [455, 0]
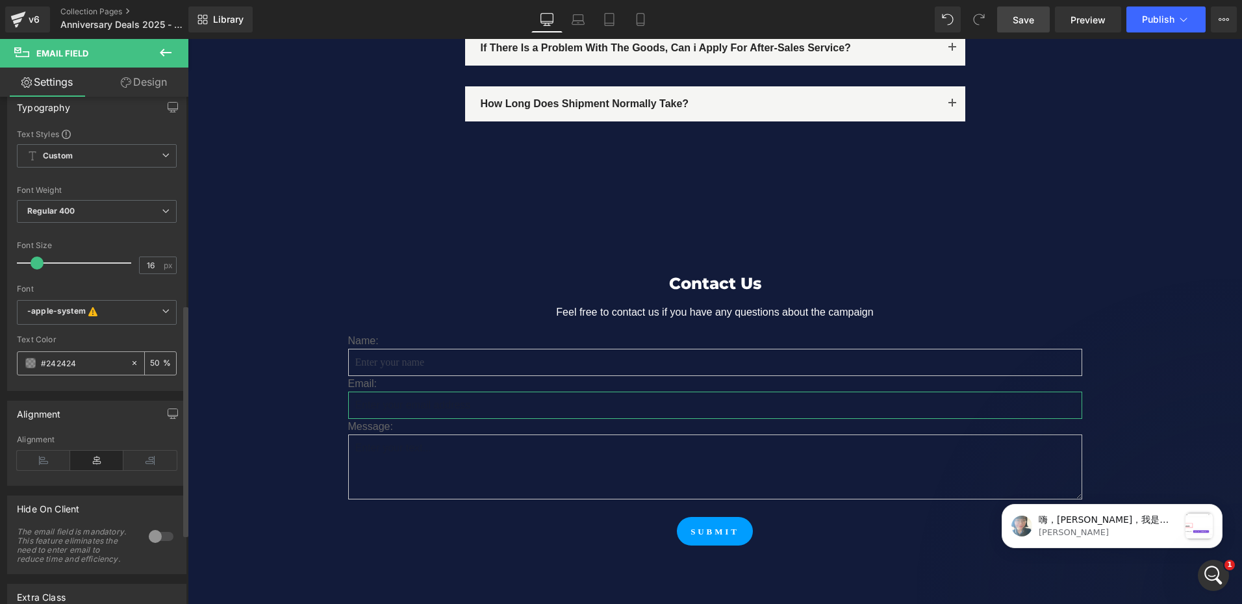
click at [88, 366] on input "#242424" at bounding box center [82, 363] width 83 height 14
paste input "666666"
type input "#666666"
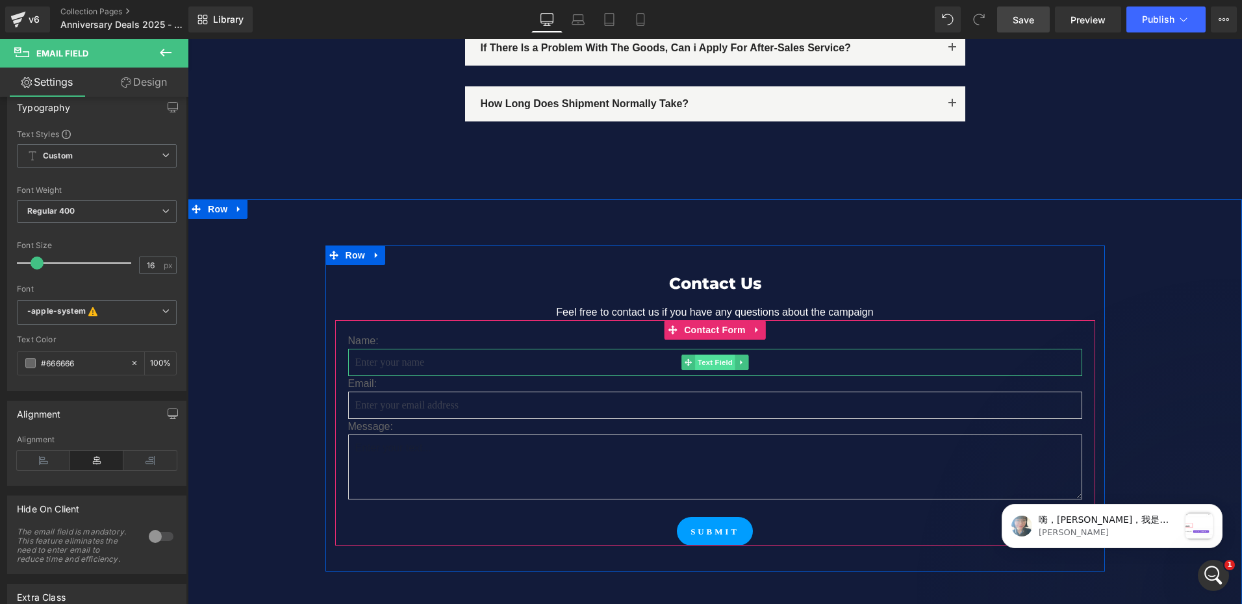
click at [704, 355] on span "Text Field" at bounding box center [715, 363] width 40 height 16
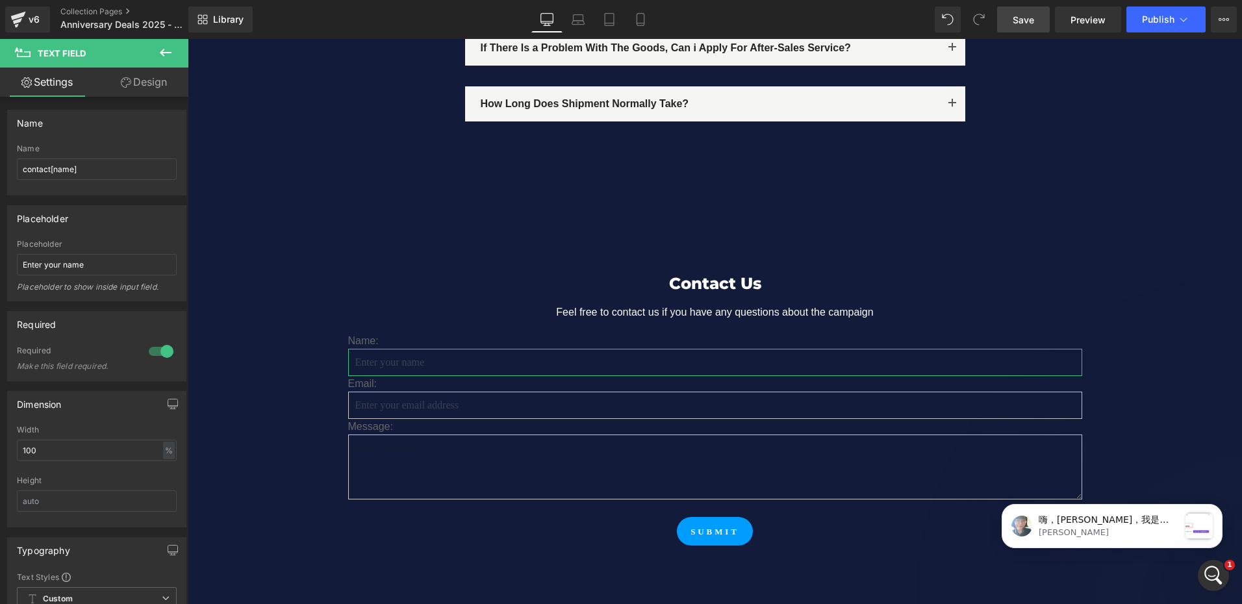
click at [157, 77] on link "Design" at bounding box center [144, 82] width 94 height 29
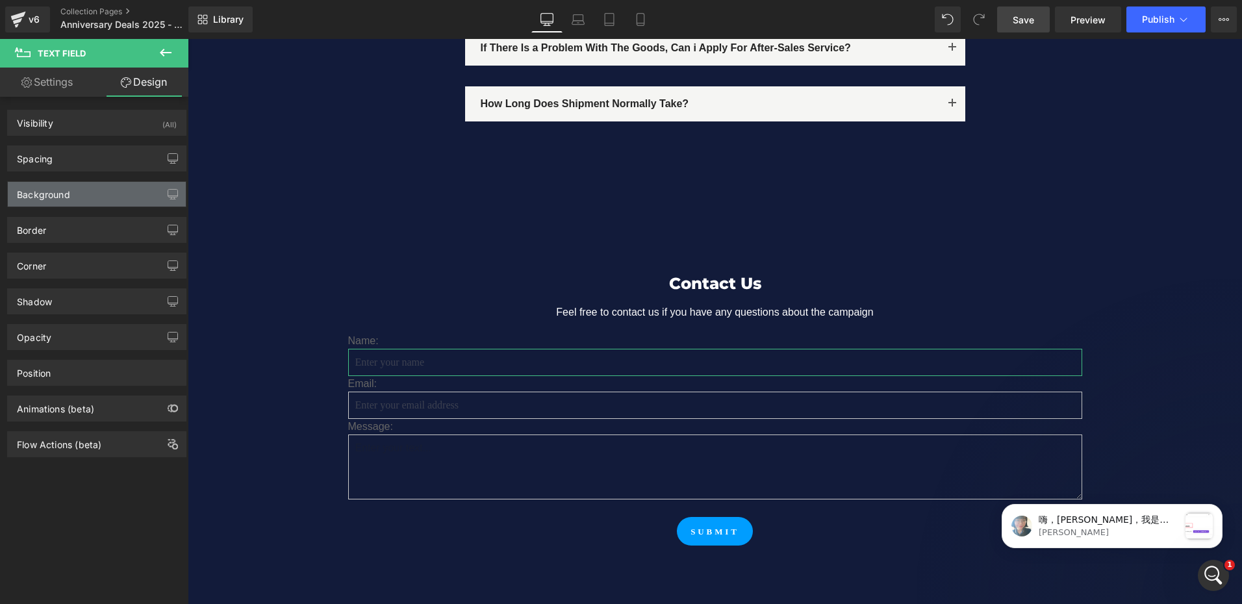
click at [46, 186] on div "Background" at bounding box center [43, 191] width 53 height 18
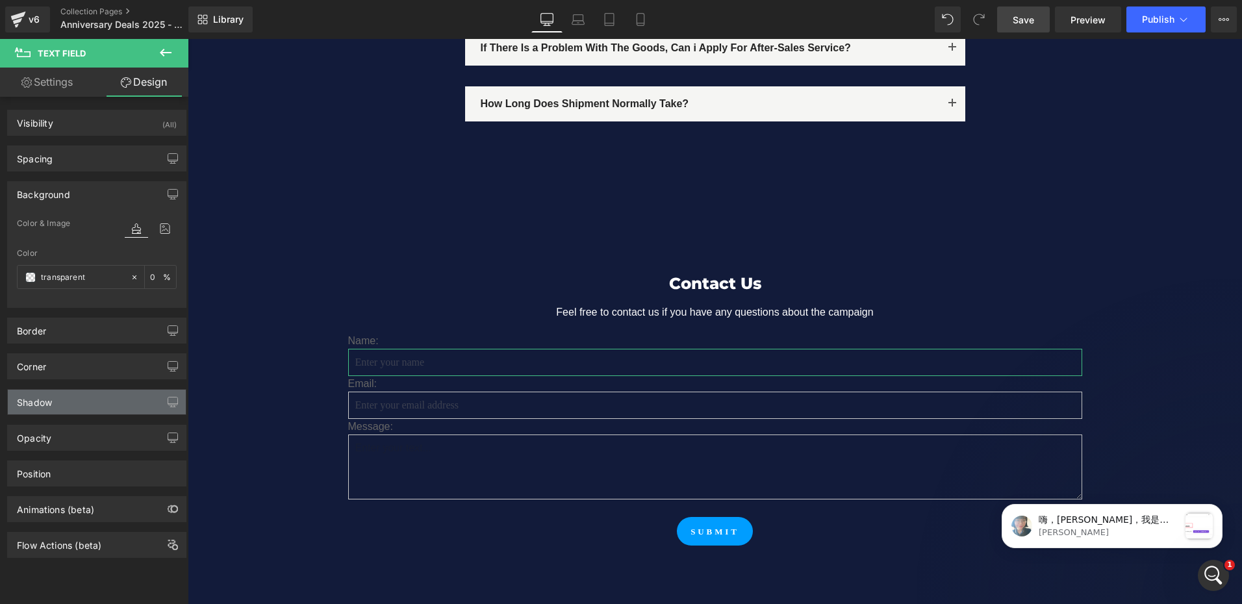
click at [54, 397] on div "Shadow" at bounding box center [97, 402] width 178 height 25
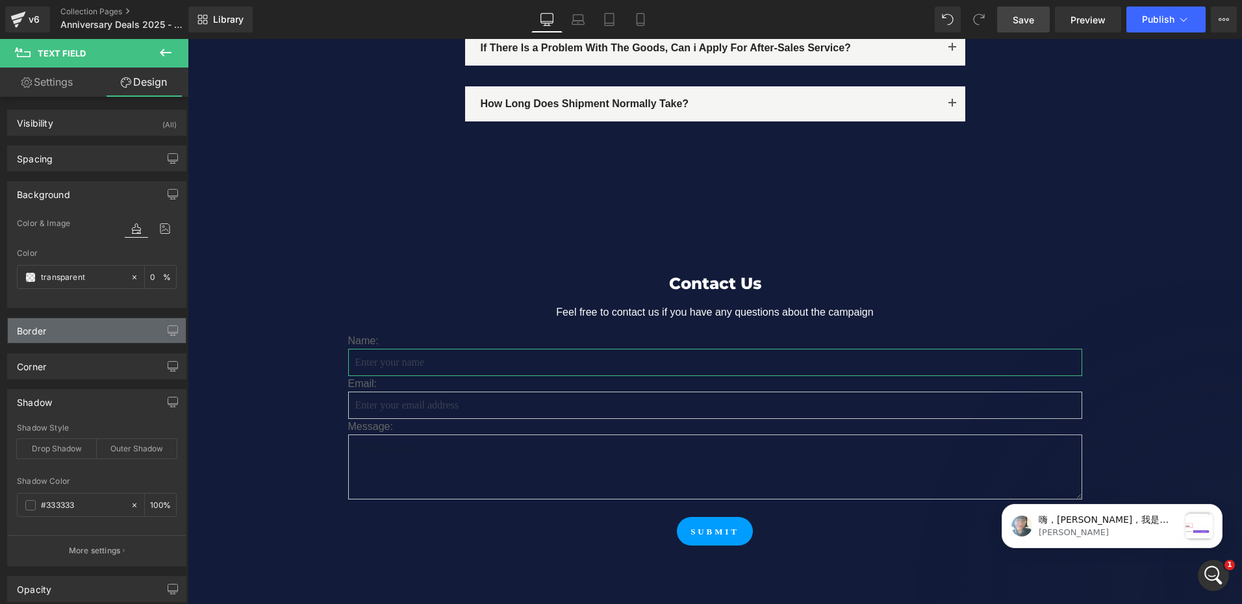
click at [62, 334] on div "Border" at bounding box center [97, 330] width 178 height 25
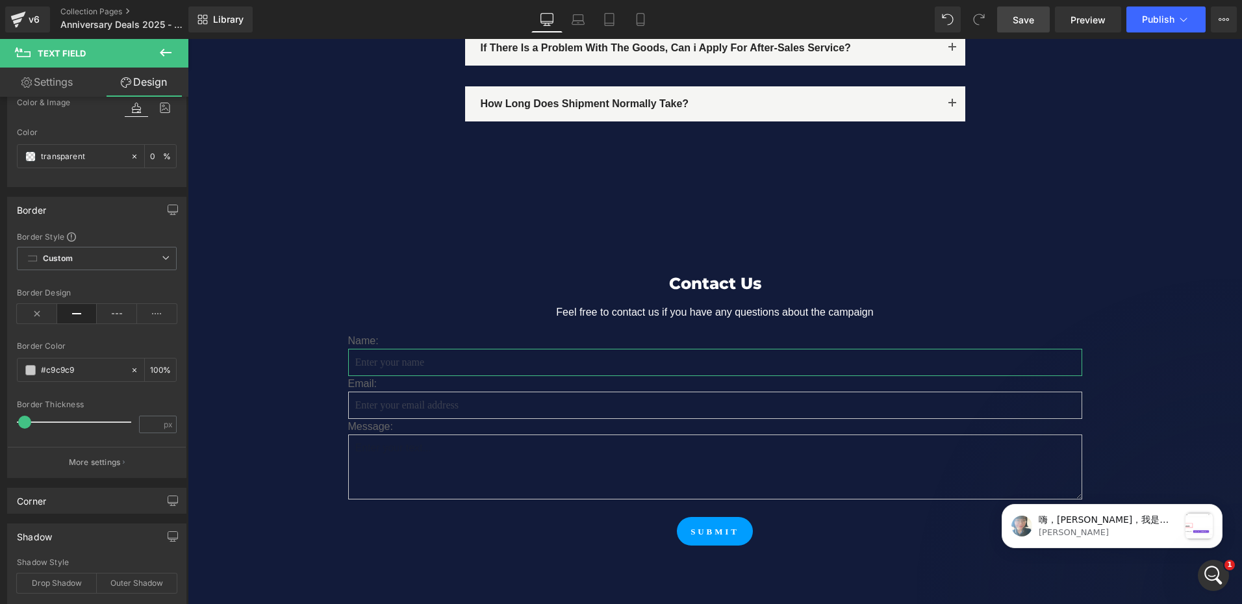
scroll to position [130, 0]
click at [150, 363] on input "number" at bounding box center [156, 360] width 13 height 14
type input "50"
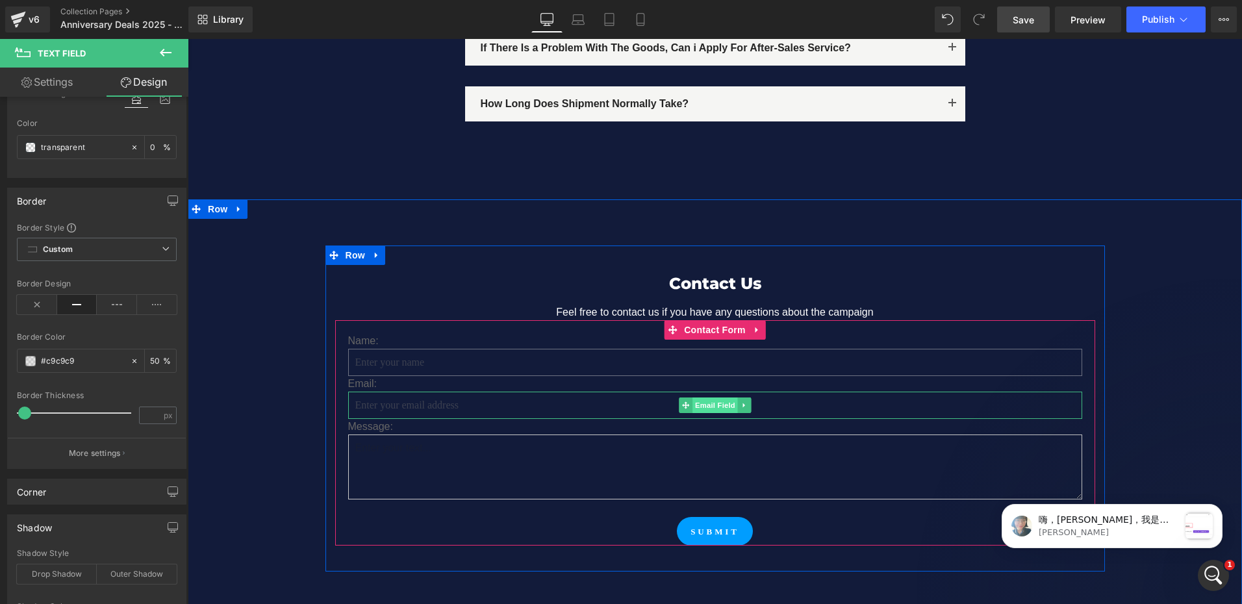
click at [707, 397] on span "Email Field" at bounding box center [714, 405] width 45 height 16
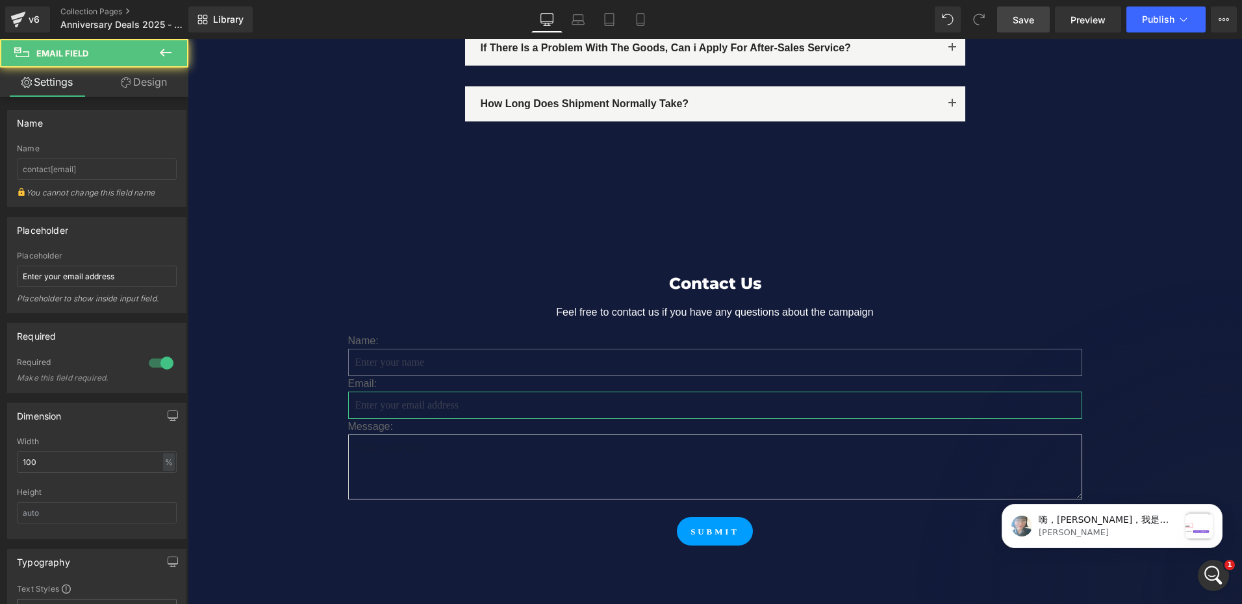
click at [141, 83] on link "Design" at bounding box center [144, 82] width 94 height 29
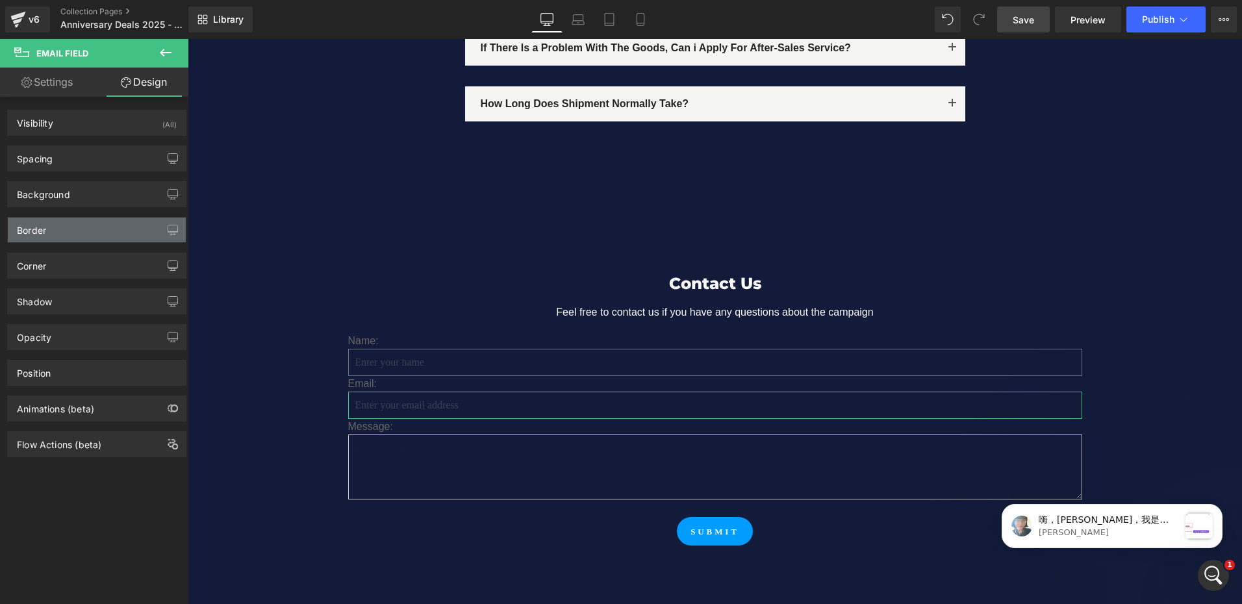
click at [51, 225] on div "Border" at bounding box center [97, 230] width 178 height 25
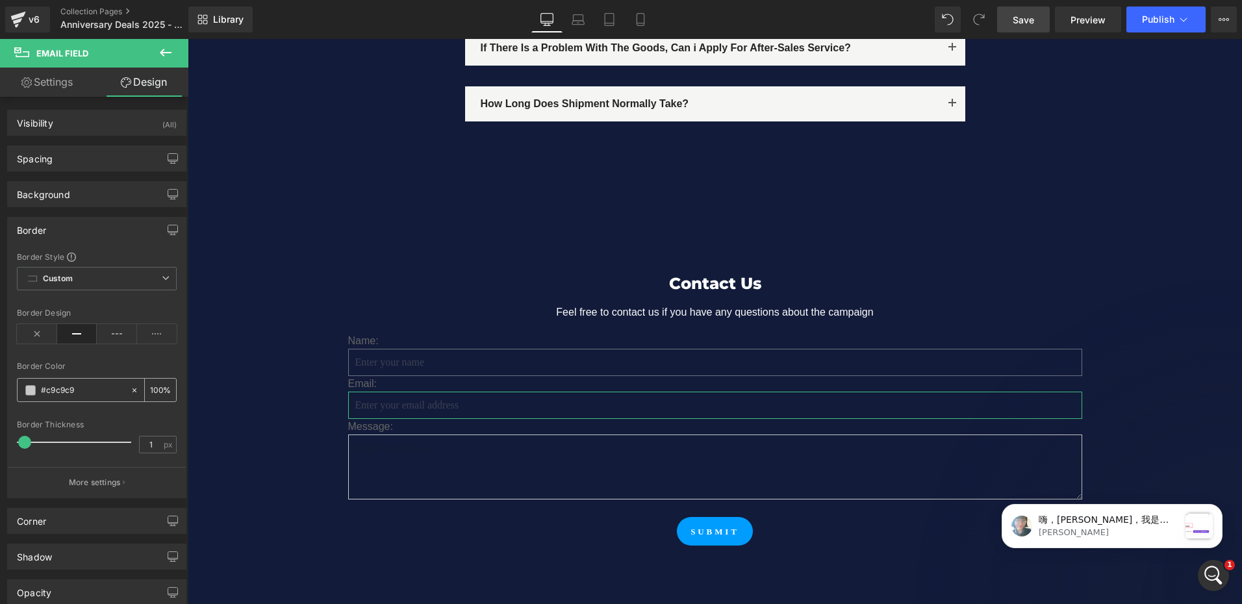
click at [154, 391] on input "100" at bounding box center [156, 390] width 13 height 14
type input "50"
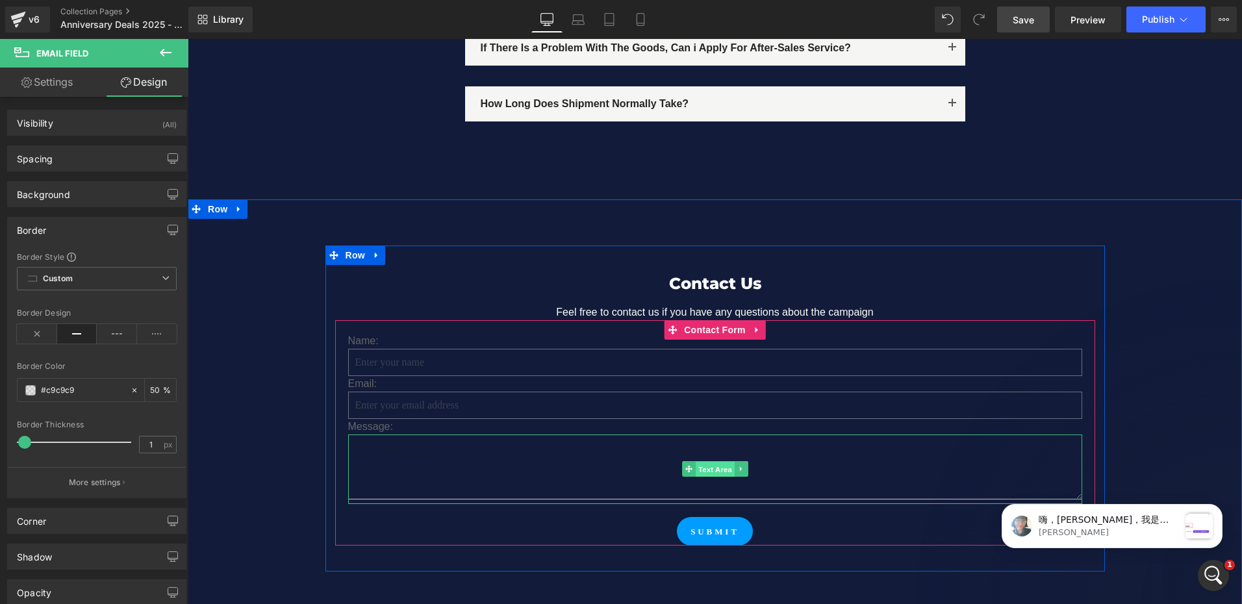
click at [696, 462] on span "Text Area" at bounding box center [715, 470] width 39 height 16
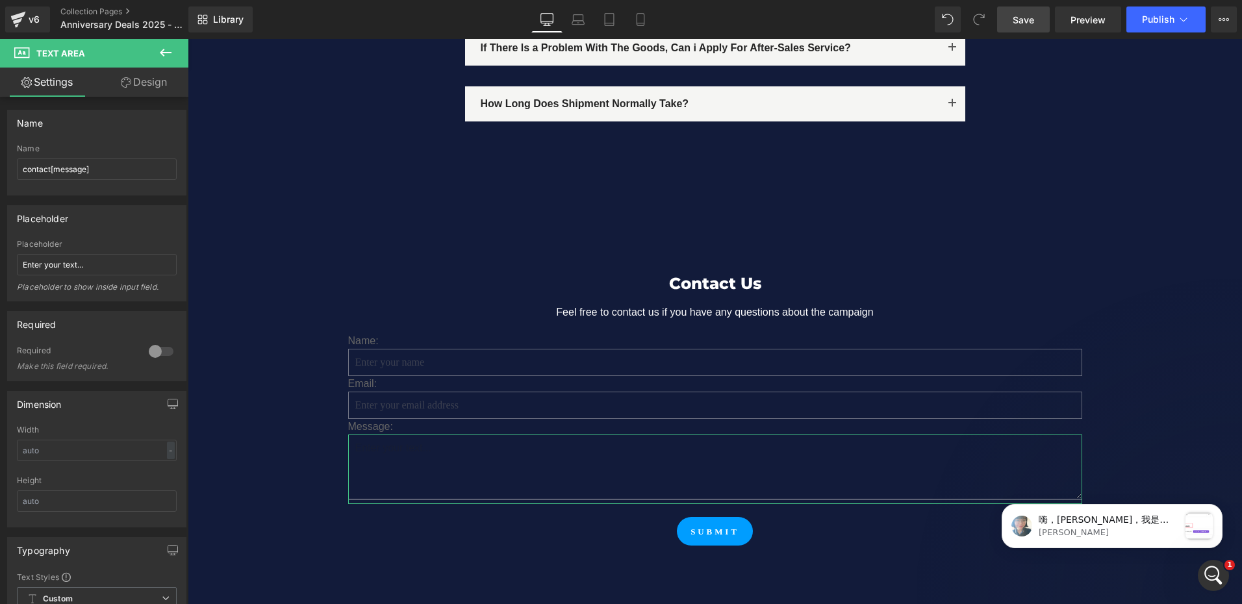
click at [158, 87] on link "Design" at bounding box center [144, 82] width 94 height 29
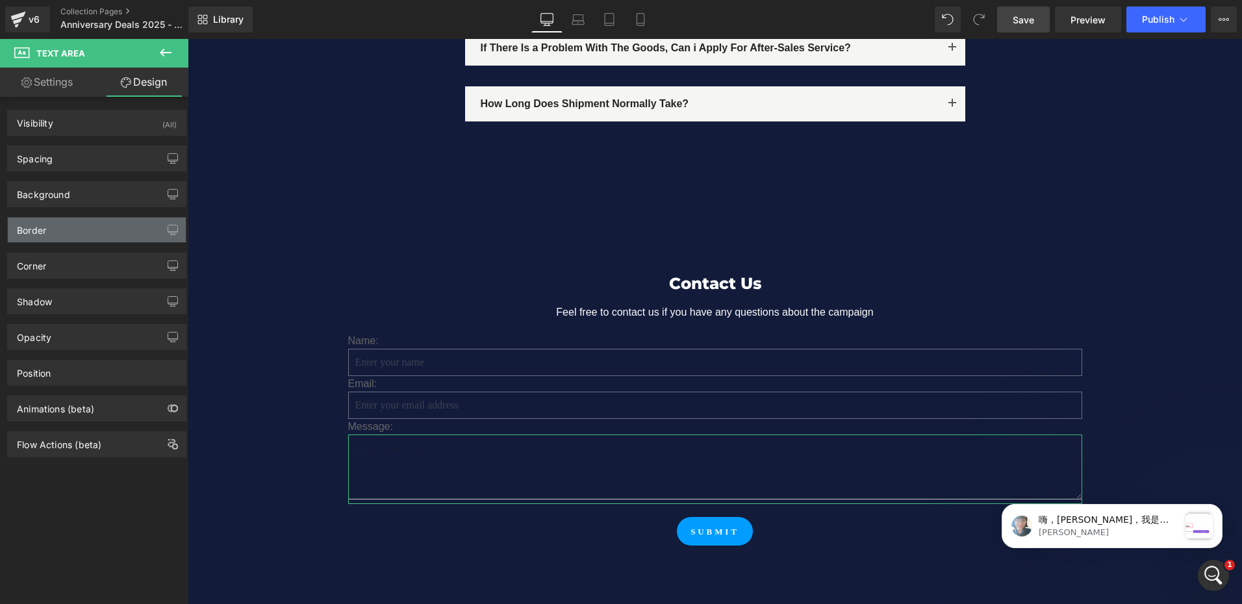
click at [44, 237] on div "Border" at bounding box center [97, 230] width 178 height 25
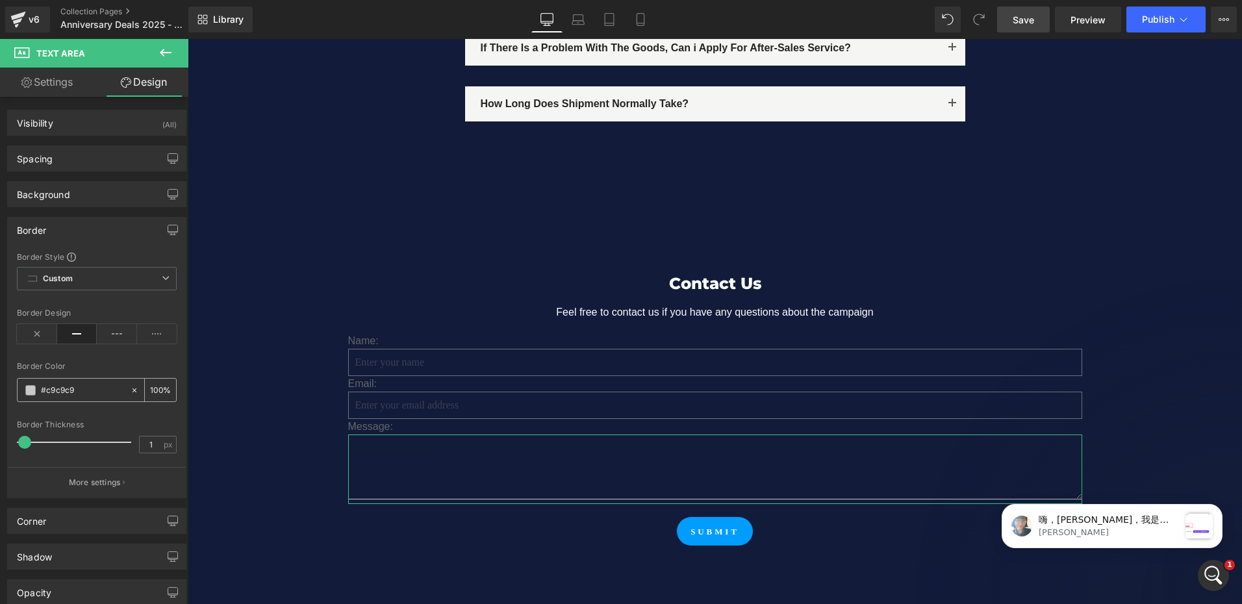
click at [150, 398] on div "100 %" at bounding box center [160, 390] width 31 height 23
click at [150, 396] on div "100 %" at bounding box center [160, 390] width 31 height 23
click at [150, 389] on input "100" at bounding box center [156, 390] width 13 height 14
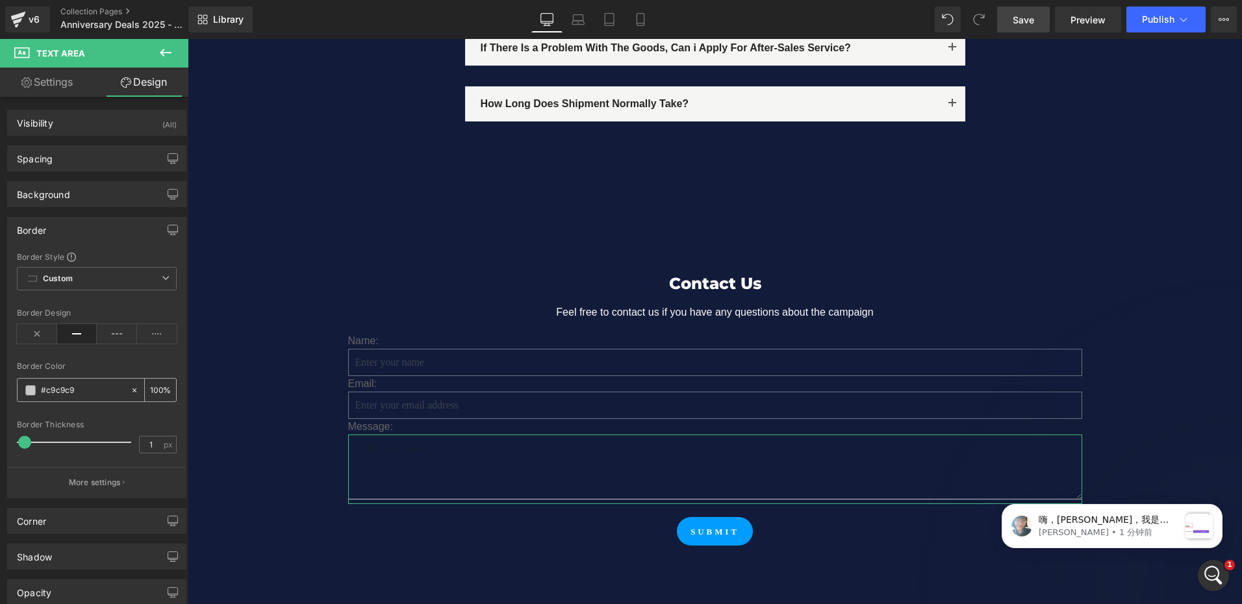
click at [154, 389] on input "100" at bounding box center [156, 390] width 13 height 14
type input "50"
click at [1031, 23] on span "Save" at bounding box center [1023, 20] width 21 height 14
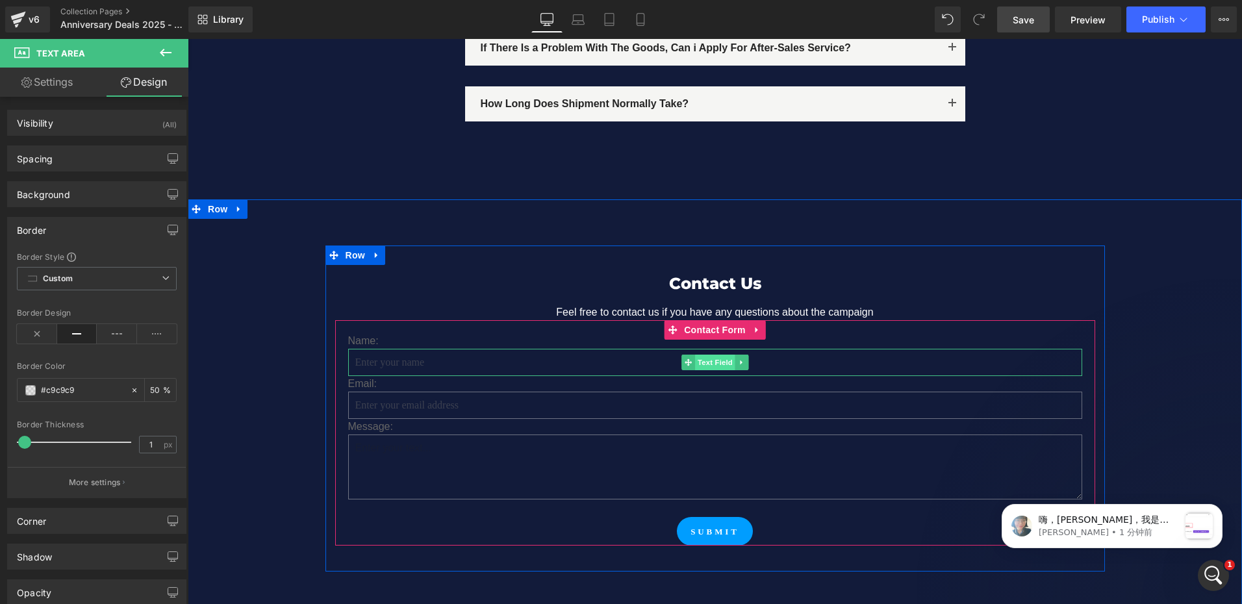
click at [705, 355] on span "Text Field" at bounding box center [715, 363] width 40 height 16
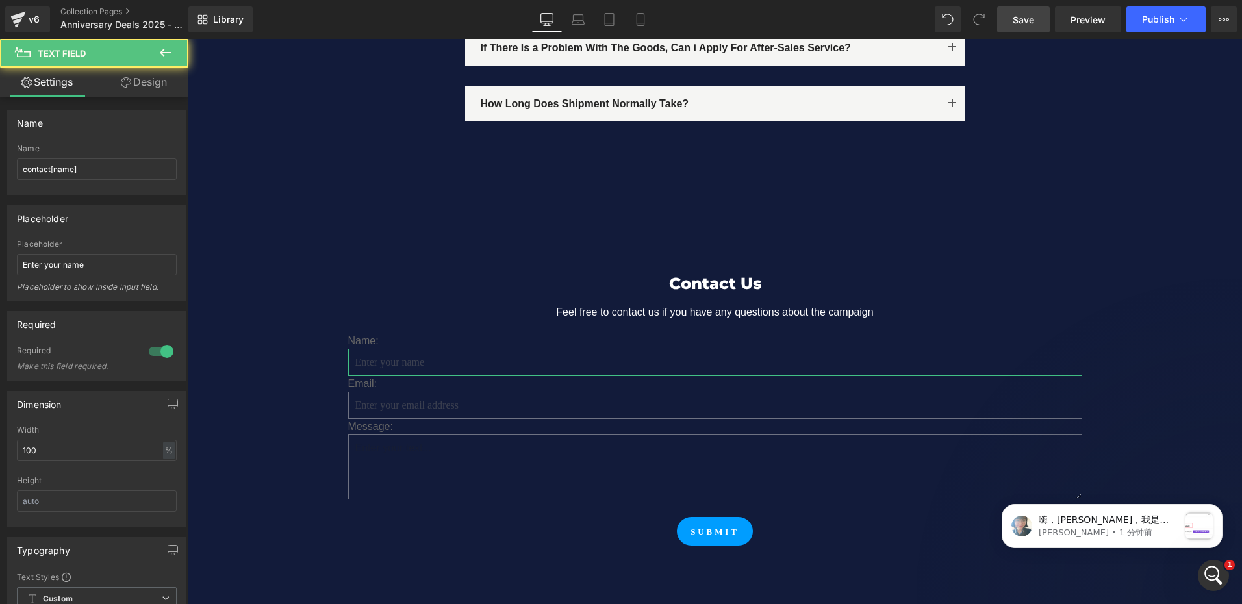
click at [155, 82] on link "Design" at bounding box center [144, 82] width 94 height 29
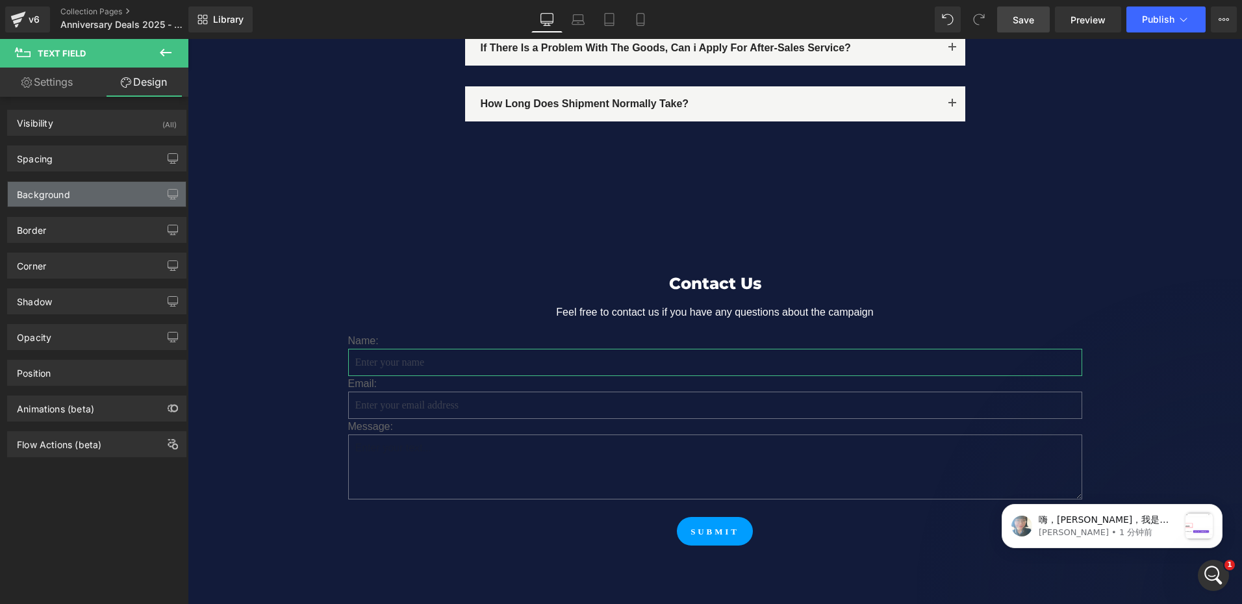
click at [44, 191] on div "Background" at bounding box center [43, 191] width 53 height 18
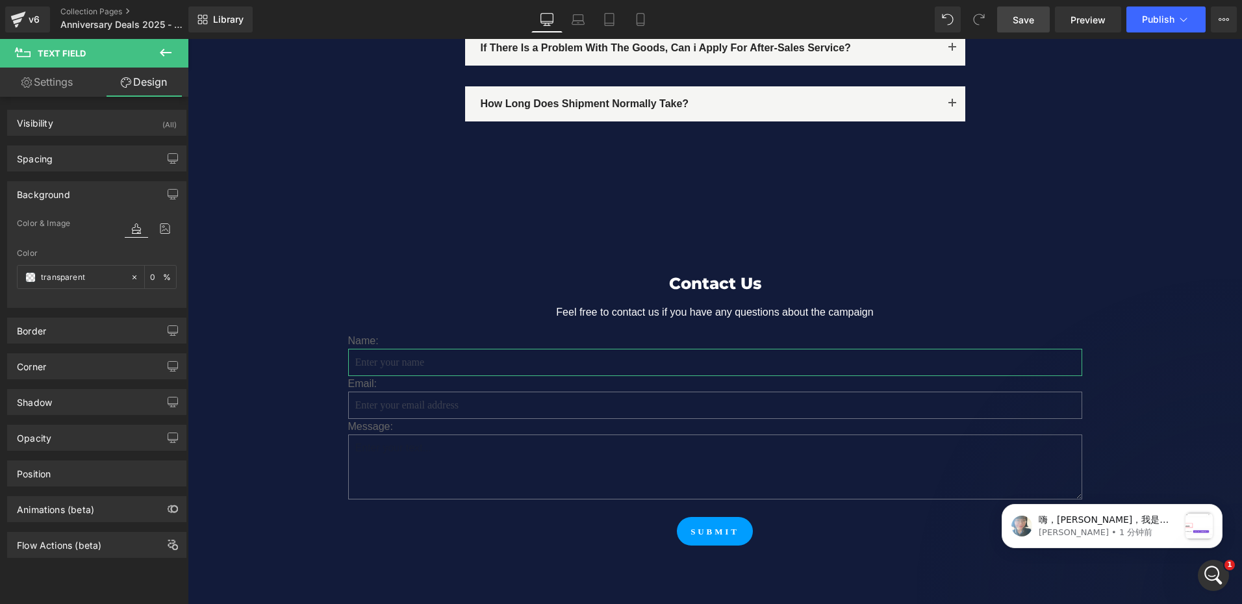
click at [44, 191] on div "Background" at bounding box center [43, 191] width 53 height 18
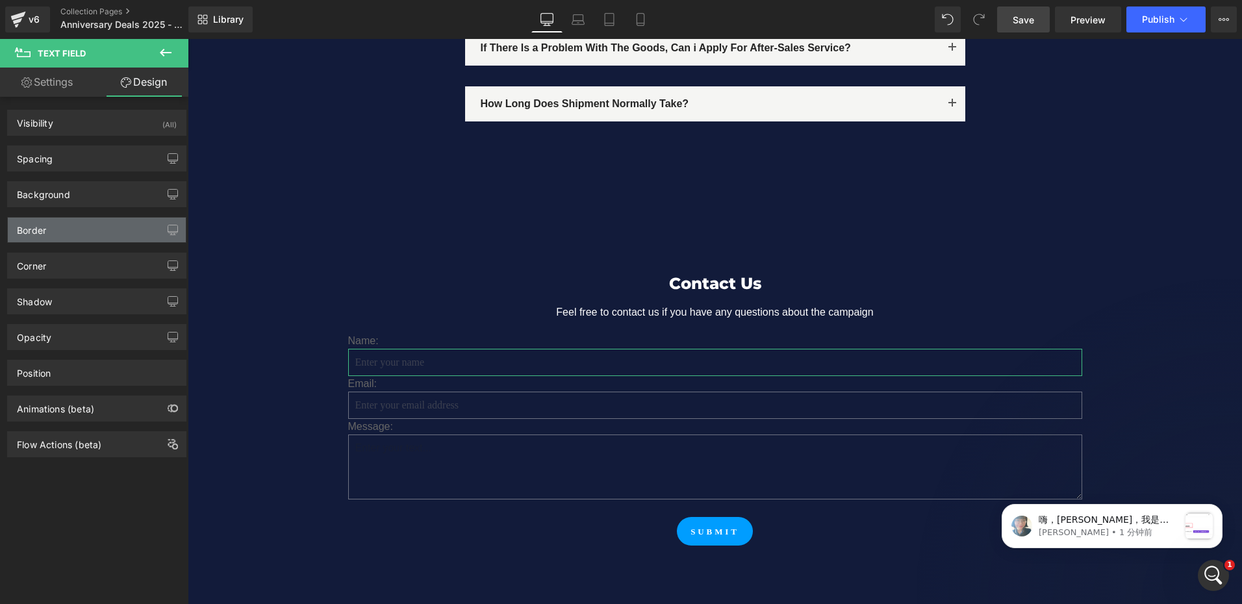
click at [67, 236] on div "Border" at bounding box center [97, 230] width 178 height 25
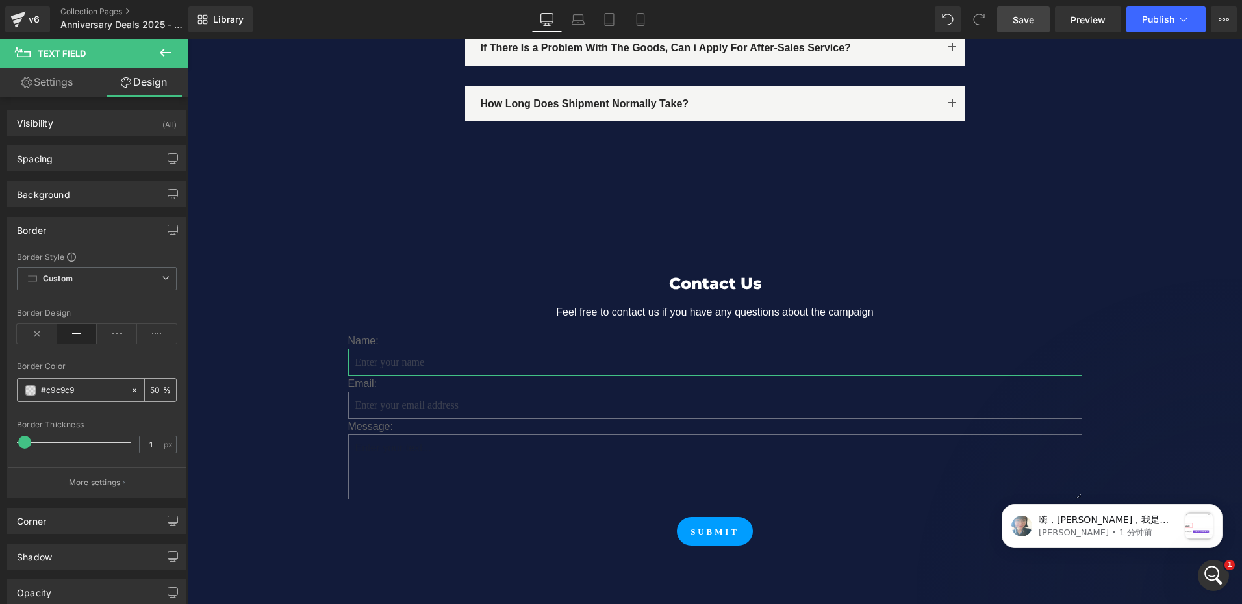
click at [150, 386] on input "50" at bounding box center [156, 390] width 13 height 14
type input "70"
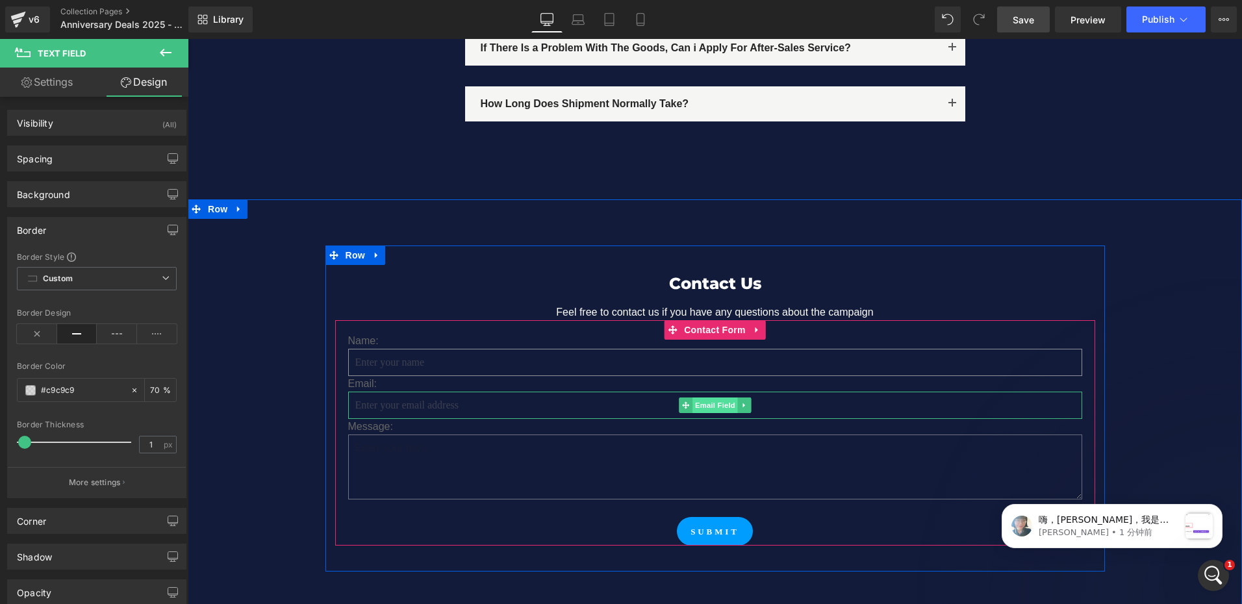
click at [715, 397] on span "Email Field" at bounding box center [714, 405] width 45 height 16
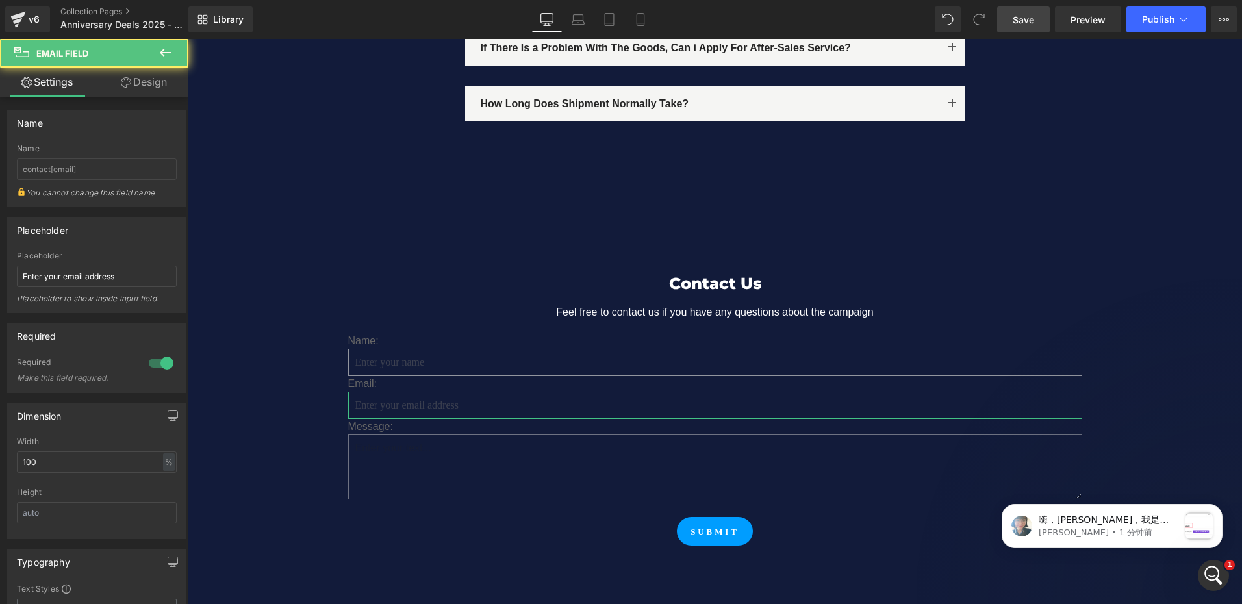
click at [149, 73] on link "Design" at bounding box center [144, 82] width 94 height 29
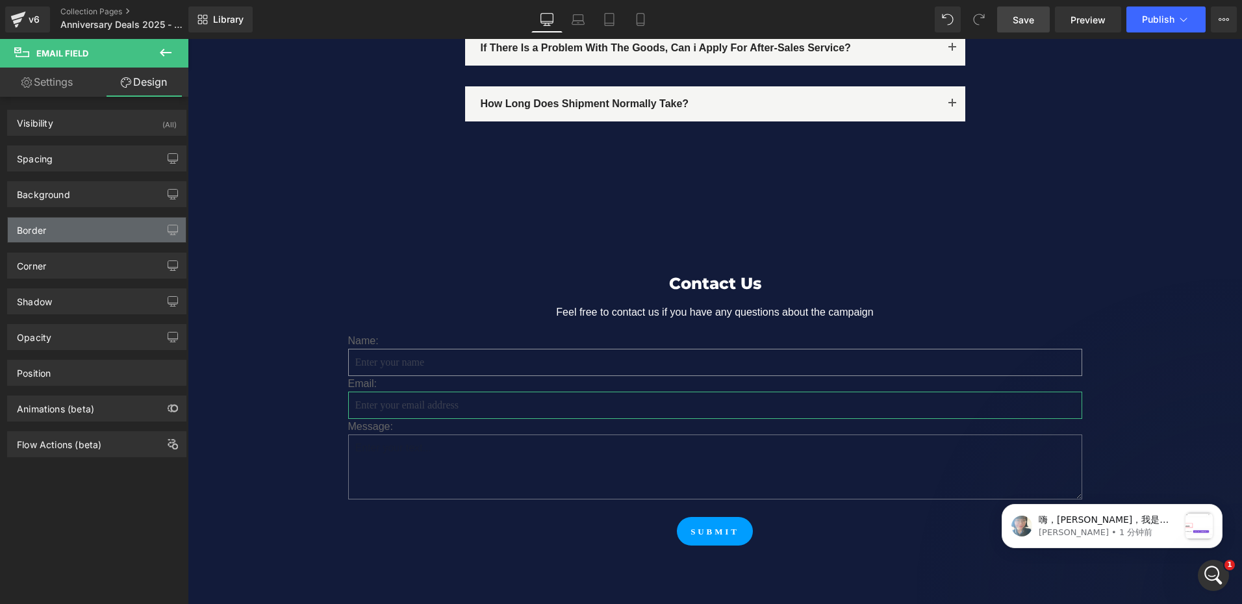
click at [82, 233] on div "Border" at bounding box center [97, 230] width 178 height 25
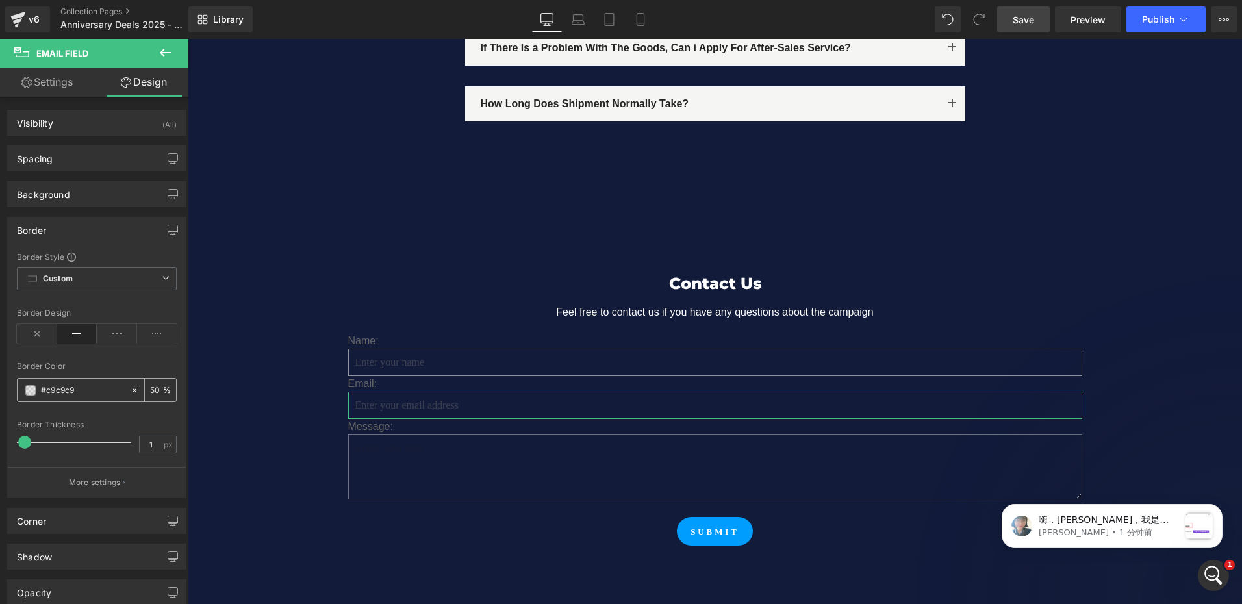
click at [150, 390] on input "50" at bounding box center [156, 390] width 13 height 14
type input "70"
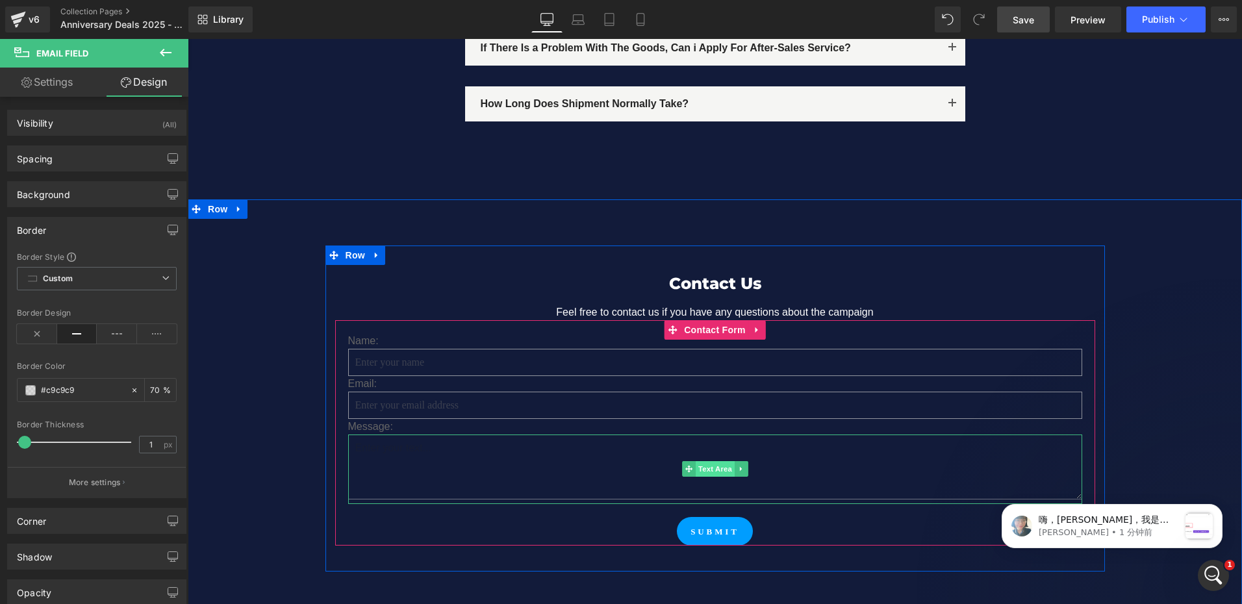
click at [707, 461] on span "Text Area" at bounding box center [715, 469] width 39 height 16
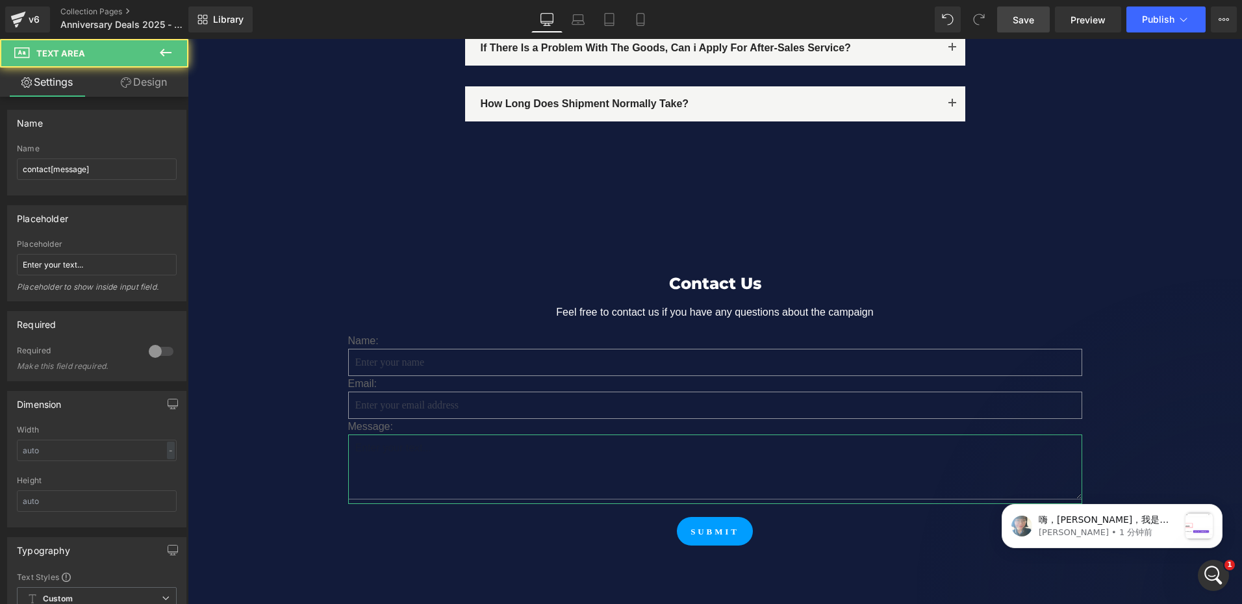
click at [145, 85] on link "Design" at bounding box center [144, 82] width 94 height 29
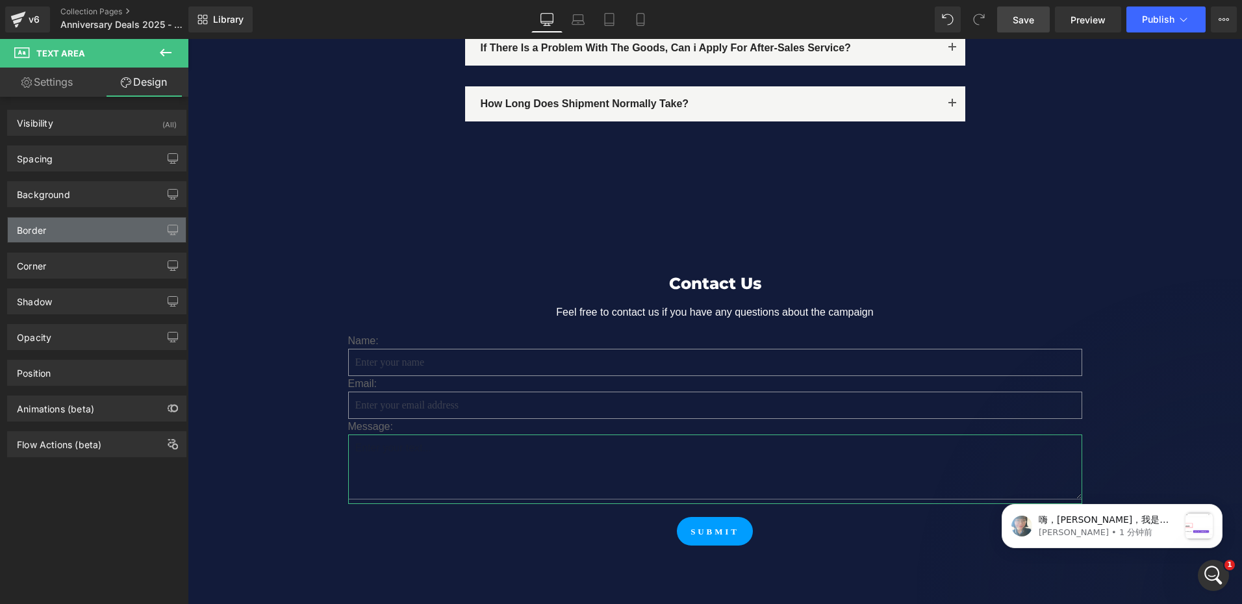
click at [79, 222] on div "Border" at bounding box center [97, 230] width 178 height 25
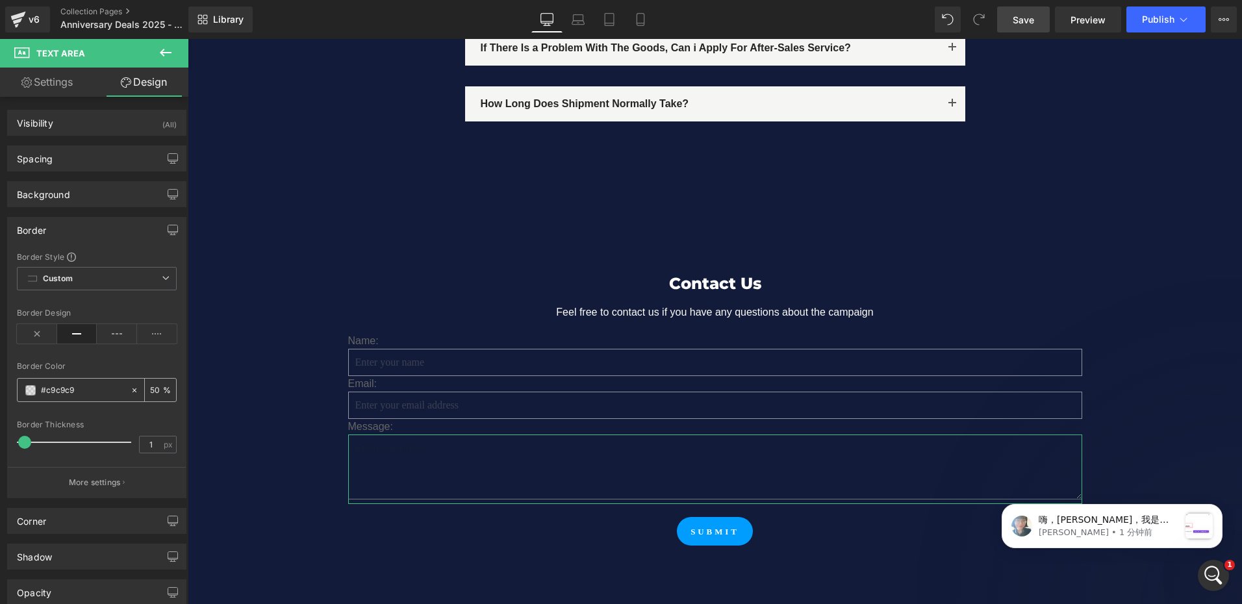
click at [156, 388] on input "50" at bounding box center [156, 390] width 13 height 14
click at [153, 386] on input "50" at bounding box center [156, 390] width 13 height 14
type input "70"
click at [1018, 13] on span "Save" at bounding box center [1023, 20] width 21 height 14
click at [1111, 523] on p "嗨，[PERSON_NAME]，我是 GemPages 团队的 [PERSON_NAME]，来继续与 [PERSON_NAME] 进行支持交流。 希望您一切顺…" at bounding box center [1109, 520] width 140 height 13
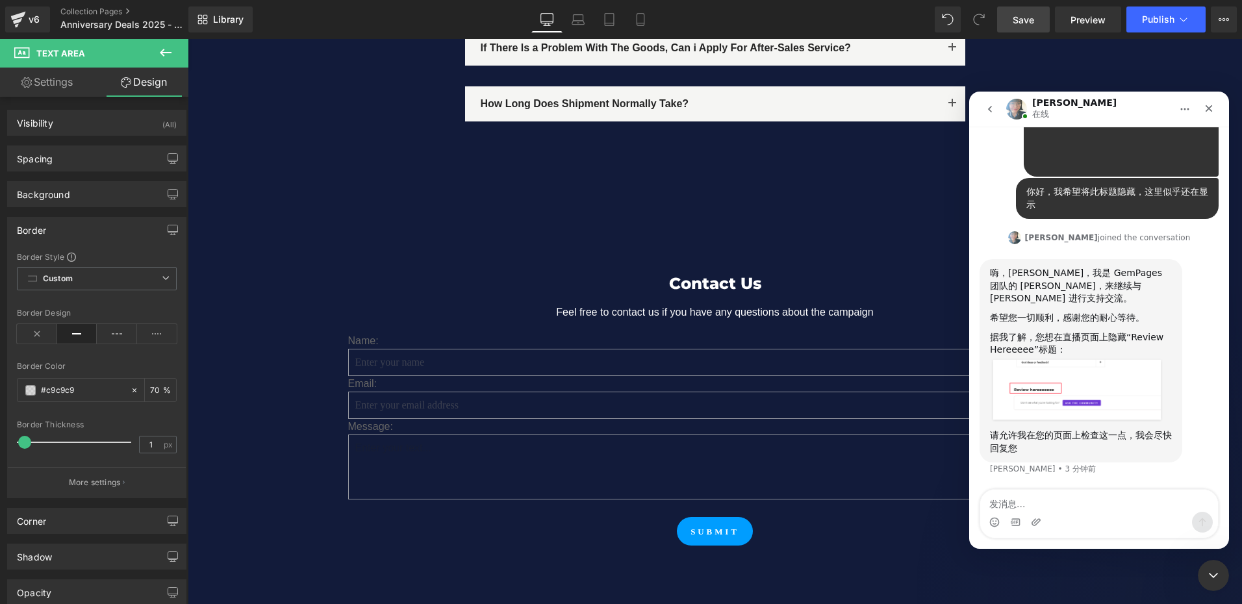
scroll to position [3676, 0]
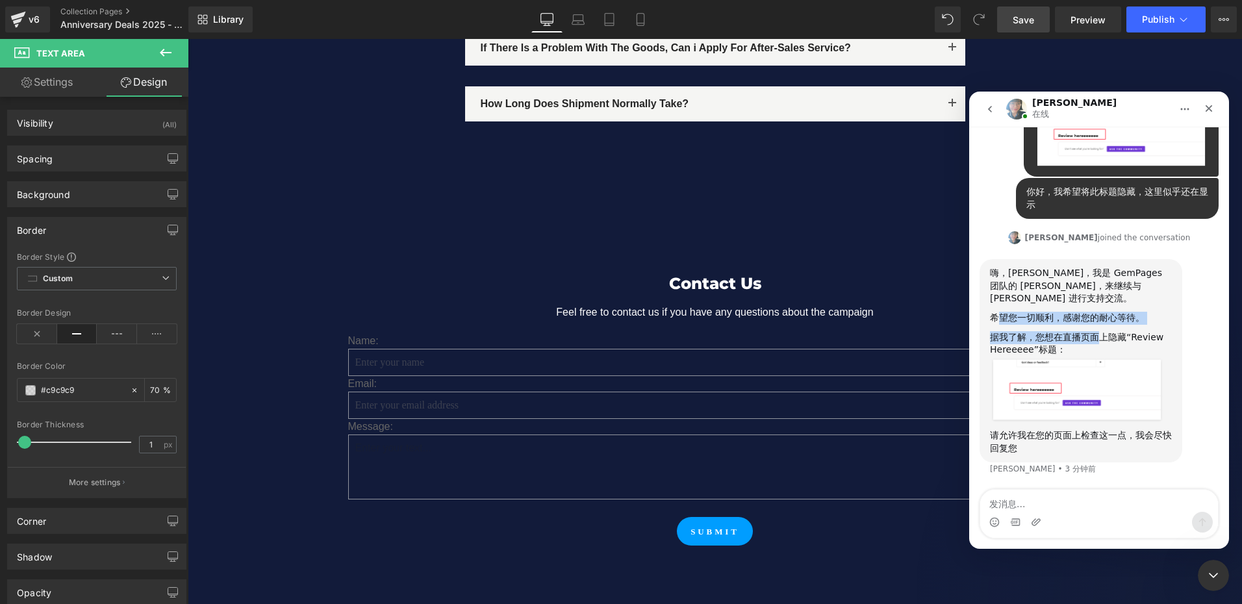
drag, startPoint x: 998, startPoint y: 323, endPoint x: 1096, endPoint y: 344, distance: 100.8
click at [1096, 344] on div "嗨，[PERSON_NAME]，我是 GemPages 团队的 [PERSON_NAME]，来继续与 [PERSON_NAME] 进行支持交流。 希望您一切顺…" at bounding box center [1081, 361] width 182 height 188
drag, startPoint x: 1096, startPoint y: 344, endPoint x: 1039, endPoint y: 342, distance: 57.8
click at [1039, 342] on div "据我了解，您想在直播页面上隐藏“Review Hereeeee”标题：" at bounding box center [1081, 343] width 182 height 25
copy div "望您一切顺利，感谢您的耐心等待。 据我了解，您想在直播页面"
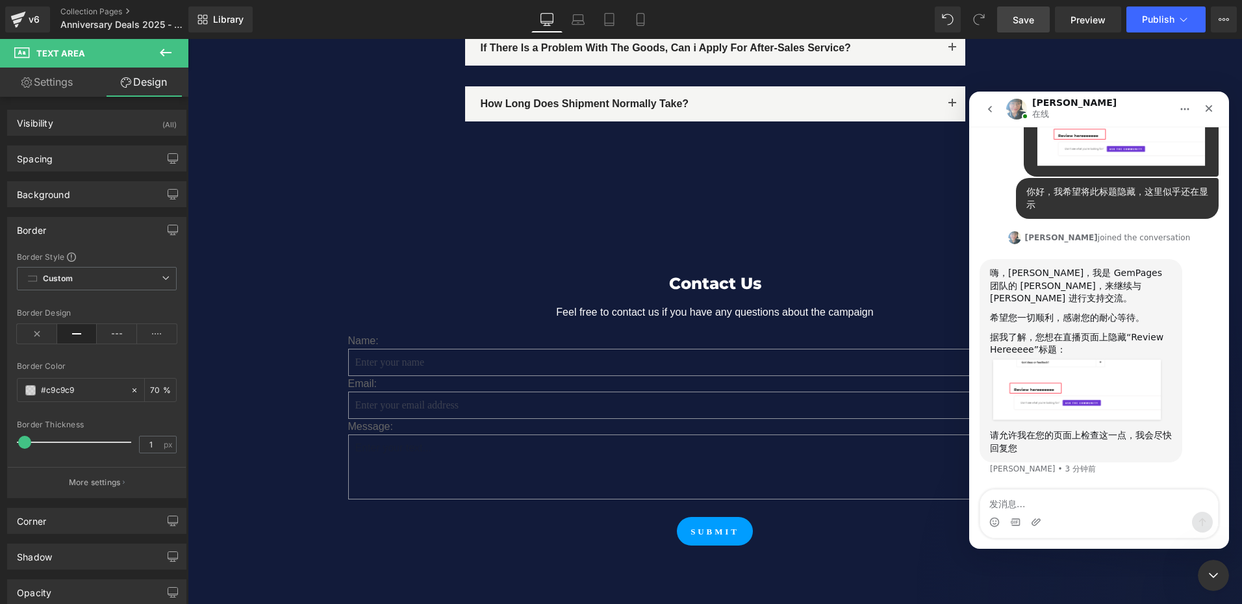
click at [1063, 347] on div "据我了解，您想在直播页面上隐藏“Review Hereeeee”标题：" at bounding box center [1081, 343] width 182 height 25
click at [1014, 494] on textarea "发消息..." at bounding box center [1099, 501] width 238 height 22
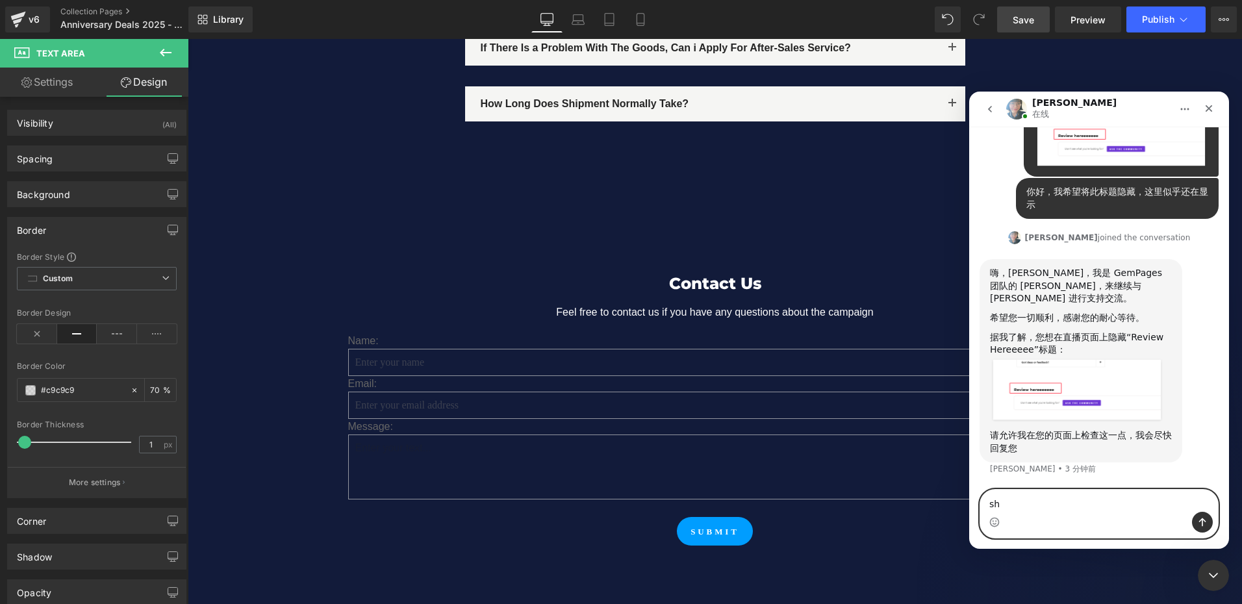
type textarea "s"
type textarea "是的"
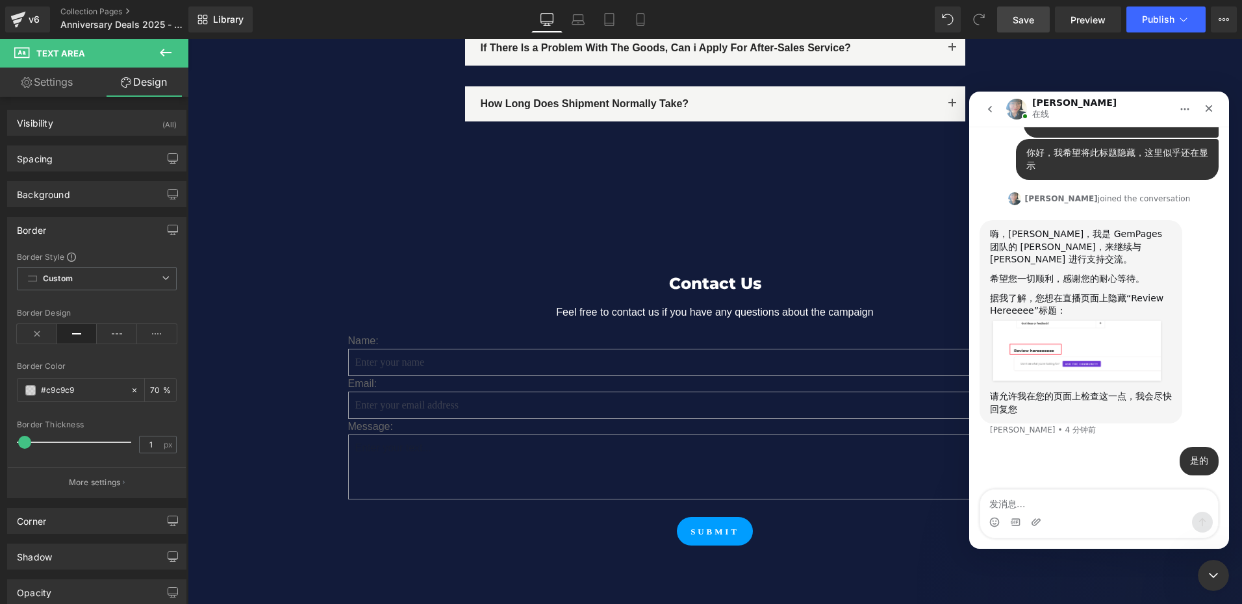
scroll to position [3766, 0]
click at [1020, 401] on div "请允许我在您的页面上检查这一点，我会尽快回复您" at bounding box center [1081, 402] width 182 height 25
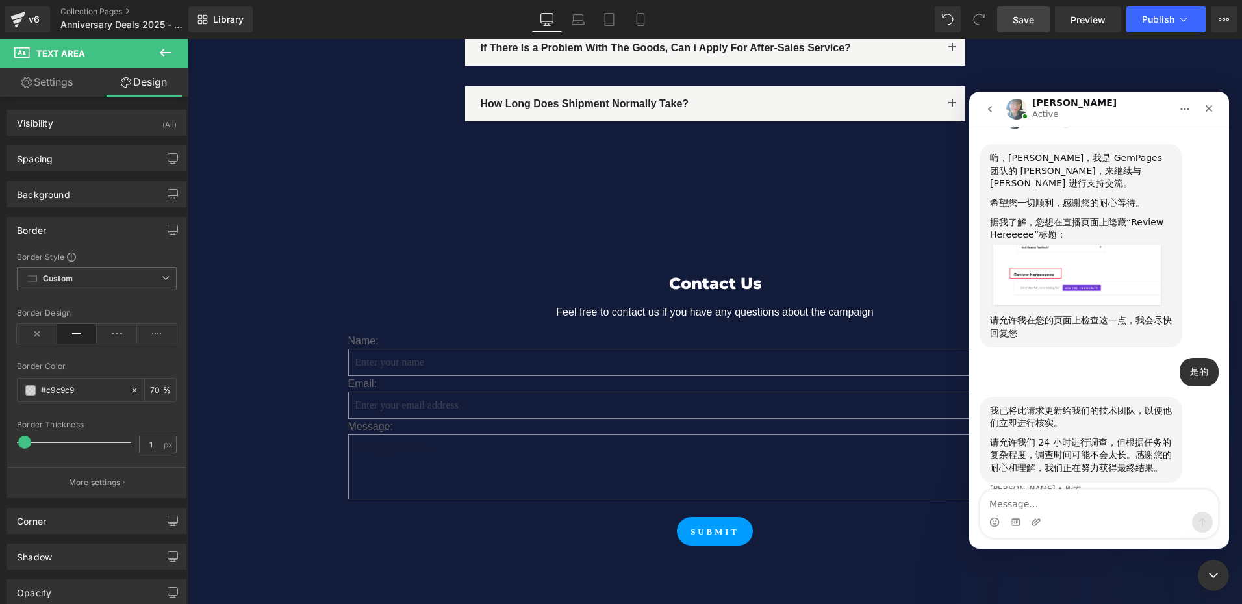
scroll to position [3863, 0]
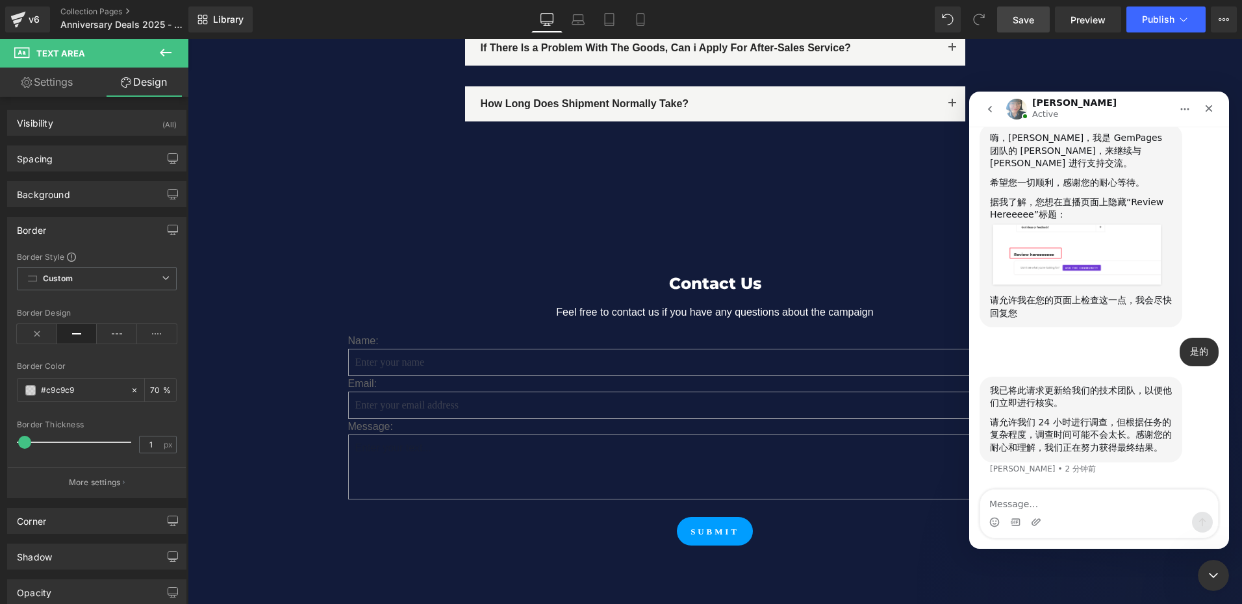
click at [379, 315] on div at bounding box center [621, 282] width 1242 height 565
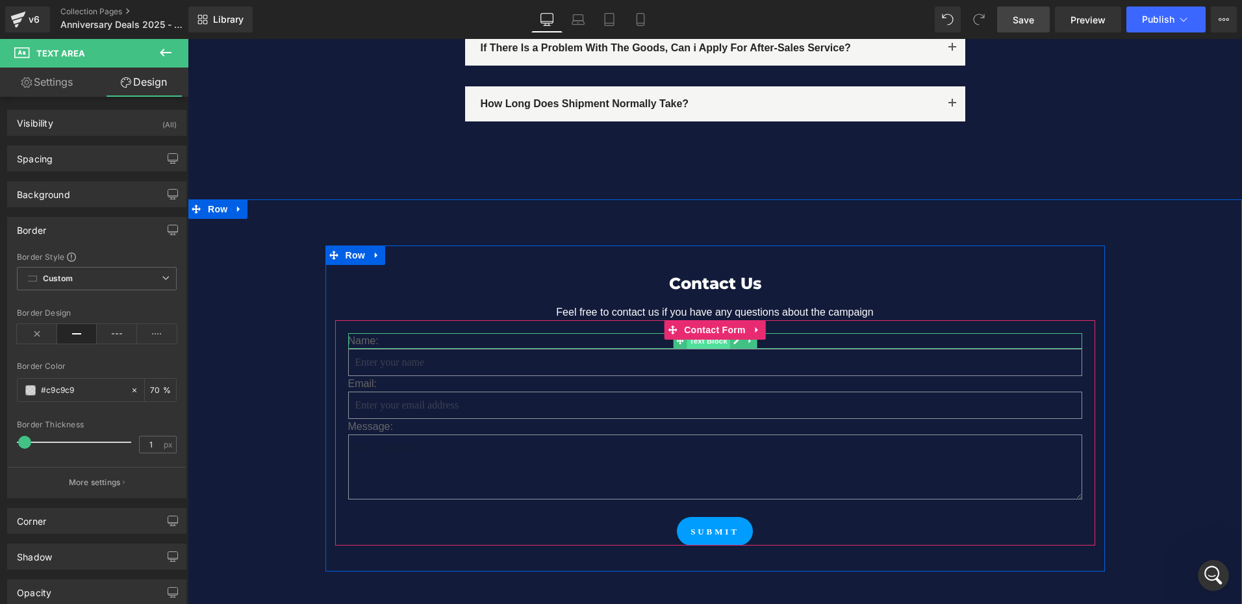
click at [690, 333] on span "Text Block" at bounding box center [708, 341] width 43 height 16
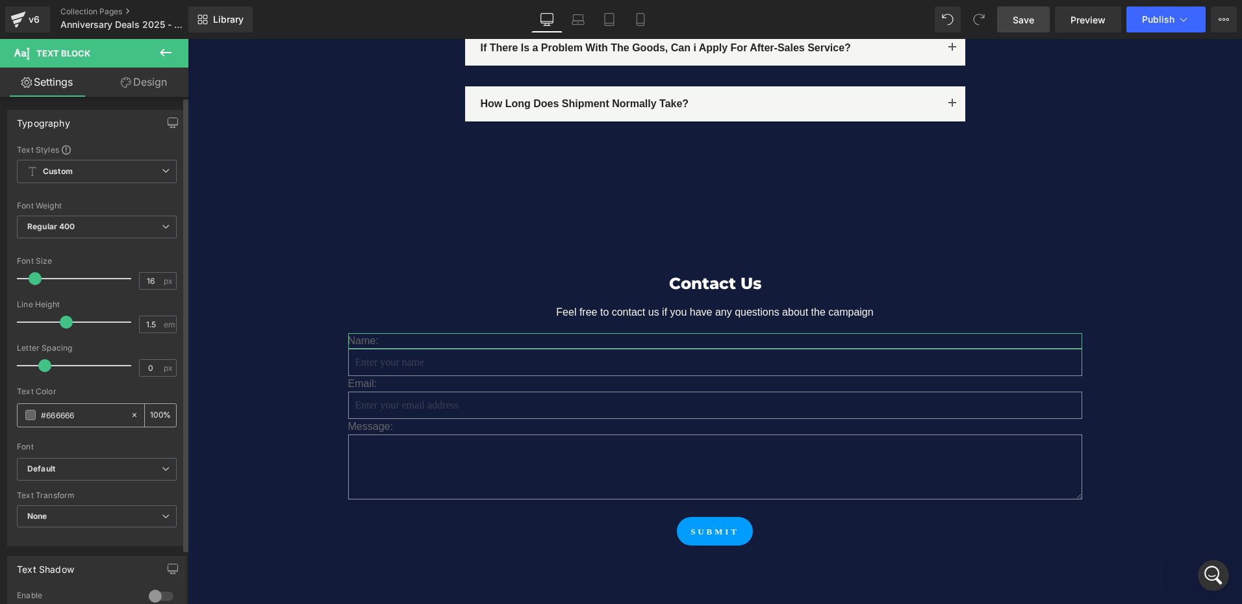
click at [34, 416] on span at bounding box center [30, 415] width 10 height 10
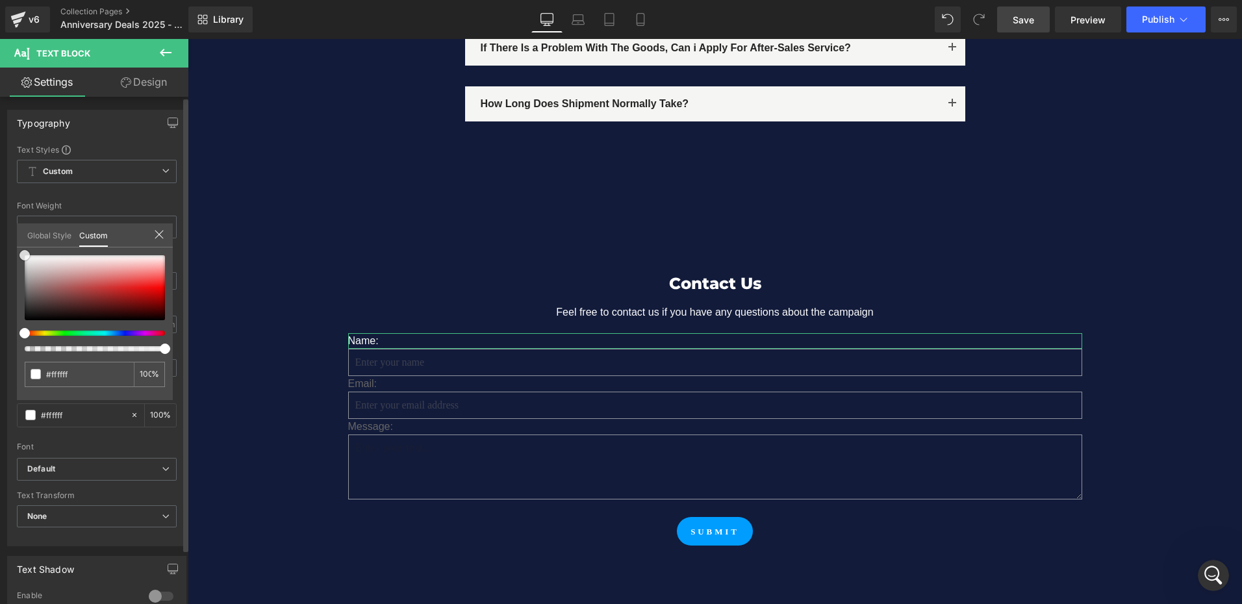
drag, startPoint x: 47, startPoint y: 283, endPoint x: 8, endPoint y: 224, distance: 70.3
click at [8, 224] on div "Typography Text Styles Custom Custom Setup Global Style Custom Setup Global Sty…" at bounding box center [97, 323] width 194 height 446
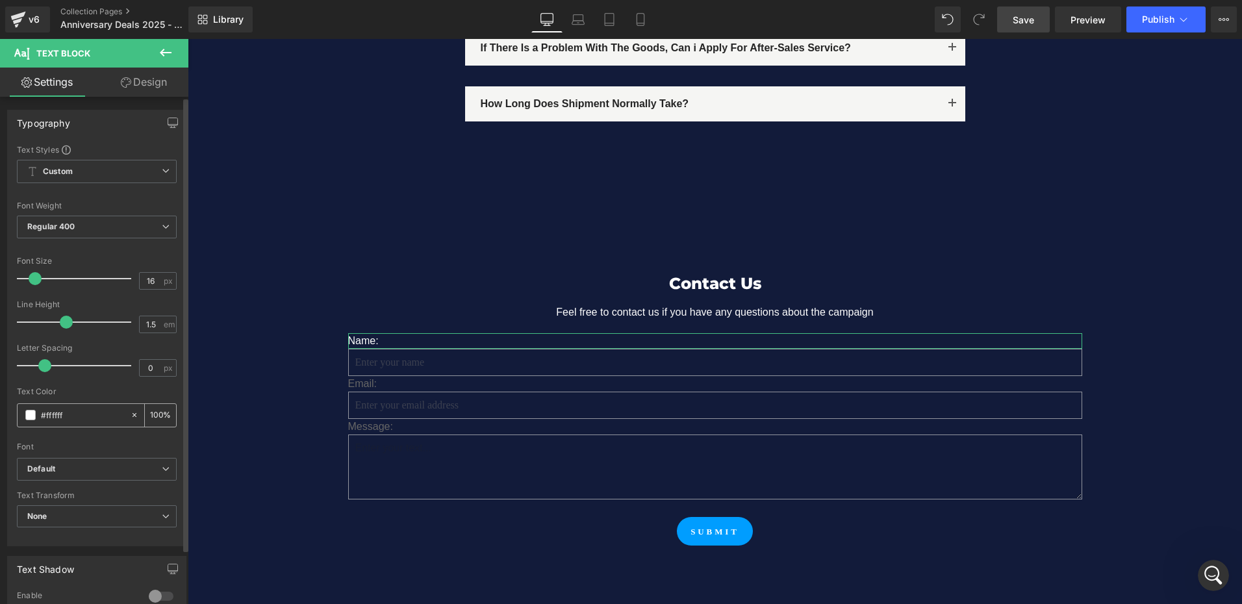
click at [79, 418] on input "#666666" at bounding box center [82, 415] width 83 height 14
type input "#ffffff"
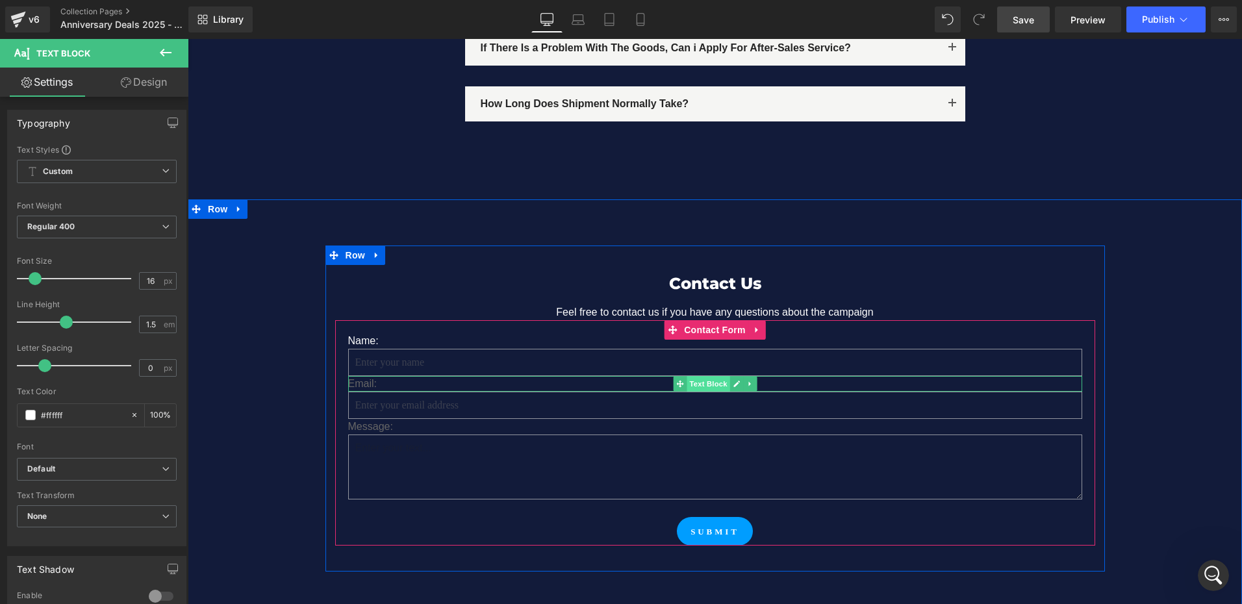
click at [687, 376] on span "Text Block" at bounding box center [708, 384] width 43 height 16
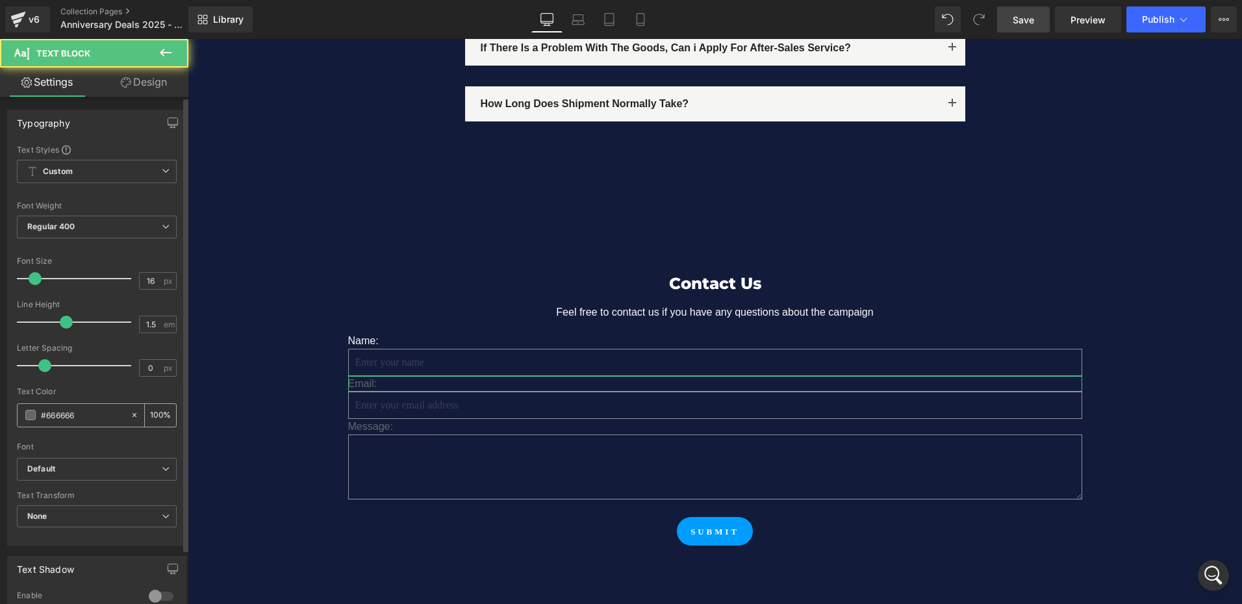
click at [106, 415] on input "#666666" at bounding box center [82, 415] width 83 height 14
paste input "ffffff"
type input "#ffffff"
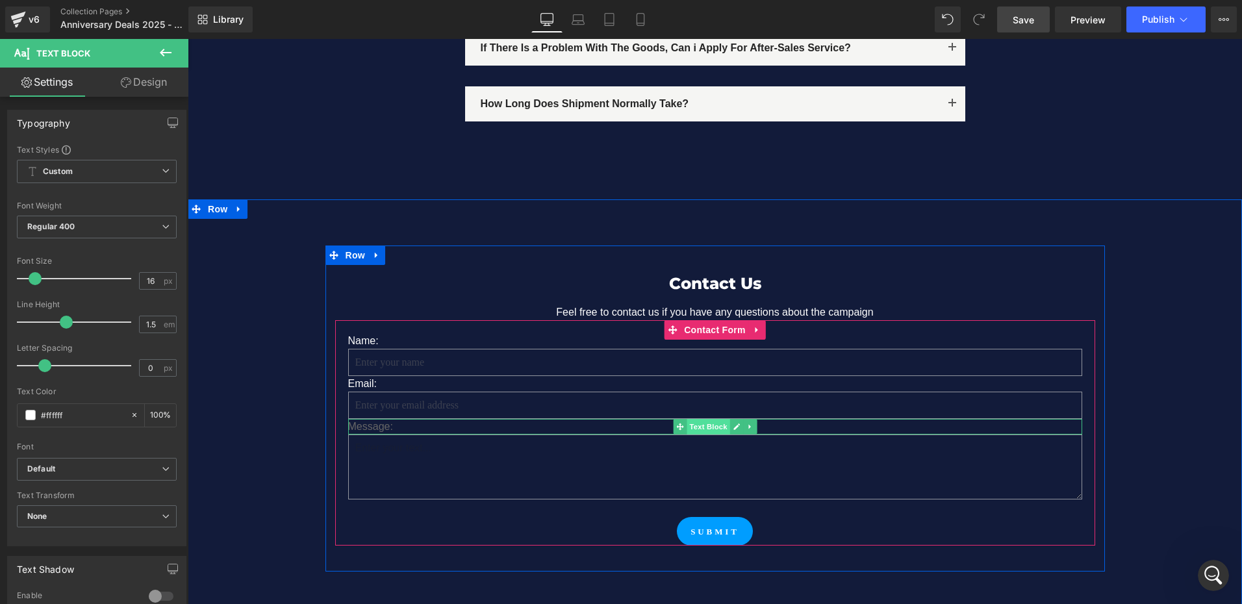
click at [691, 419] on span "Text Block" at bounding box center [708, 427] width 43 height 16
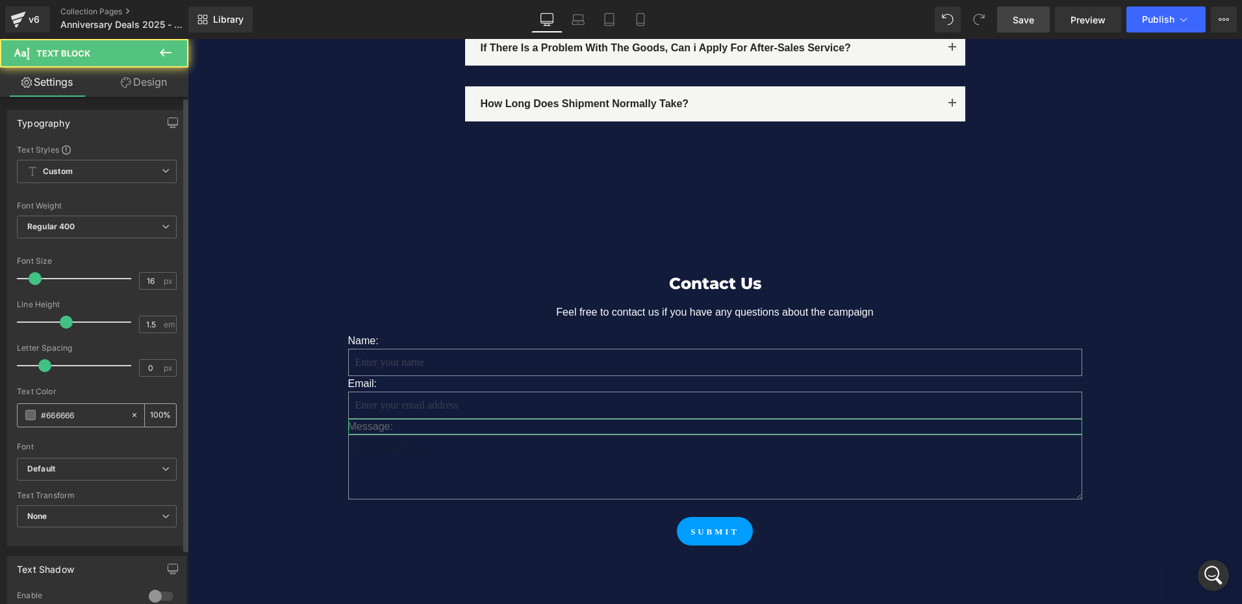
click at [87, 413] on input "#666666" at bounding box center [82, 415] width 83 height 14
paste input "ffffff"
type input "#ffffff"
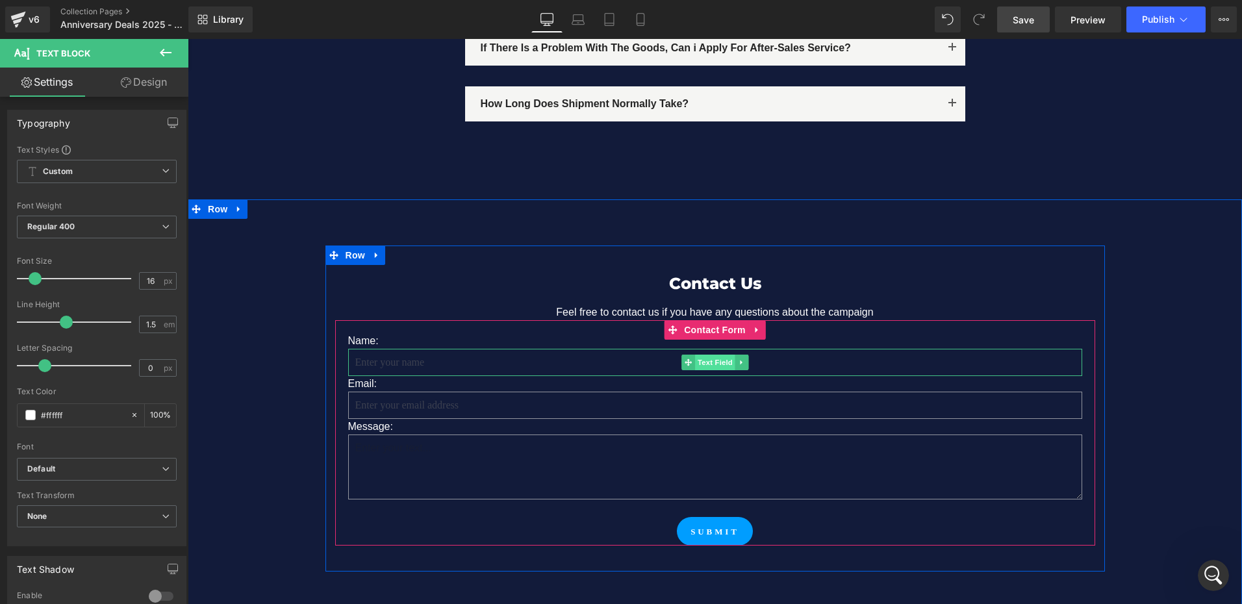
click at [701, 355] on span "Text Field" at bounding box center [715, 363] width 40 height 16
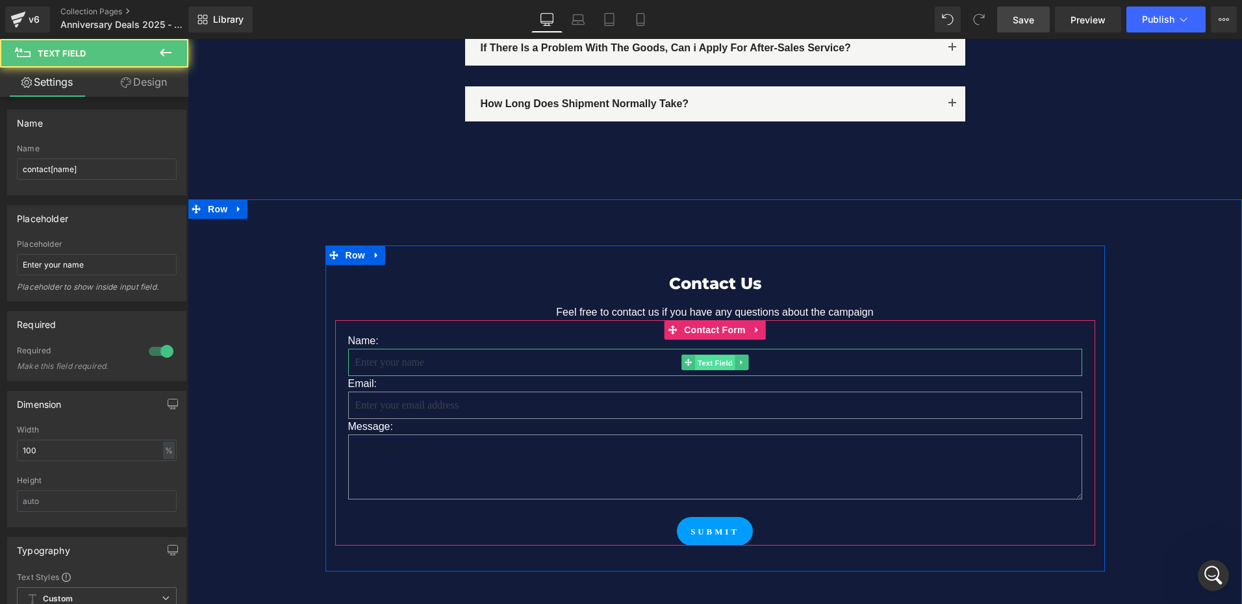
click at [701, 355] on span "Text Field" at bounding box center [715, 363] width 40 height 16
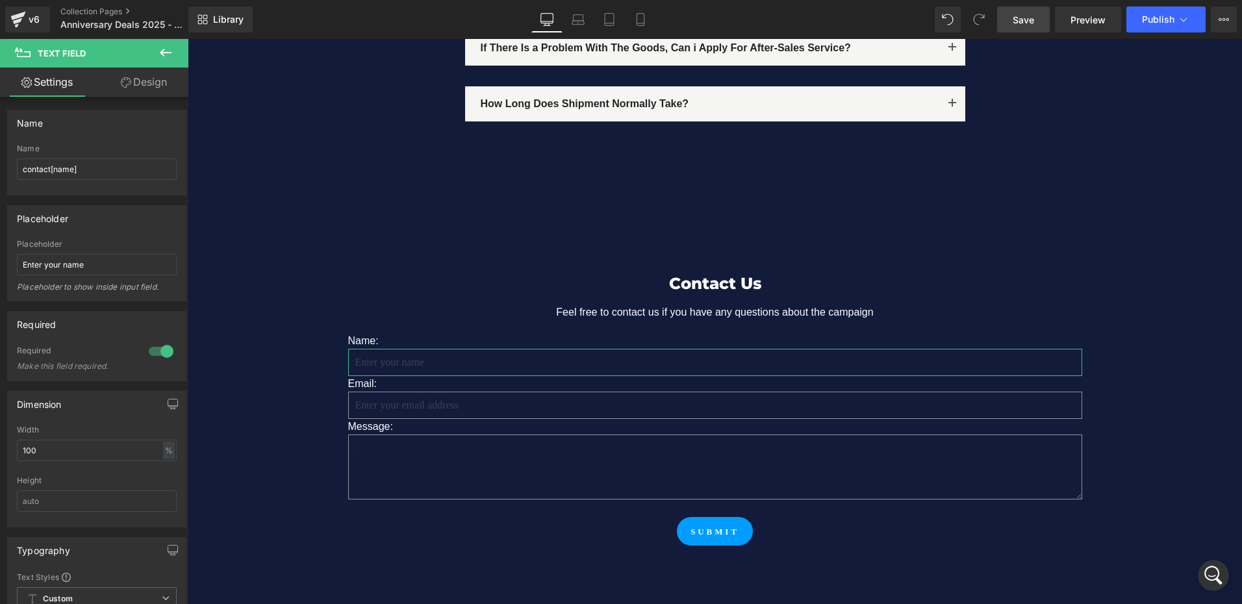
click at [147, 76] on link "Design" at bounding box center [144, 82] width 94 height 29
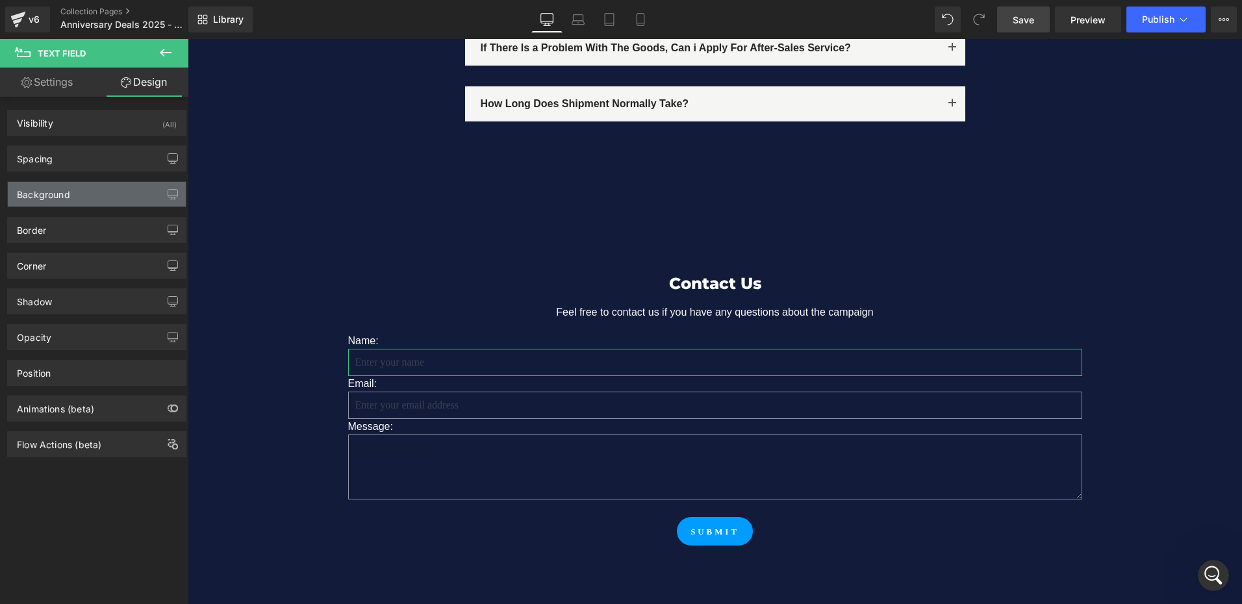
click at [69, 196] on div "Background" at bounding box center [43, 191] width 53 height 18
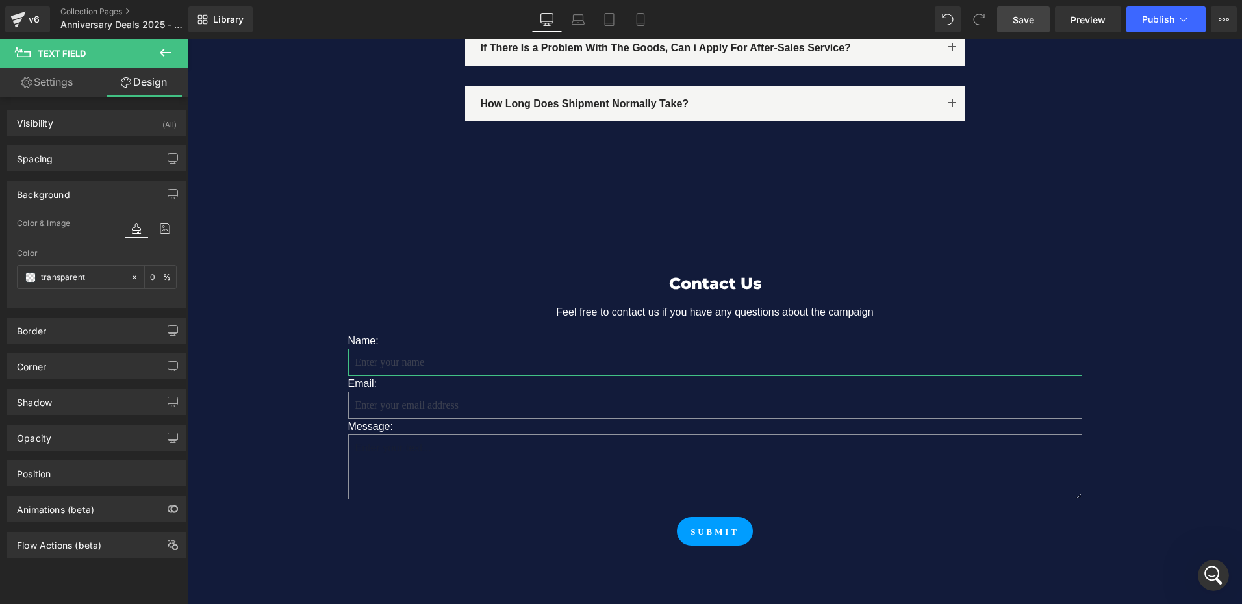
click at [69, 196] on div "Background" at bounding box center [43, 191] width 53 height 18
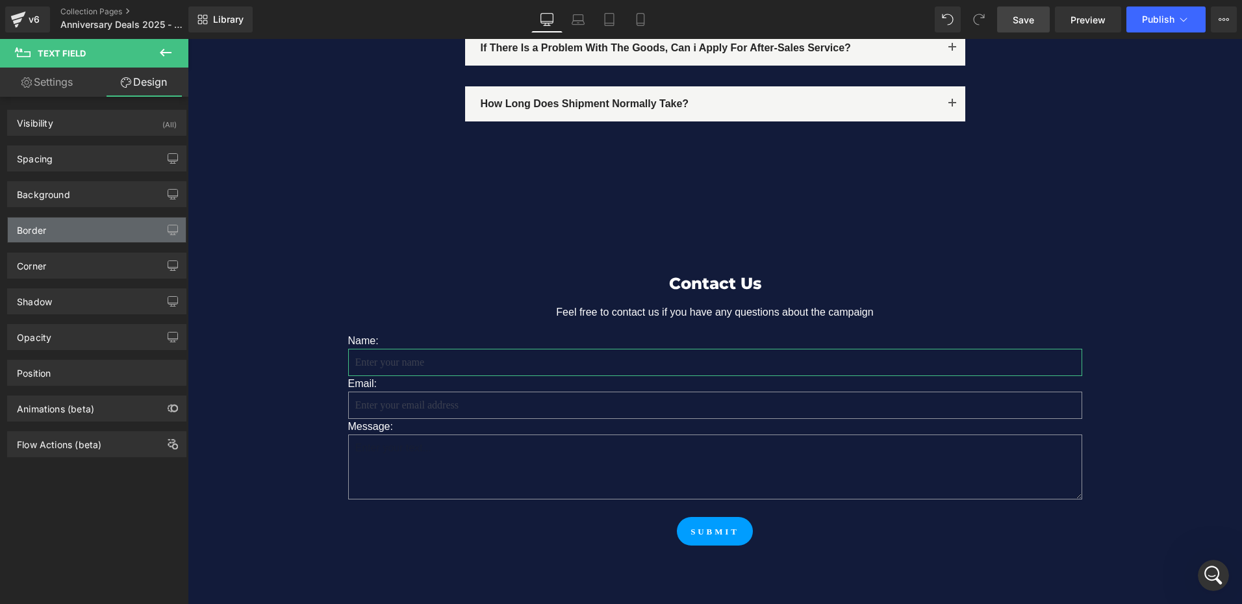
click at [73, 237] on div "Border" at bounding box center [97, 230] width 178 height 25
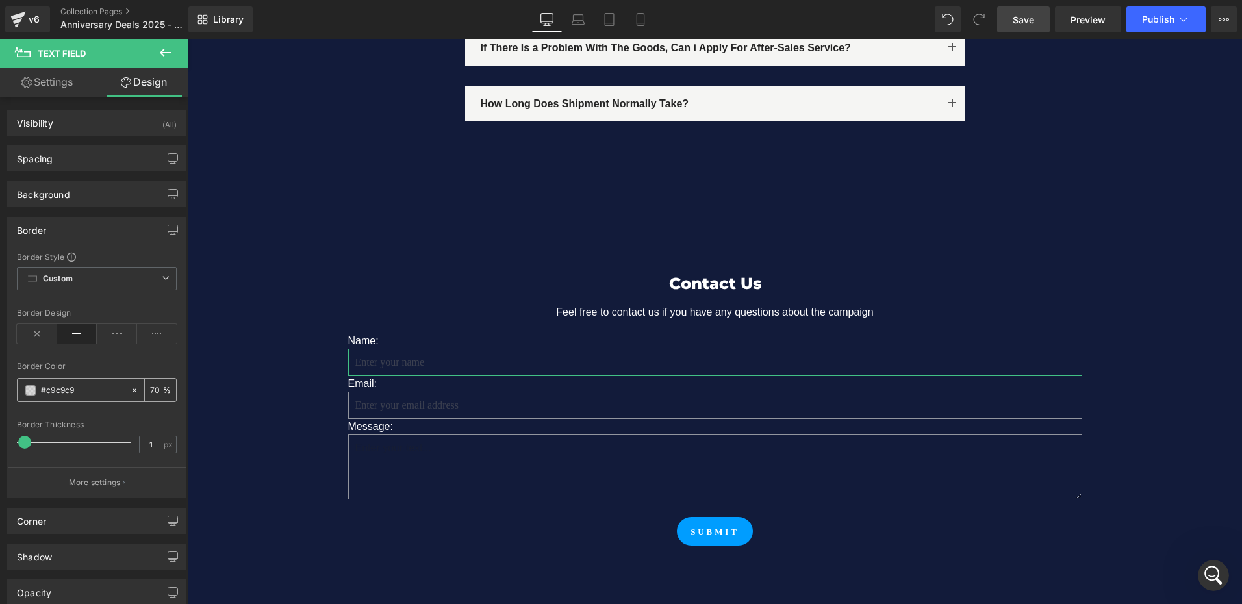
click at [92, 388] on input "#c9c9c9" at bounding box center [82, 390] width 83 height 14
click at [153, 389] on input "70" at bounding box center [156, 390] width 13 height 14
type input "100"
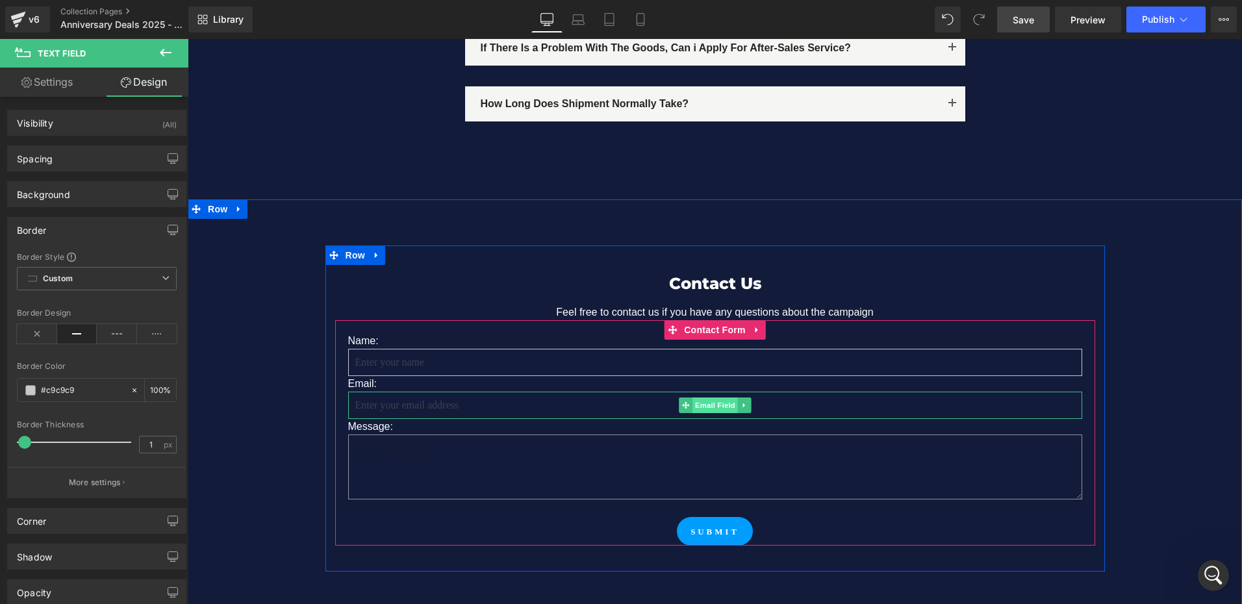
click at [707, 397] on span "Email Field" at bounding box center [714, 405] width 45 height 16
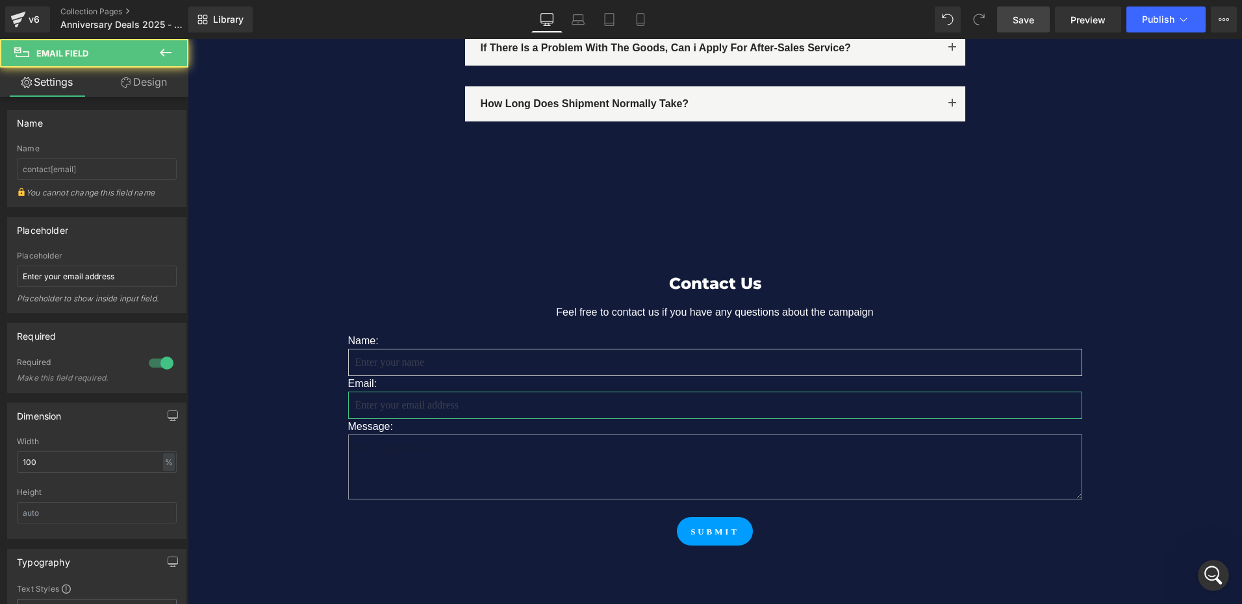
click at [149, 90] on link "Design" at bounding box center [144, 82] width 94 height 29
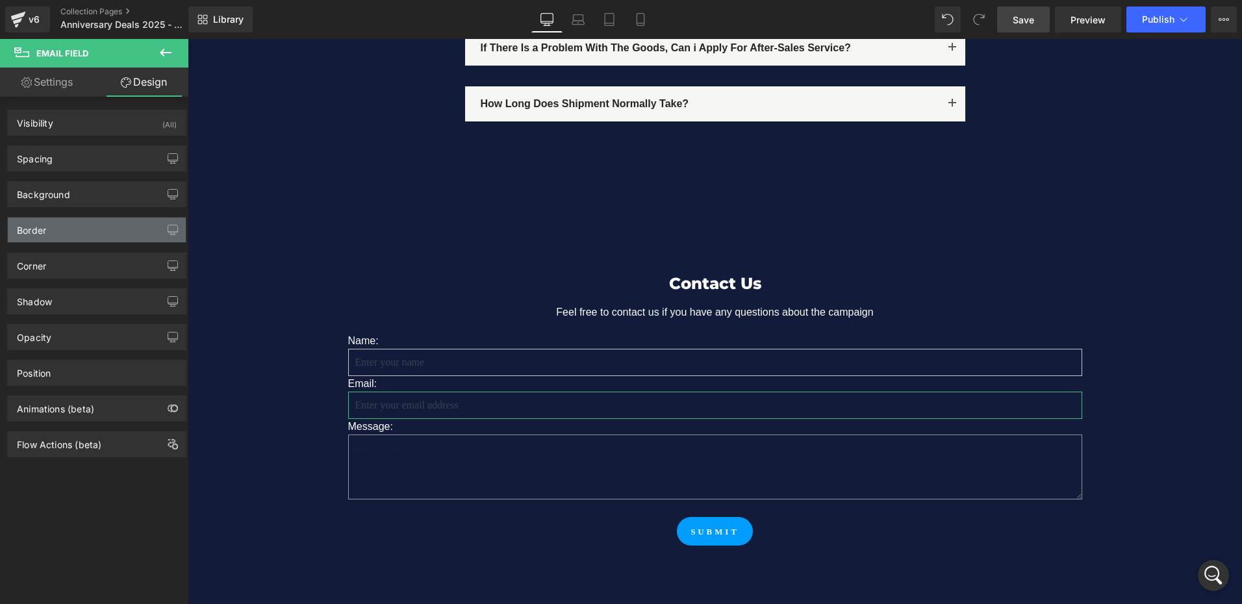
click at [73, 236] on div "Border" at bounding box center [97, 230] width 178 height 25
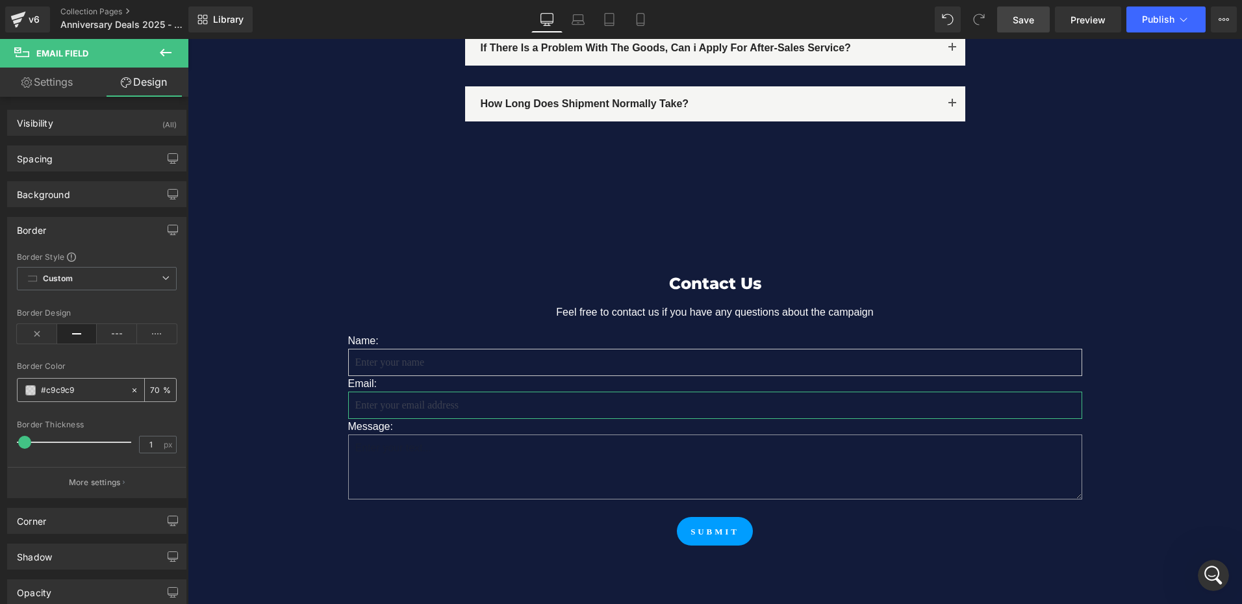
click at [150, 390] on input "70" at bounding box center [156, 390] width 13 height 14
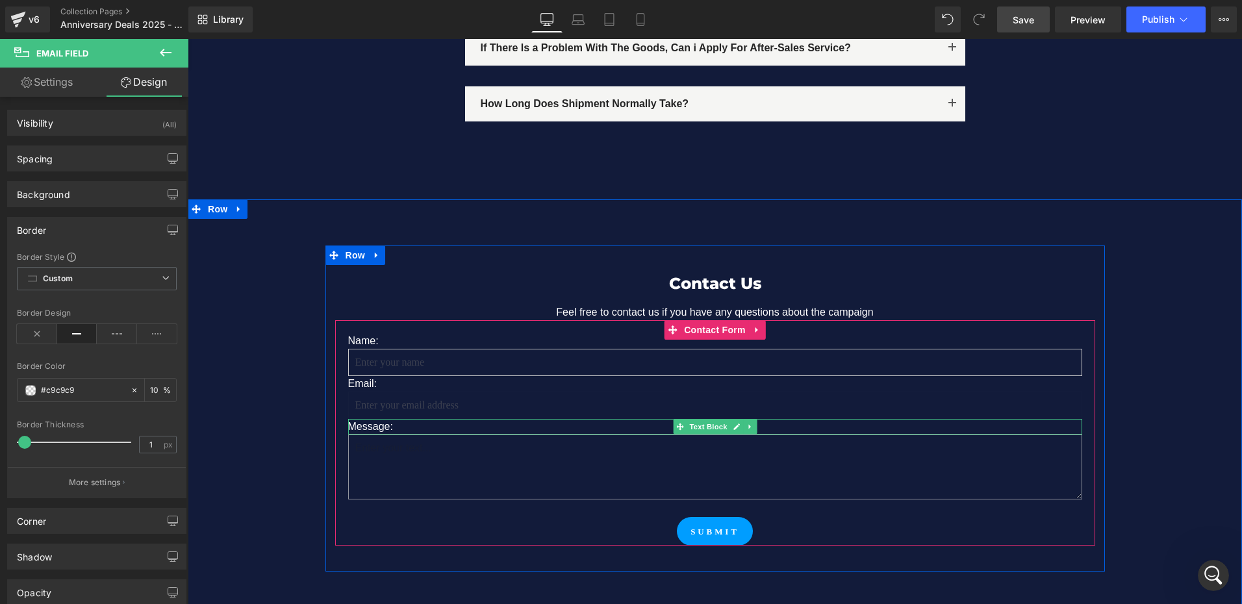
type input "100"
click at [708, 461] on span "Text Area" at bounding box center [715, 469] width 39 height 16
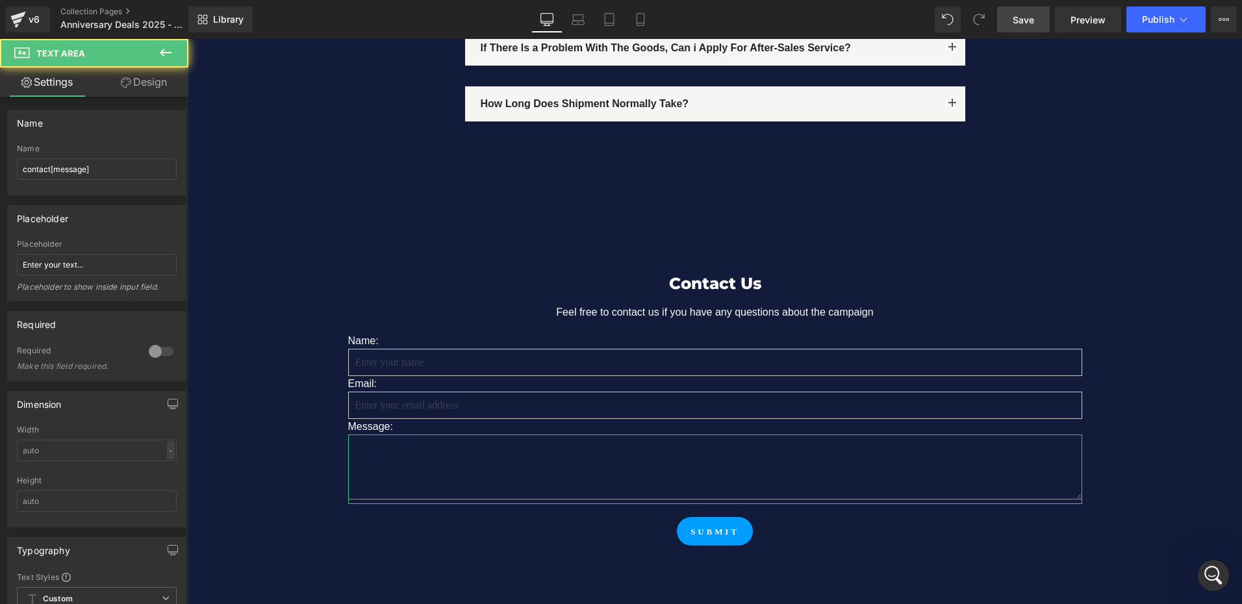
click at [155, 82] on link "Design" at bounding box center [144, 82] width 94 height 29
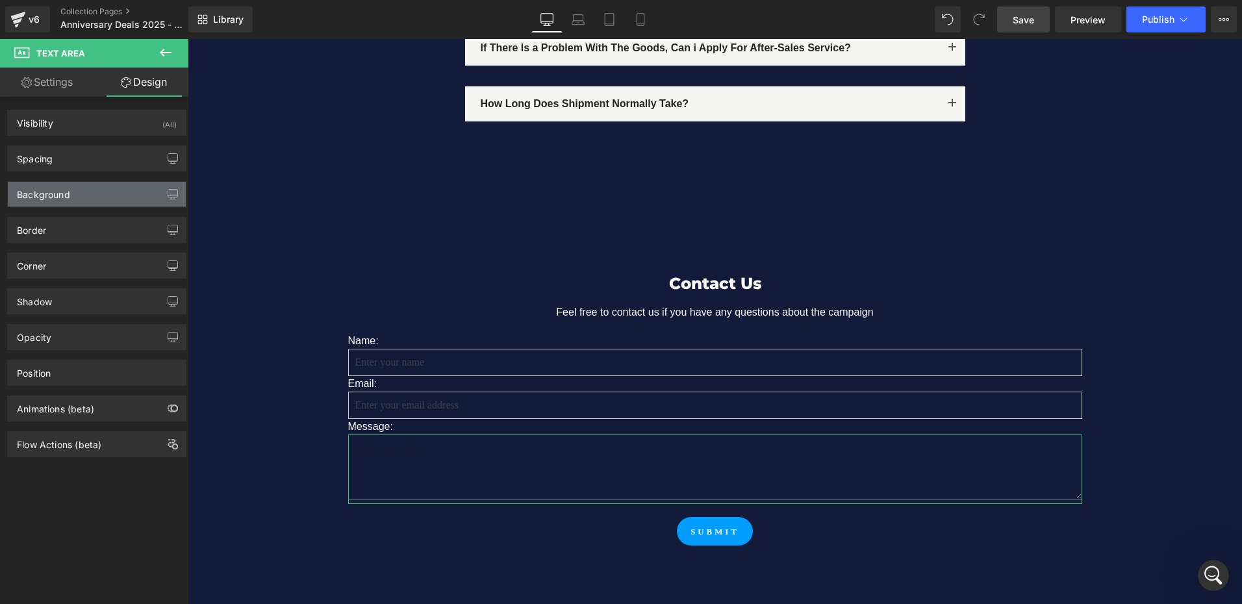
click at [78, 192] on div "Background" at bounding box center [97, 194] width 178 height 25
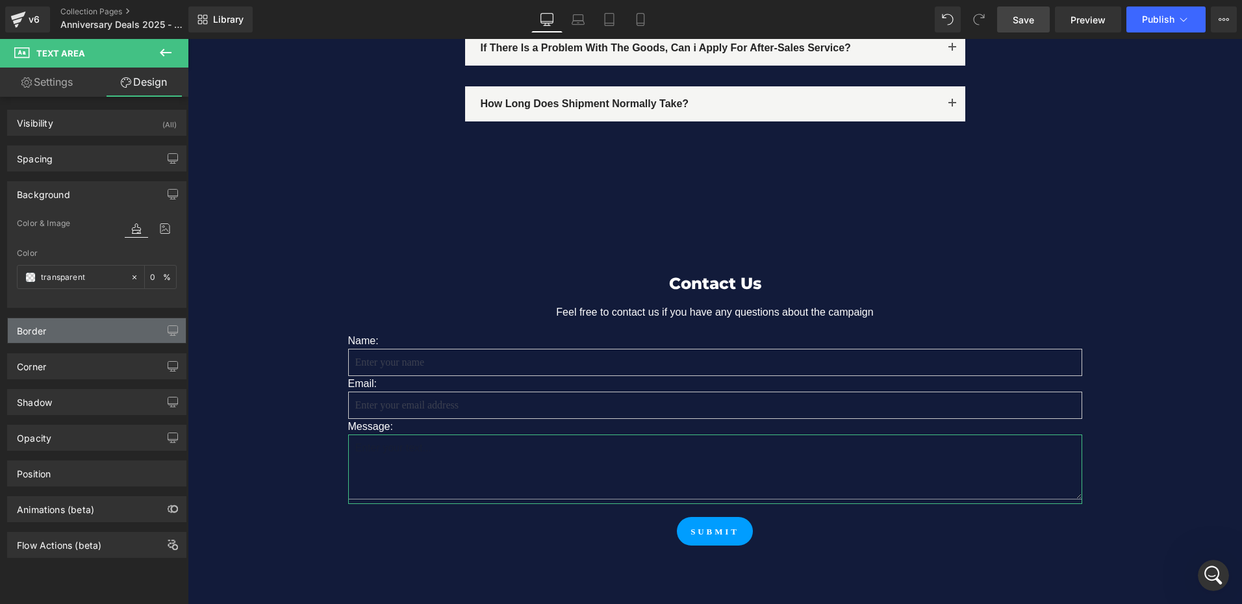
click at [78, 333] on div "Border" at bounding box center [97, 330] width 178 height 25
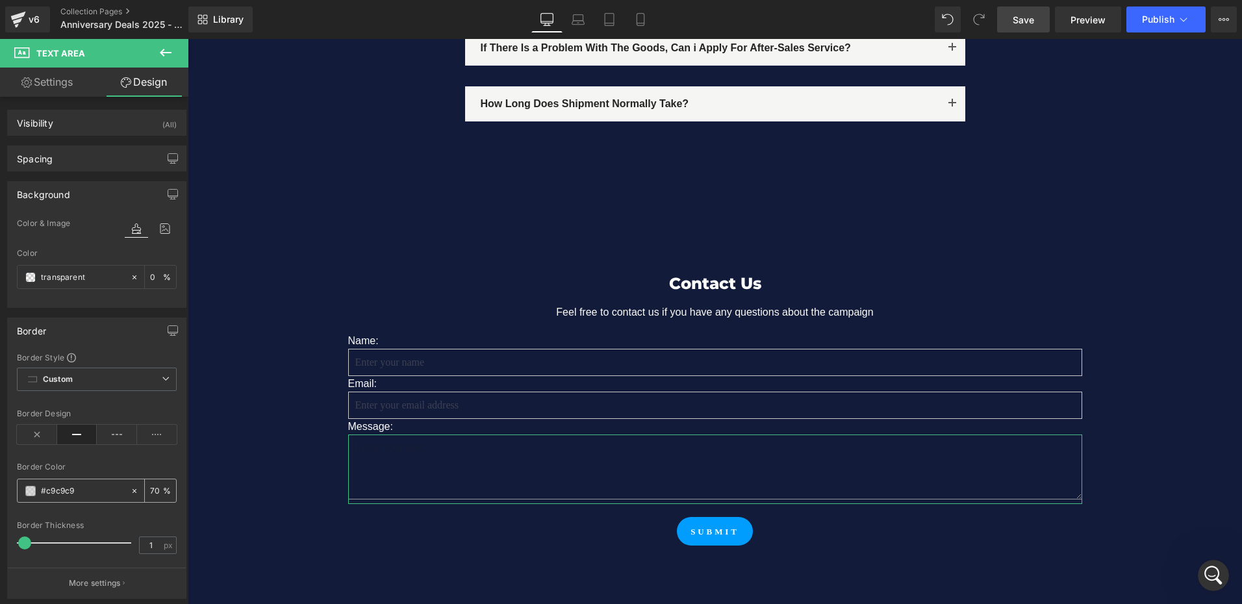
click at [150, 492] on input "70" at bounding box center [156, 490] width 13 height 14
type input "100"
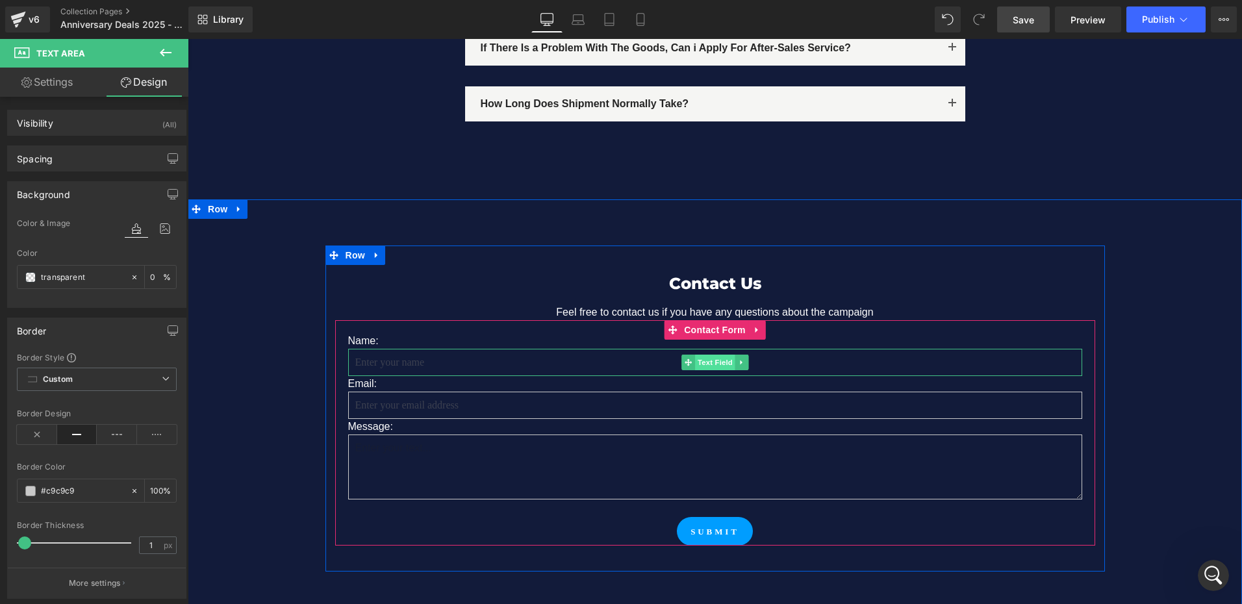
click at [705, 355] on span "Text Field" at bounding box center [715, 363] width 40 height 16
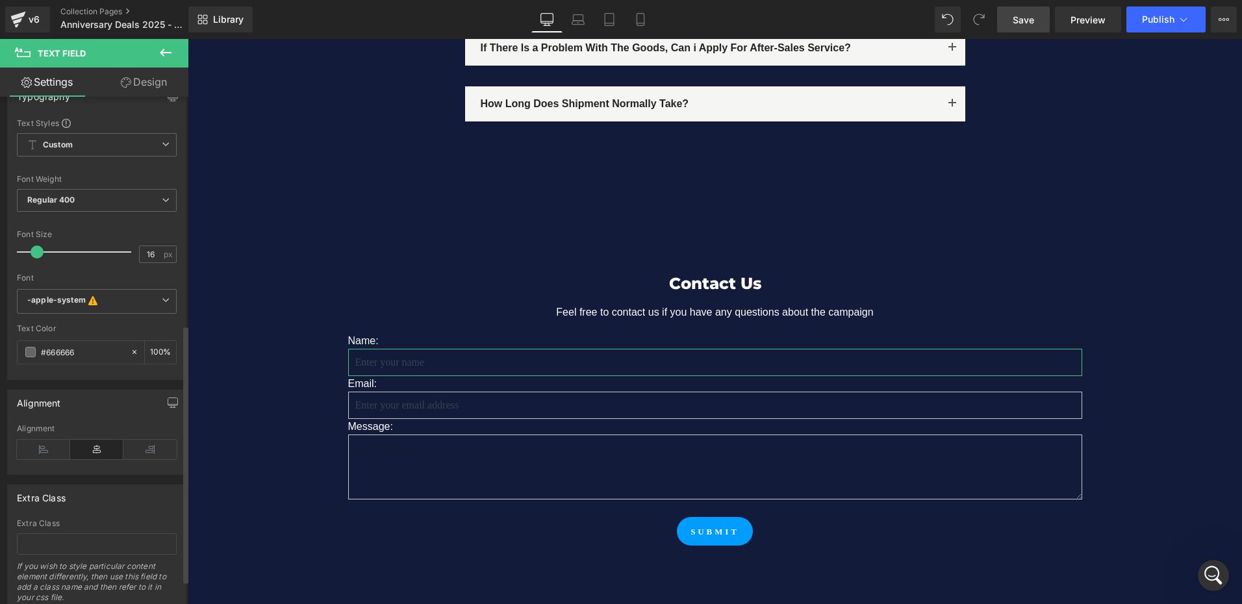
scroll to position [455, 0]
click at [30, 351] on span at bounding box center [30, 351] width 10 height 10
click at [150, 353] on input "100" at bounding box center [156, 351] width 13 height 14
type input "50"
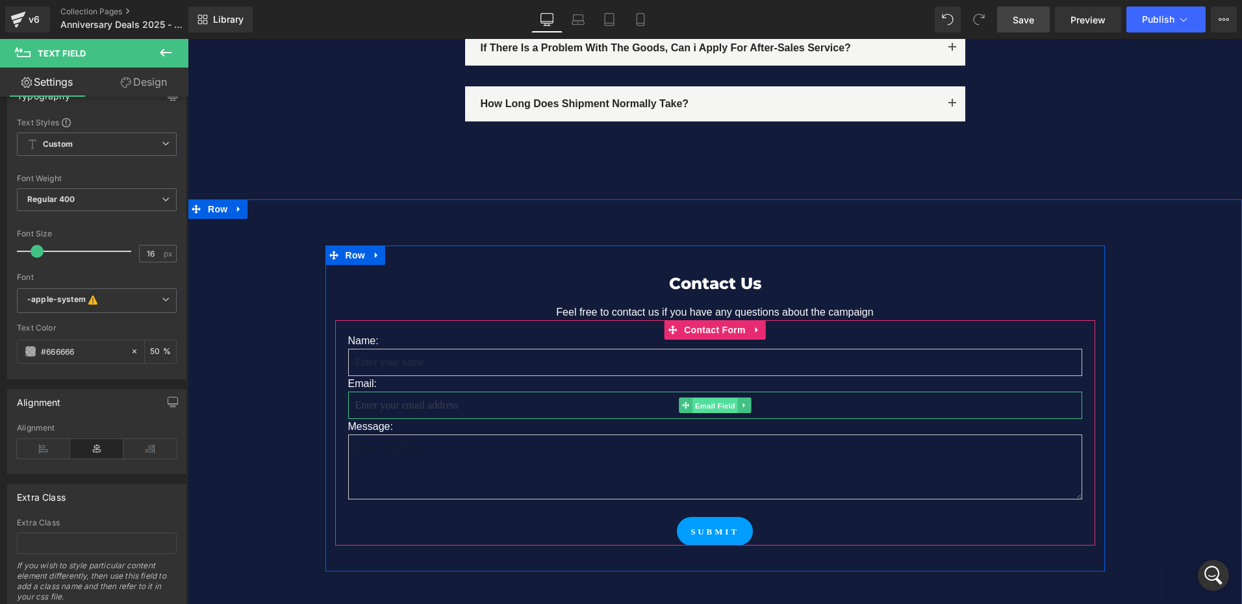
click at [700, 398] on span "Email Field" at bounding box center [714, 406] width 45 height 16
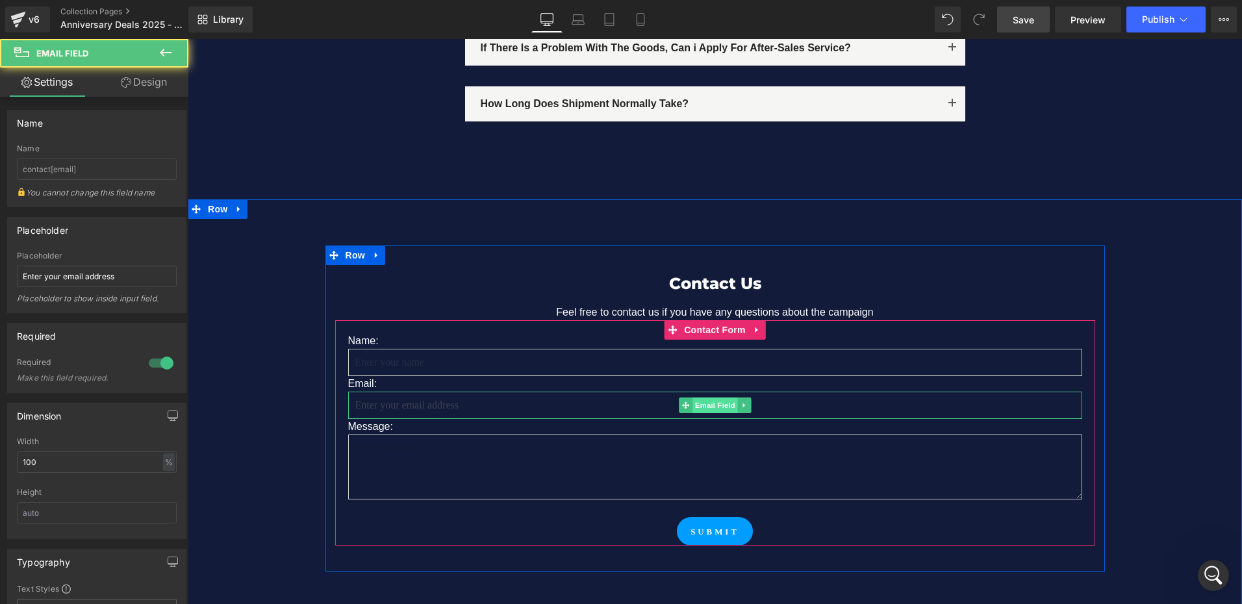
click at [700, 397] on span "Email Field" at bounding box center [714, 405] width 45 height 16
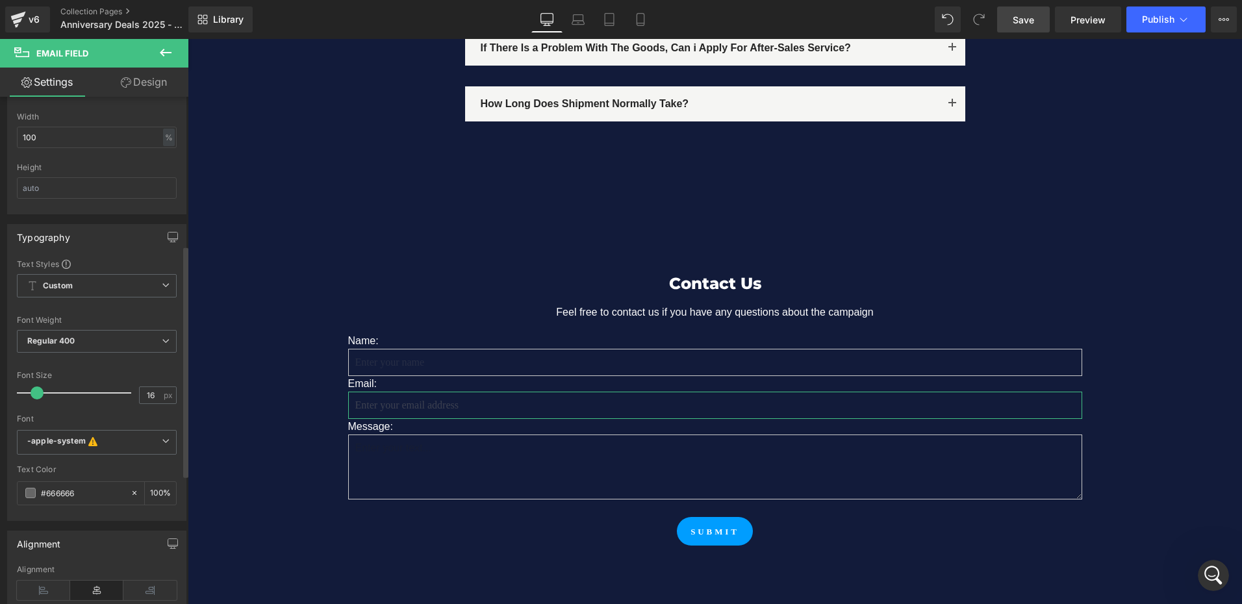
scroll to position [390, 0]
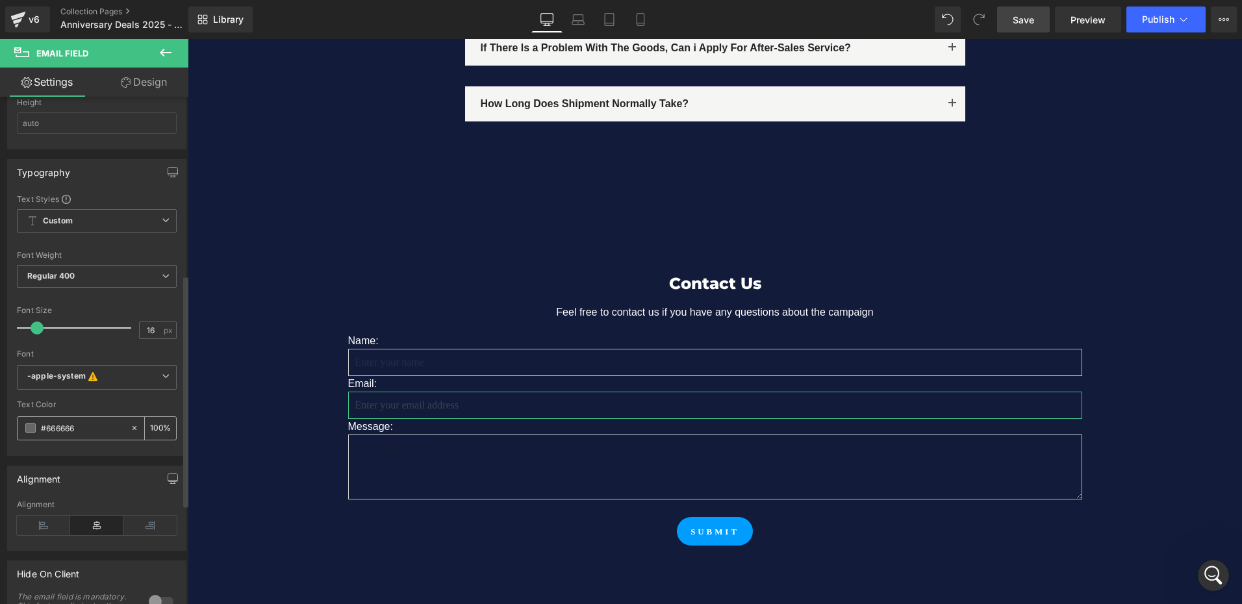
click at [150, 425] on input "100" at bounding box center [156, 428] width 13 height 14
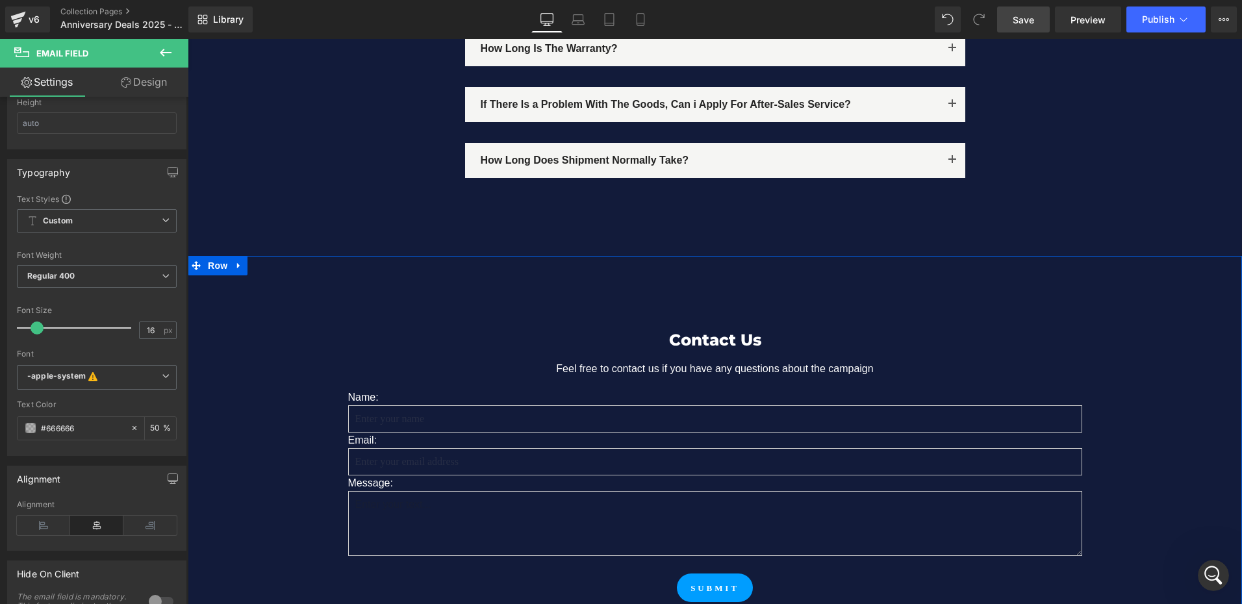
scroll to position [5716, 0]
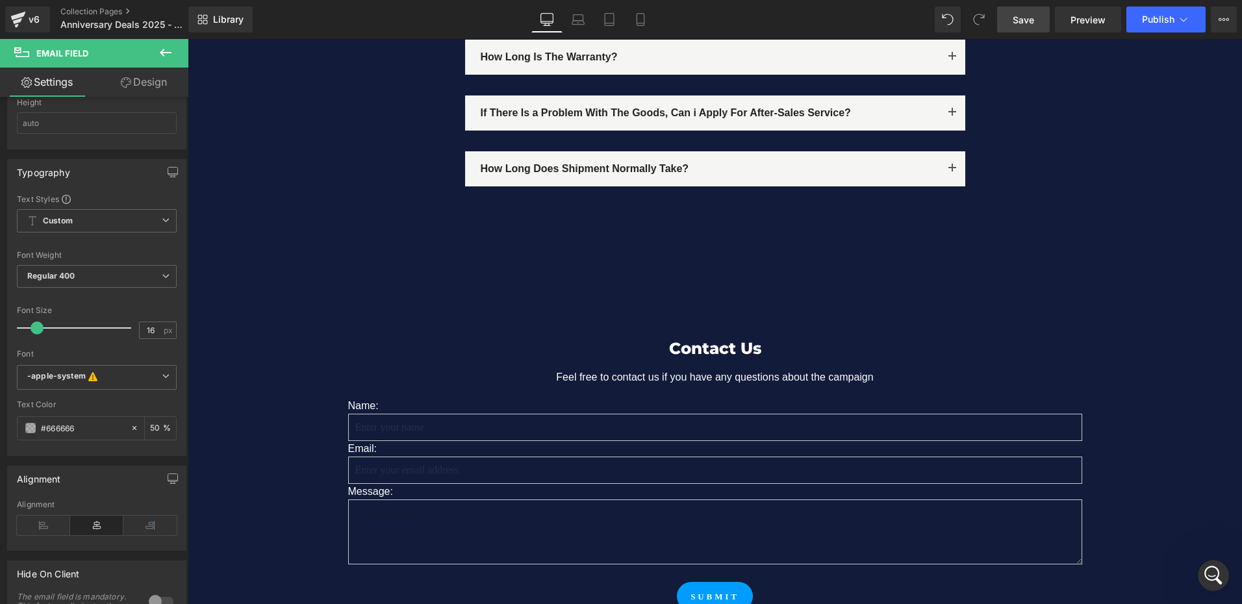
type input "50"
click at [1027, 16] on span "Save" at bounding box center [1023, 20] width 21 height 14
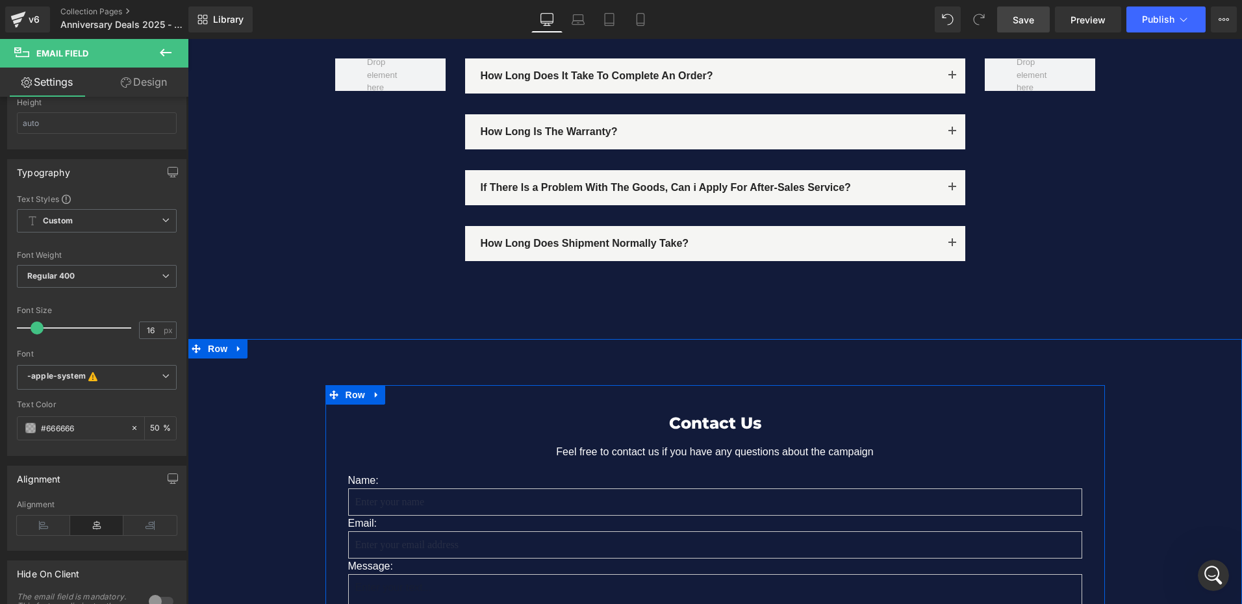
scroll to position [5586, 0]
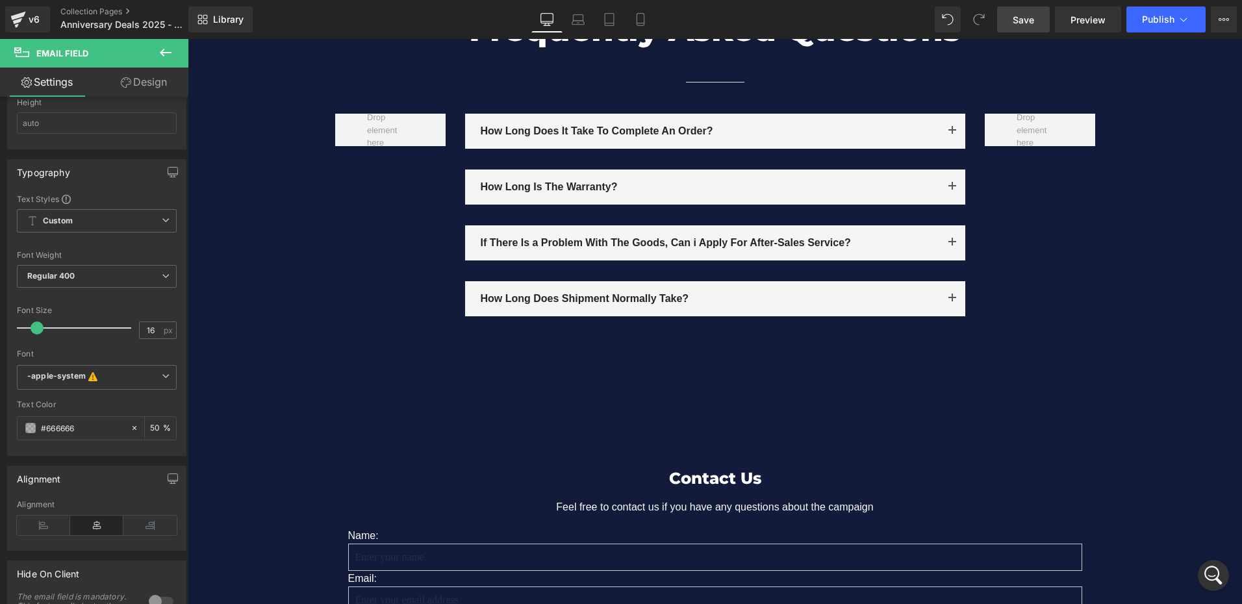
click at [1020, 21] on span "Save" at bounding box center [1023, 20] width 21 height 14
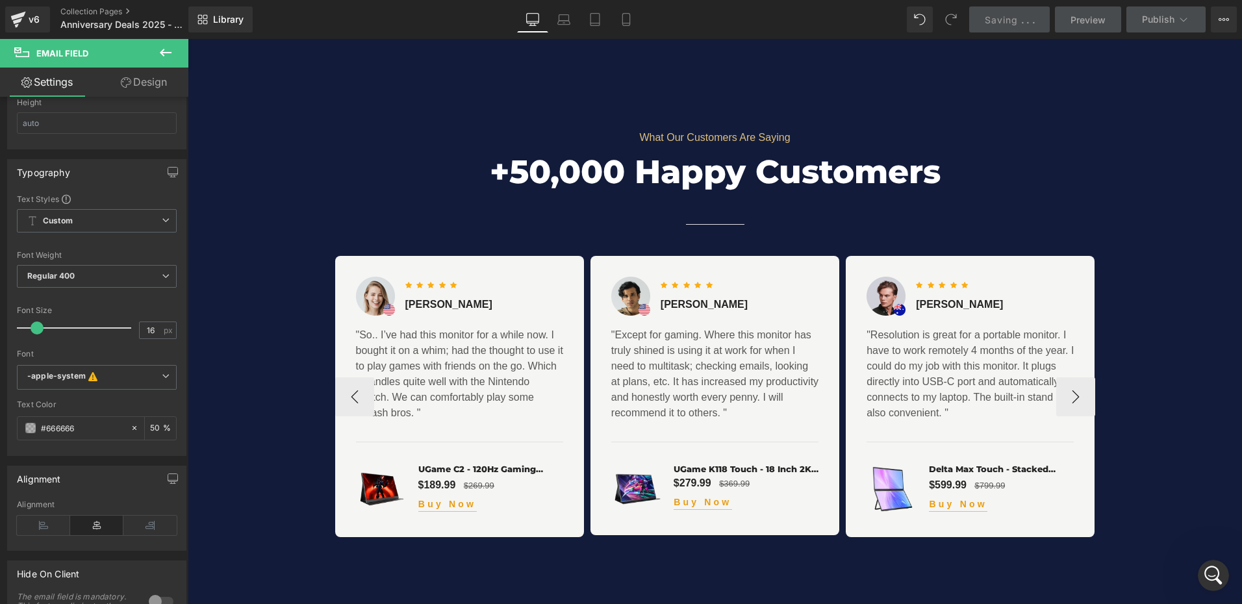
scroll to position [4547, 0]
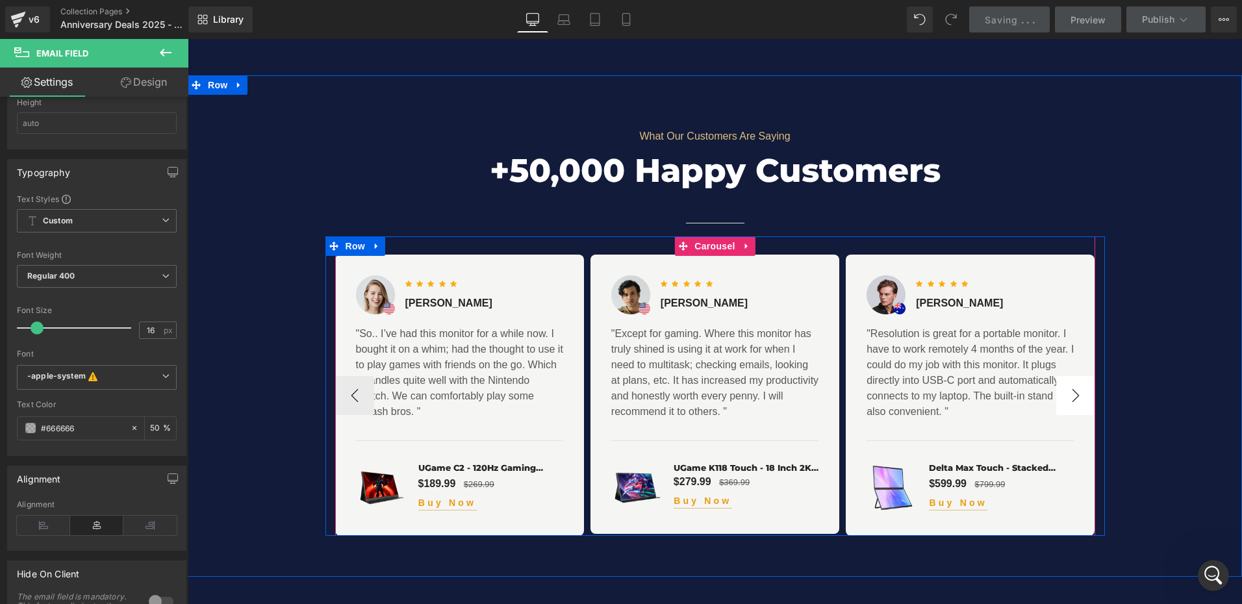
click at [1072, 383] on button "›" at bounding box center [1075, 395] width 39 height 39
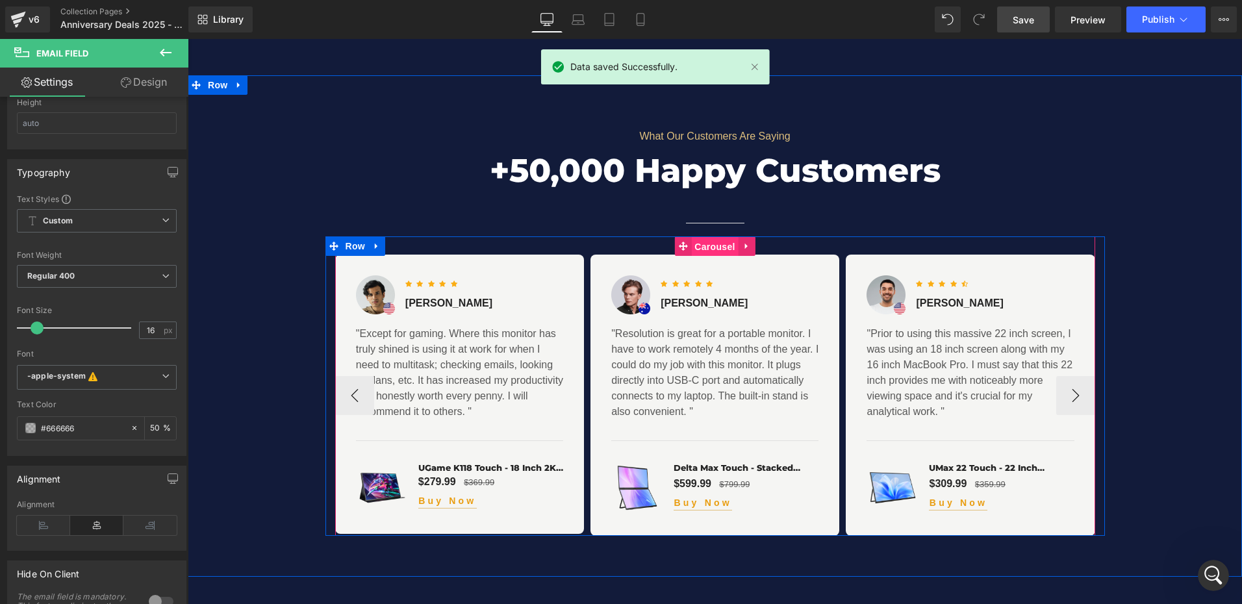
click at [714, 237] on span "Carousel" at bounding box center [714, 246] width 47 height 19
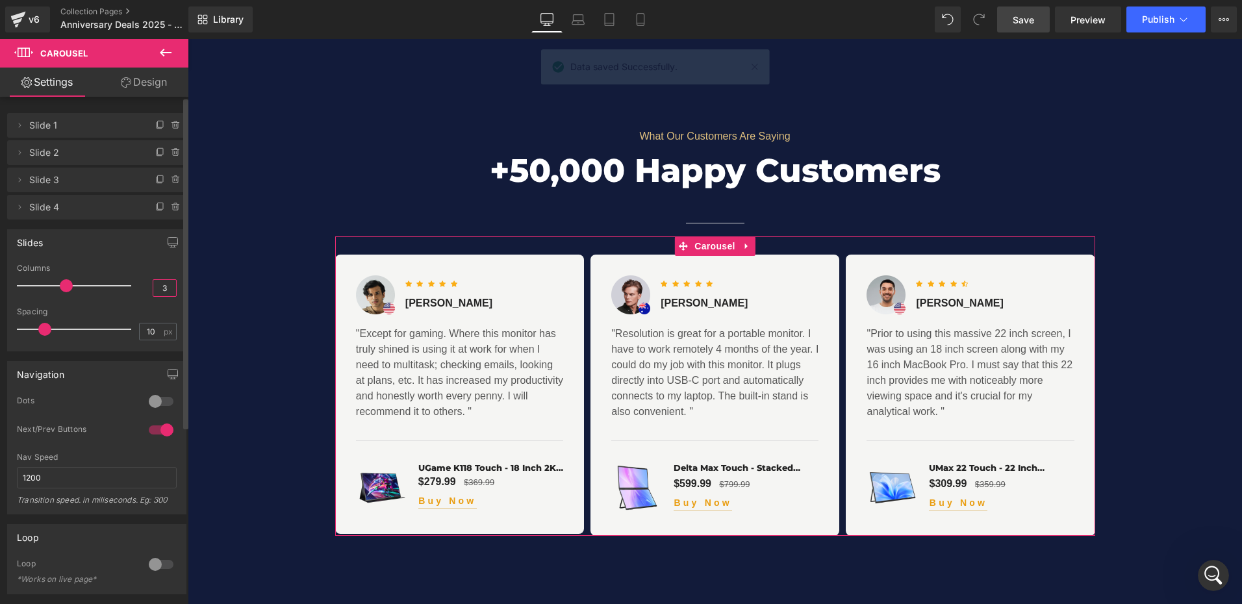
drag, startPoint x: 156, startPoint y: 289, endPoint x: 164, endPoint y: 288, distance: 7.8
click at [164, 288] on input "3" at bounding box center [164, 288] width 23 height 16
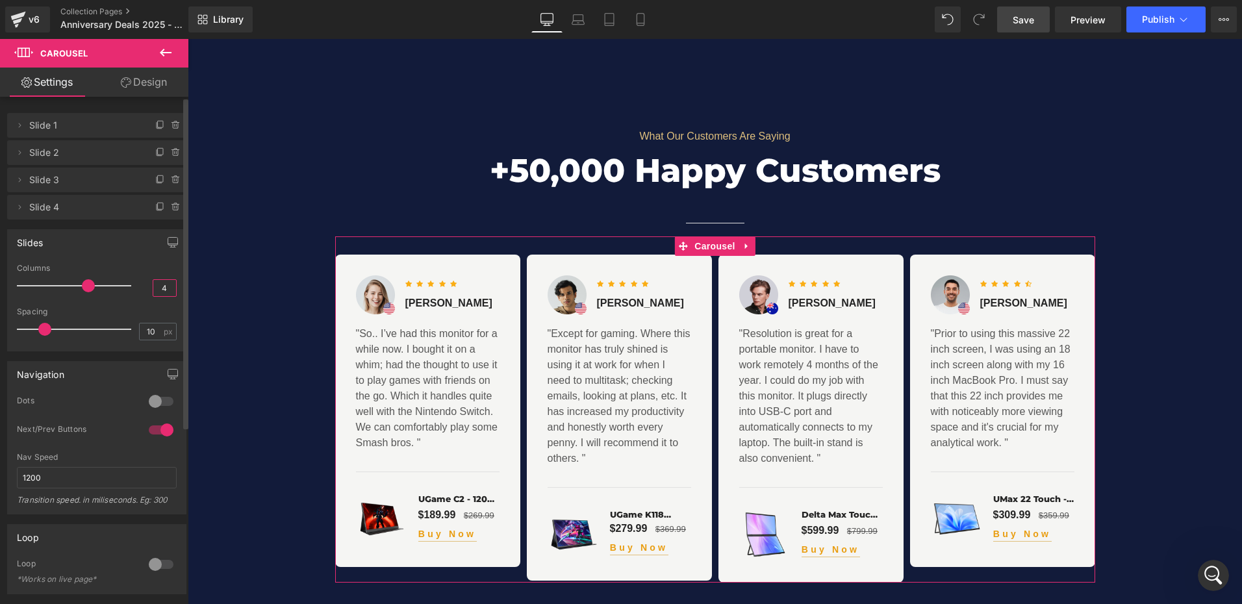
drag, startPoint x: 156, startPoint y: 288, endPoint x: 177, endPoint y: 287, distance: 20.8
click at [177, 287] on div "3 Columns 4 3 Columns 3 3 Columns 3 1 Columns 1 10px Spacing 10 px 10px Spacing…" at bounding box center [97, 307] width 178 height 87
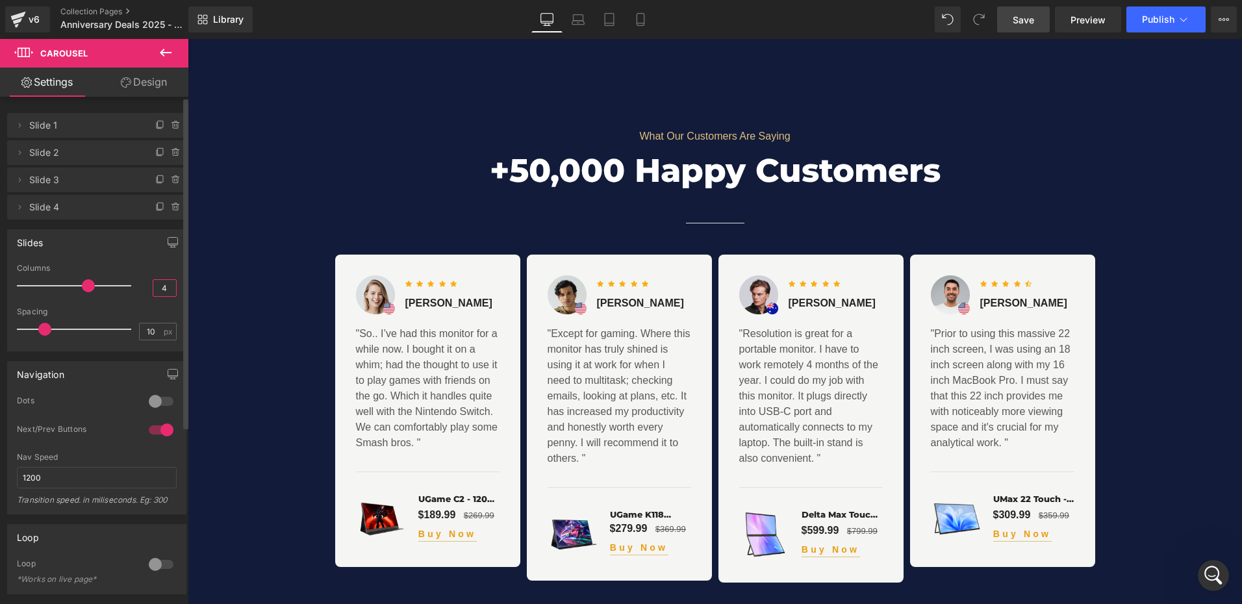
type input "3"
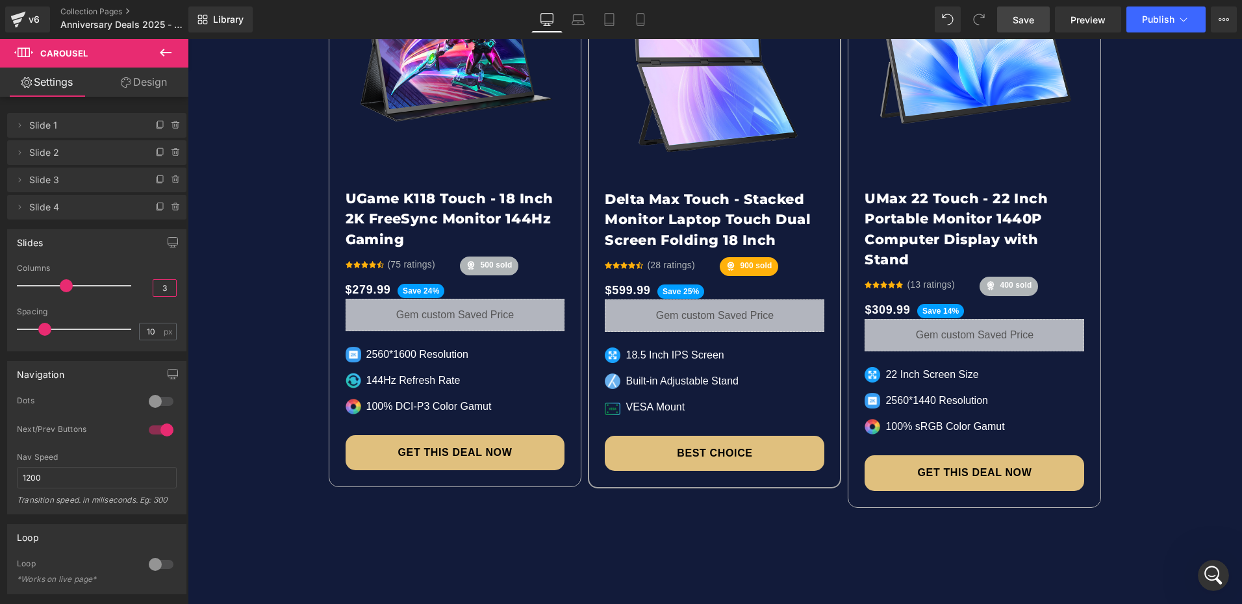
scroll to position [2923, 0]
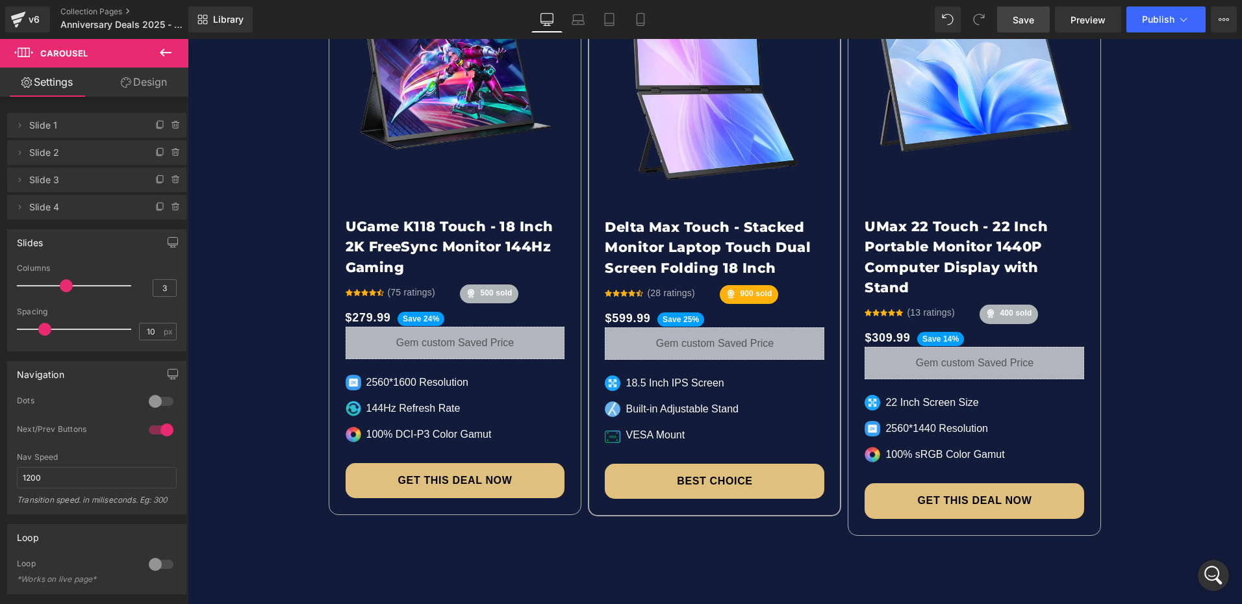
click at [1017, 10] on link "Save" at bounding box center [1023, 19] width 53 height 26
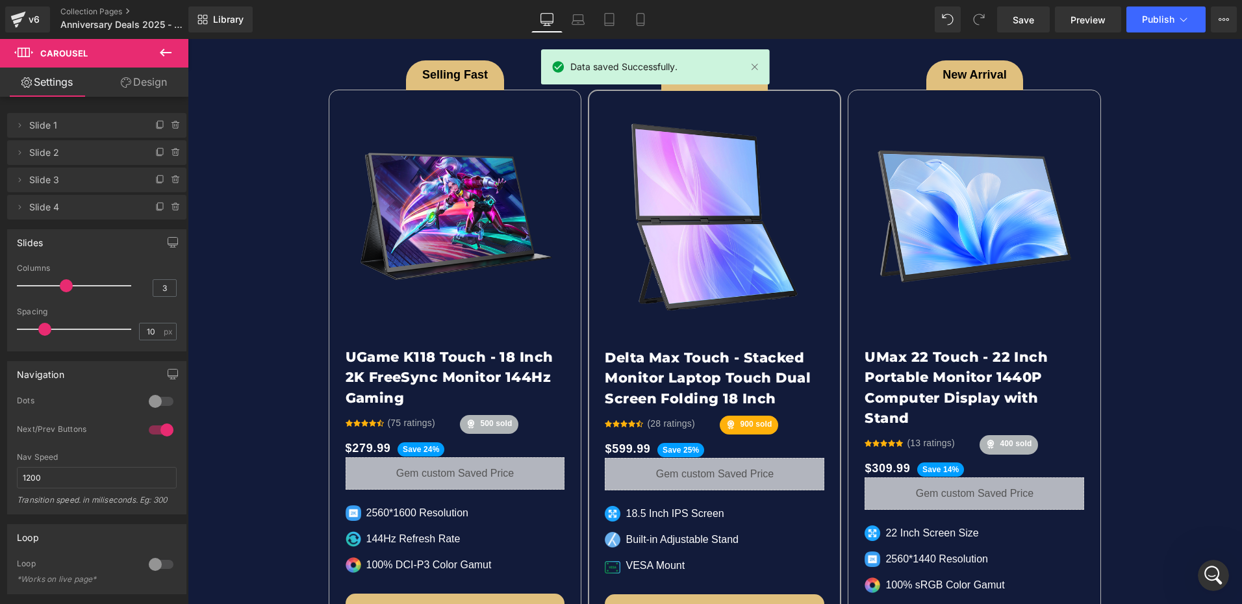
scroll to position [2793, 0]
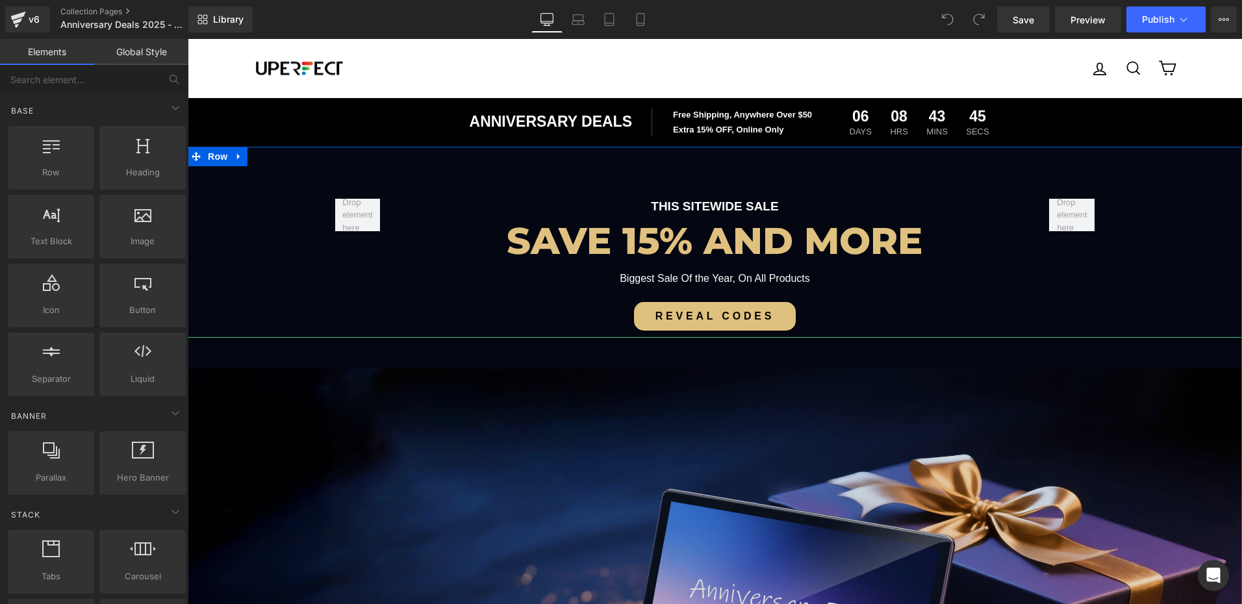
scroll to position [65, 0]
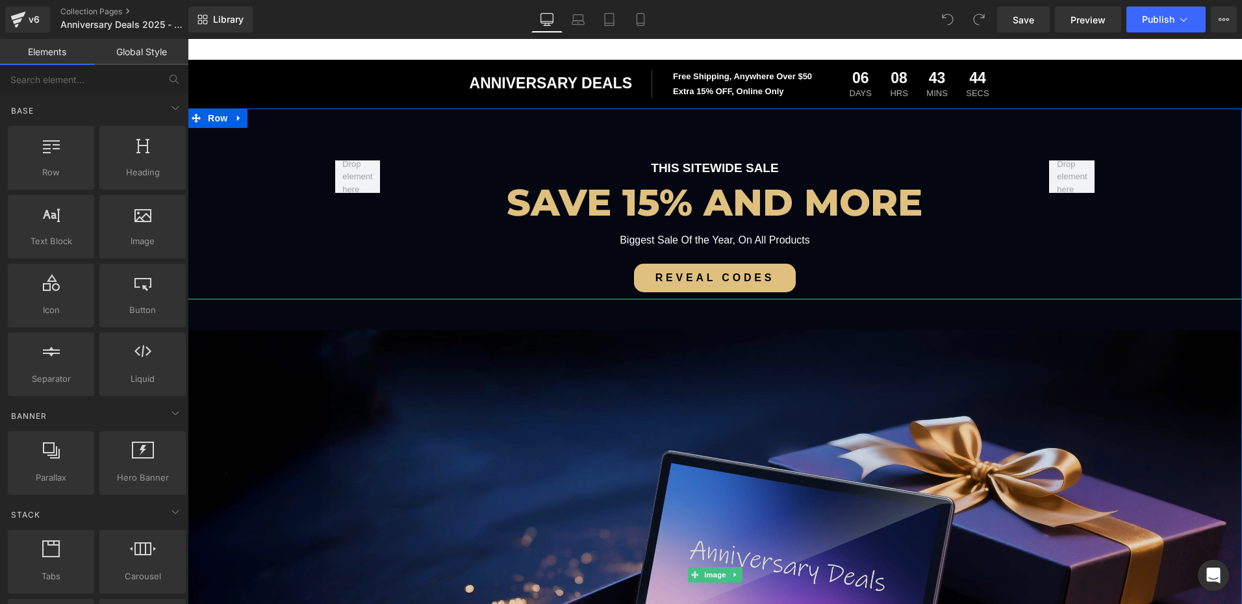
click at [449, 359] on img at bounding box center [715, 575] width 1054 height 552
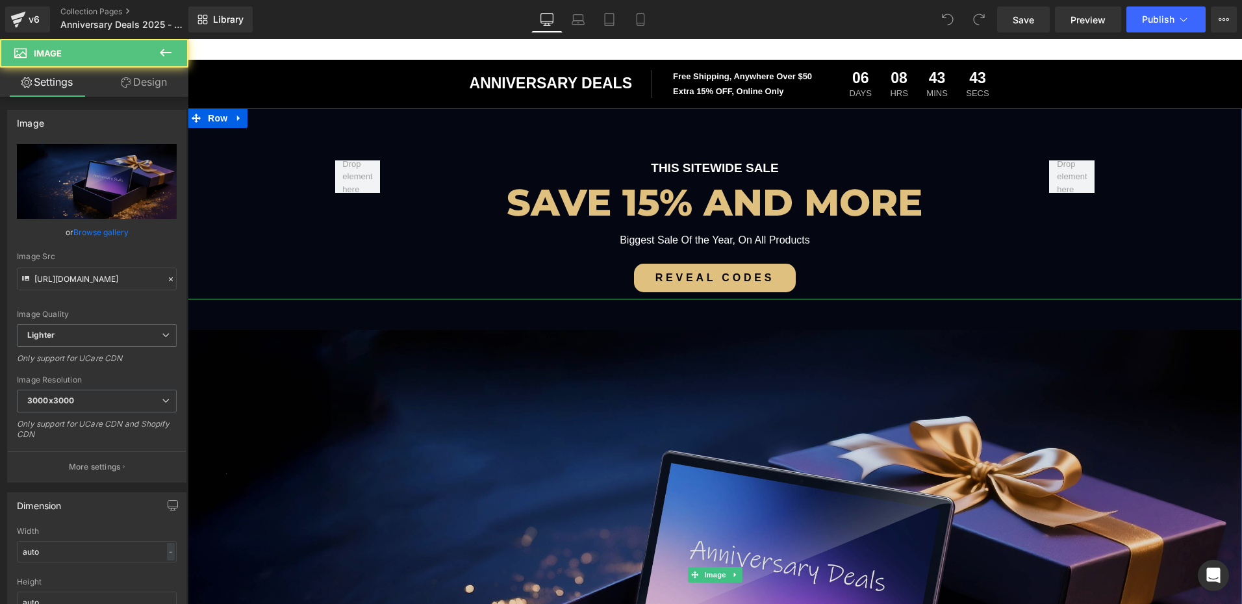
click at [668, 339] on img at bounding box center [715, 575] width 1054 height 552
click at [741, 388] on img at bounding box center [715, 575] width 1054 height 552
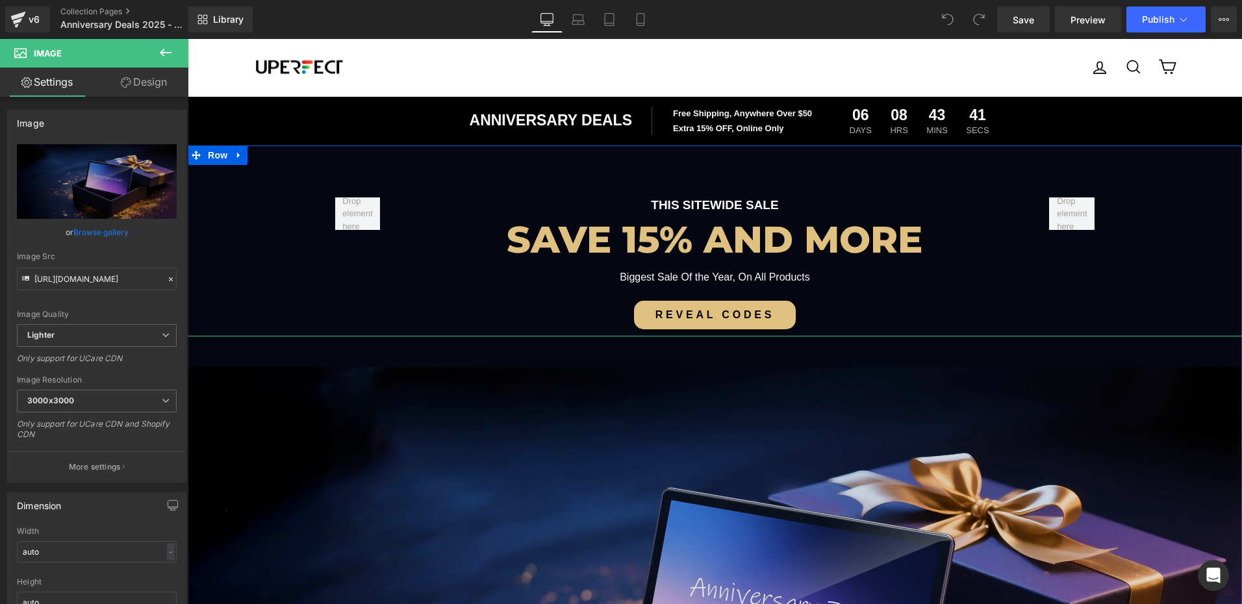
scroll to position [0, 0]
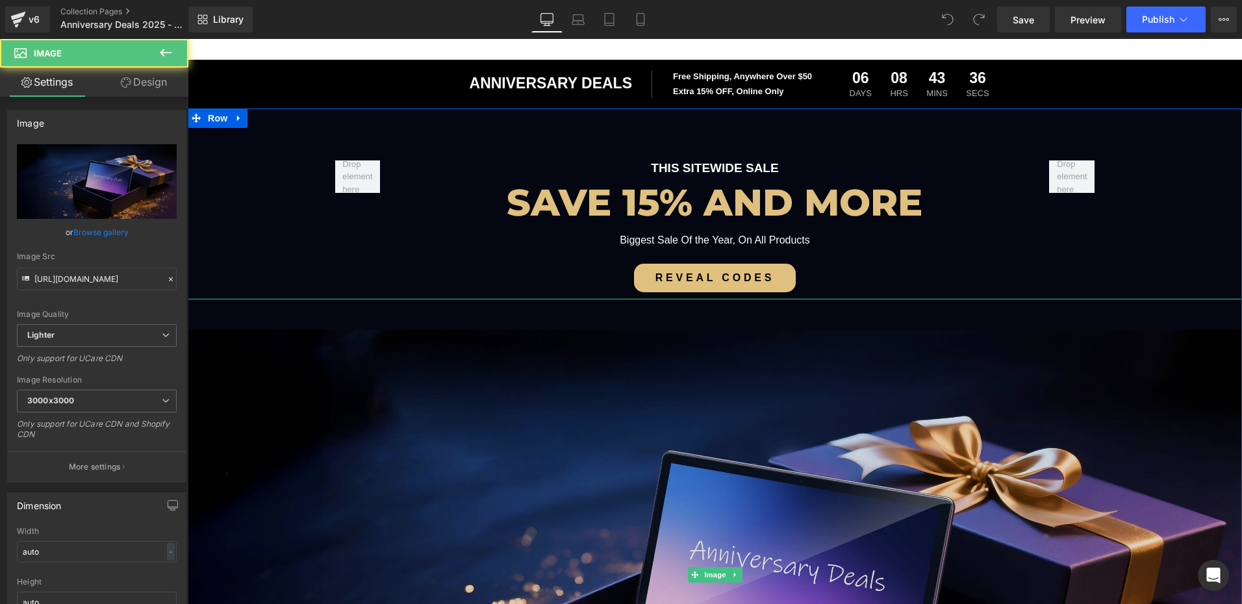
click at [446, 459] on img at bounding box center [715, 575] width 1054 height 552
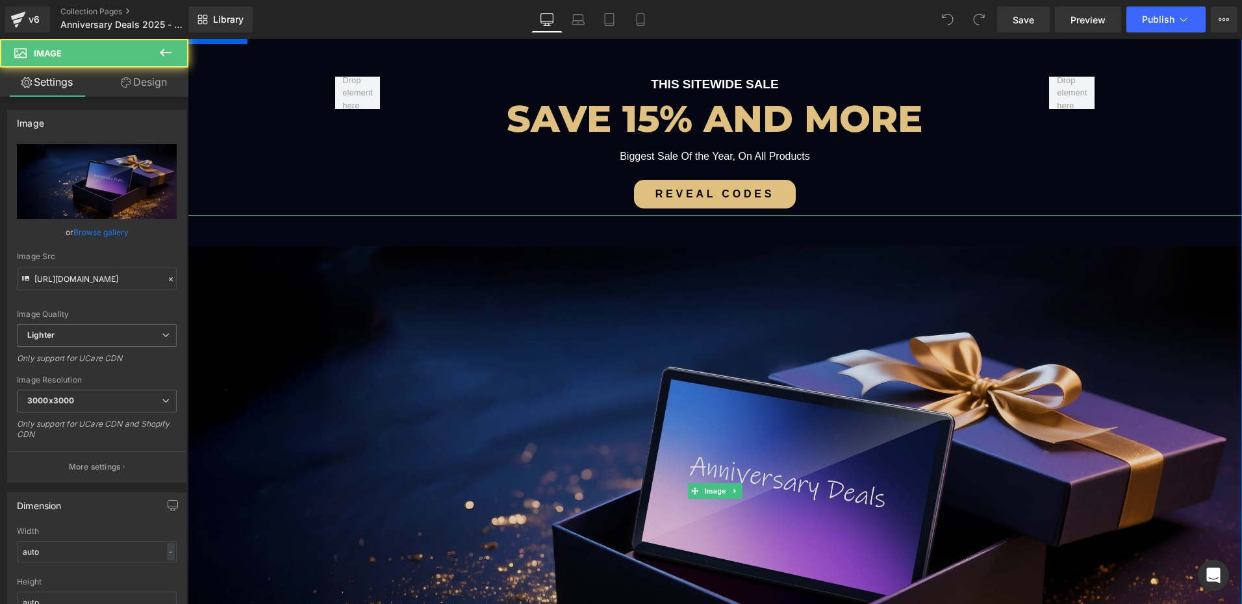
scroll to position [195, 0]
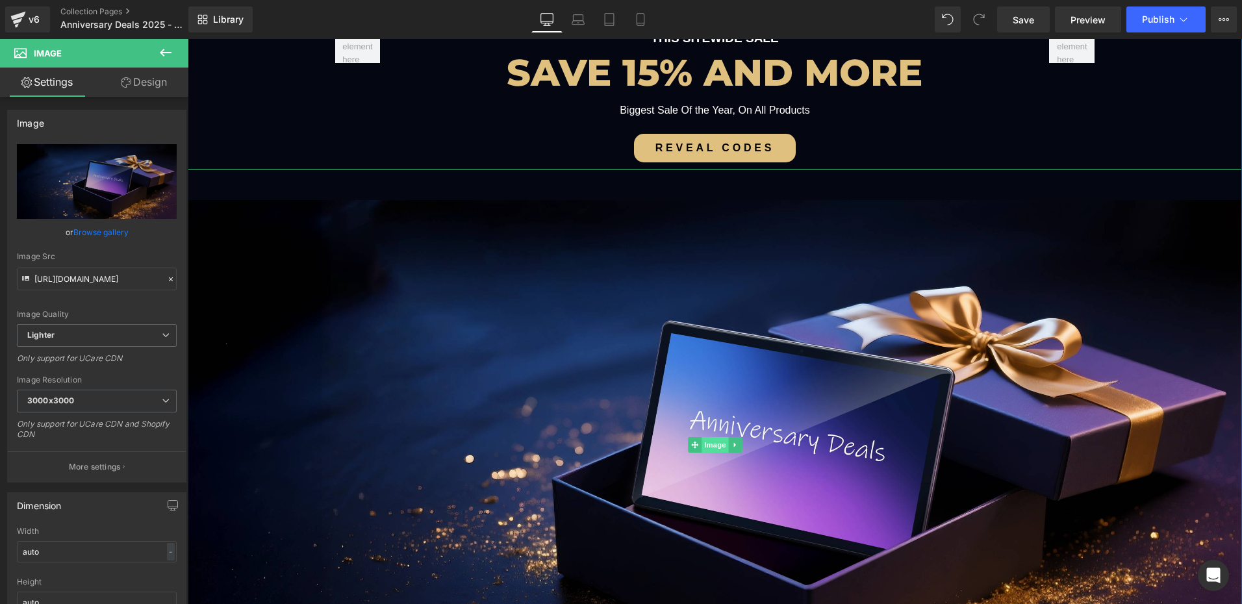
click at [709, 446] on span "Image" at bounding box center [714, 445] width 27 height 16
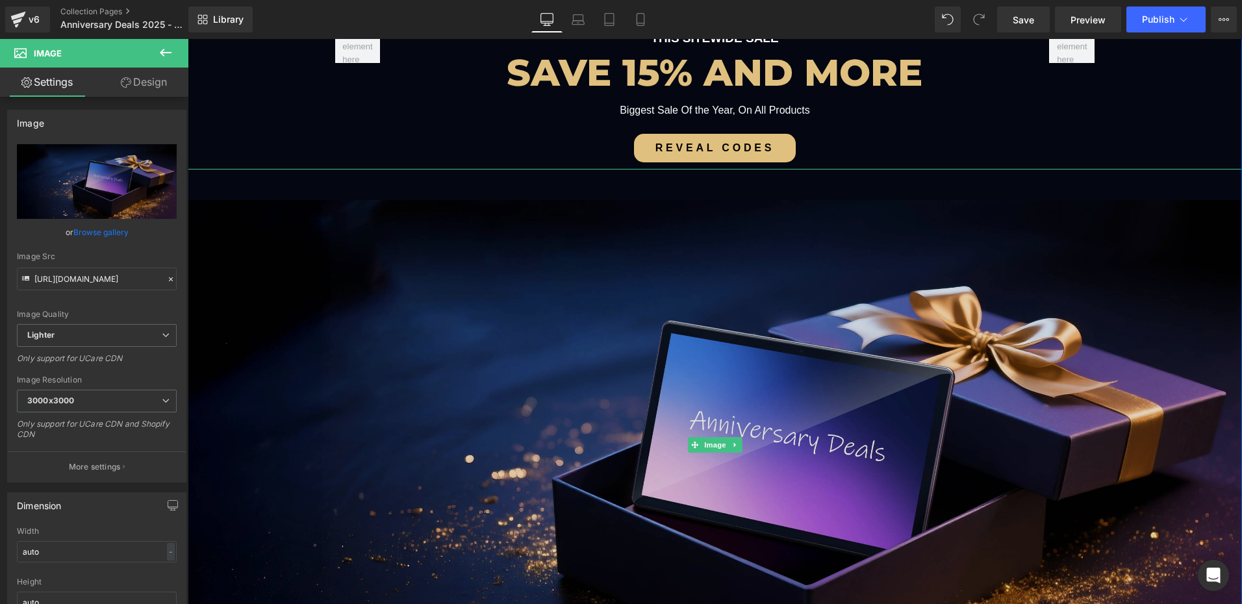
click at [703, 442] on span "Image" at bounding box center [714, 445] width 27 height 16
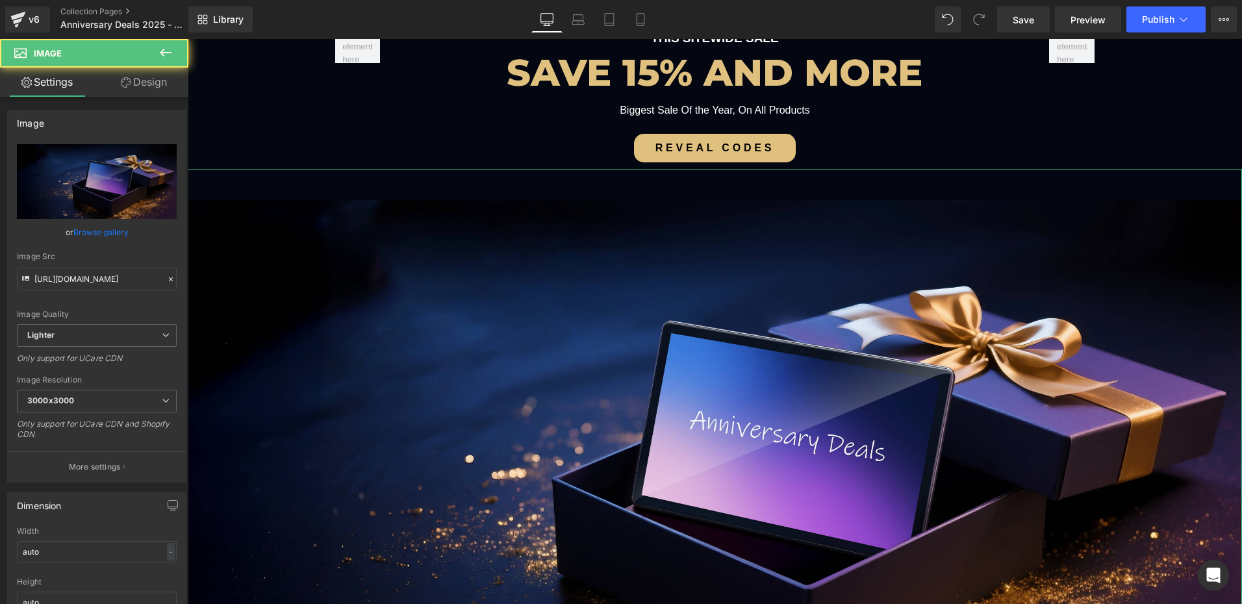
click at [145, 81] on link "Design" at bounding box center [144, 82] width 94 height 29
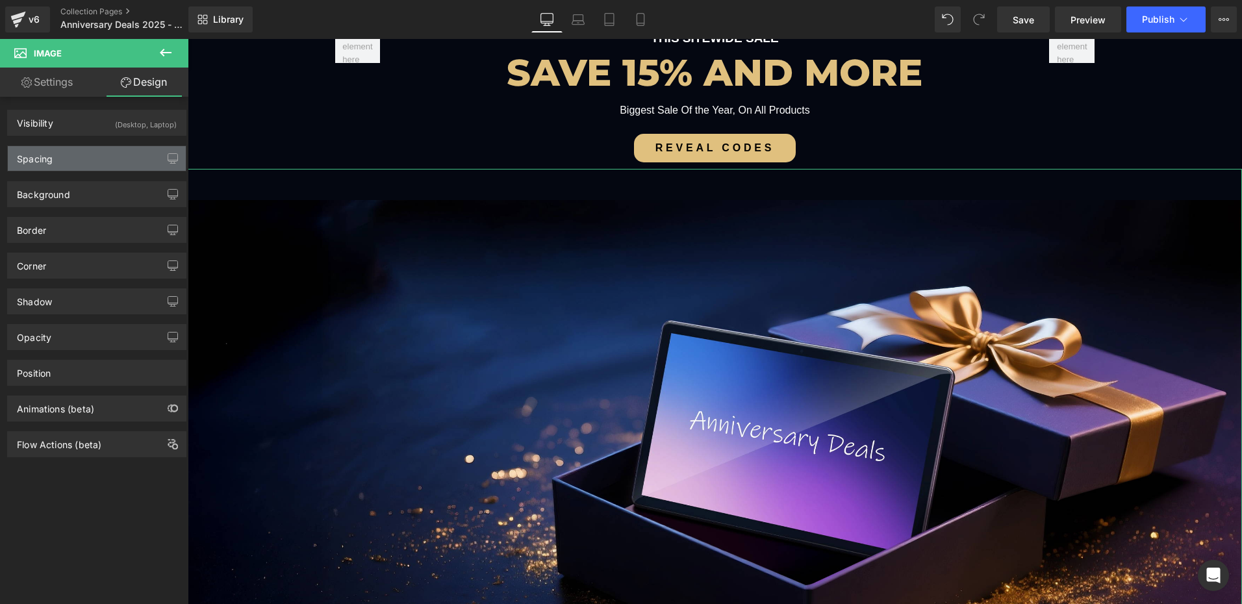
click at [68, 160] on div "Spacing" at bounding box center [97, 158] width 178 height 25
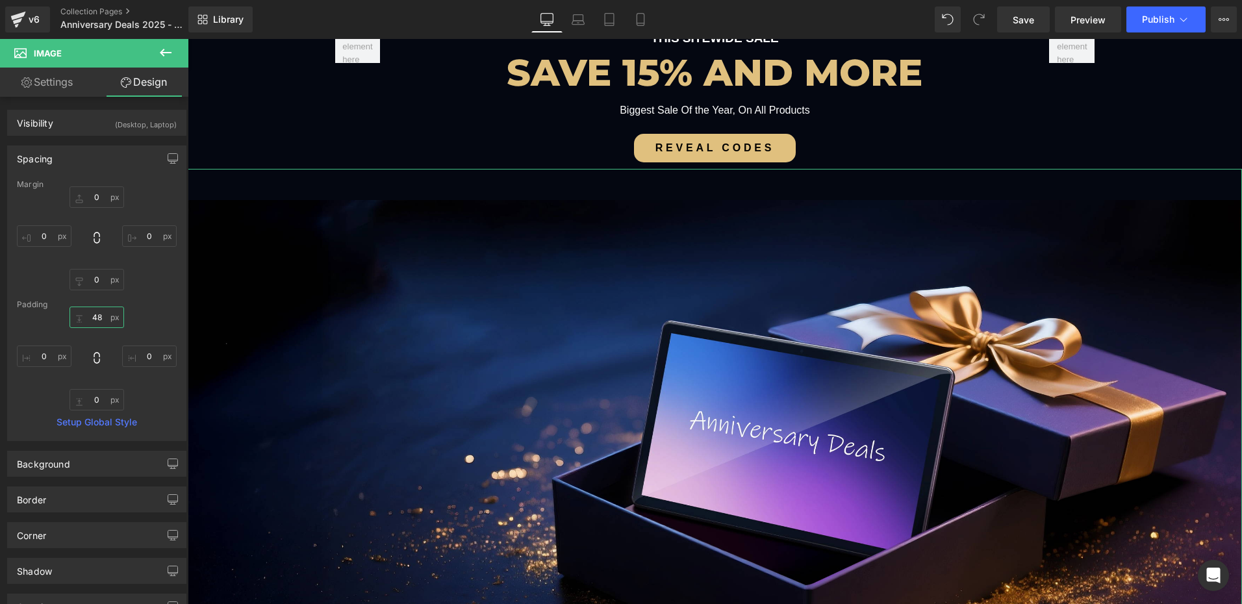
click at [101, 319] on input "text" at bounding box center [96, 317] width 55 height 21
type input "0"
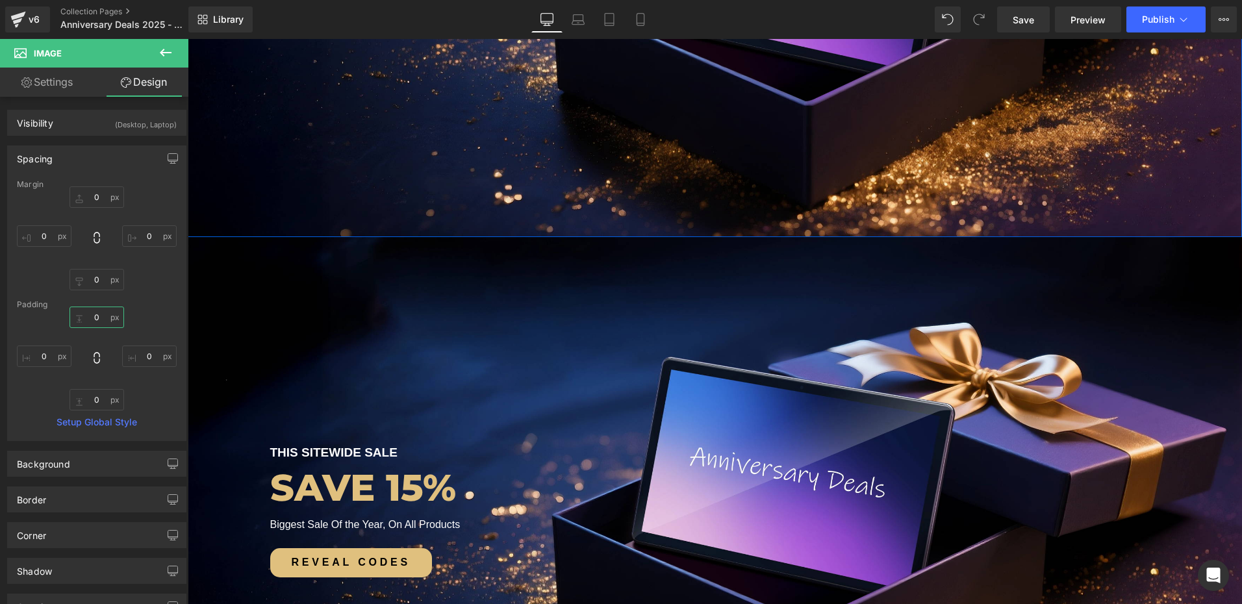
scroll to position [650, 0]
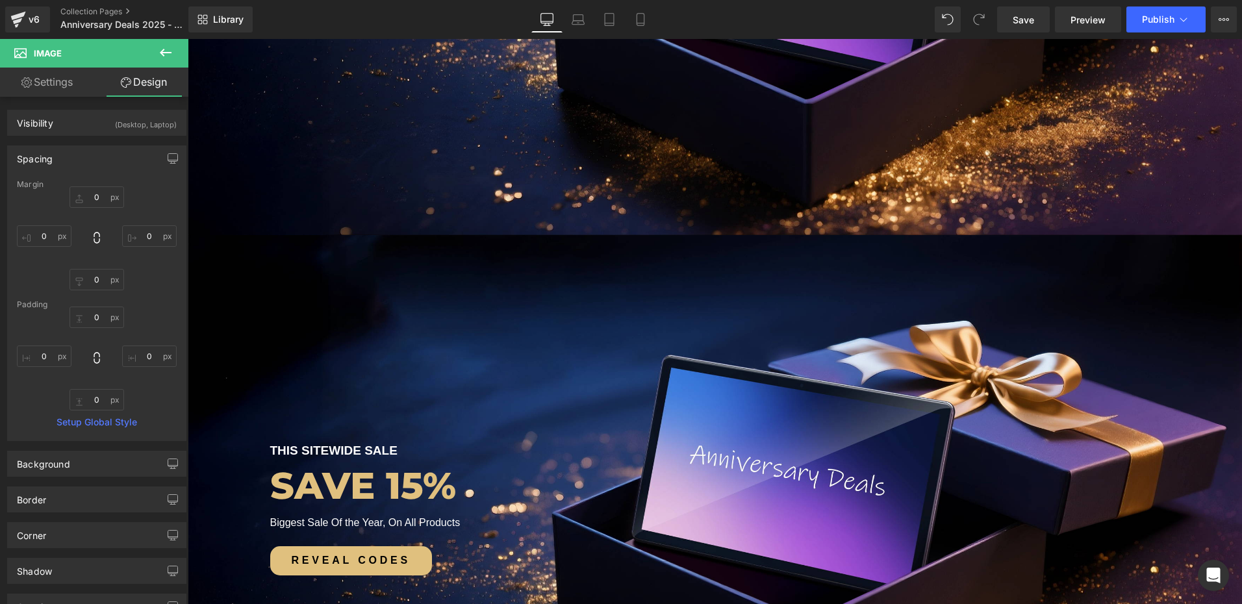
click at [317, 350] on span "THIS SITEWIDE SALE Text Block SAVE 15% Heading Biggest Sale Of the Year, On All…" at bounding box center [715, 405] width 1054 height 340
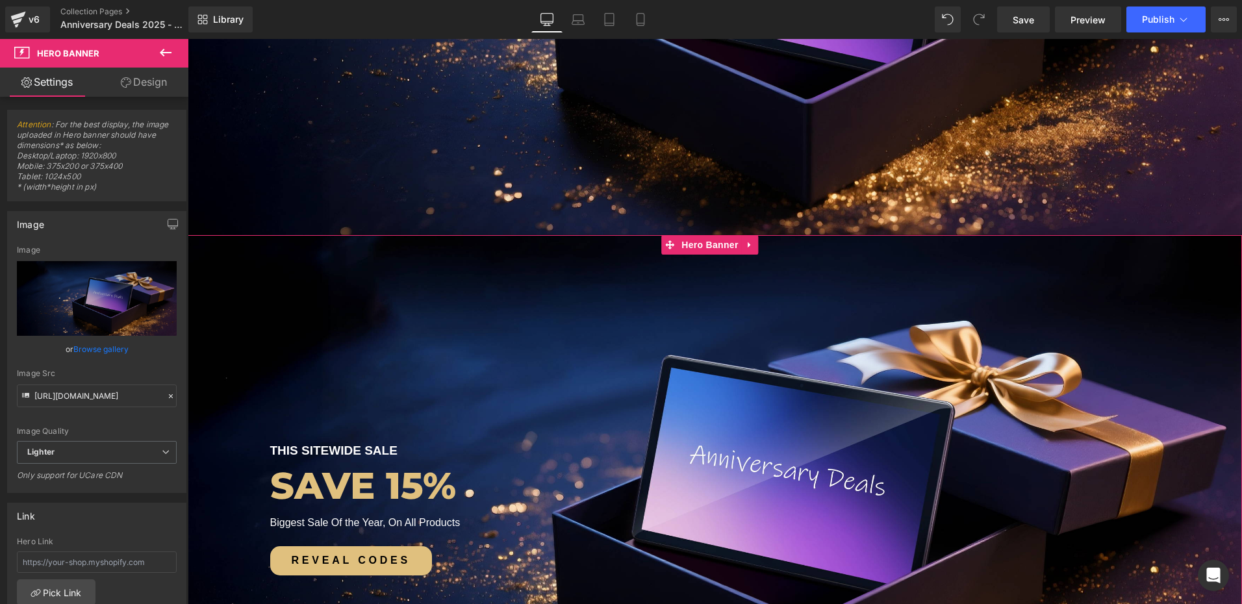
scroll to position [779, 0]
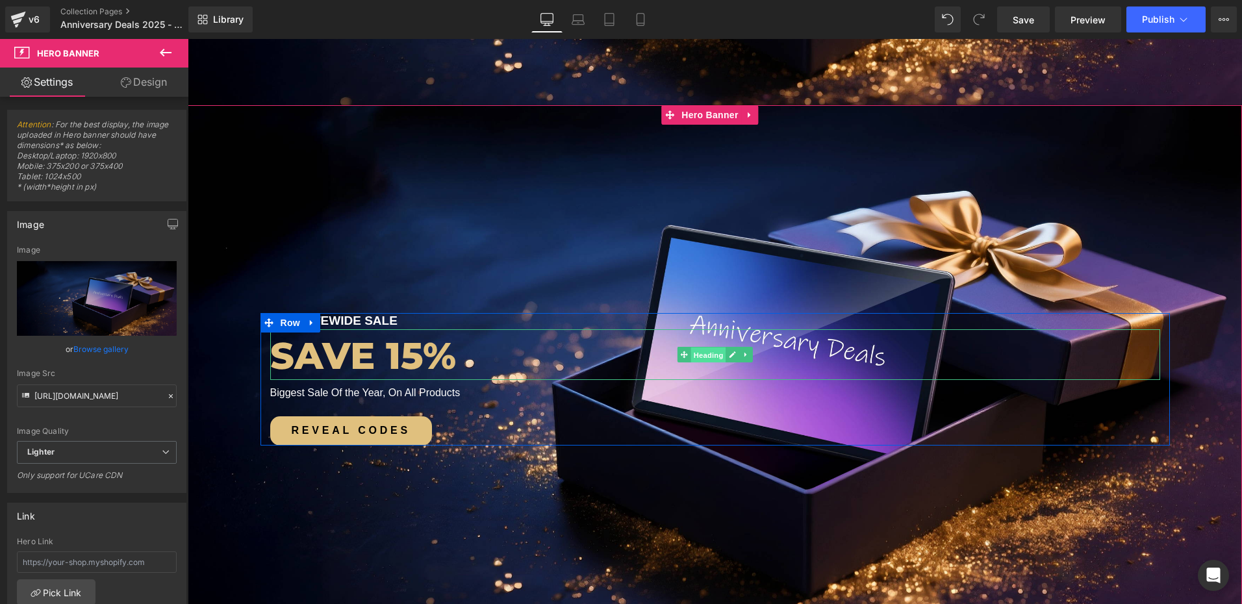
click at [696, 352] on span "Heading" at bounding box center [707, 355] width 35 height 16
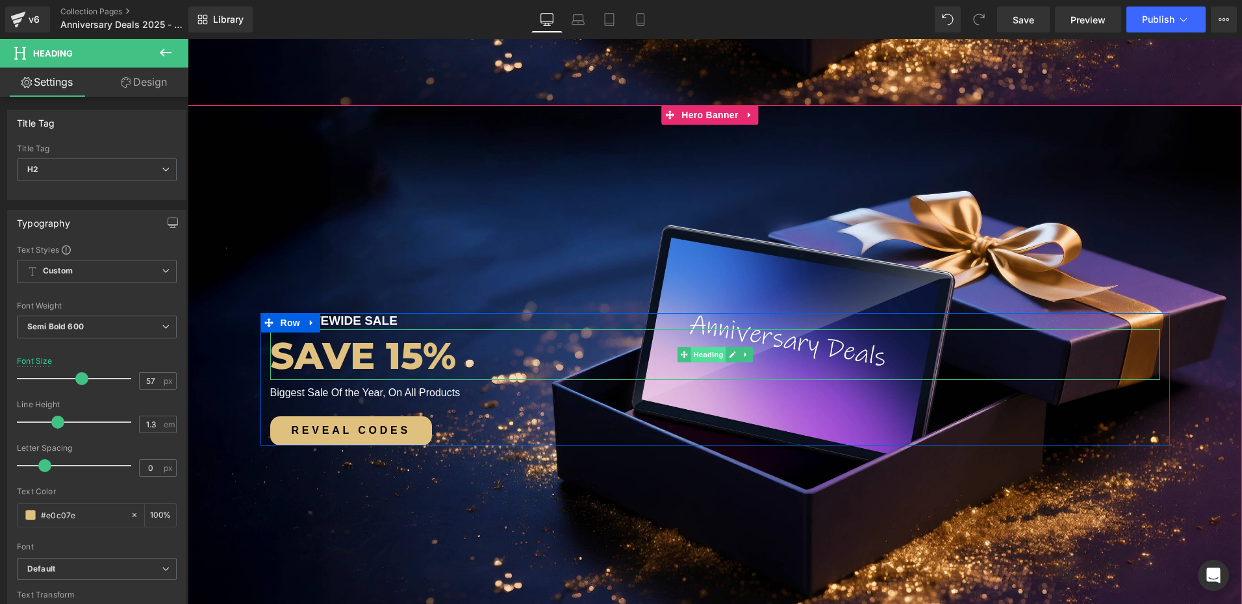
click at [710, 355] on span "Heading" at bounding box center [707, 355] width 35 height 16
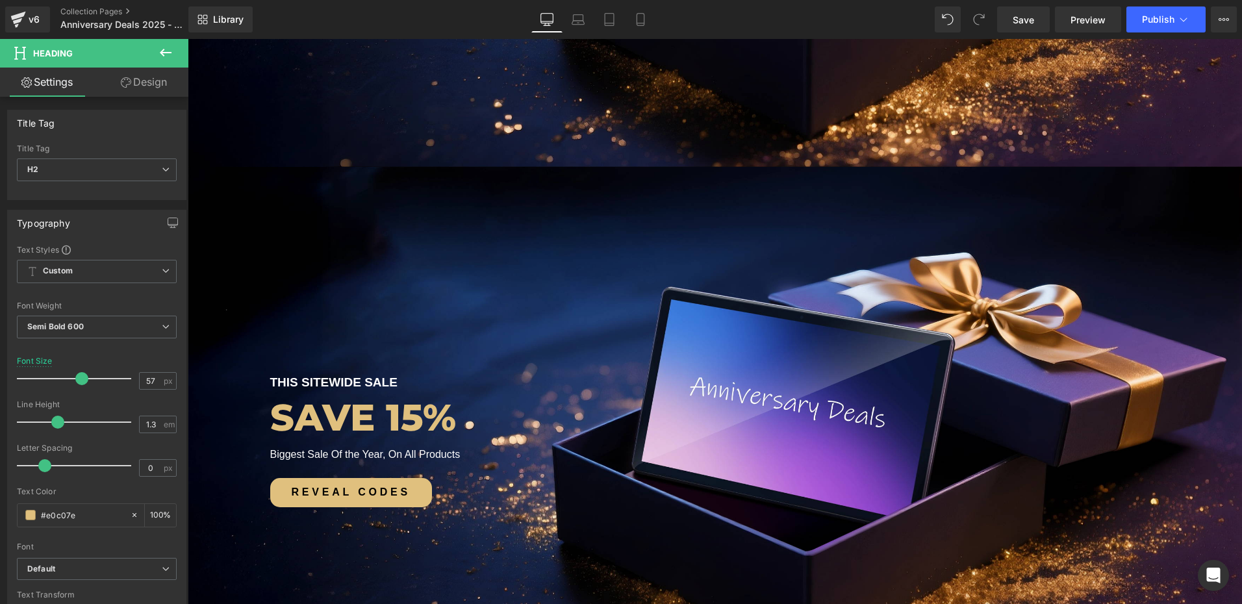
scroll to position [714, 0]
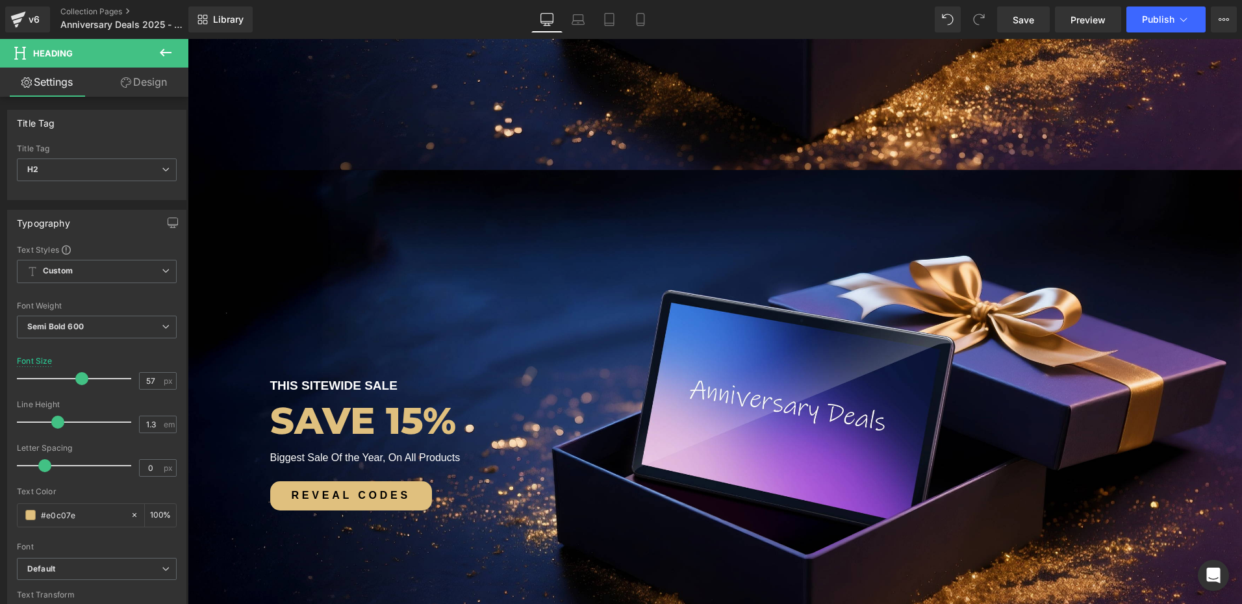
click at [639, 283] on span "THIS SITEWIDE SALE Text Block SAVE 15% Heading Biggest Sale Of the Year, On All…" at bounding box center [715, 340] width 1054 height 340
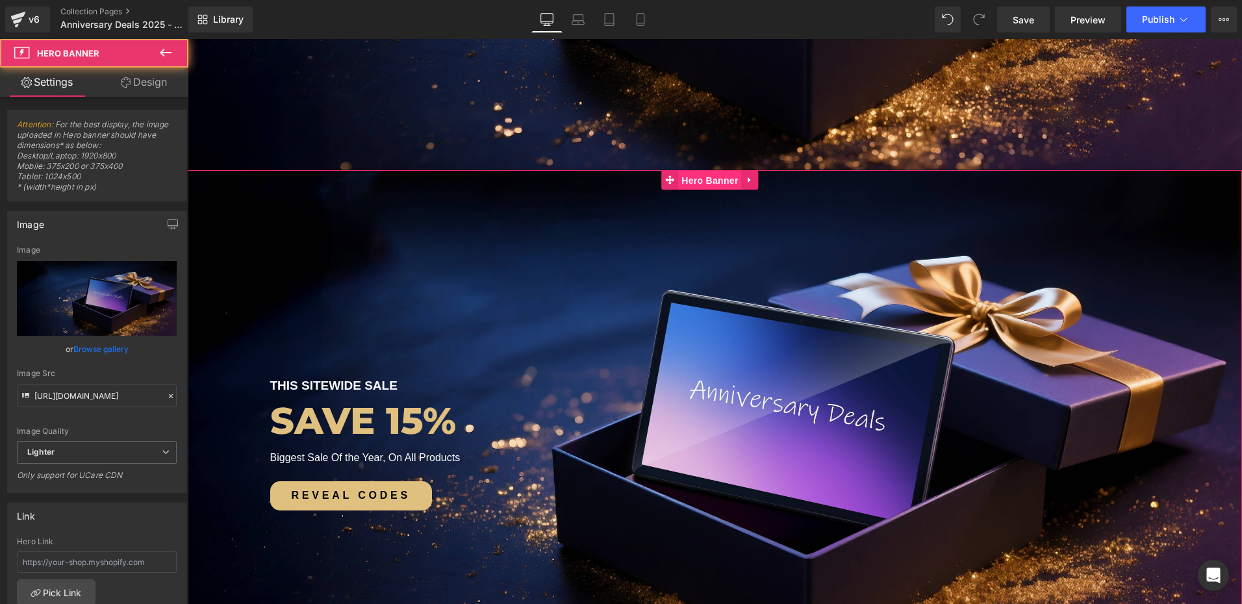
click at [698, 183] on span "Hero Banner" at bounding box center [709, 180] width 63 height 19
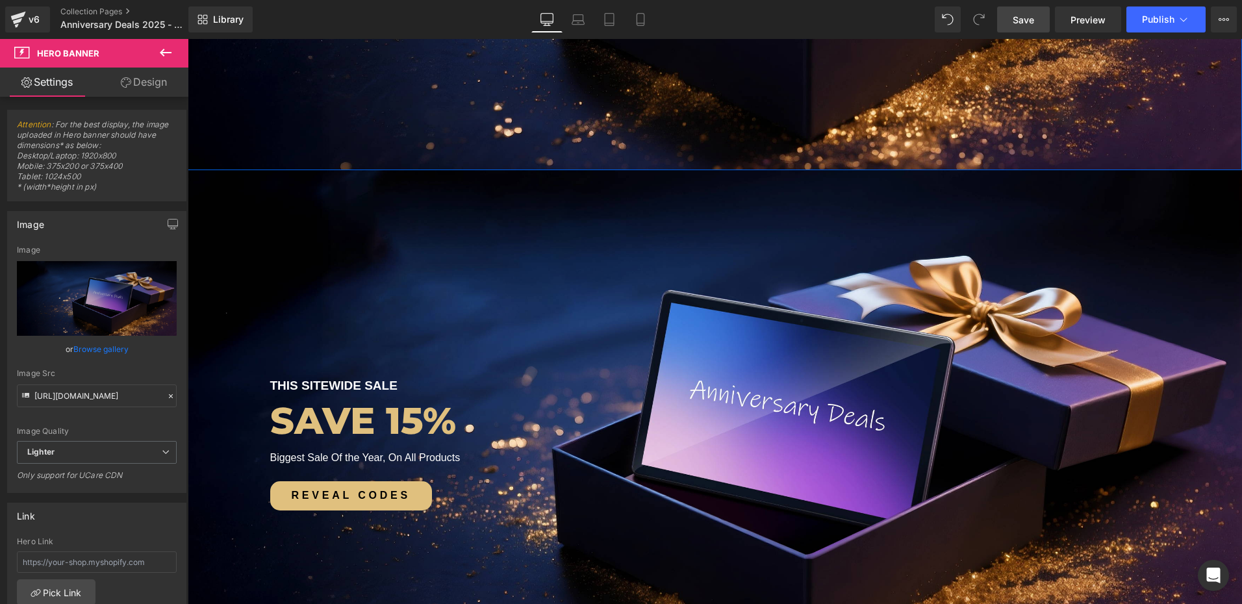
click at [1016, 14] on span "Save" at bounding box center [1023, 20] width 21 height 14
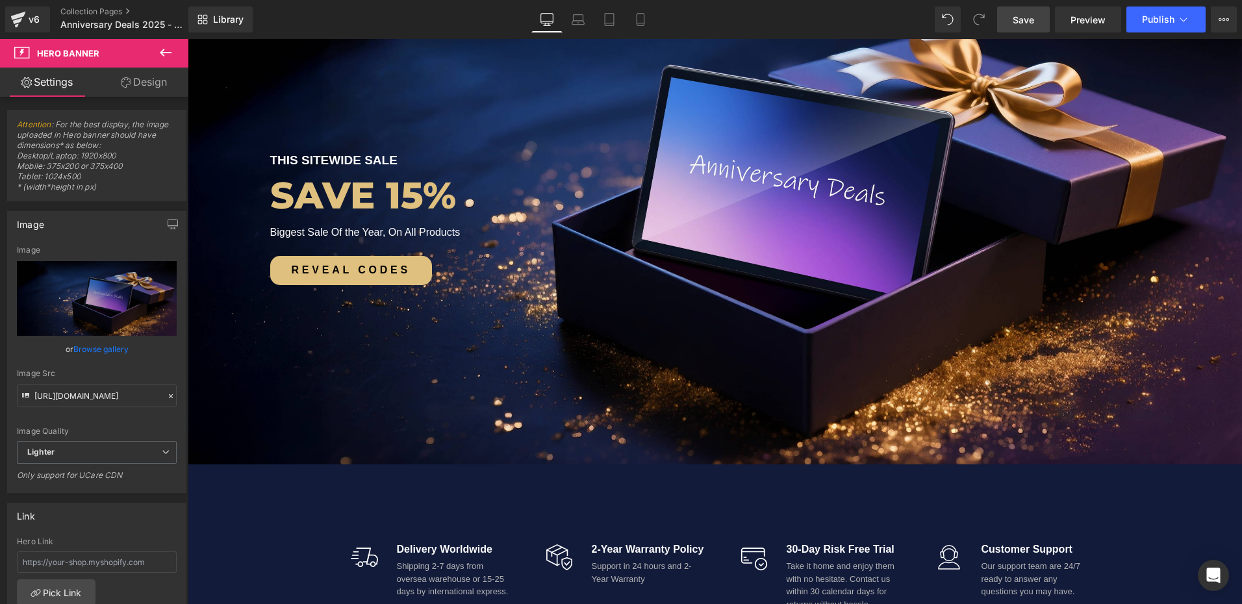
scroll to position [909, 0]
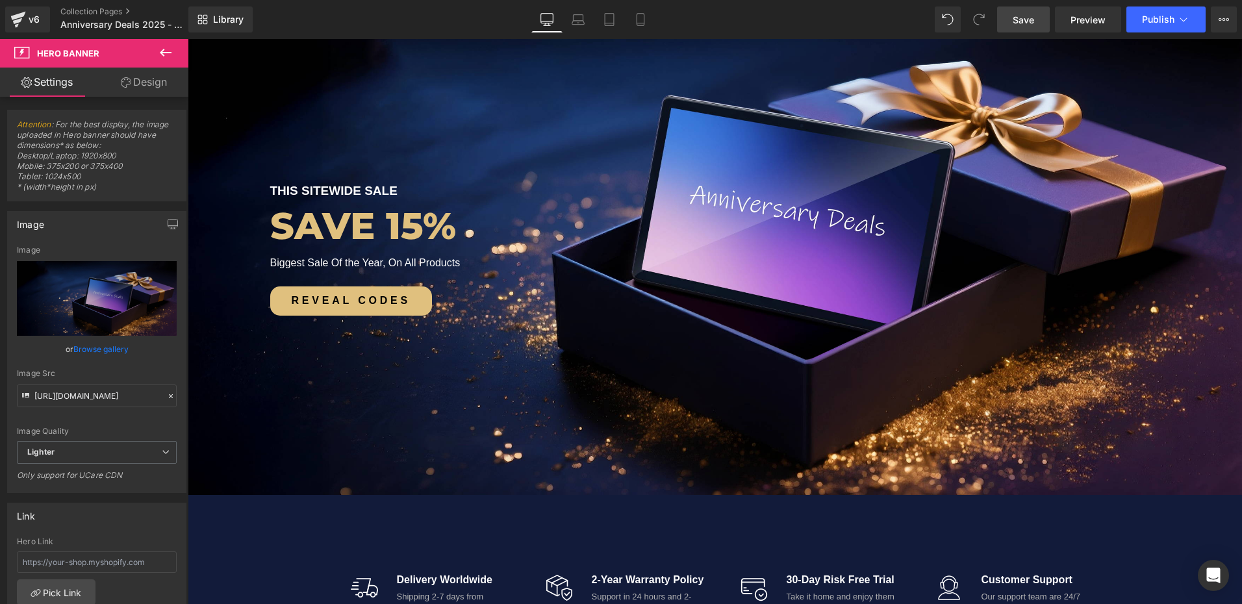
click at [1012, 15] on link "Save" at bounding box center [1023, 19] width 53 height 26
click at [1022, 14] on span "Save" at bounding box center [1023, 20] width 21 height 14
